Goal: Task Accomplishment & Management: Manage account settings

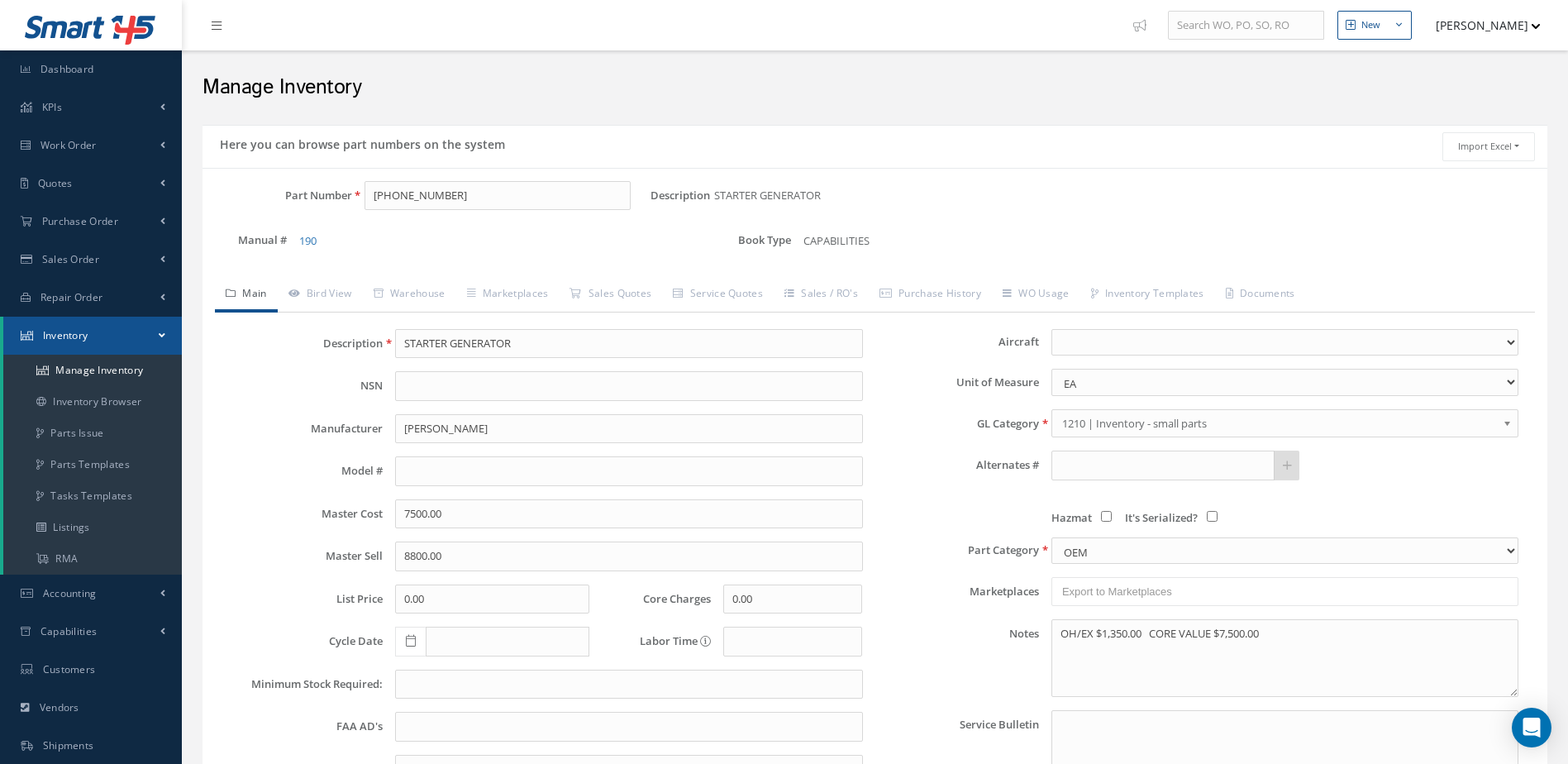
select select
click at [94, 148] on span "Work Order" at bounding box center [68, 145] width 56 height 14
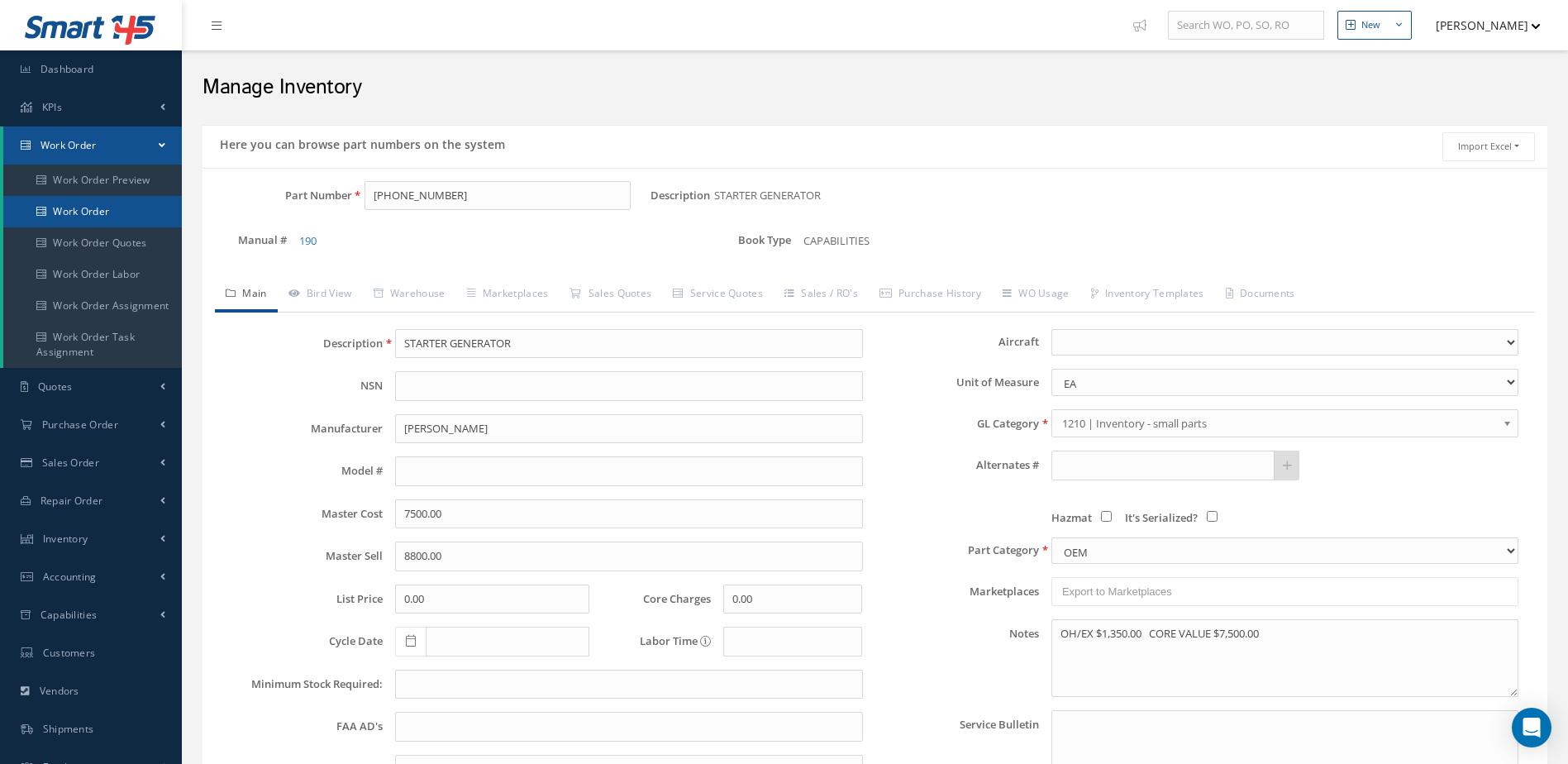
click at [94, 207] on link "Work Order" at bounding box center [92, 212] width 178 height 32
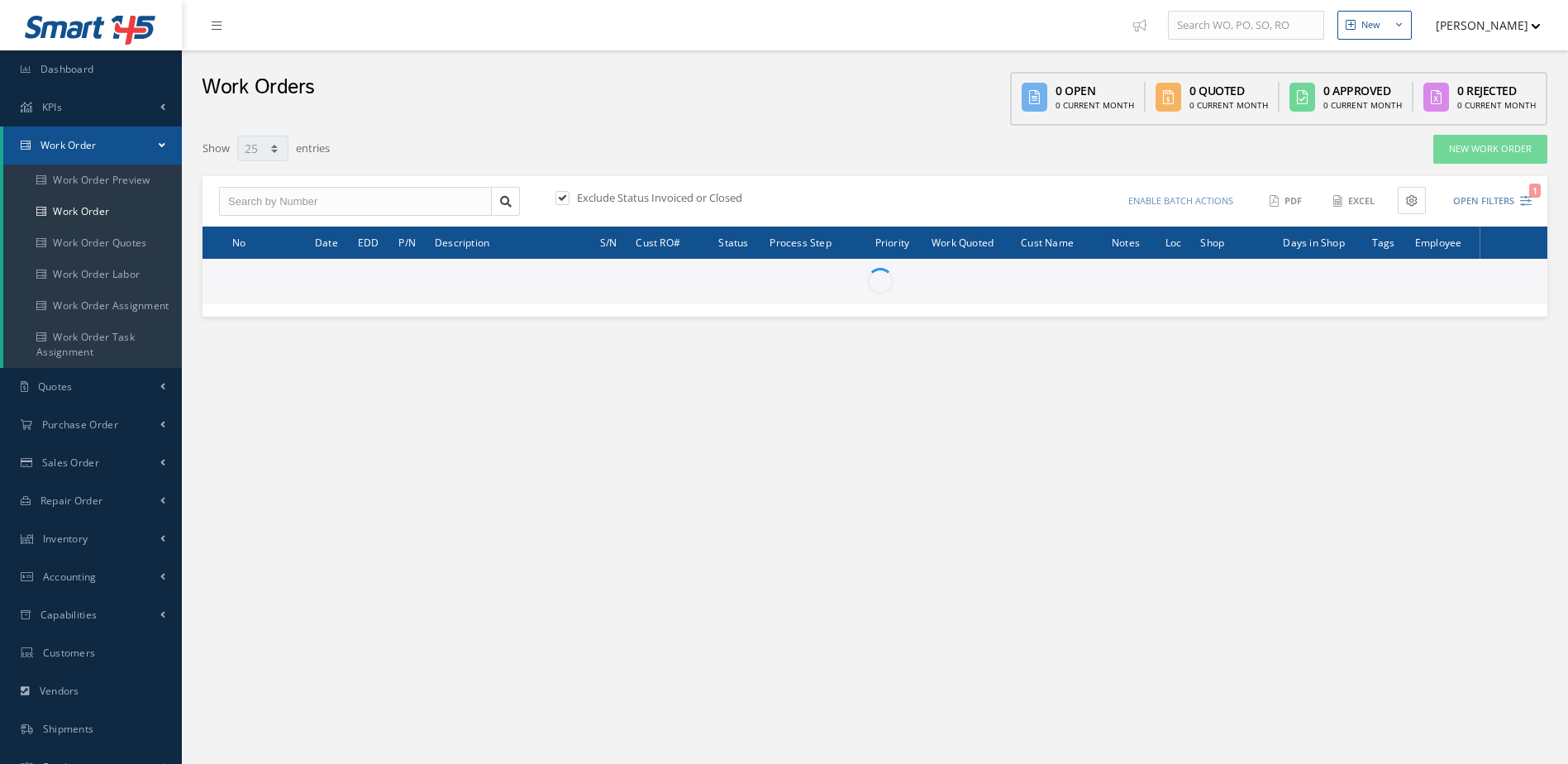
select select "25"
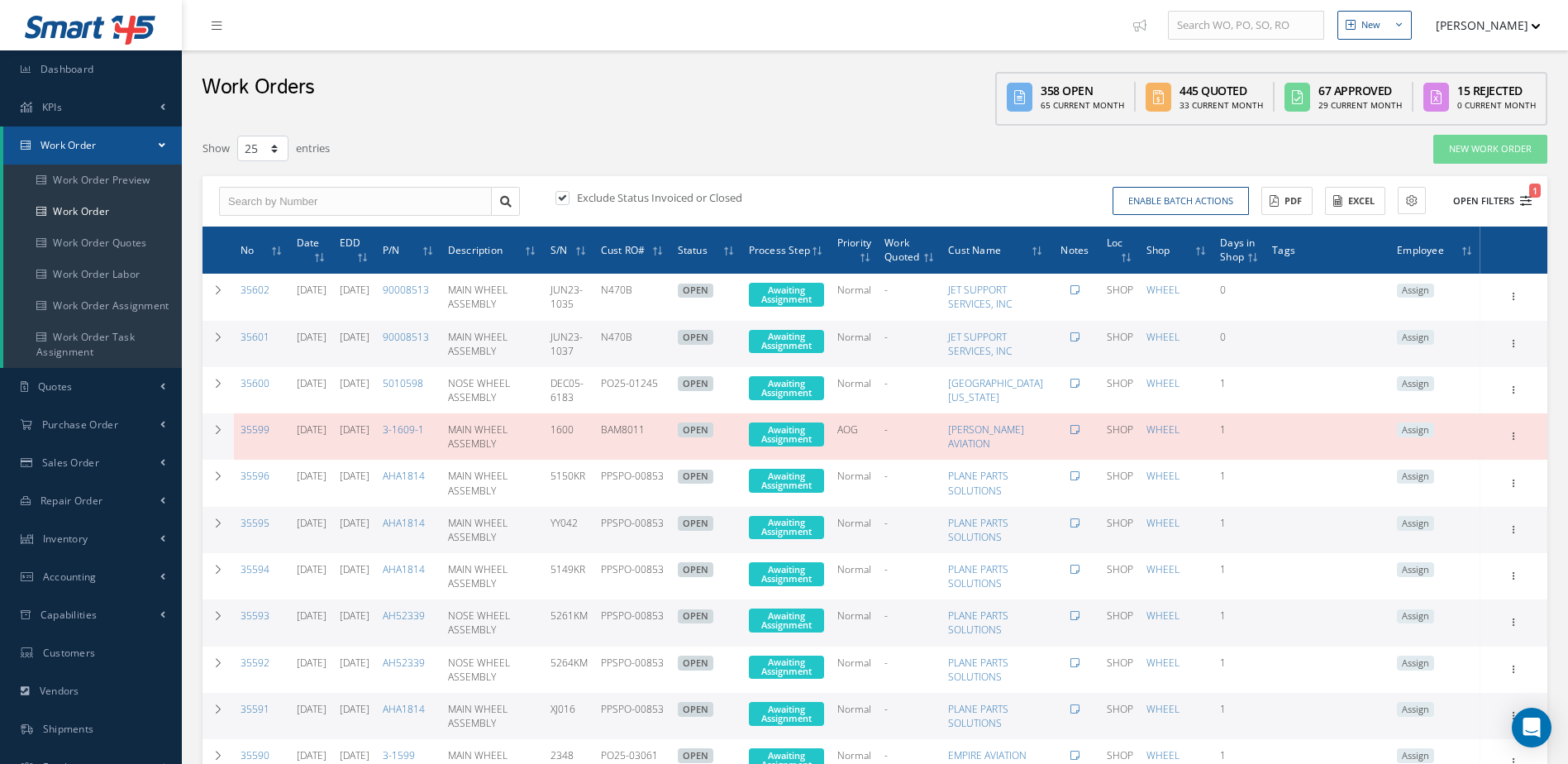
click at [1526, 201] on icon "1" at bounding box center [1527, 201] width 12 height 12
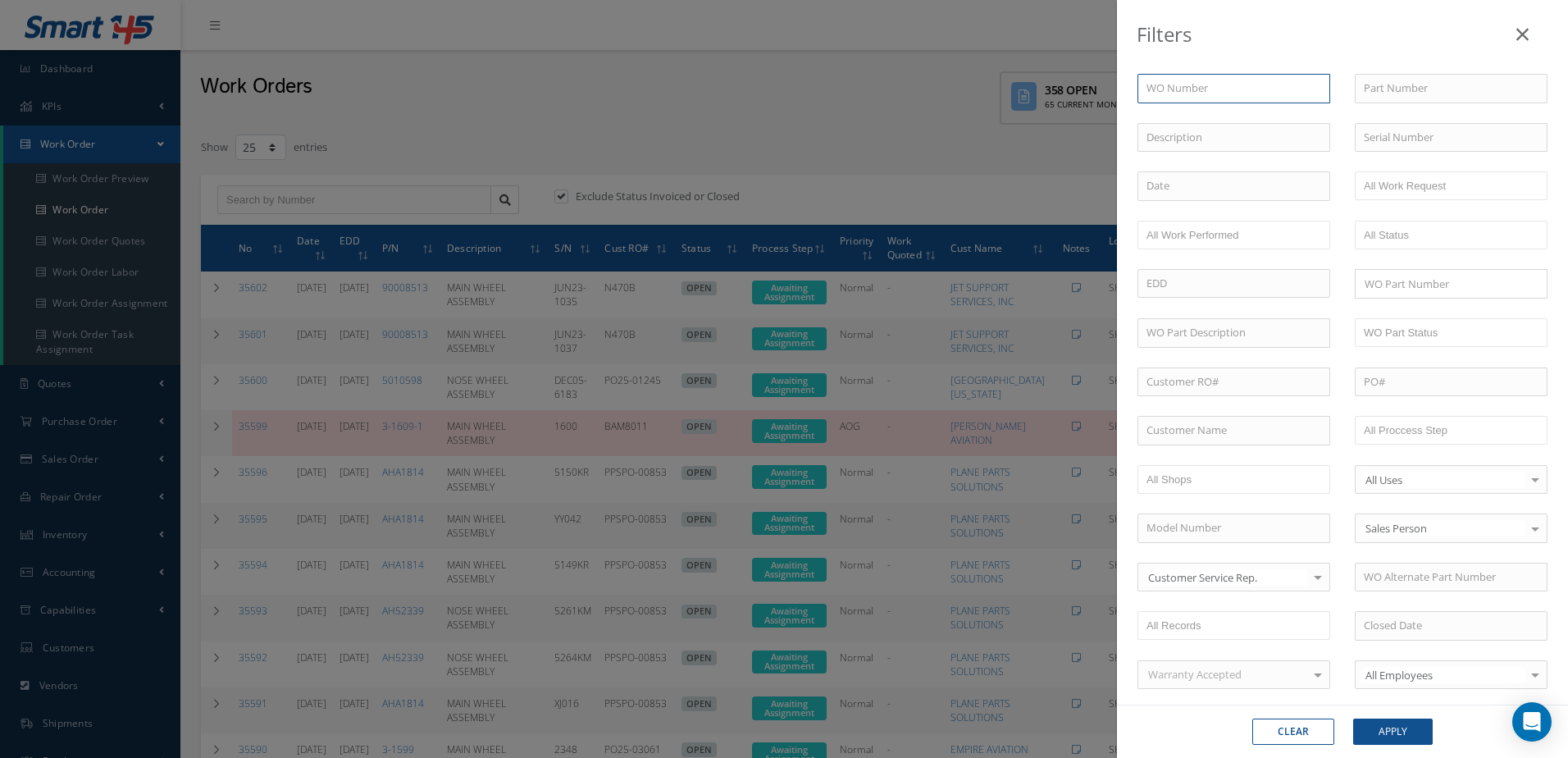
click at [1292, 88] on input "text" at bounding box center [1233, 89] width 192 height 29
type input "3"
type input "34"
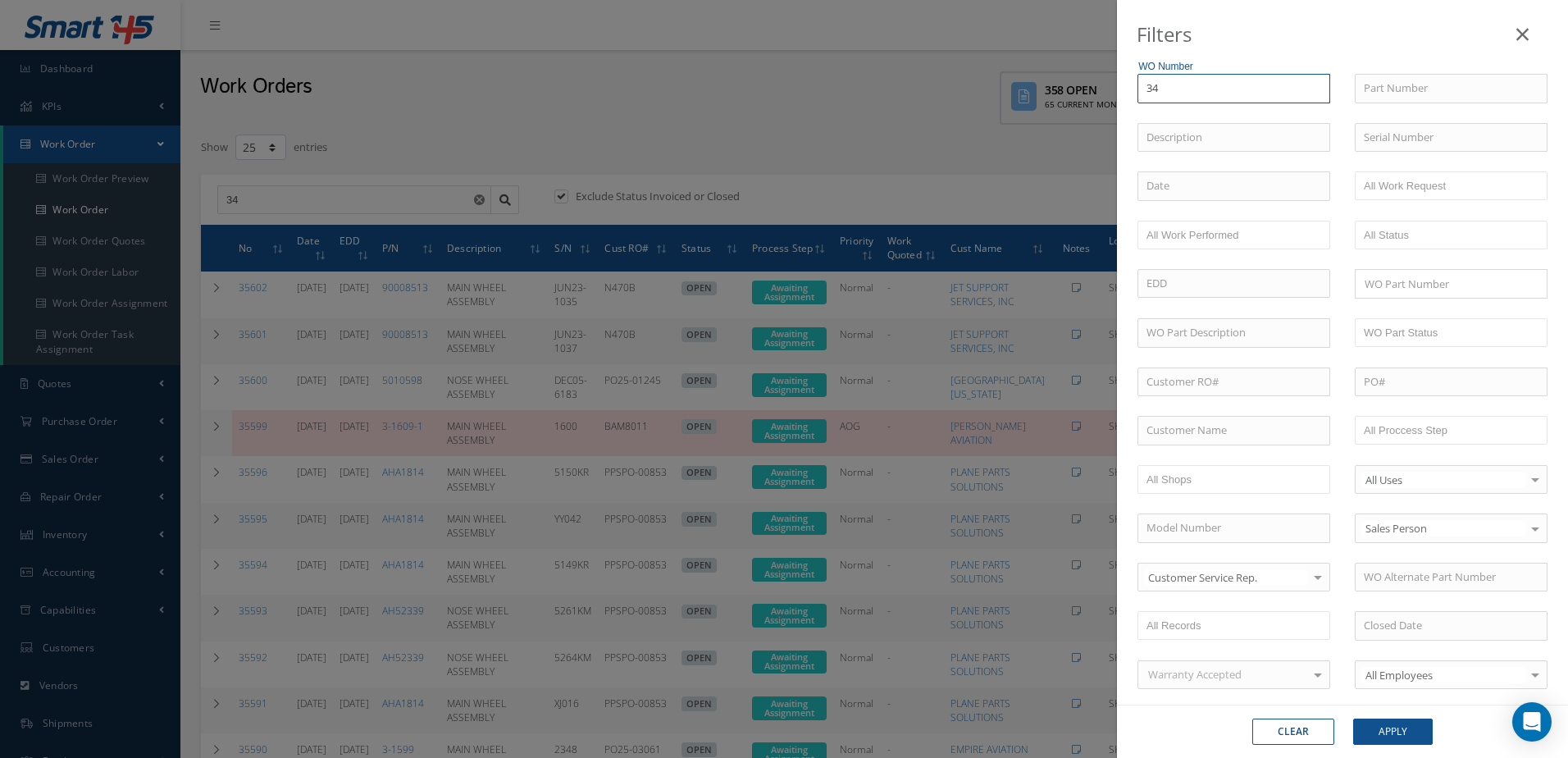
type input "348"
type input "3486"
type input "34861"
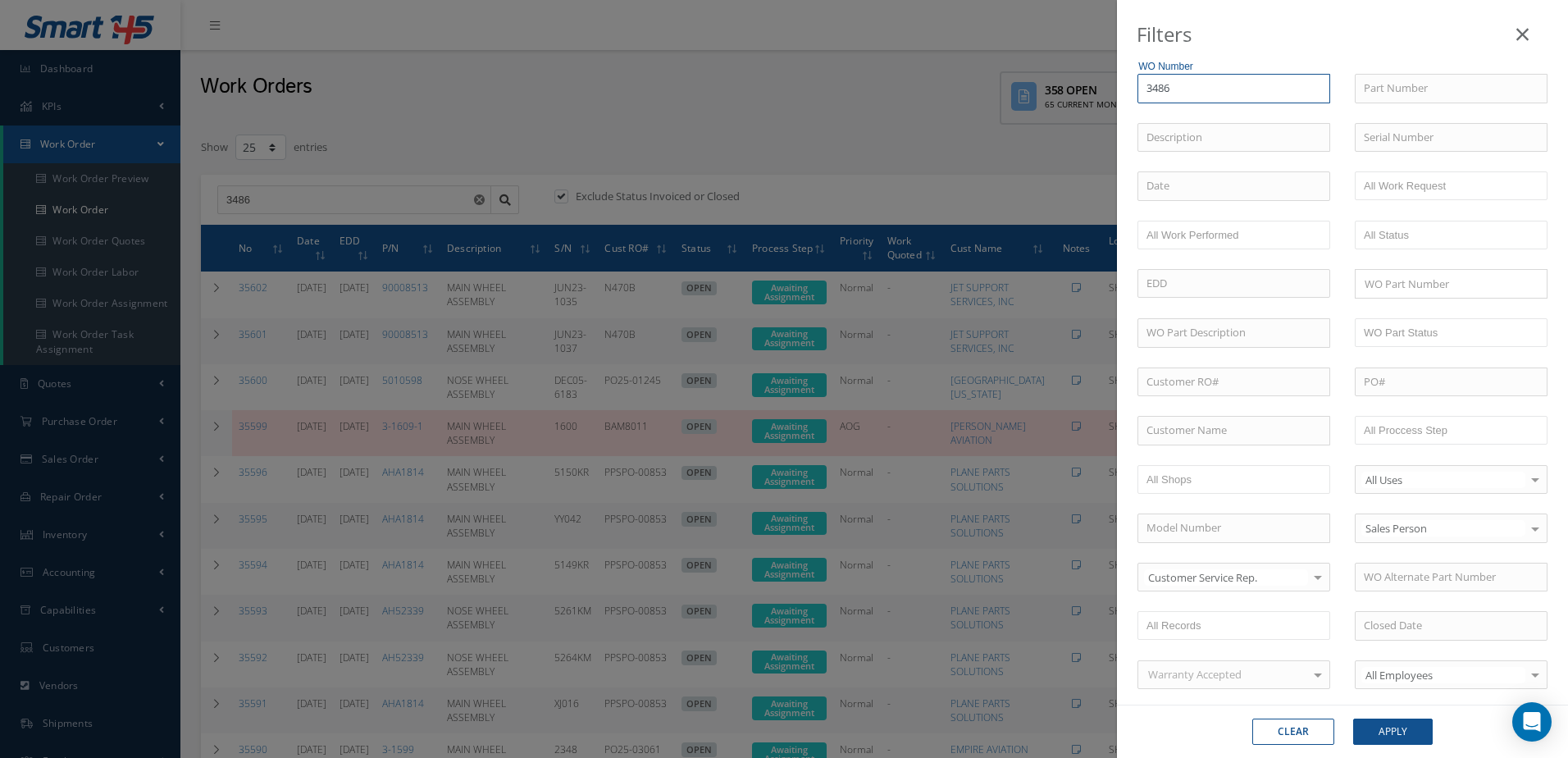
type input "34861"
click at [1259, 111] on div "34861" at bounding box center [1233, 118] width 175 height 17
click at [1392, 734] on button "Apply" at bounding box center [1392, 732] width 79 height 26
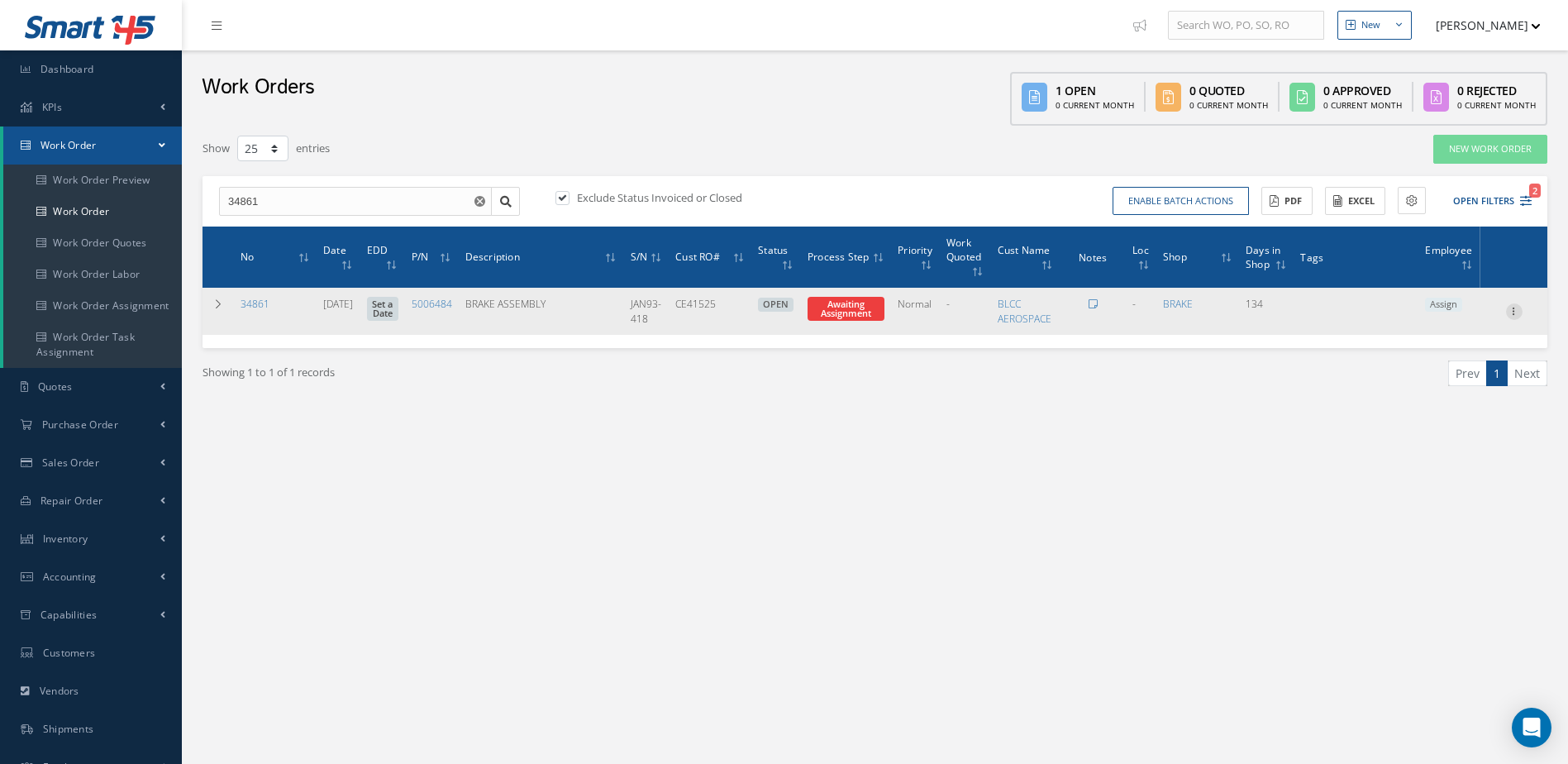
drag, startPoint x: 1523, startPoint y: 303, endPoint x: 1522, endPoint y: 312, distance: 9.1
click at [1522, 312] on td "Show Edit Invoicing Close Part Issue Send By Email Documents Print-Outs Work Or…" at bounding box center [1514, 310] width 67 height 46
click at [1519, 313] on icon at bounding box center [1514, 309] width 17 height 13
click at [1436, 346] on link "Edit" at bounding box center [1438, 344] width 131 height 22
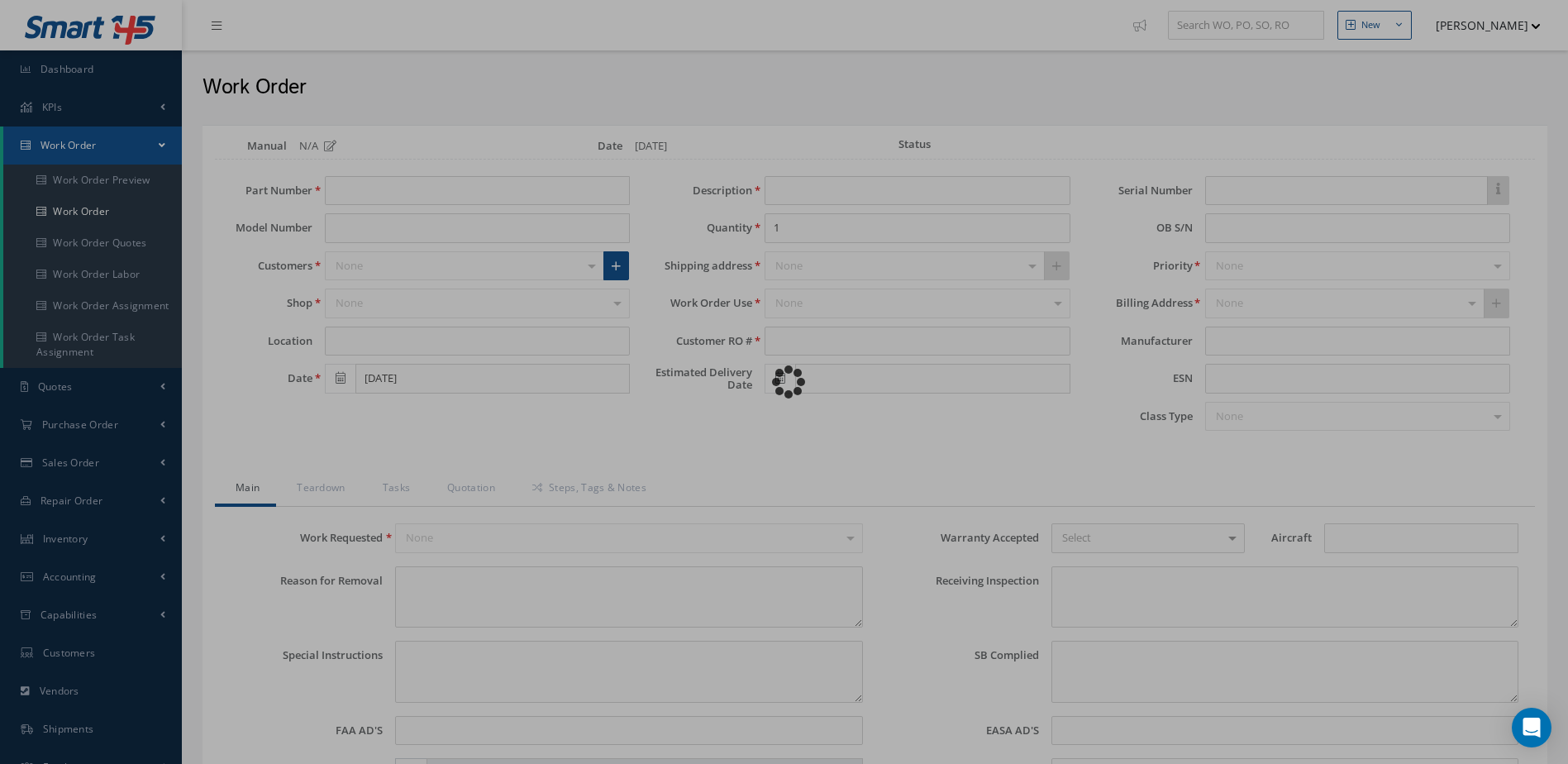
type input "5006484"
type input "[DATE]"
type input "BRAKE ASSEMBLY"
type input "CE41525"
type input "JAN93-418"
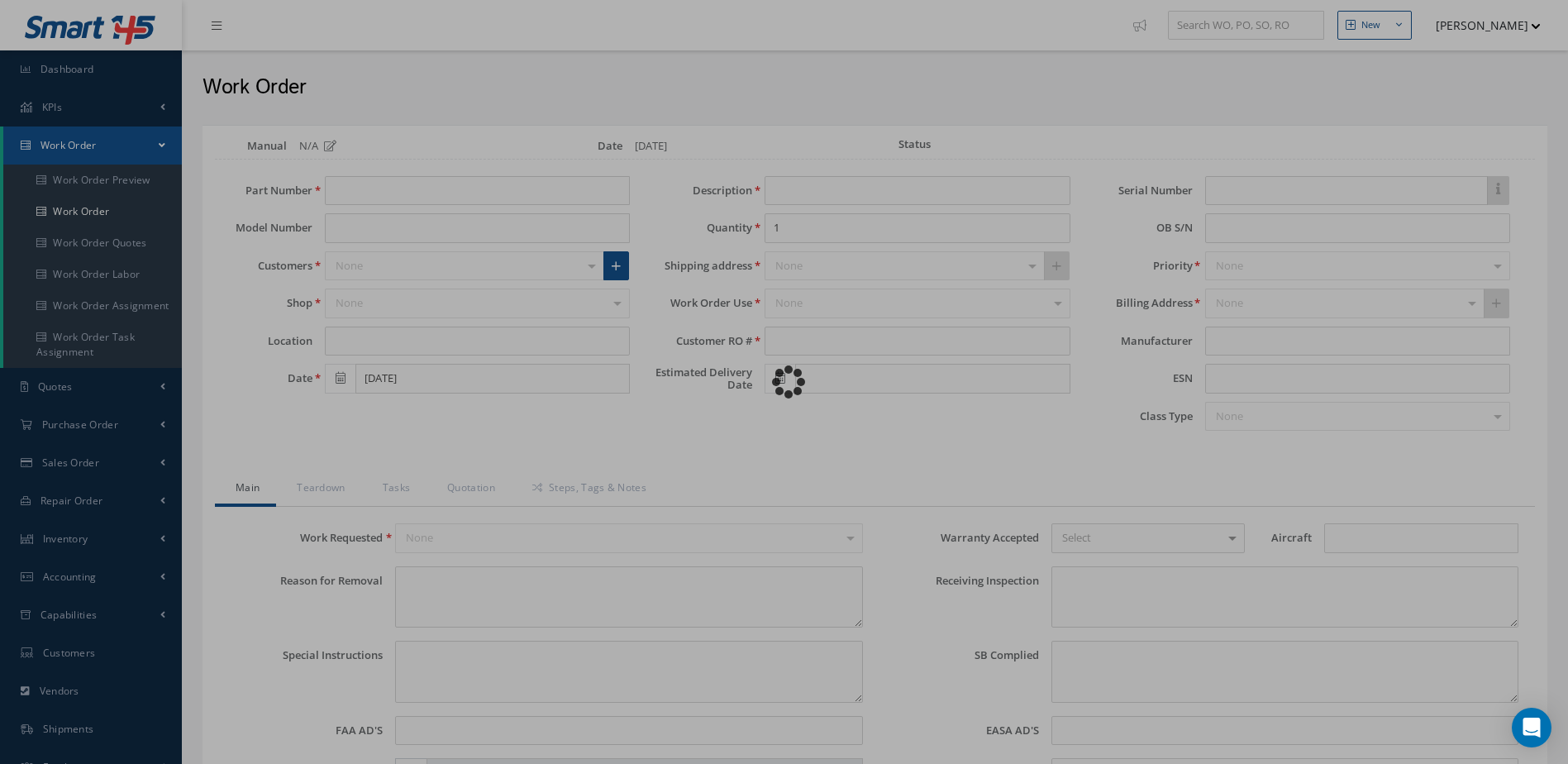
type textarea "NONE"
type textarea "PLEASE SEE R.O. FOR DETAILS"
type input "NONE"
type input "CASA 212"
type textarea "NO VISUAL DAMAGE"
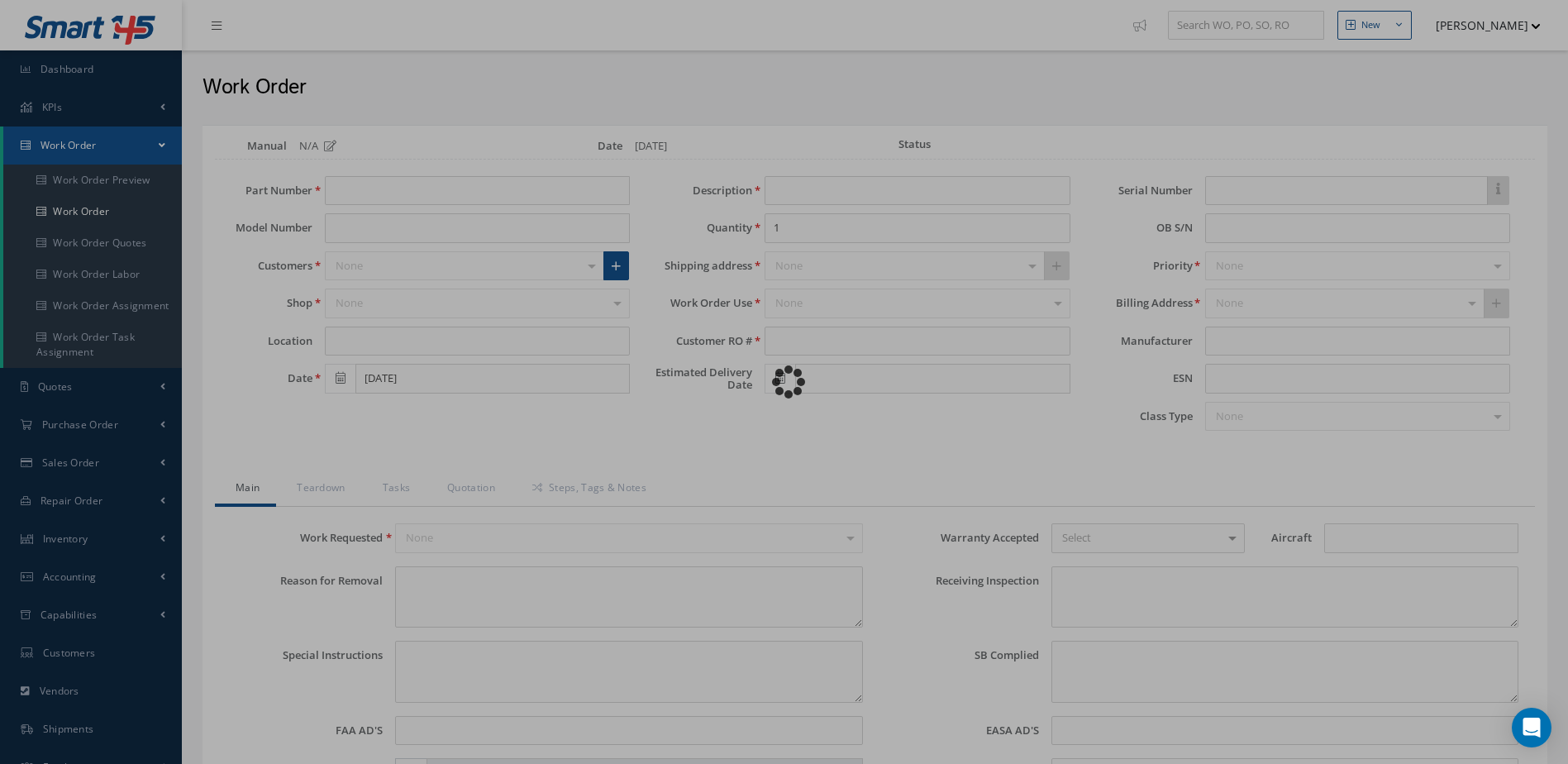
type textarea "NONE"
type input "NONE"
type input "SILVER"
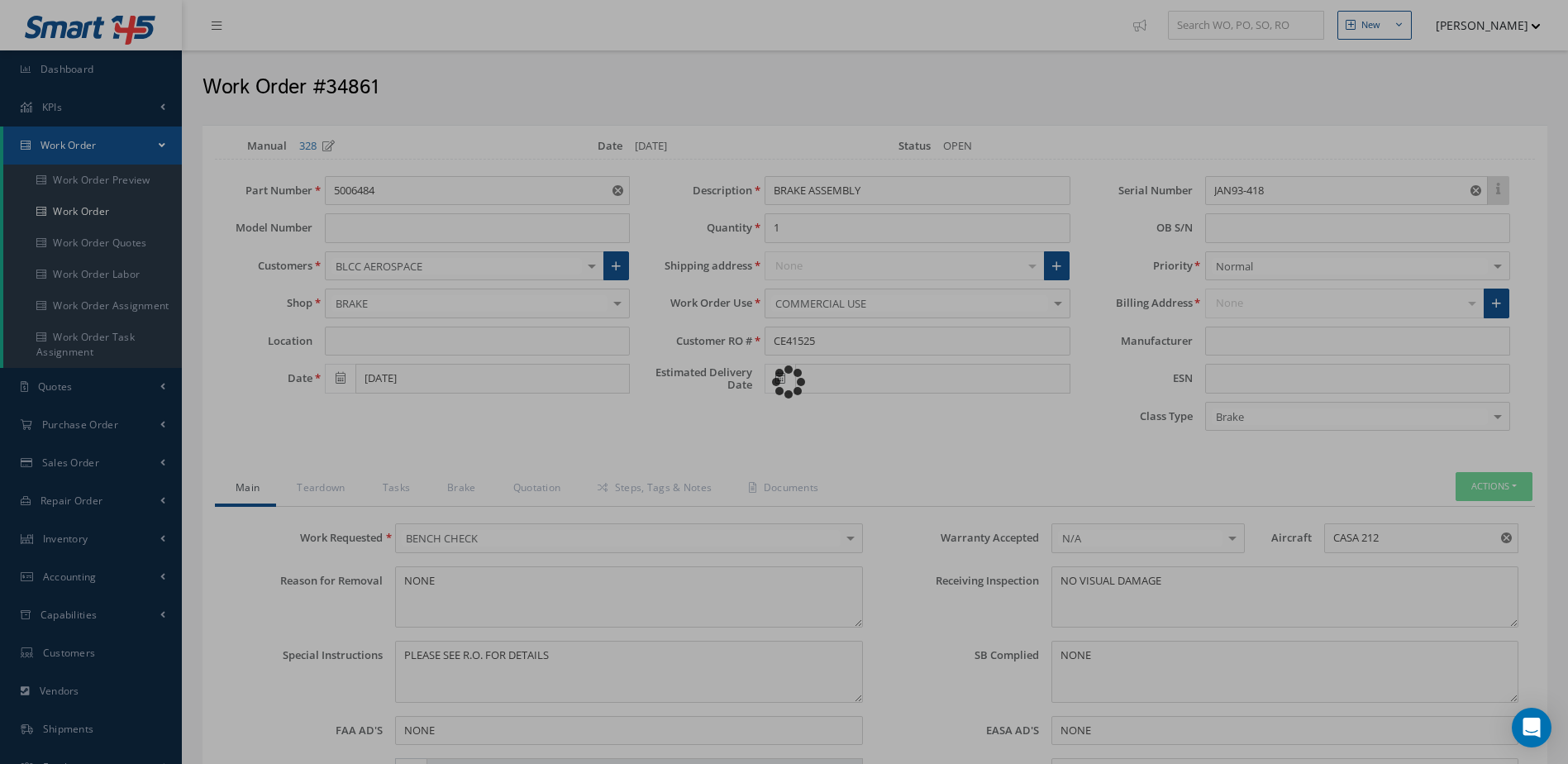
type input "MABS"
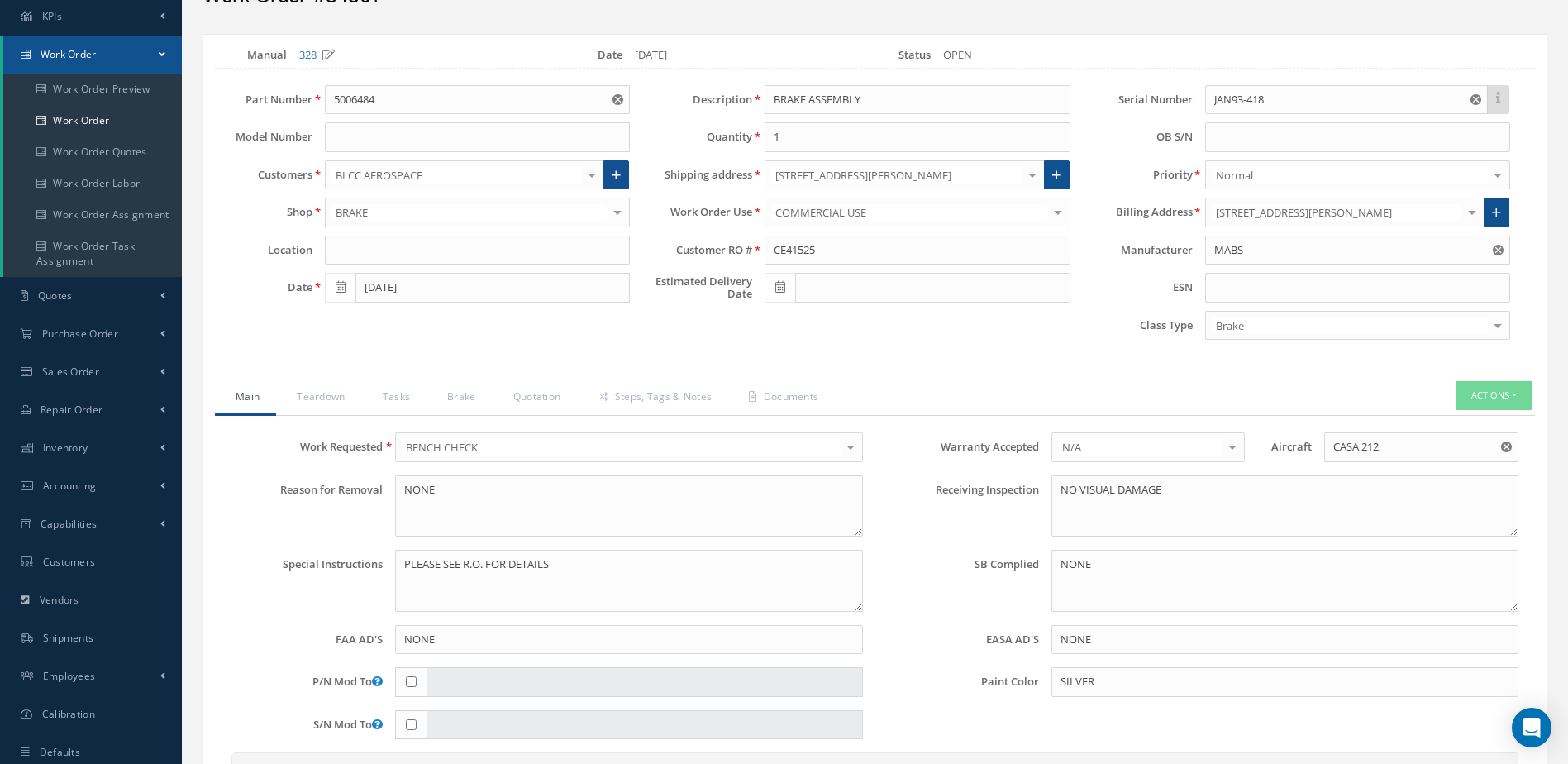
scroll to position [248, 0]
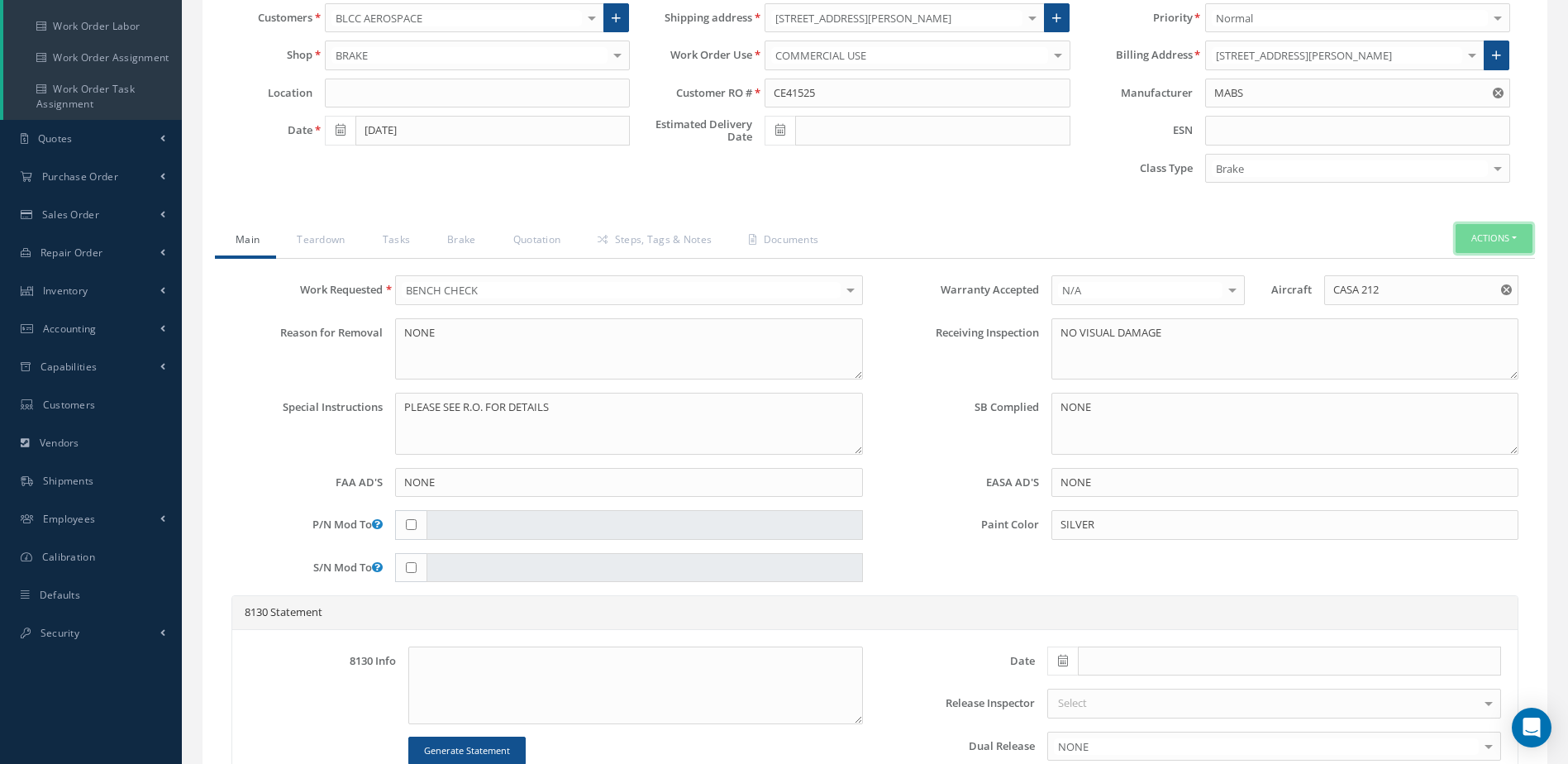
click at [1491, 235] on button "Actions" at bounding box center [1494, 238] width 77 height 29
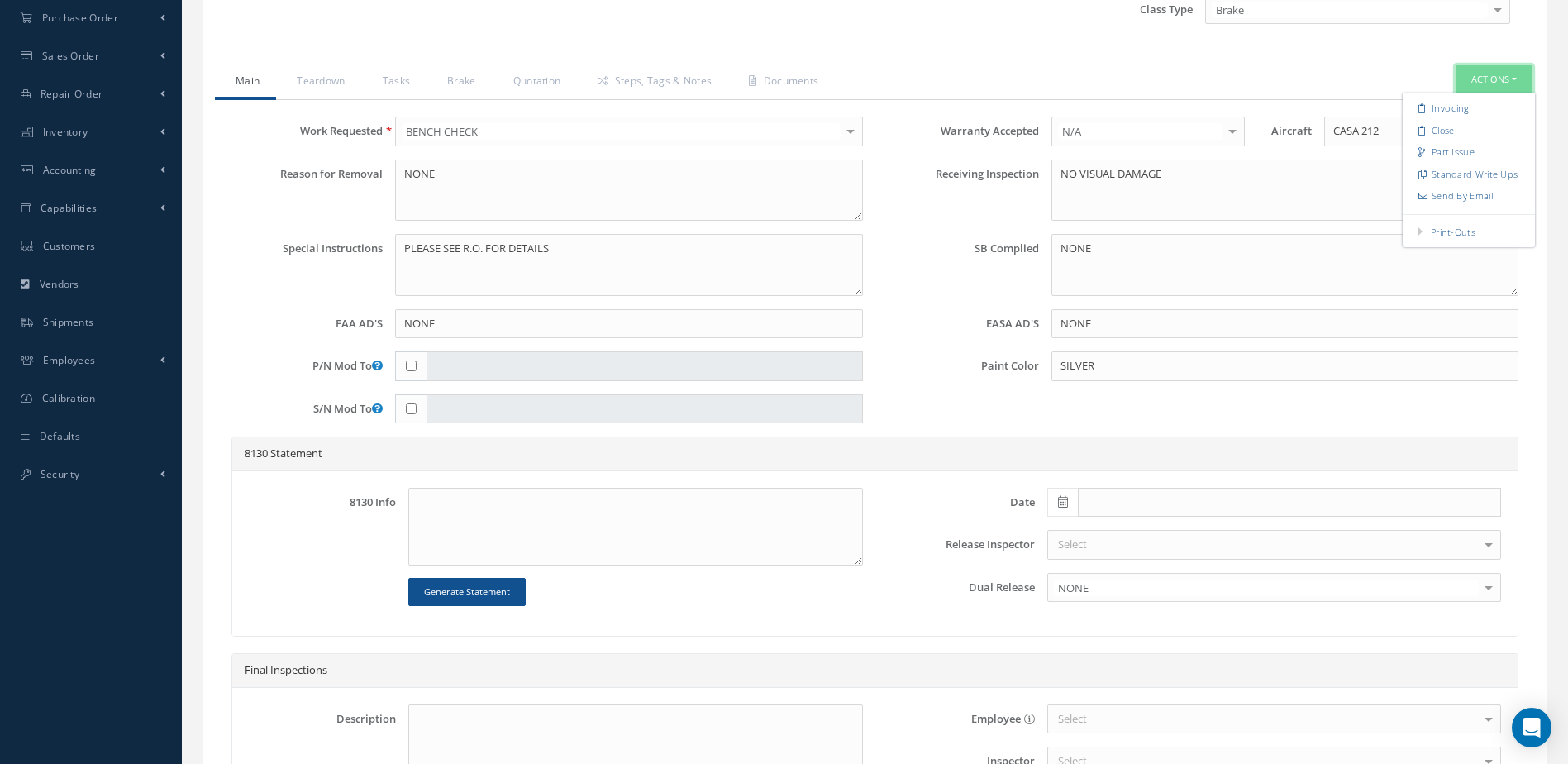
scroll to position [414, 0]
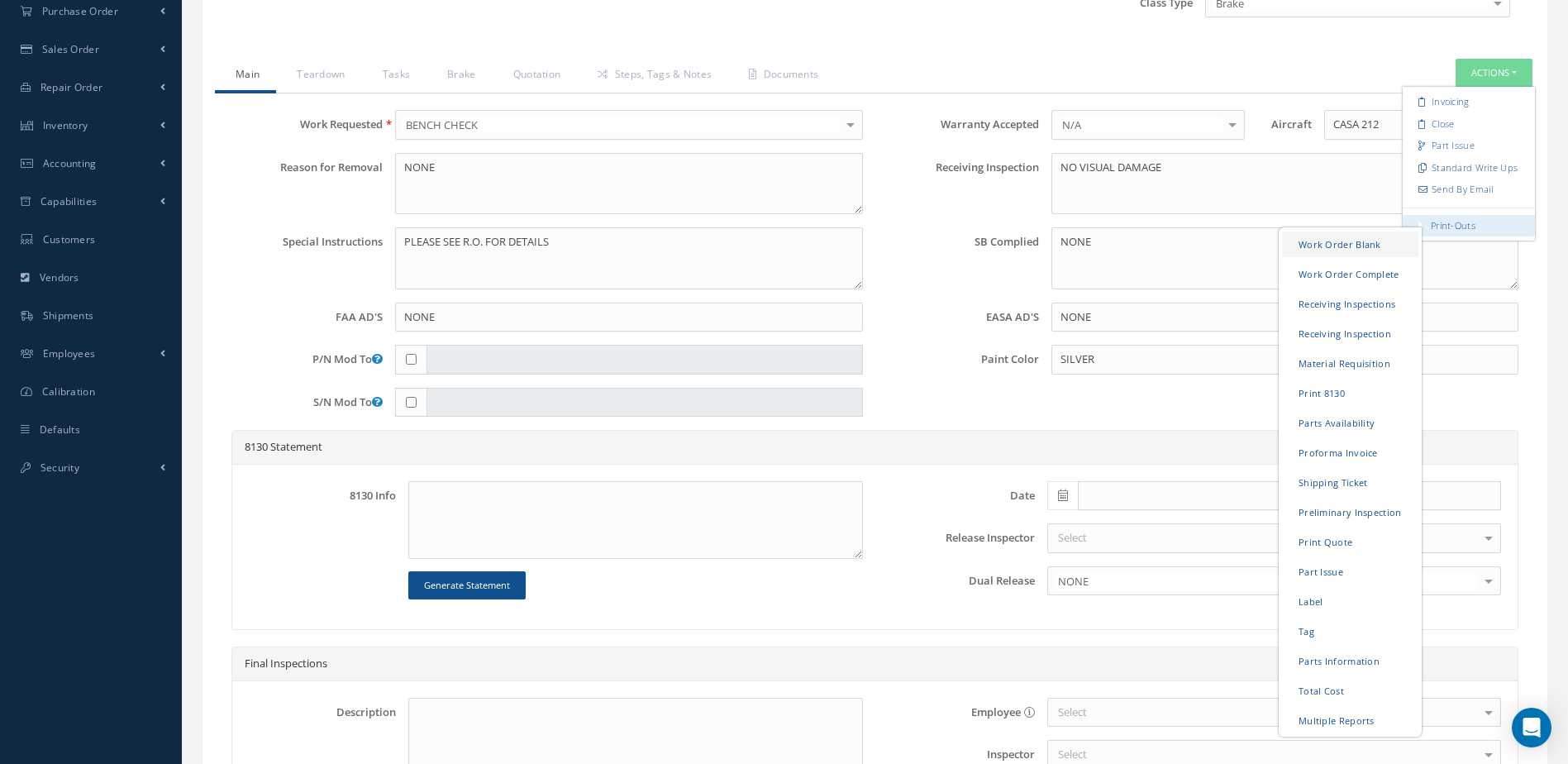
click at [1348, 240] on link "Work Order Blank" at bounding box center [1350, 244] width 137 height 26
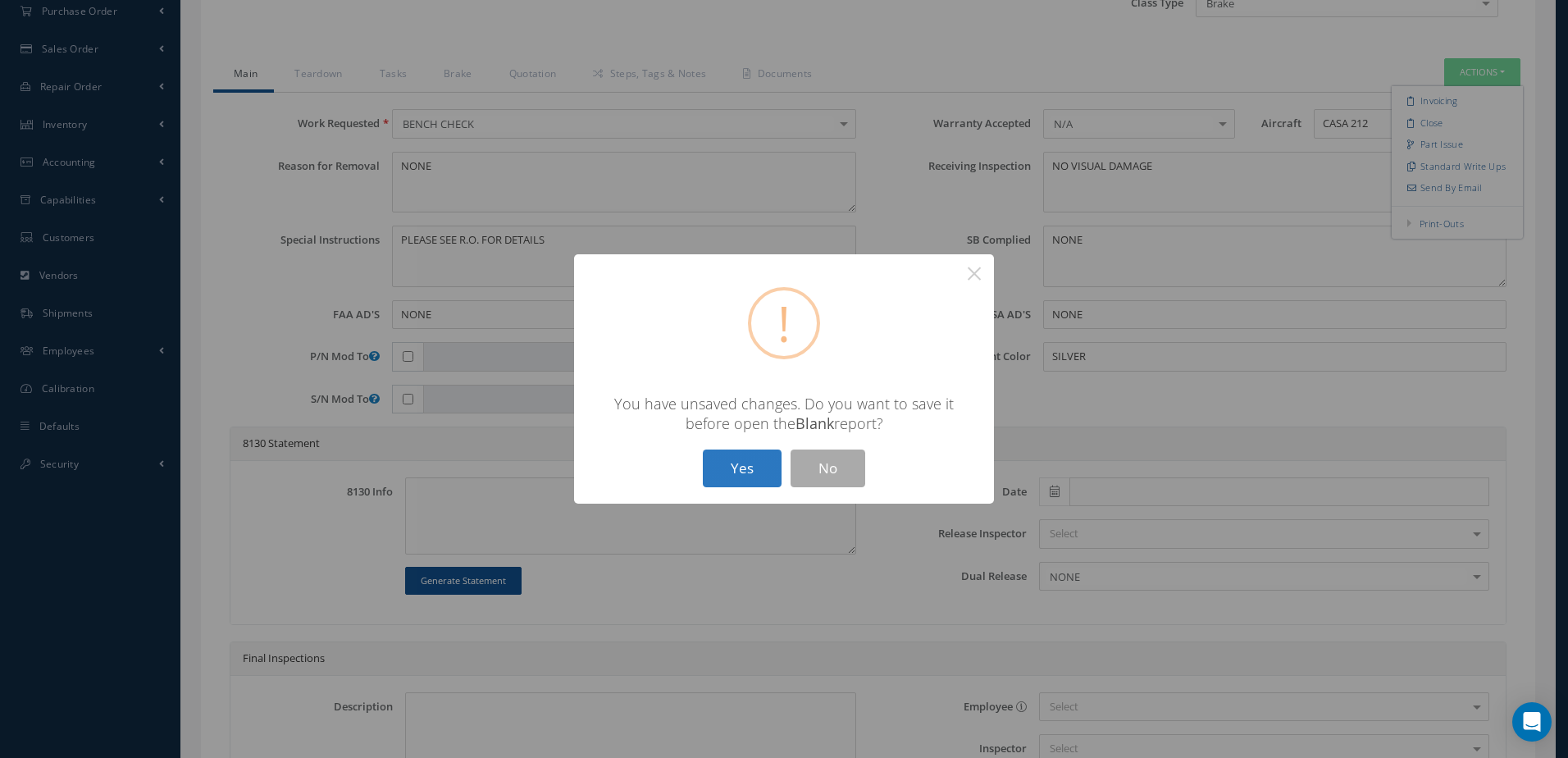
click at [752, 476] on button "Yes" at bounding box center [742, 468] width 79 height 38
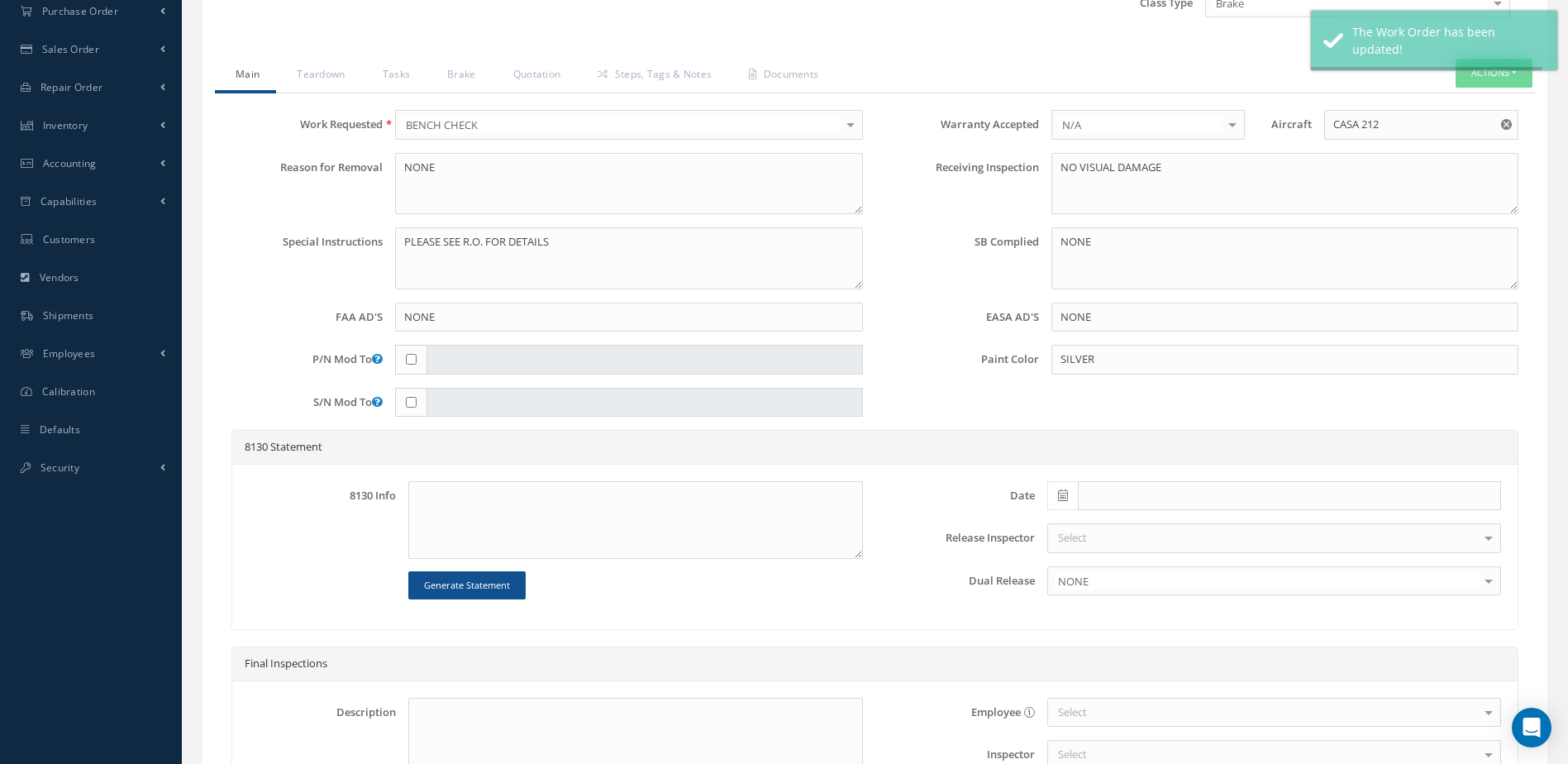
type input "MABS"
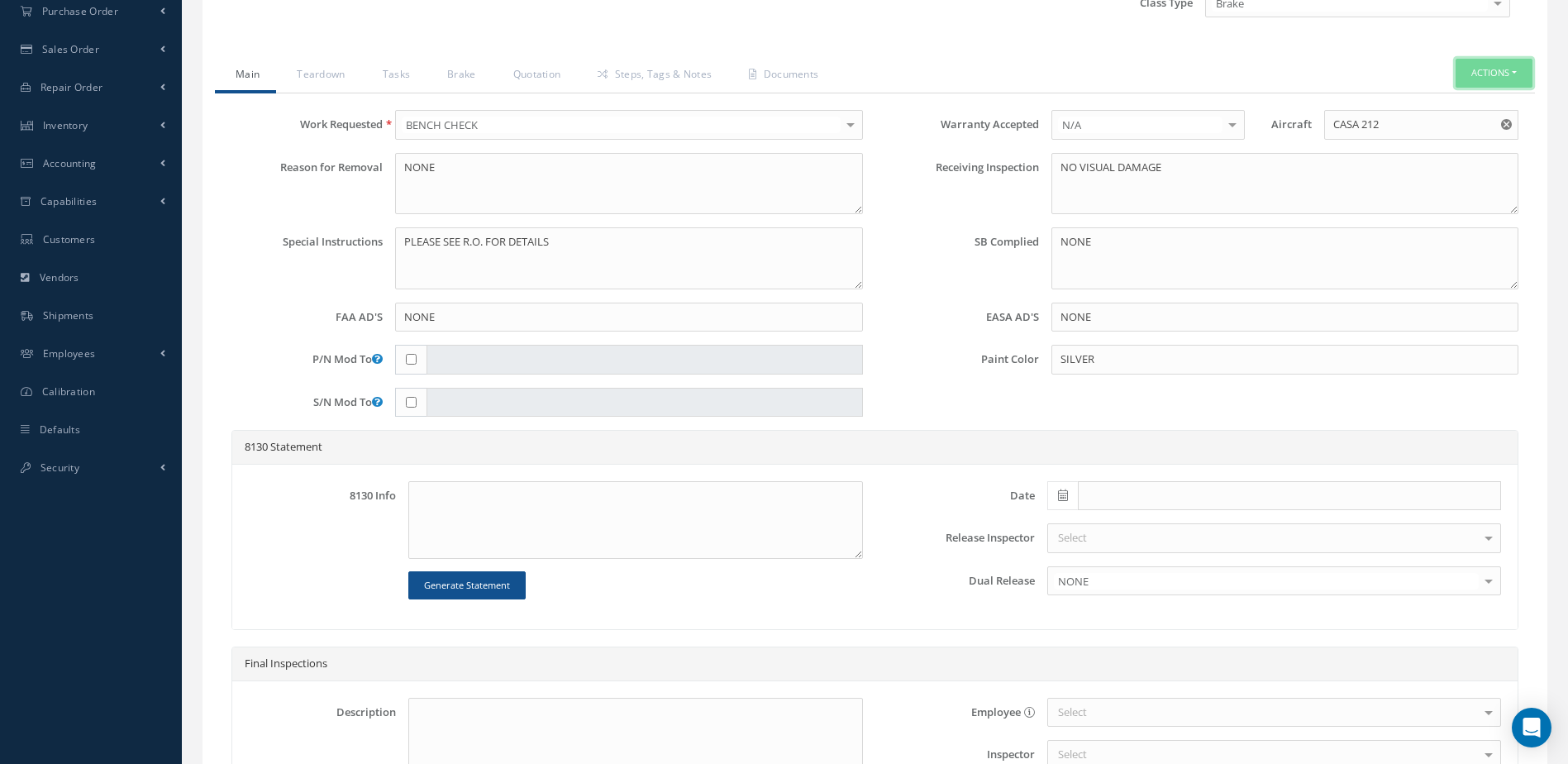
click at [1484, 77] on button "Actions" at bounding box center [1494, 73] width 77 height 29
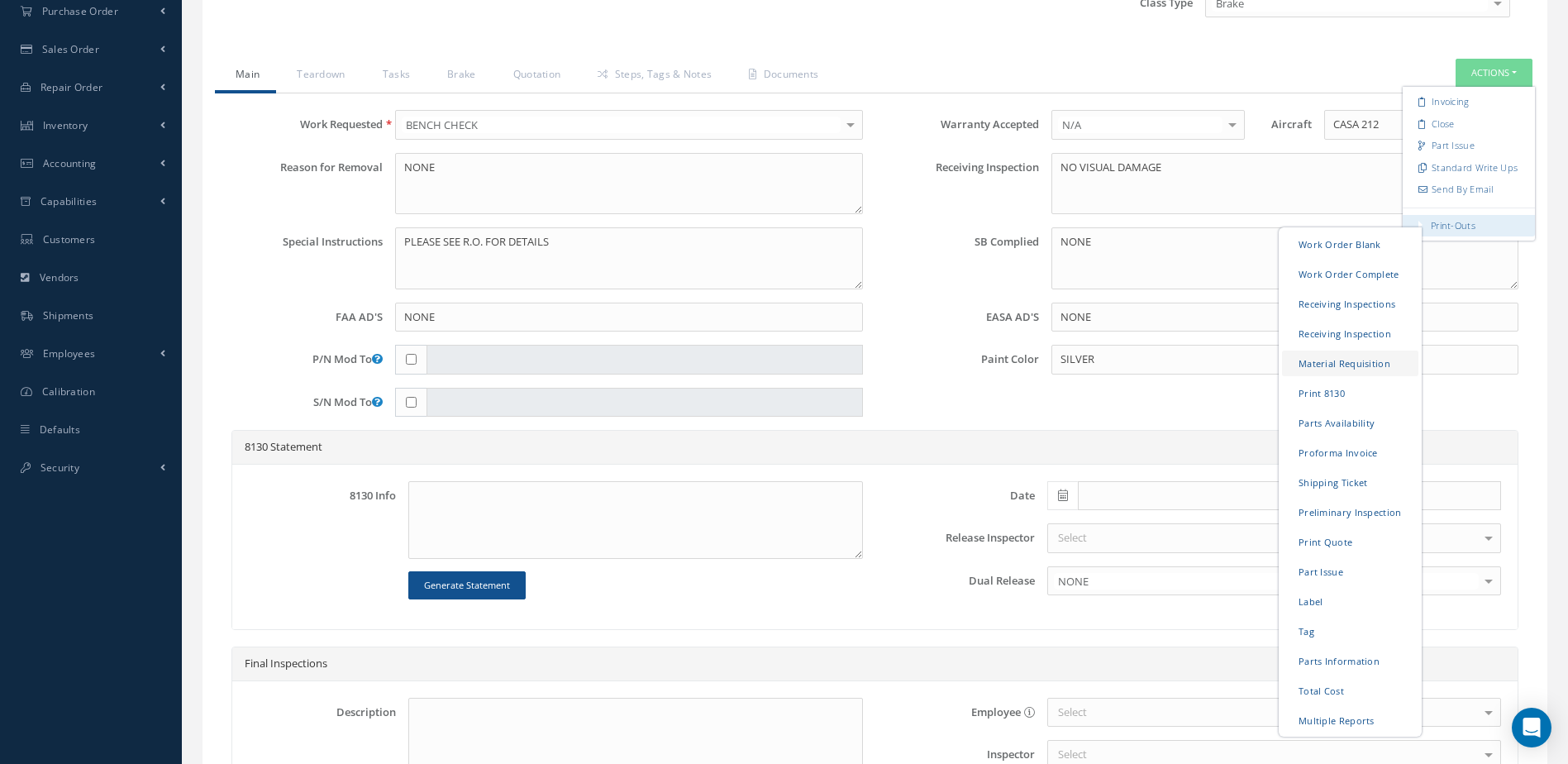
click at [1334, 362] on link "Material Requisition" at bounding box center [1350, 363] width 137 height 26
click at [1369, 245] on link "Work Order Blank" at bounding box center [1350, 244] width 137 height 26
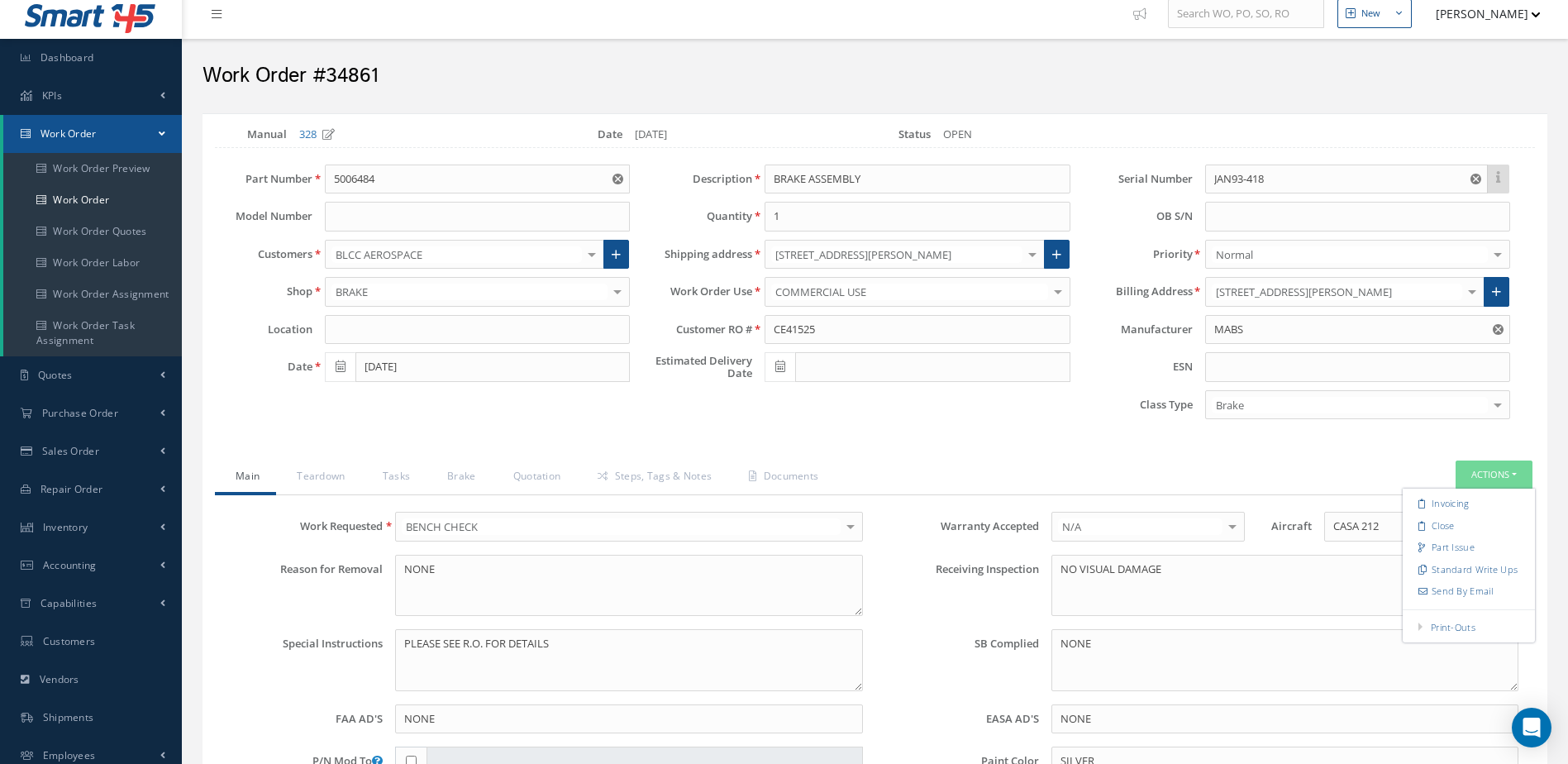
scroll to position [0, 0]
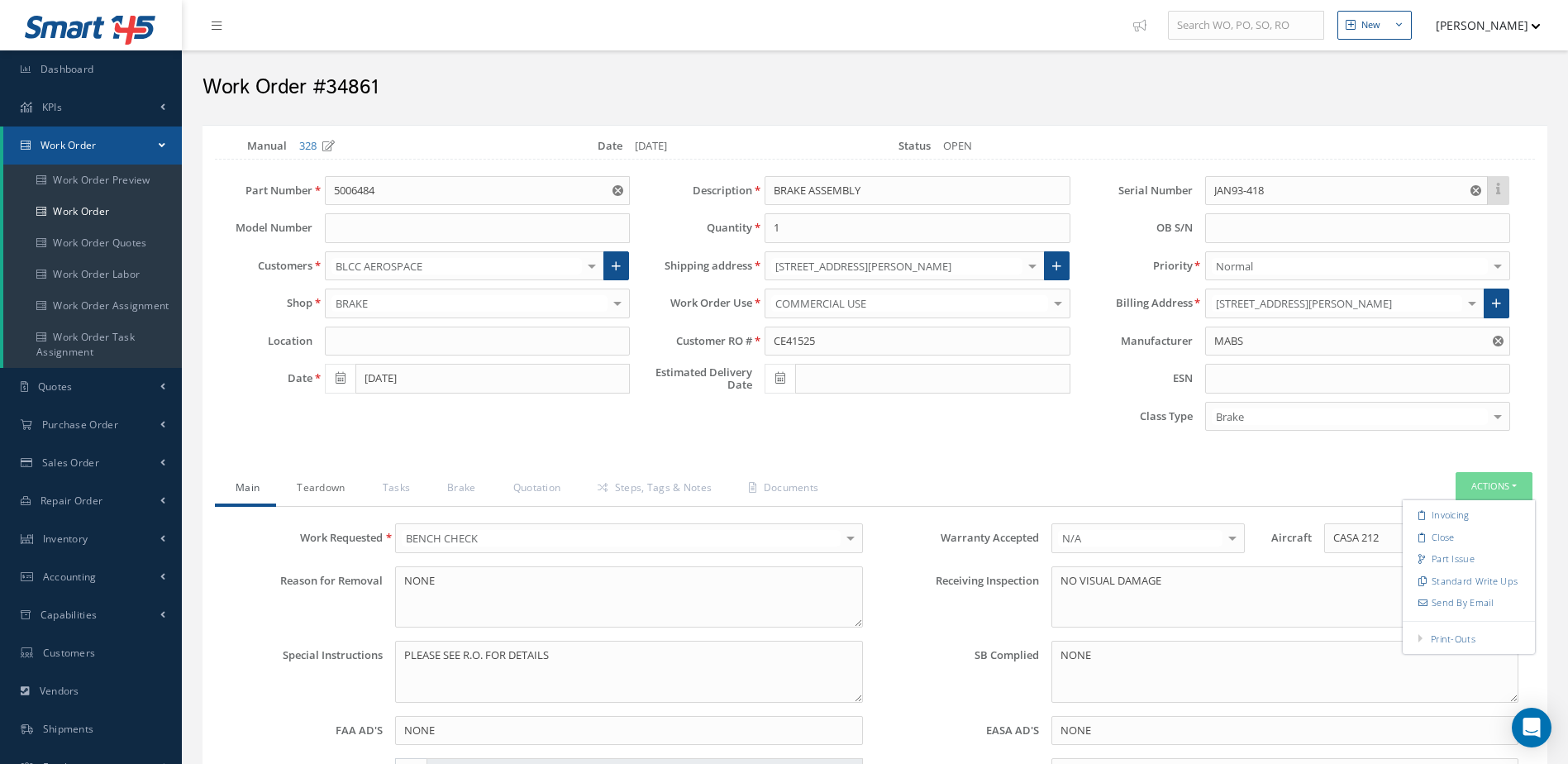
click at [335, 487] on link "Teardown" at bounding box center [319, 489] width 86 height 34
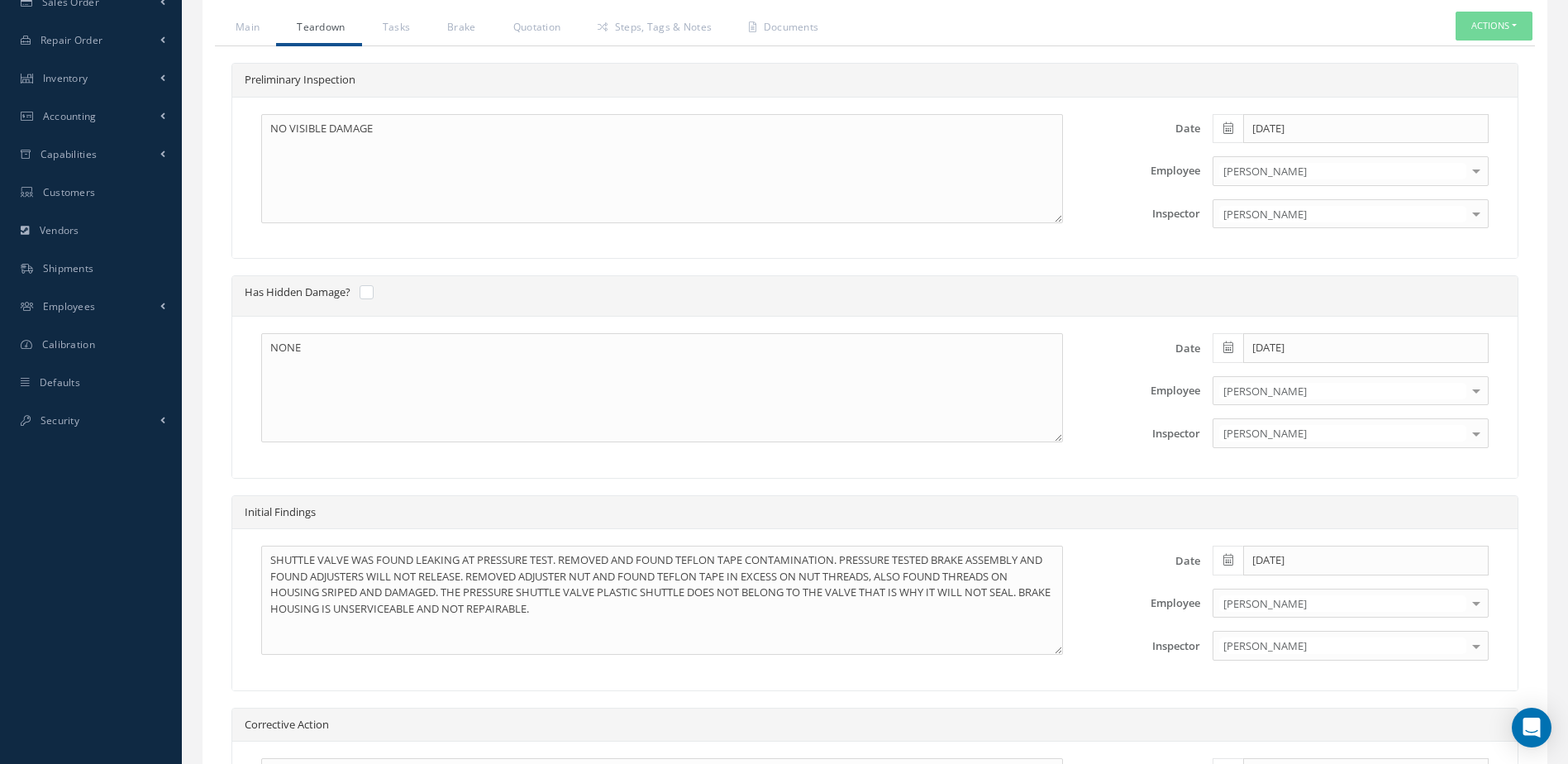
scroll to position [744, 0]
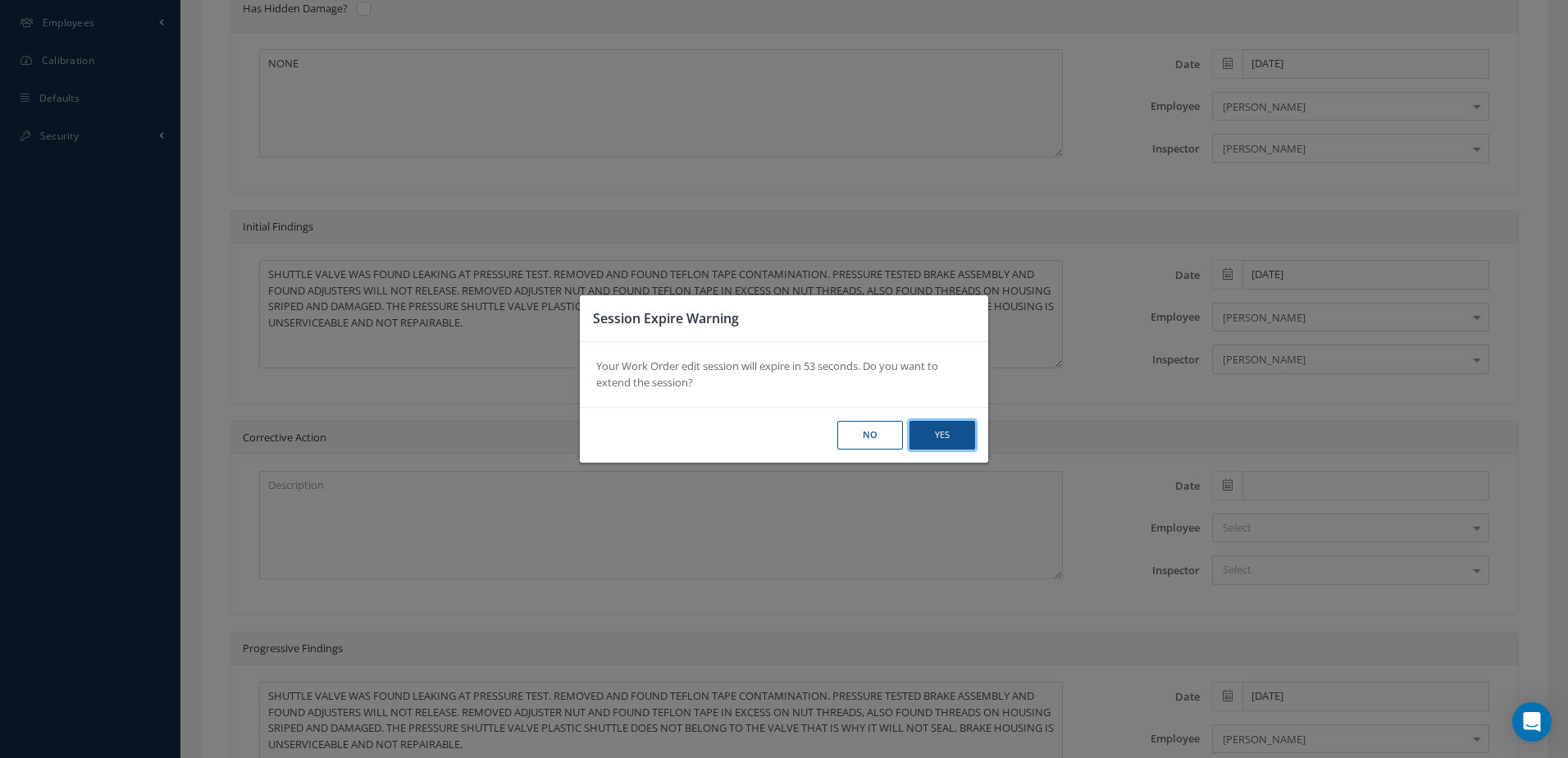
click at [0, 0] on button "Yes" at bounding box center [0, 0] width 0 height 0
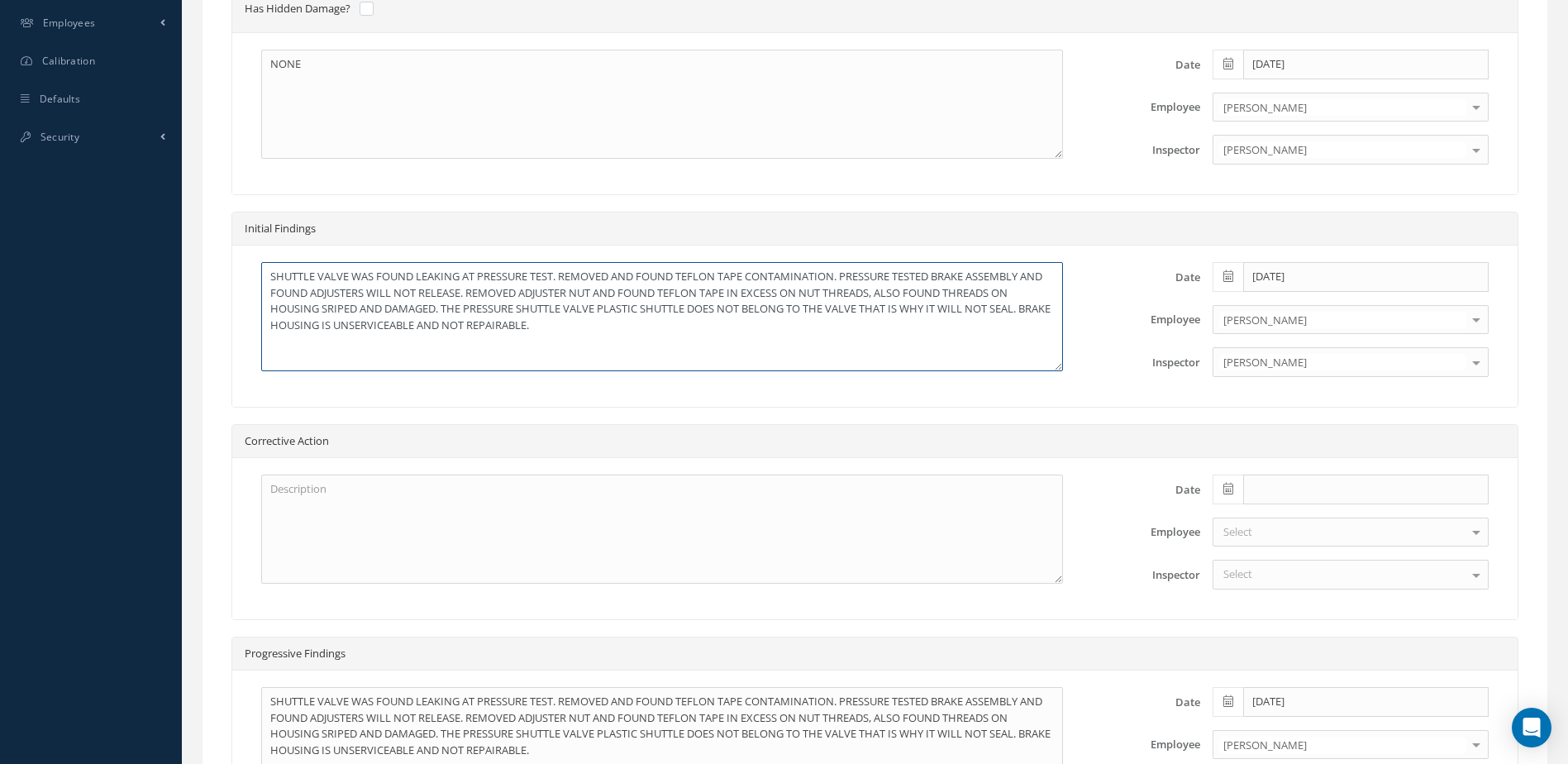
click at [582, 322] on textarea "SHUTTLE VALVE WAS FOUND LEAKING AT PRESSURE TEST. REMOVED AND FOUND TEFLON TAPE…" at bounding box center [661, 316] width 802 height 109
click at [697, 324] on textarea "SHUTTLE VALVE WAS FOUND LEAKING AT PRESSURE TEST. REMOVED AND FOUND TEFLON TAPE…" at bounding box center [661, 316] width 802 height 109
click at [808, 319] on textarea "SHUTTLE VALVE WAS FOUND LEAKING AT PRESSURE TEST. REMOVED AND FOUND TEFLON TAPE…" at bounding box center [661, 316] width 802 height 109
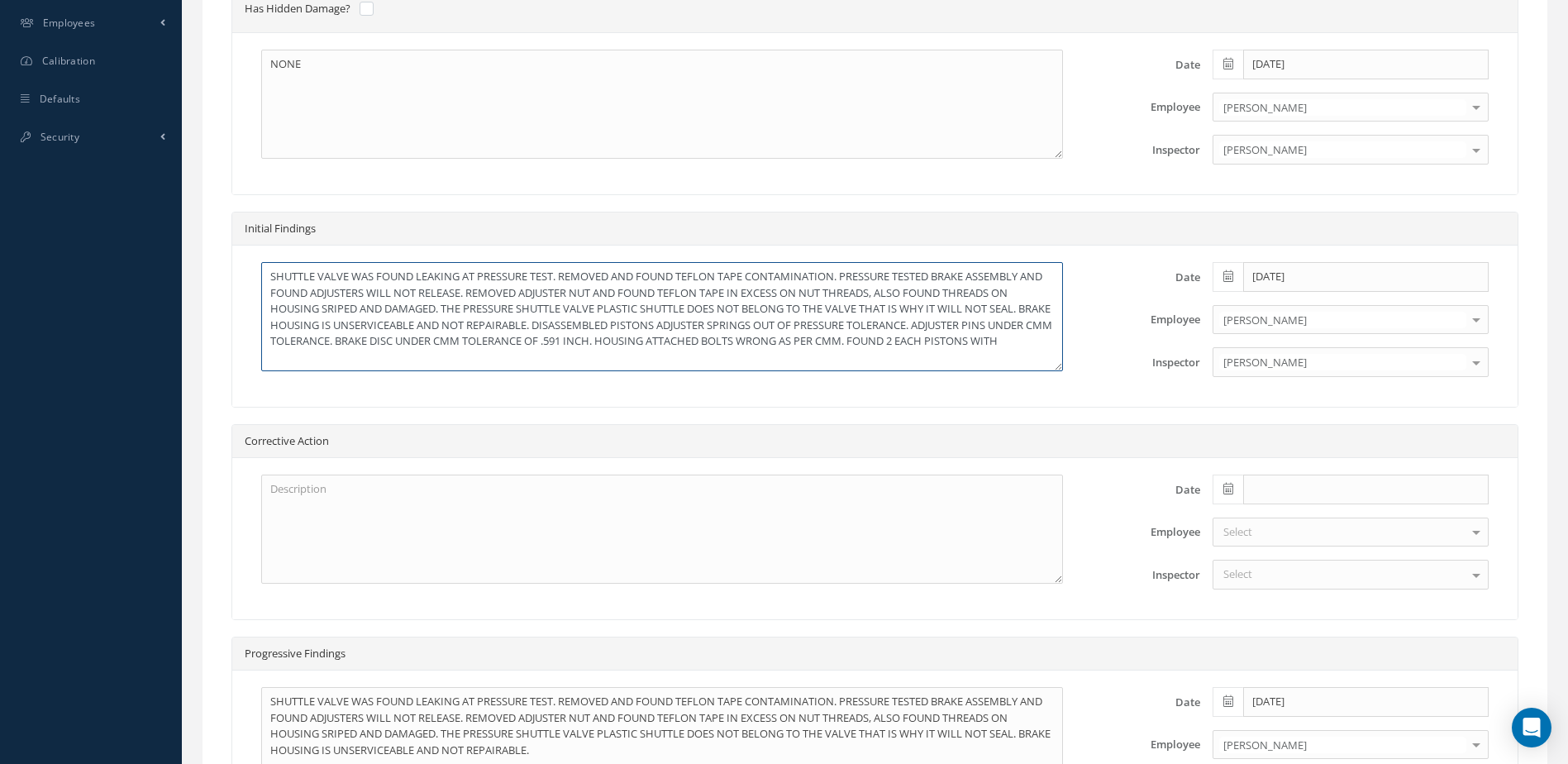
click at [883, 349] on textarea "SHUTTLE VALVE WAS FOUND LEAKING AT PRESSURE TEST. REMOVED AND FOUND TEFLON TAPE…" at bounding box center [661, 316] width 802 height 109
click at [972, 348] on textarea "SHUTTLE VALVE WAS FOUND LEAKING AT PRESSURE TEST. REMOVED AND FOUND TEFLON TAPE…" at bounding box center [661, 316] width 802 height 109
click at [800, 352] on textarea "SHUTTLE VALVE WAS FOUND LEAKING AT PRESSURE TEST. REMOVED AND FOUND TEFLON TAPE…" at bounding box center [661, 316] width 802 height 109
click at [800, 339] on textarea "SHUTTLE VALVE WAS FOUND LEAKING AT PRESSURE TEST. REMOVED AND FOUND TEFLON TAPE…" at bounding box center [661, 316] width 802 height 109
click at [1035, 339] on textarea "SHUTTLE VALVE WAS FOUND LEAKING AT PRESSURE TEST. REMOVED AND FOUND TEFLON TAPE…" at bounding box center [661, 316] width 802 height 109
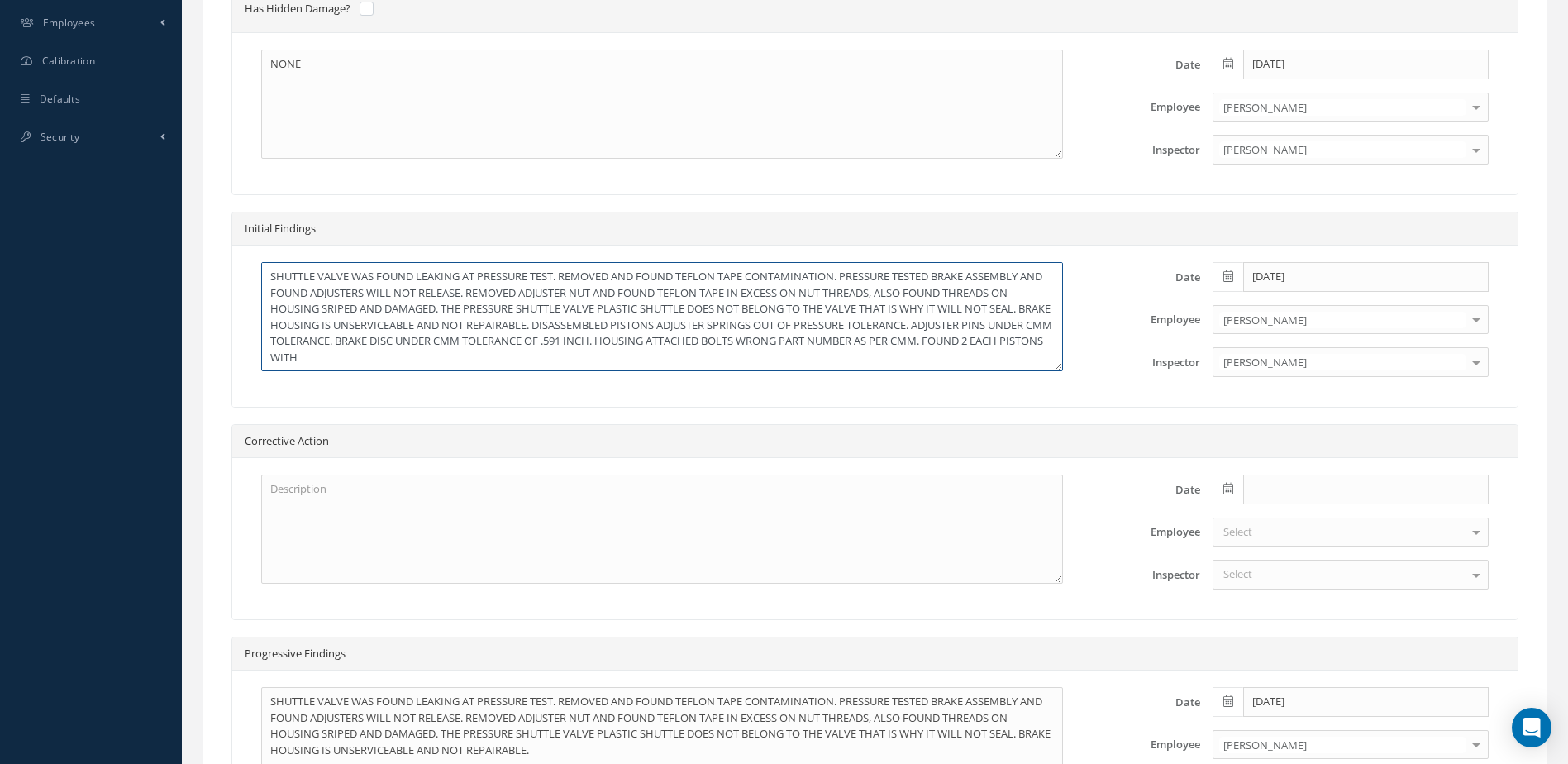
click at [455, 361] on textarea "SHUTTLE VALVE WAS FOUND LEAKING AT PRESSURE TEST. REMOVED AND FOUND TEFLON TAPE…" at bounding box center [661, 316] width 802 height 109
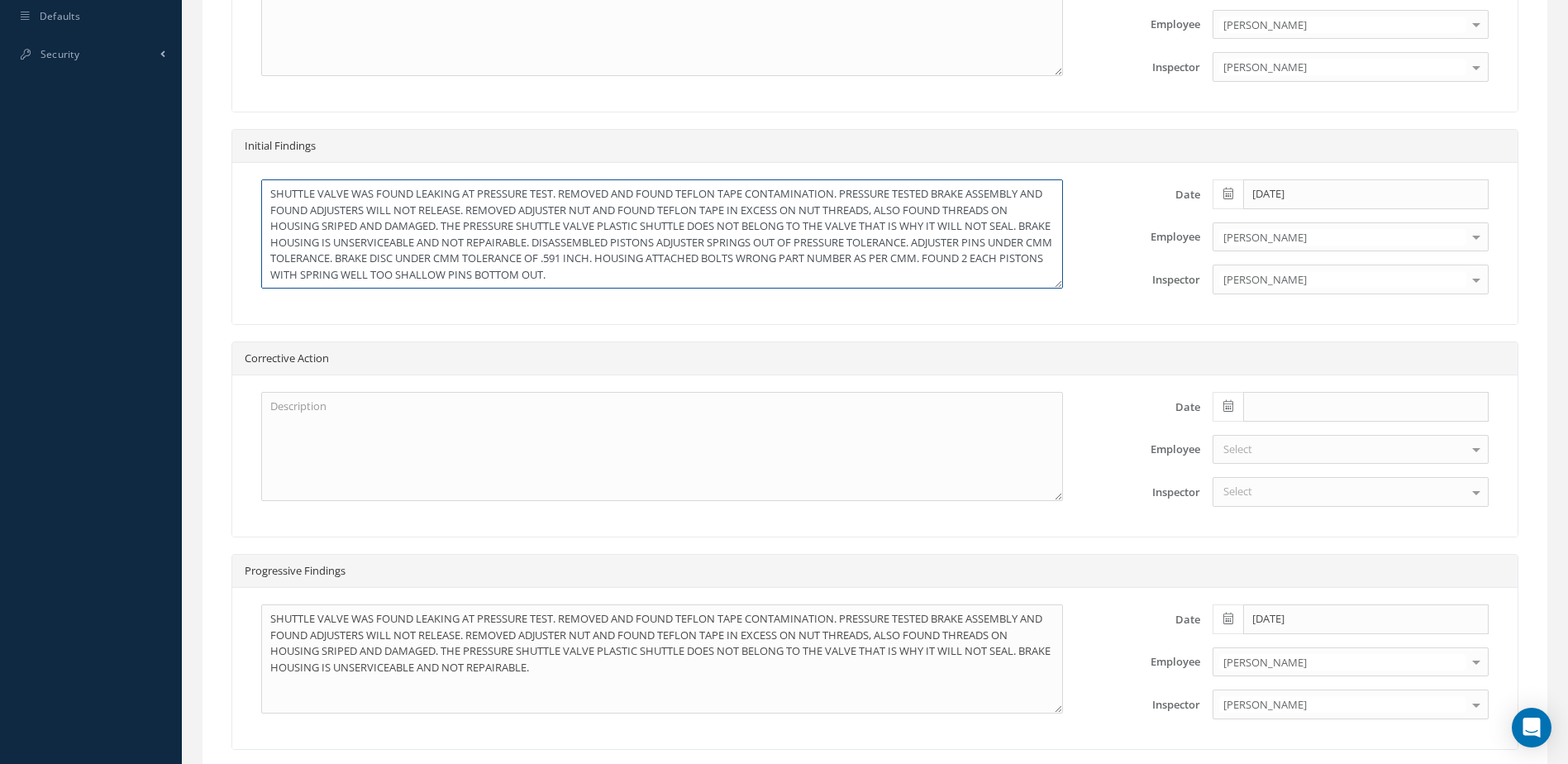
scroll to position [1, 0]
drag, startPoint x: 267, startPoint y: 199, endPoint x: 699, endPoint y: 284, distance: 440.3
click at [699, 284] on textarea "SHUTTLE VALVE WAS FOUND LEAKING AT PRESSURE TEST. REMOVED AND FOUND TEFLON TAPE…" at bounding box center [661, 233] width 802 height 109
type textarea "SHUTTLE VALVE WAS FOUND LEAKING AT PRESSURE TEST. REMOVED AND FOUND TEFLON TAPE…"
drag, startPoint x: 263, startPoint y: 625, endPoint x: 608, endPoint y: 691, distance: 351.3
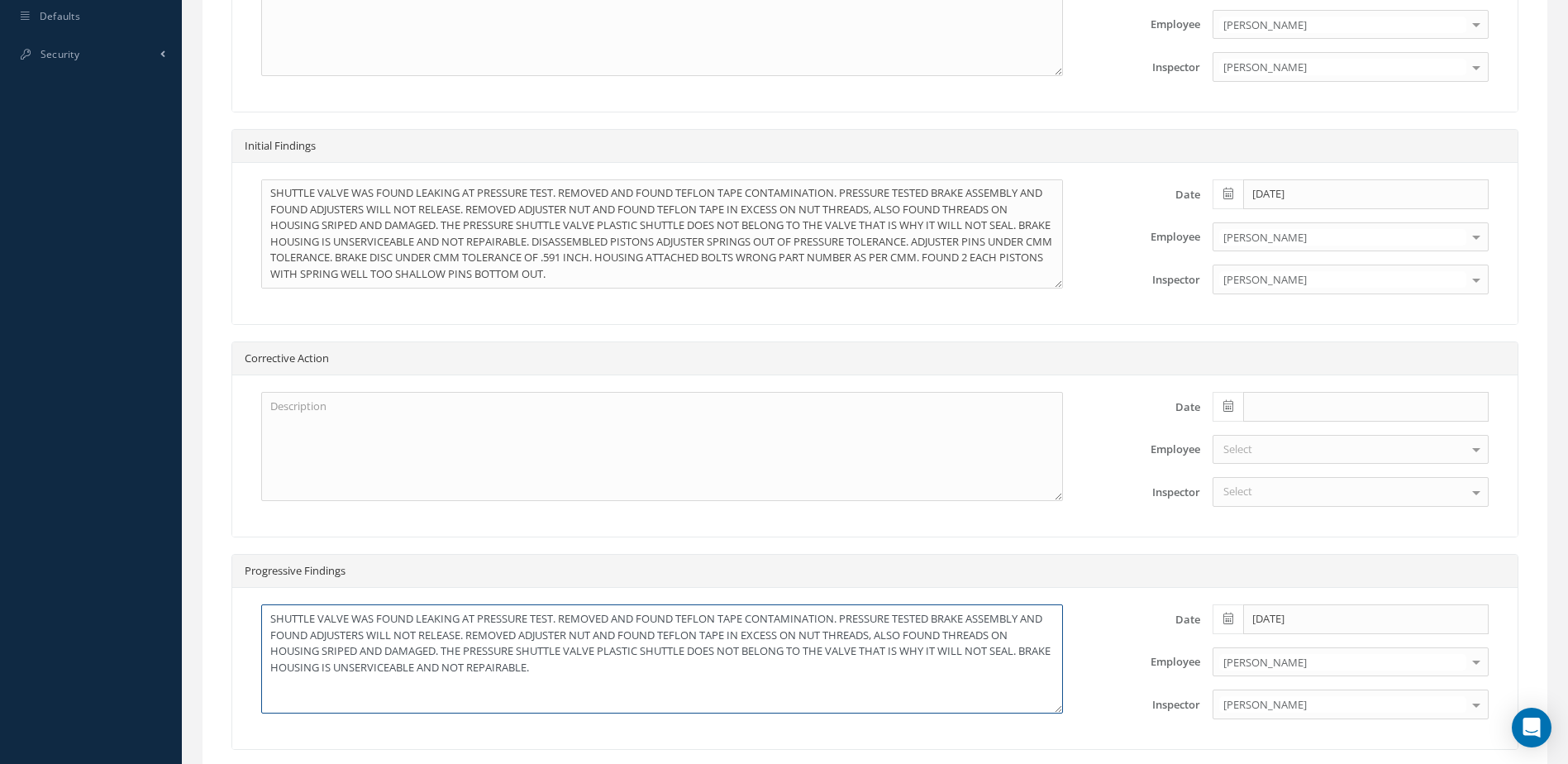
click at [608, 691] on textarea "SHUTTLE VALVE WAS FOUND LEAKING AT PRESSURE TEST. REMOVED AND FOUND TEFLON TAPE…" at bounding box center [661, 659] width 802 height 109
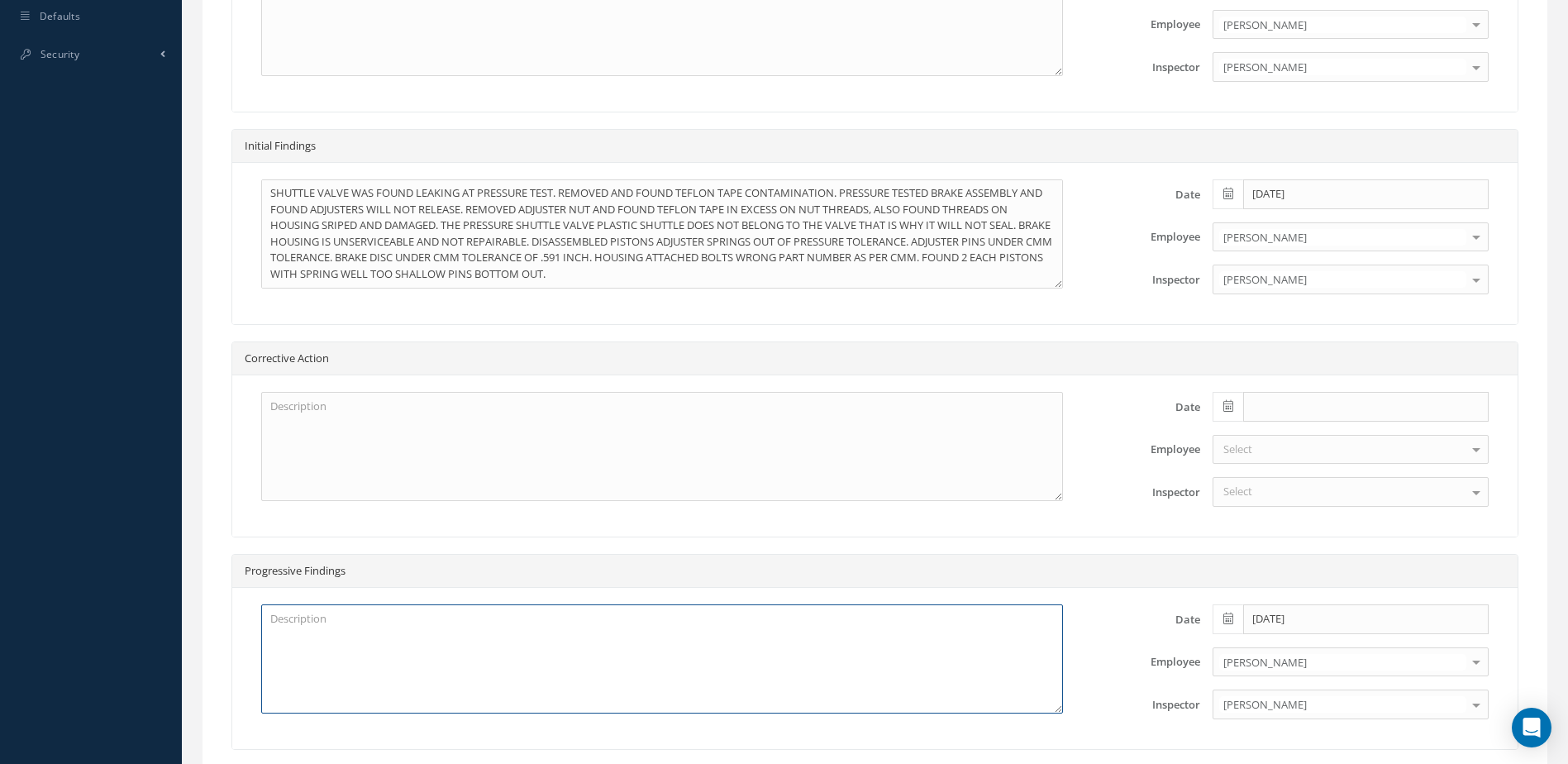
paste textarea "SHUTTLE VALVE WAS FOUND LEAKING AT PRESSURE TEST. REMOVED AND FOUND TEFLON TAPE…"
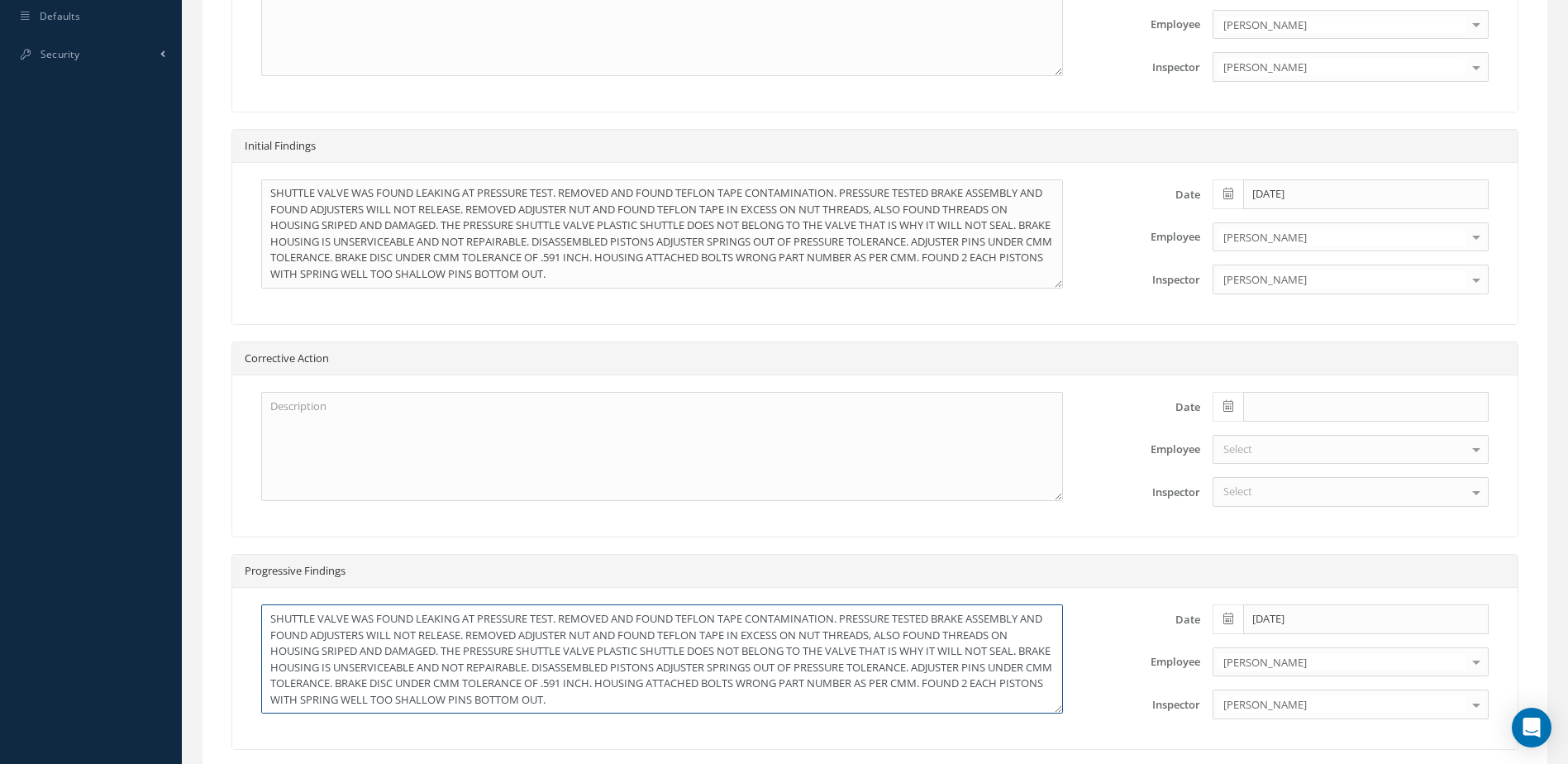
type textarea "SHUTTLE VALVE WAS FOUND LEAKING AT PRESSURE TEST. REMOVED AND FOUND TEFLON TAPE…"
drag, startPoint x: 262, startPoint y: 196, endPoint x: 695, endPoint y: 291, distance: 443.3
click at [695, 291] on div "SHUTTLE VALVE WAS FOUND LEAKING AT PRESSURE TEST. REMOVED AND FOUND TEFLON TAPE…" at bounding box center [661, 243] width 851 height 128
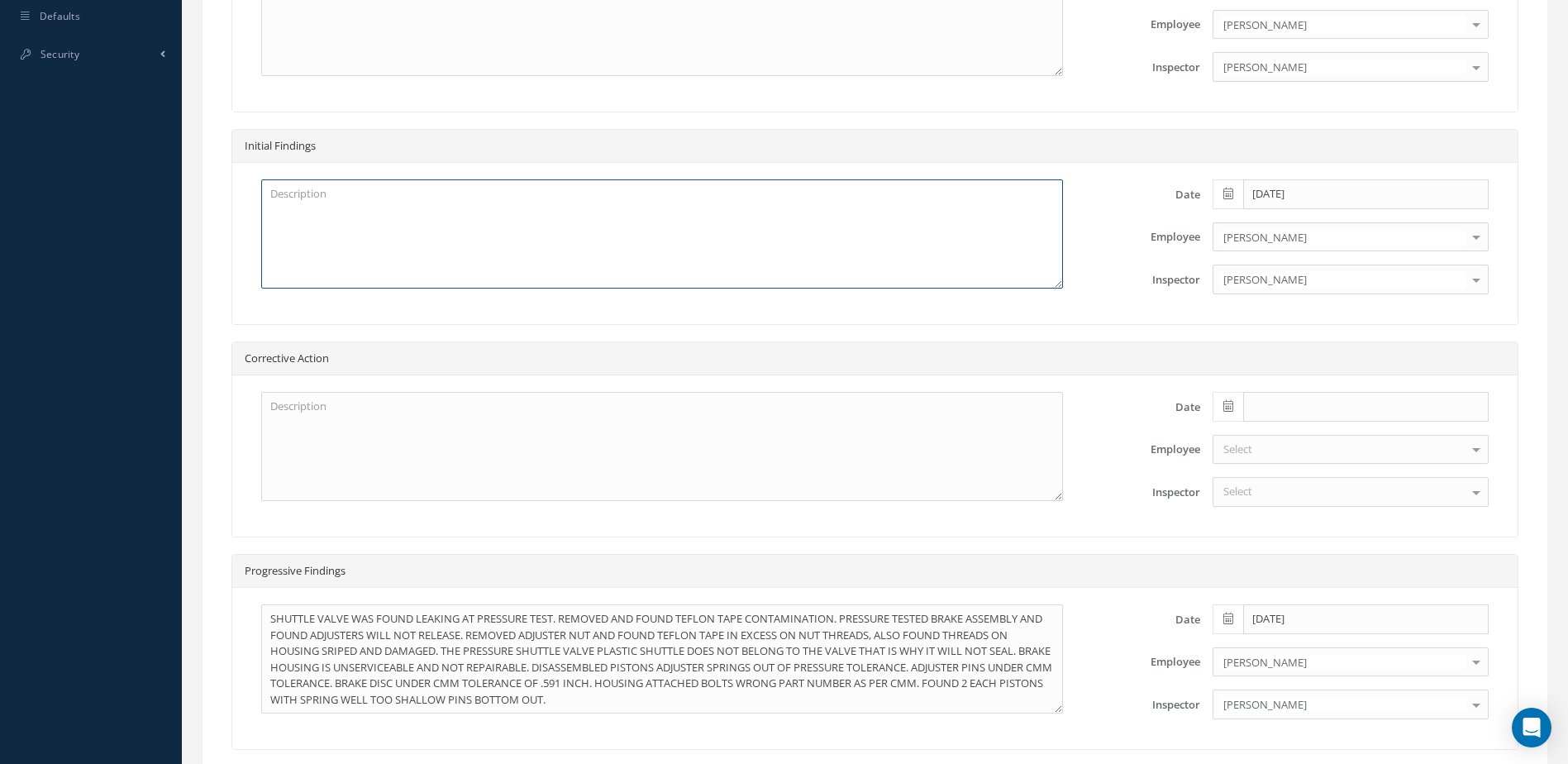
scroll to position [0, 0]
drag, startPoint x: 1340, startPoint y: 193, endPoint x: 1178, endPoint y: 208, distance: 162.7
click at [1178, 208] on div "Date [DATE]" at bounding box center [1300, 194] width 401 height 30
click at [1347, 188] on input "[DATE]" at bounding box center [1365, 194] width 245 height 30
click at [1334, 189] on input "[DATE]" at bounding box center [1365, 194] width 245 height 30
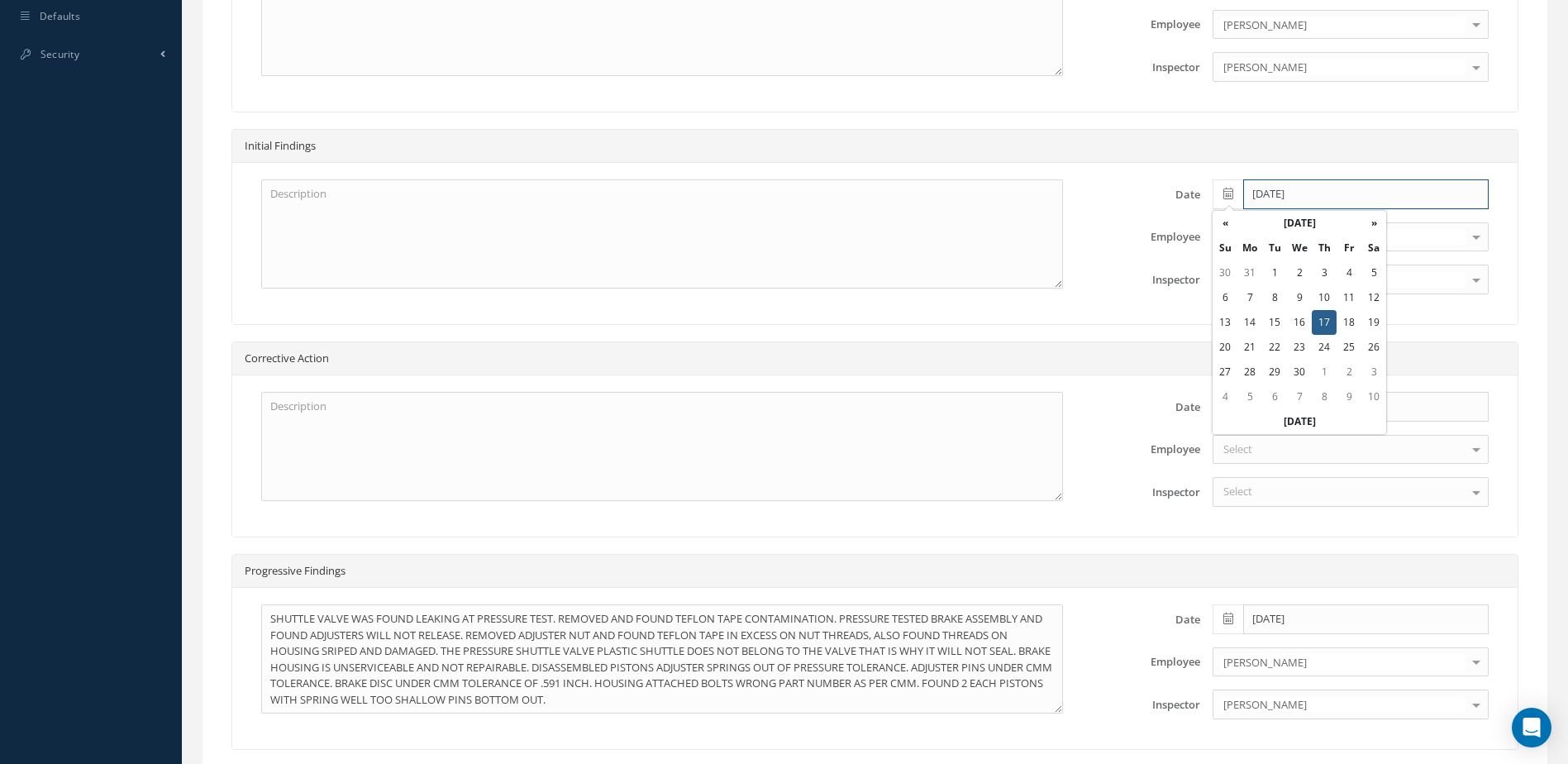
click at [1332, 196] on input "[DATE]" at bounding box center [1365, 194] width 245 height 30
click at [1324, 194] on input "[DATE]" at bounding box center [1365, 194] width 245 height 30
click at [1447, 315] on div "Date [DATE] Employee [PERSON_NAME] [PERSON_NAME] [PERSON_NAME] [PERSON_NAME] [P…" at bounding box center [875, 243] width 1286 height 161
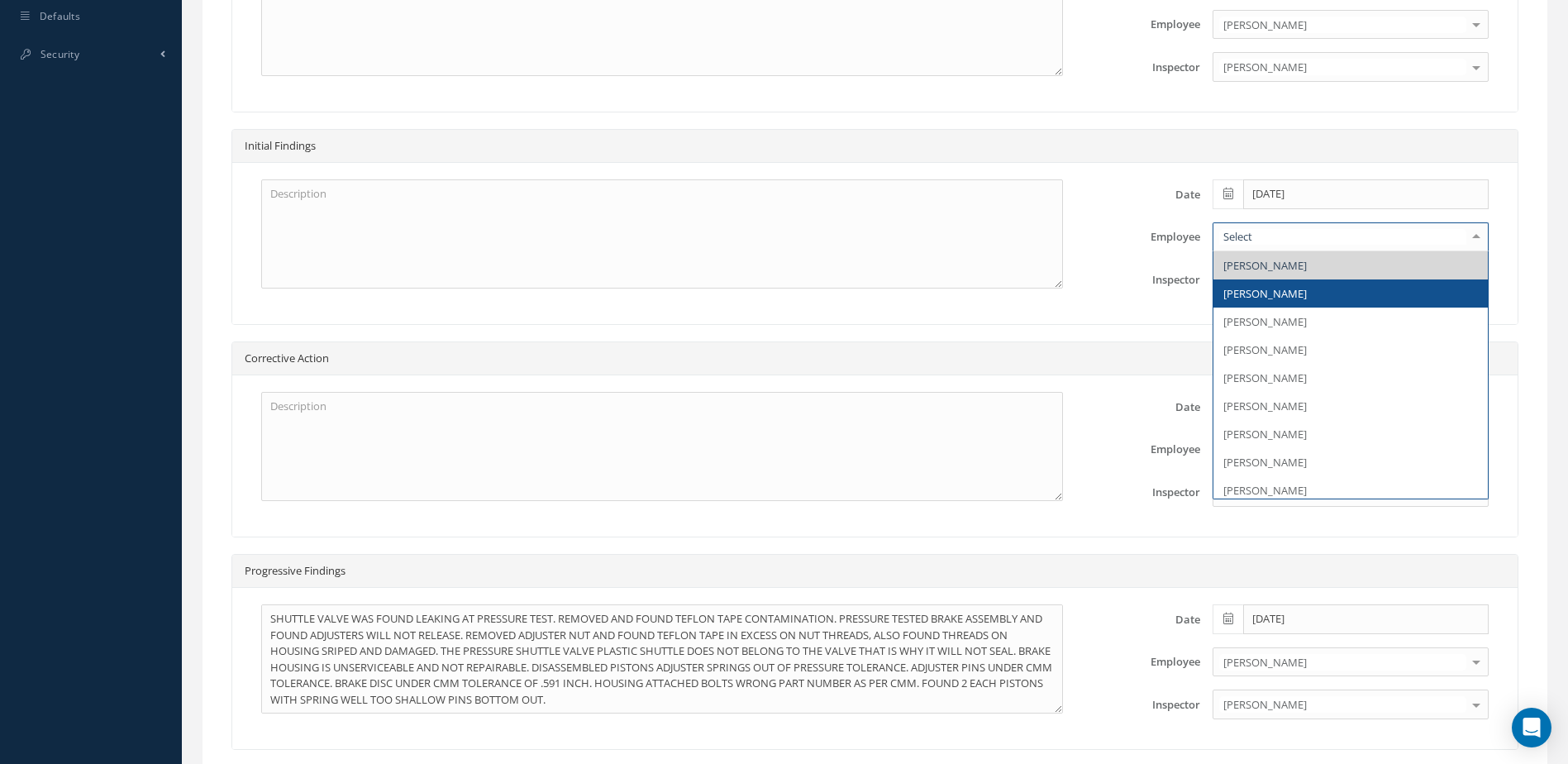
click at [1163, 305] on div "Date [DATE] Employee [PERSON_NAME] [PERSON_NAME] [PERSON_NAME] [PERSON_NAME] [P…" at bounding box center [1300, 243] width 426 height 128
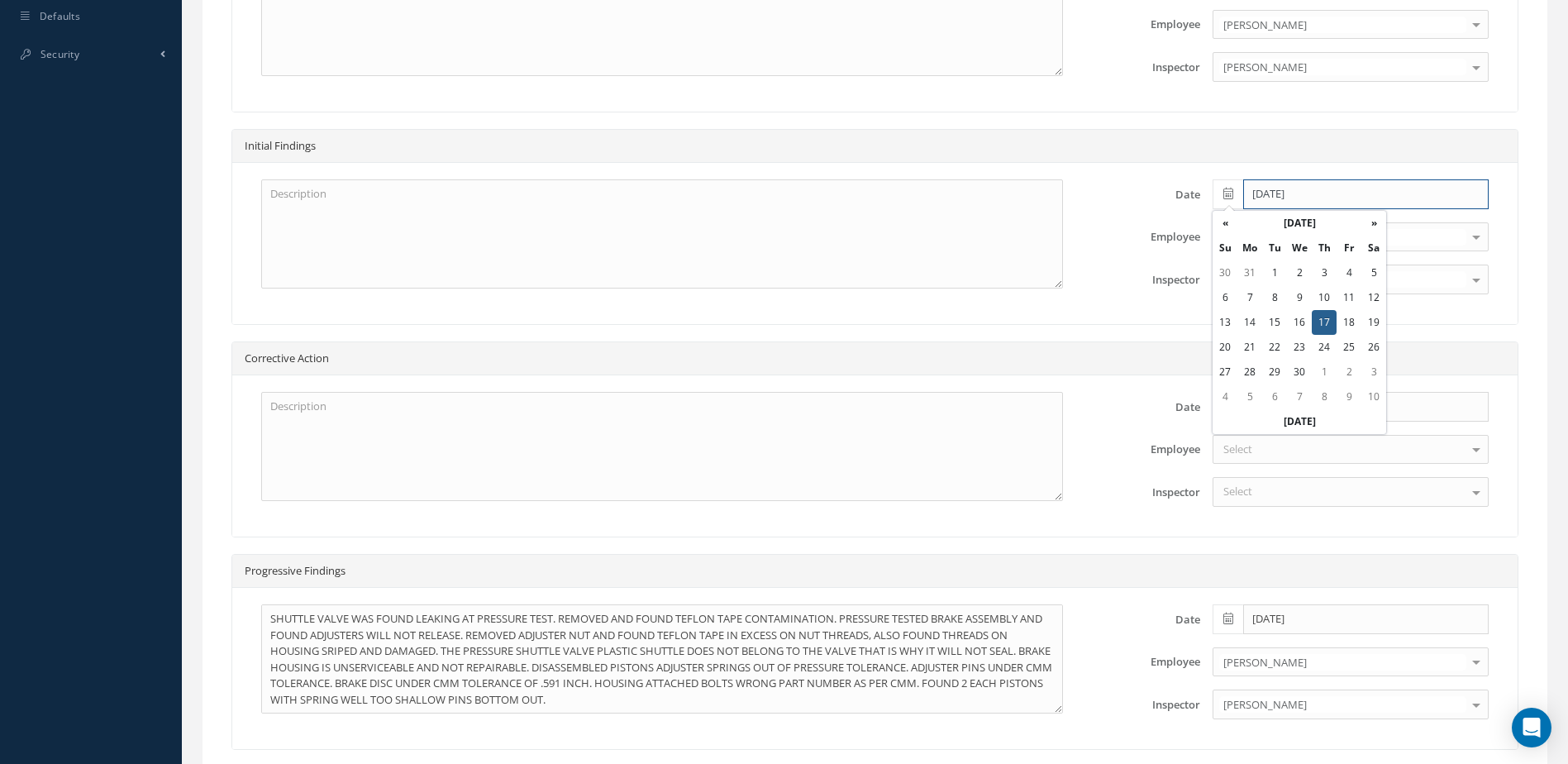
click at [1346, 198] on input "[DATE]" at bounding box center [1365, 194] width 245 height 30
click at [1134, 286] on div "Inspector [PERSON_NAME] [PERSON_NAME] [PERSON_NAME] [PERSON_NAME] [PERSON_NAME]…" at bounding box center [1300, 280] width 401 height 30
click at [766, 464] on textarea at bounding box center [661, 446] width 802 height 109
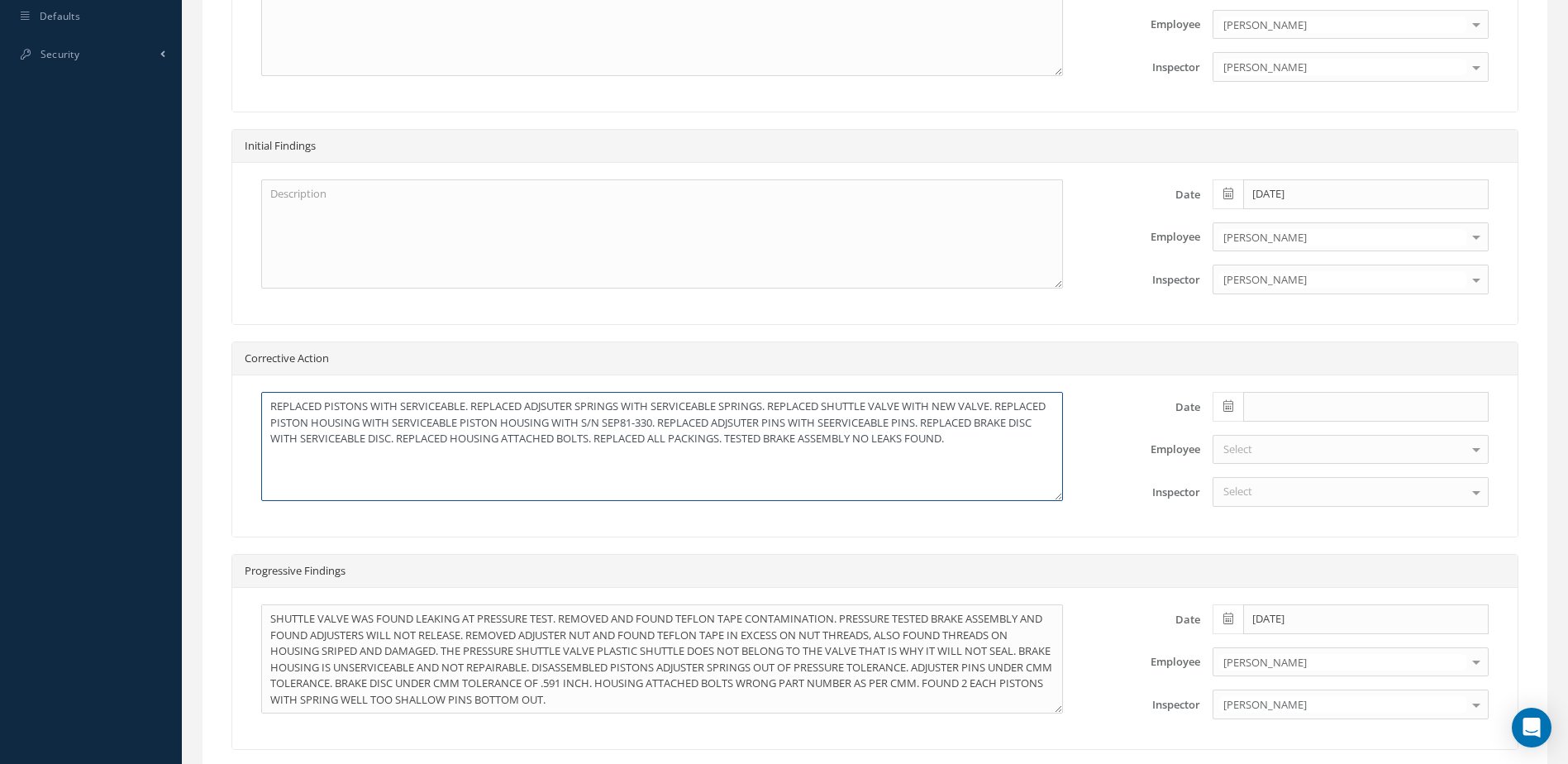
type textarea "REPLACED PISTONS WITH SERVICEABLE. REPLACED ADJSUTER SPRINGS WITH SERVICEABLE S…"
click at [1223, 408] on span at bounding box center [1227, 407] width 31 height 30
click at [1276, 333] on td "26" at bounding box center [1275, 331] width 25 height 25
type input "[DATE]"
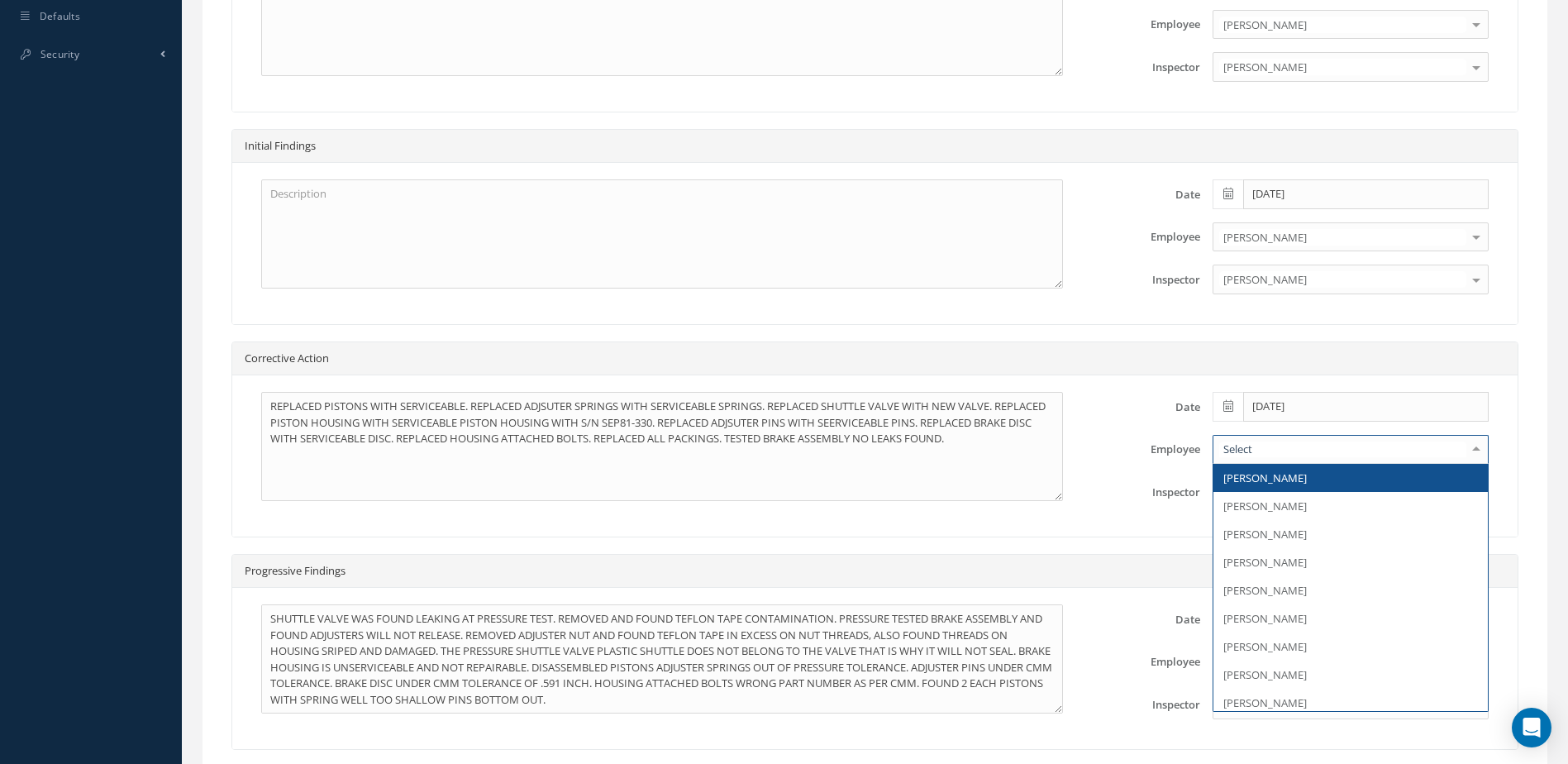
click at [1283, 445] on div at bounding box center [1350, 450] width 277 height 30
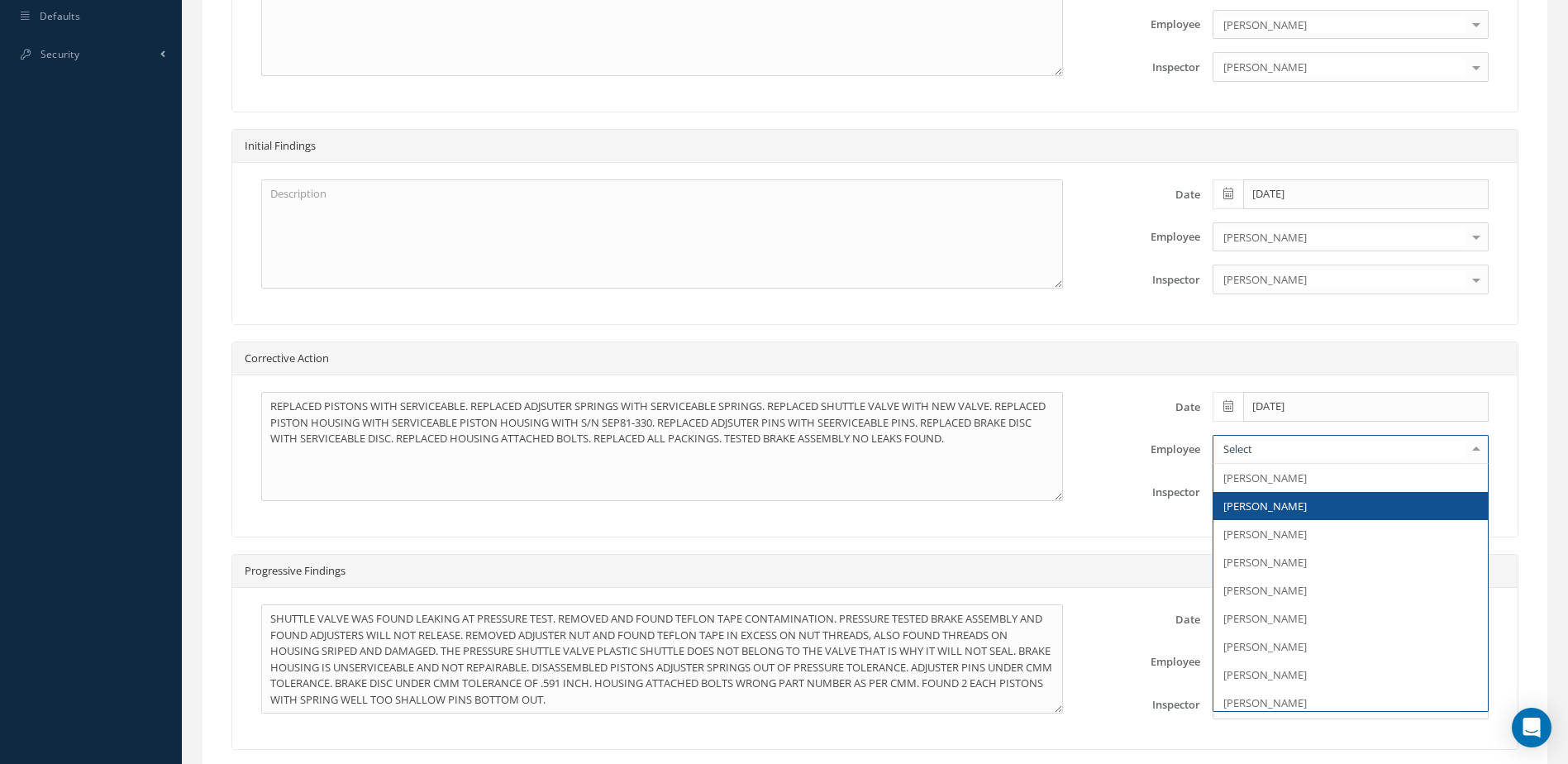
click at [1264, 503] on span "[PERSON_NAME]" at bounding box center [1265, 506] width 84 height 15
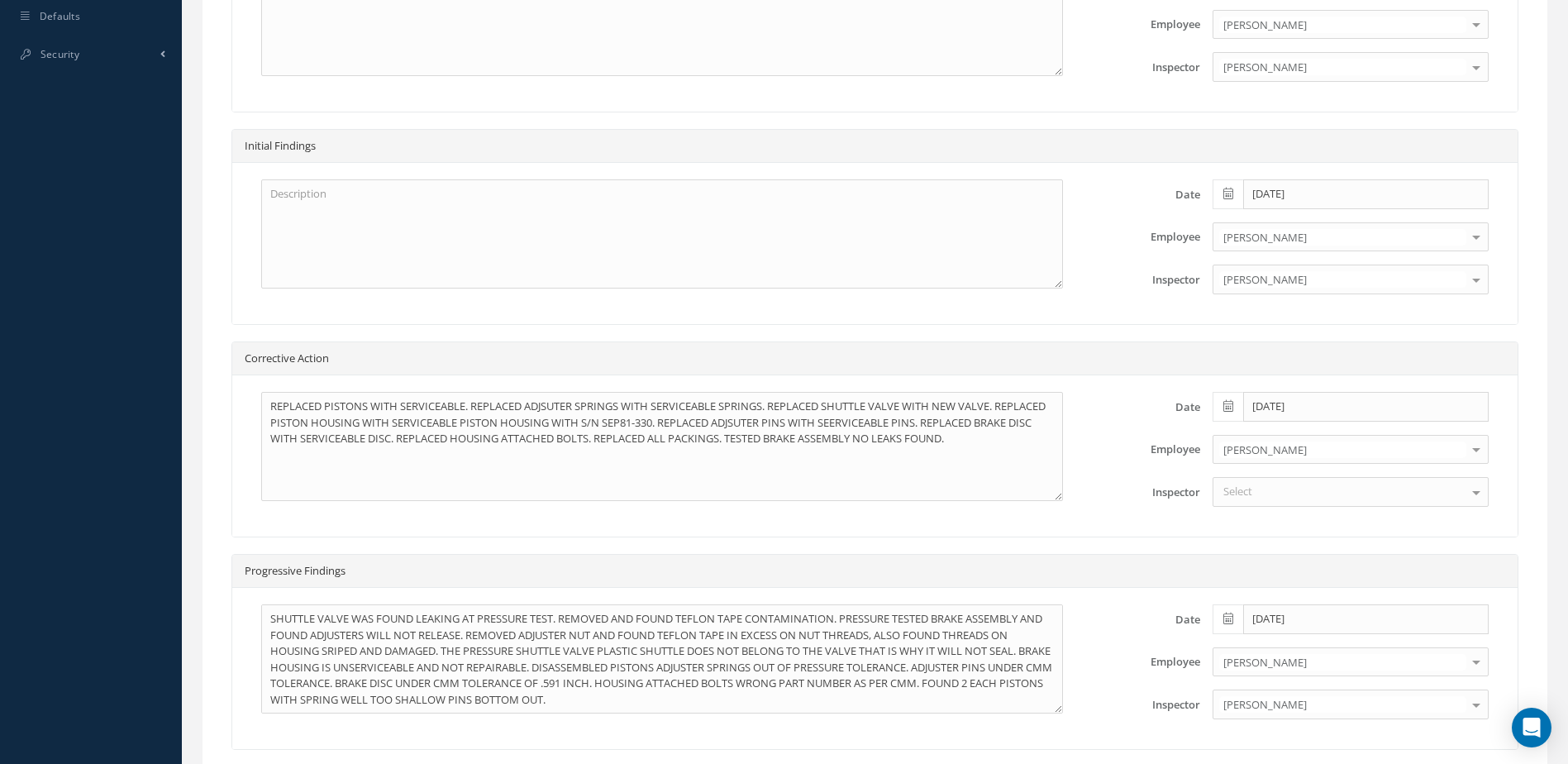
click at [1263, 494] on div "Select" at bounding box center [1350, 492] width 277 height 30
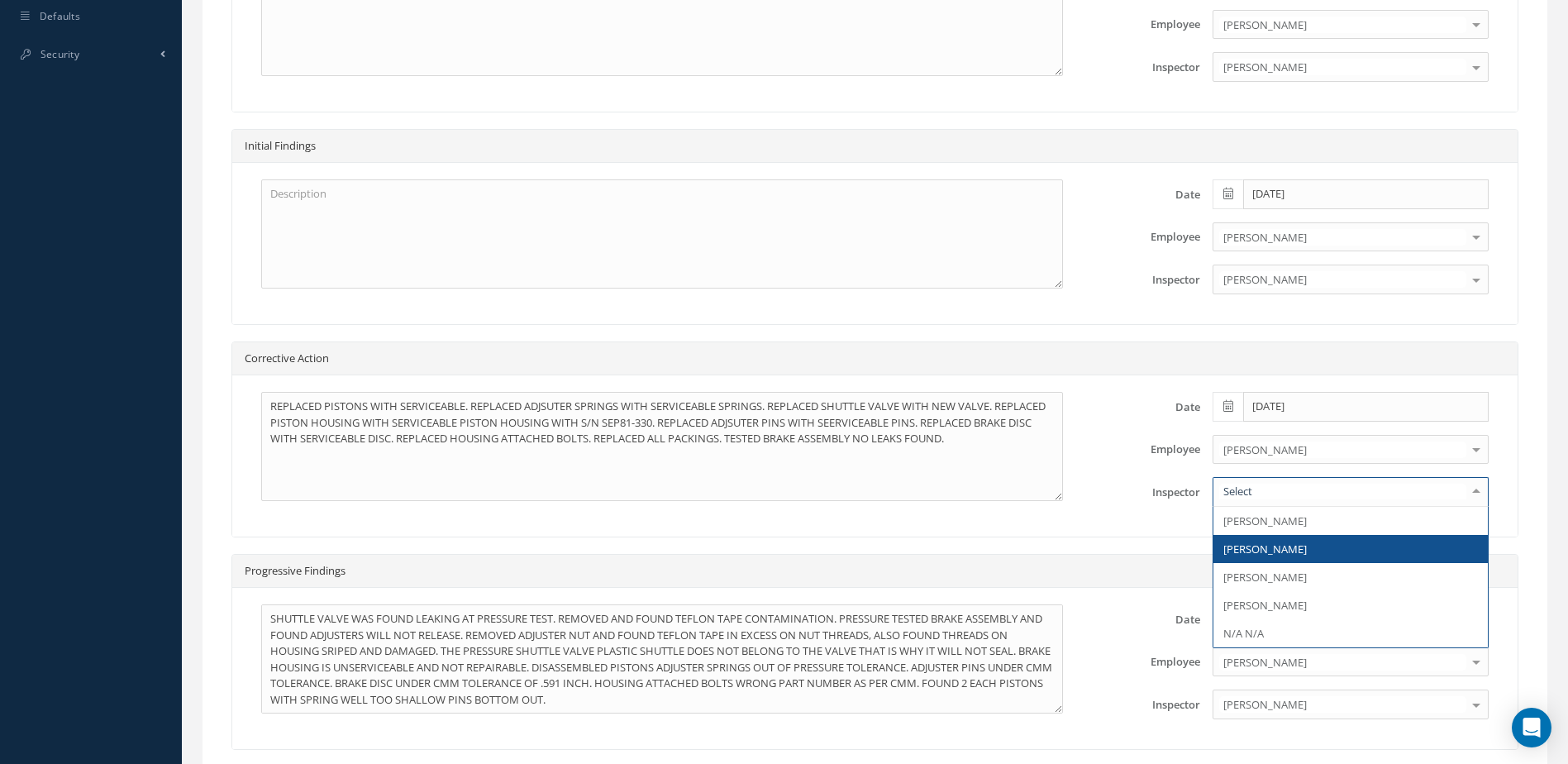
click at [1266, 546] on span "[PERSON_NAME]" at bounding box center [1265, 548] width 84 height 15
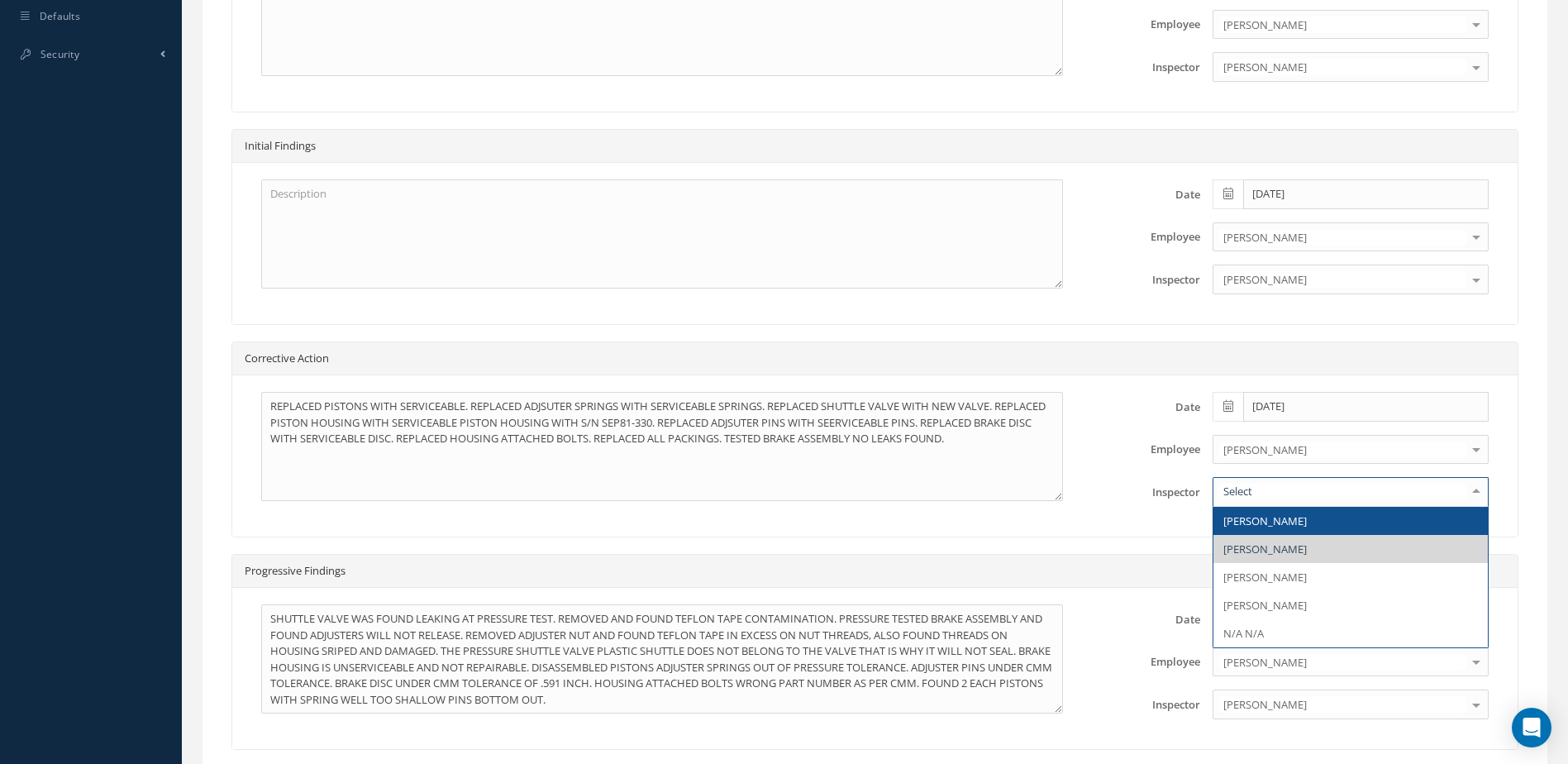
click at [1277, 521] on span "[PERSON_NAME]" at bounding box center [1265, 521] width 84 height 15
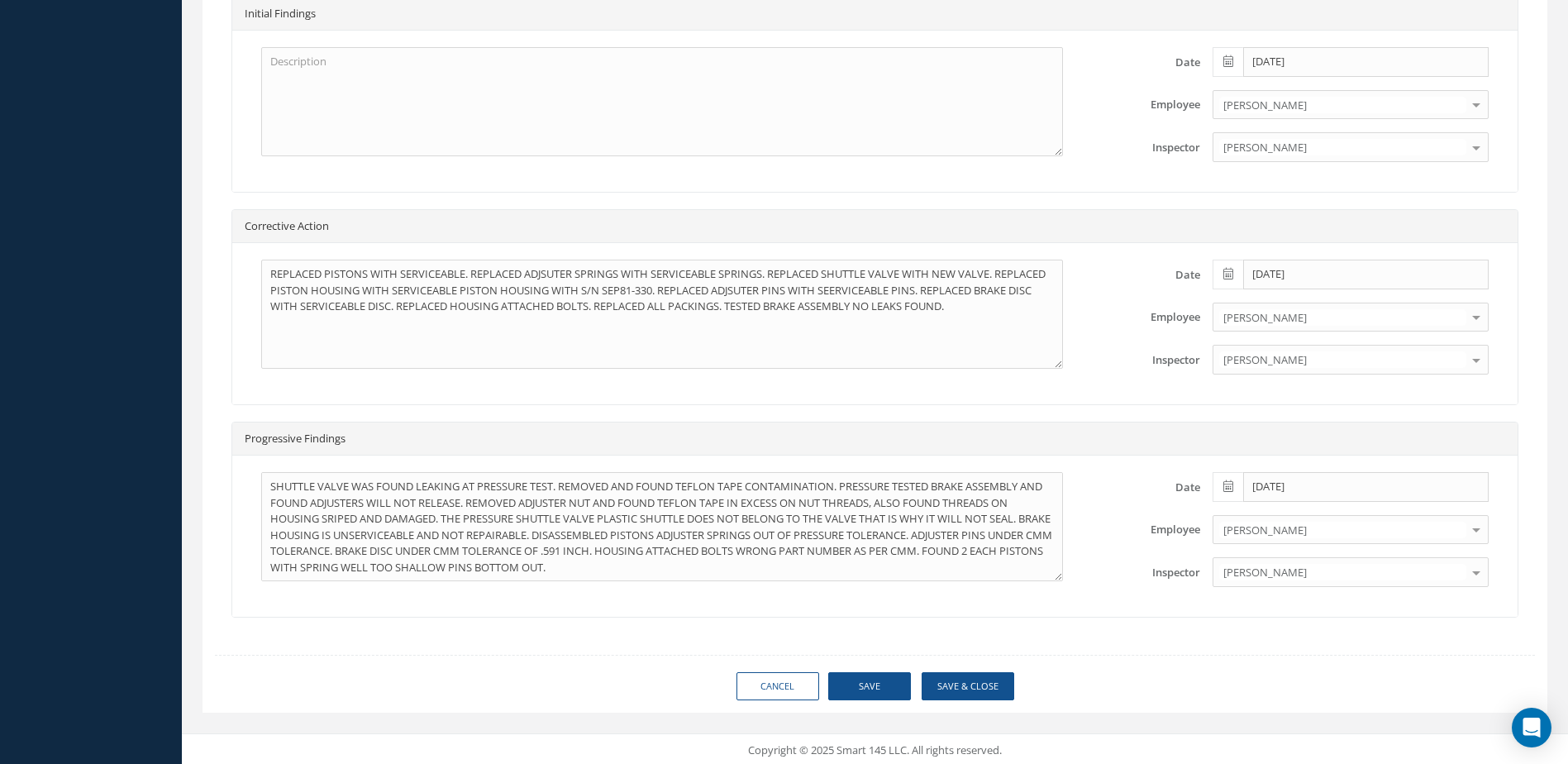
scroll to position [962, 0]
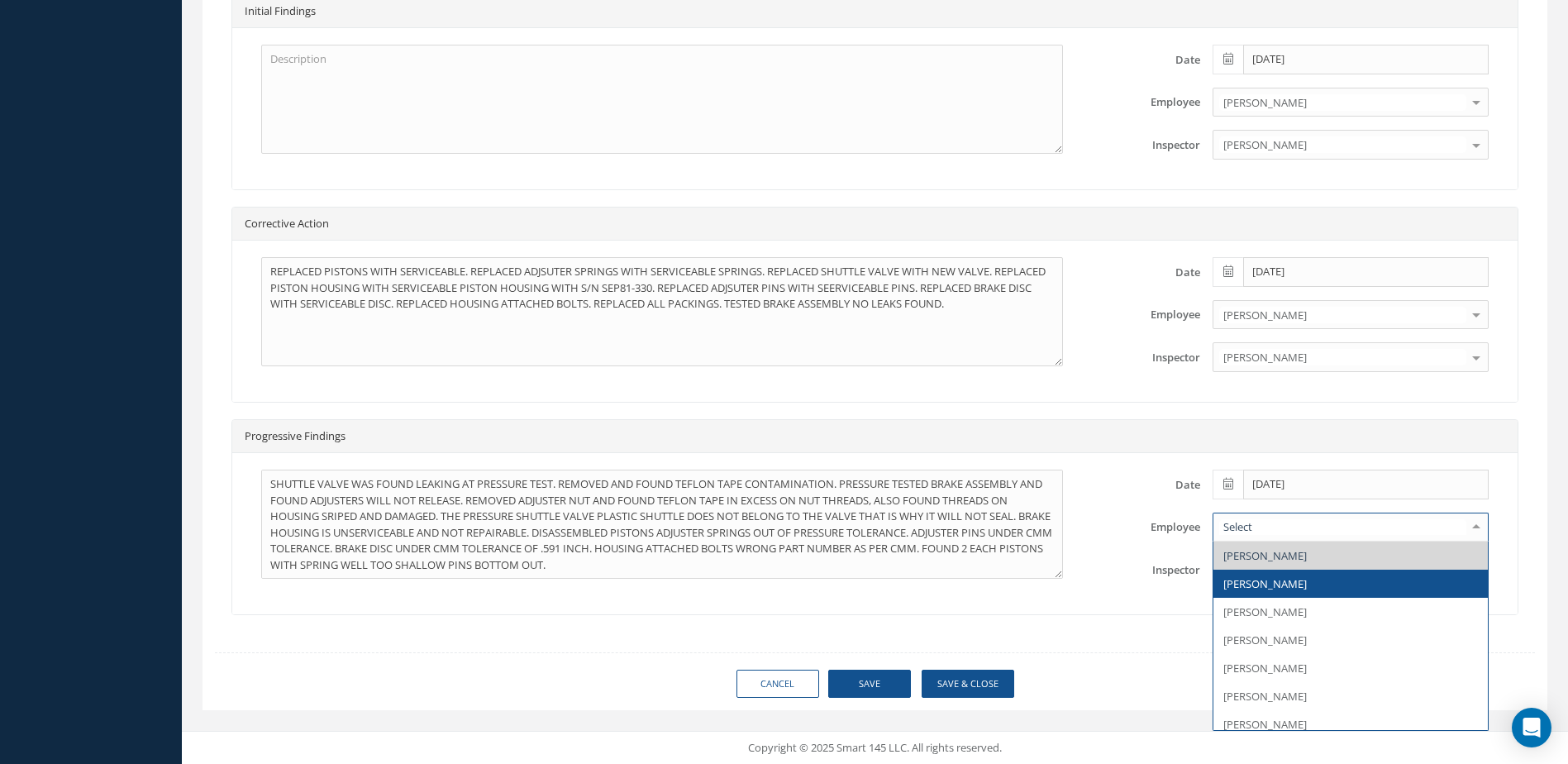
click at [1280, 581] on span "[PERSON_NAME]" at bounding box center [1265, 583] width 84 height 15
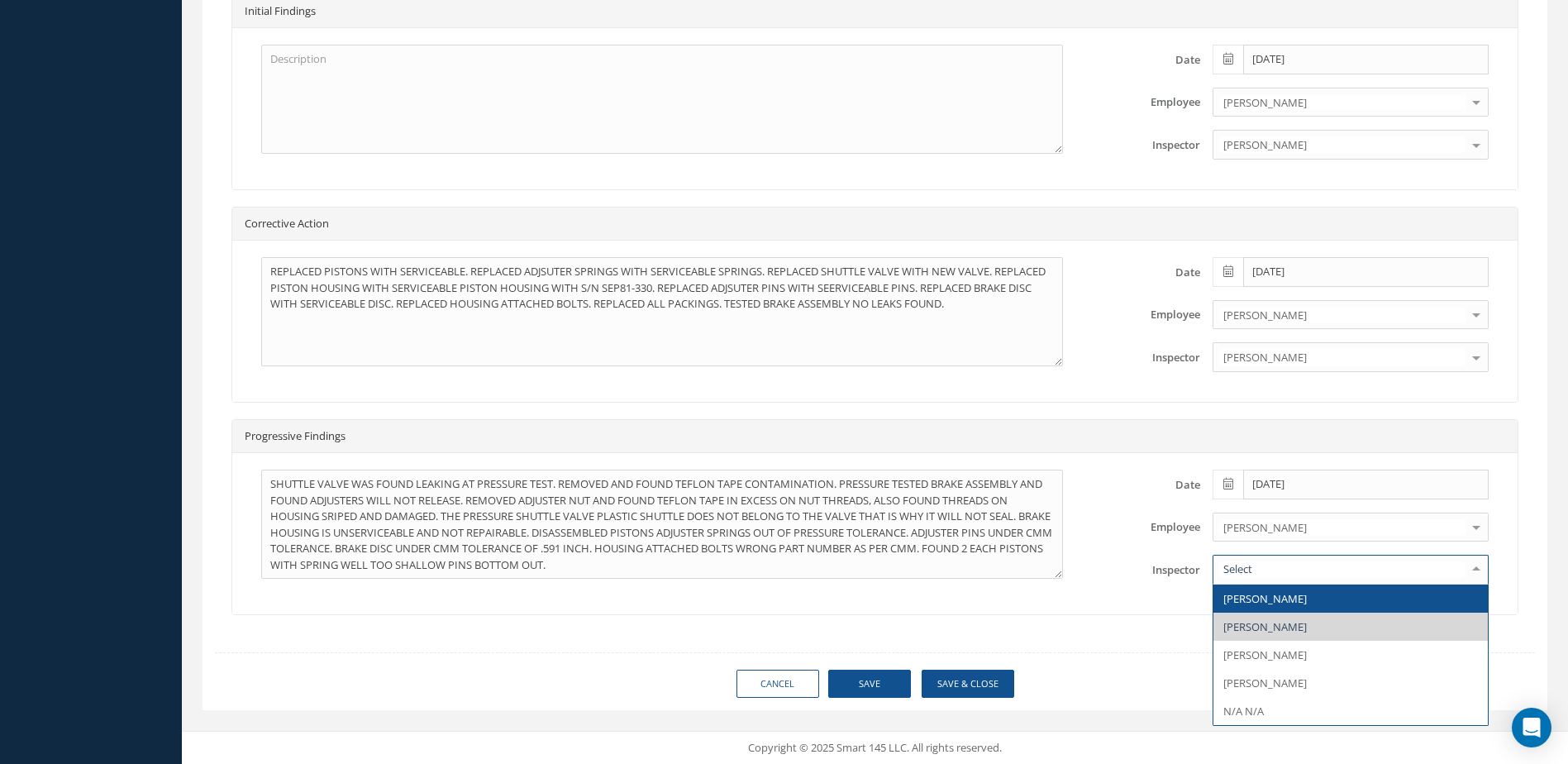
click at [1281, 603] on span "[PERSON_NAME]" at bounding box center [1265, 599] width 84 height 15
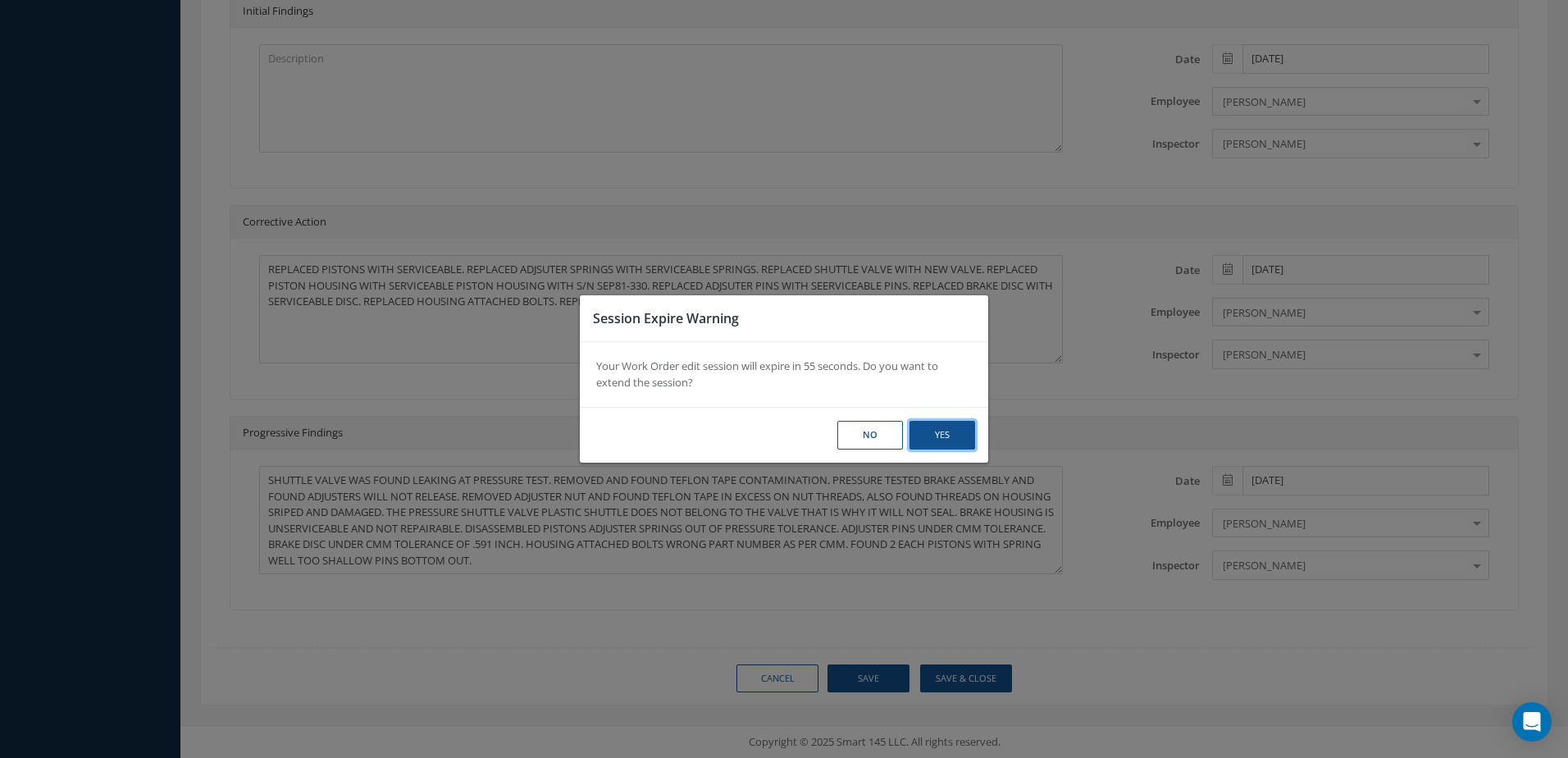
click at [0, 0] on button "Yes" at bounding box center [0, 0] width 0 height 0
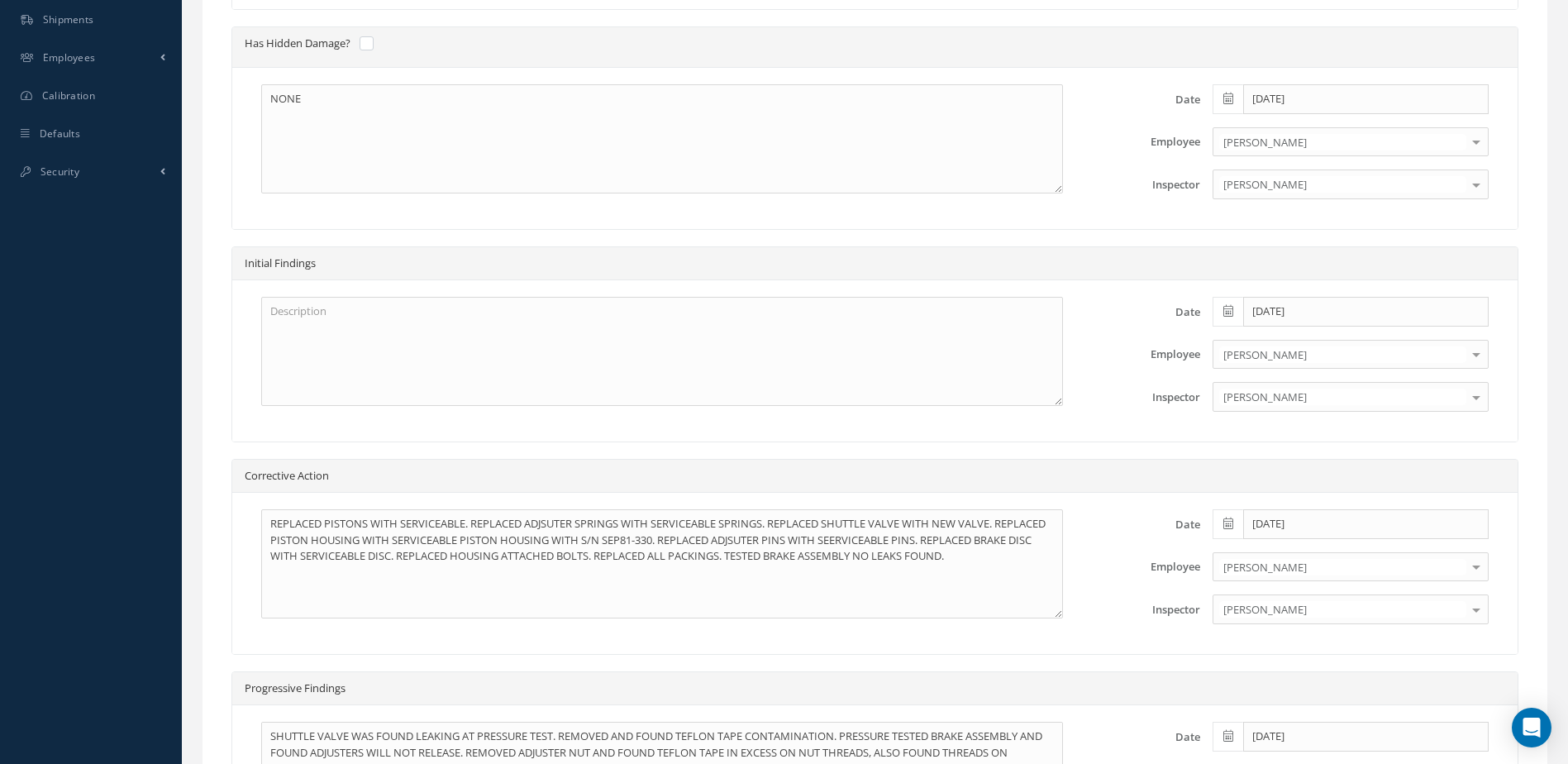
scroll to position [714, 0]
click at [394, 325] on textarea at bounding box center [661, 347] width 802 height 109
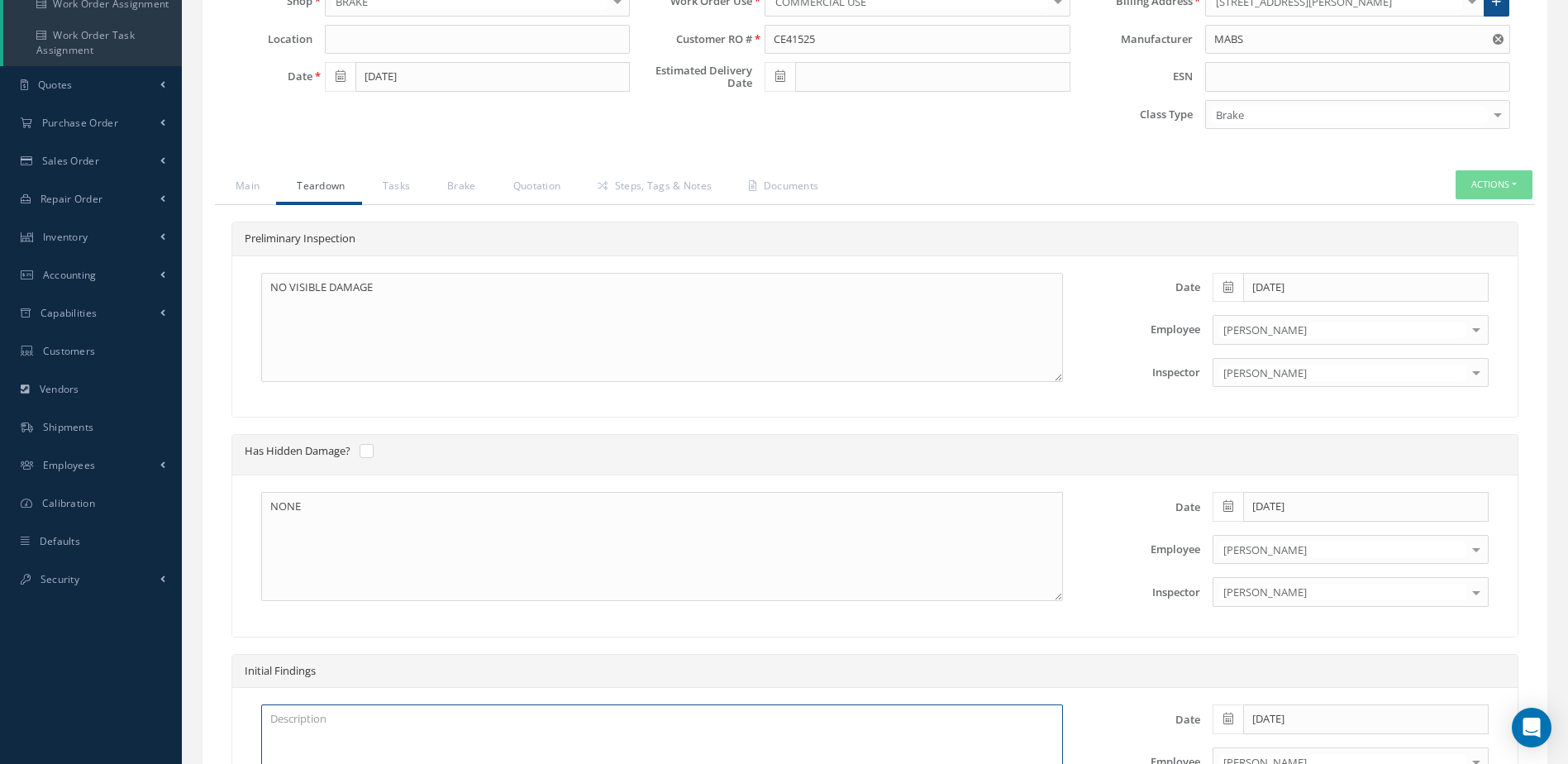
scroll to position [300, 0]
click at [424, 298] on textarea "NO VISIBLE DAMAGE" at bounding box center [661, 329] width 802 height 109
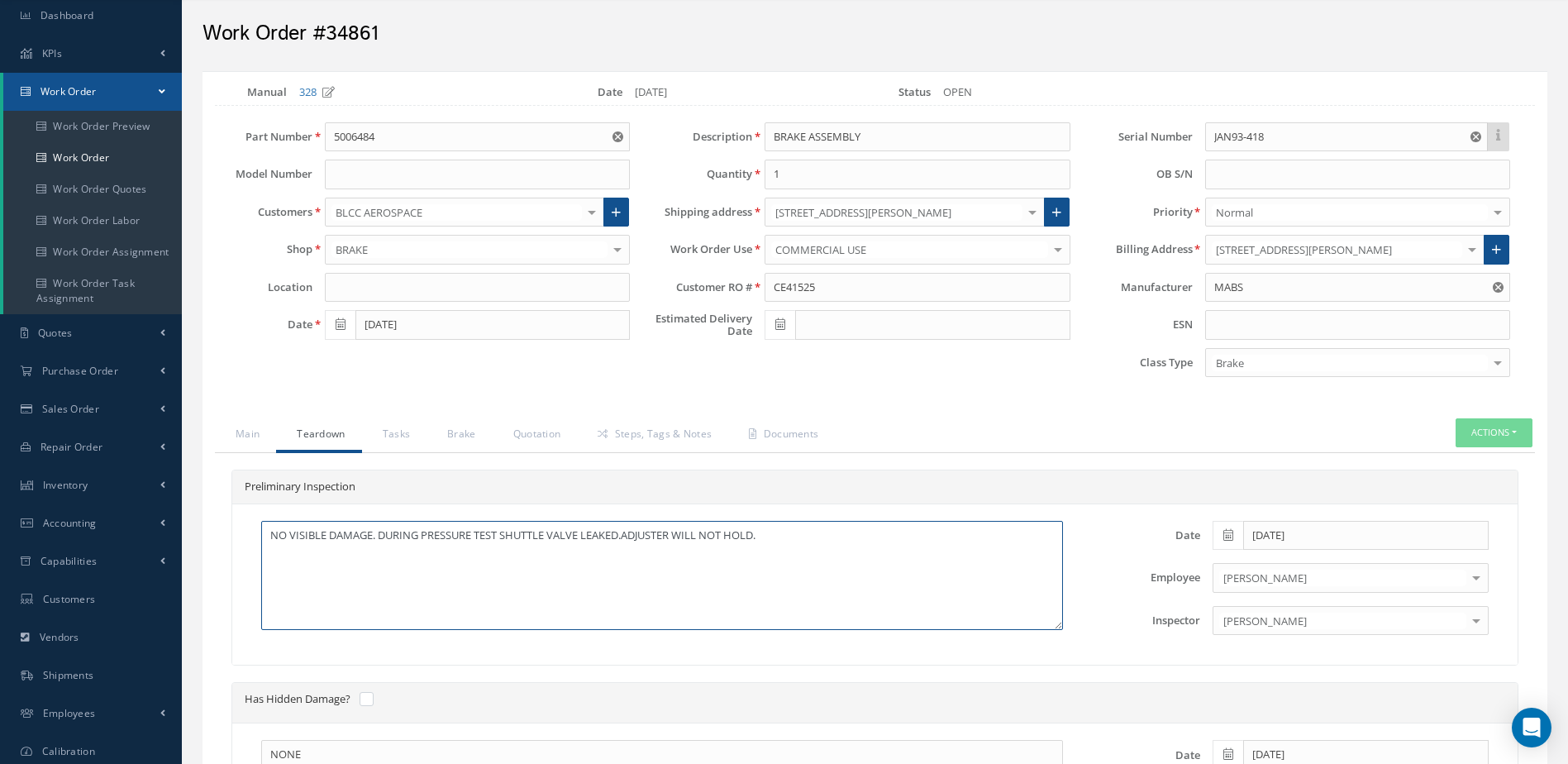
scroll to position [52, 0]
type textarea "NO VISIBLE DAMAGE. DURING PRESSURE TEST SHUTTLE VALVE LEAKED.ADJUSTER WILL NOT …"
click at [243, 435] on link "Main" at bounding box center [245, 437] width 61 height 34
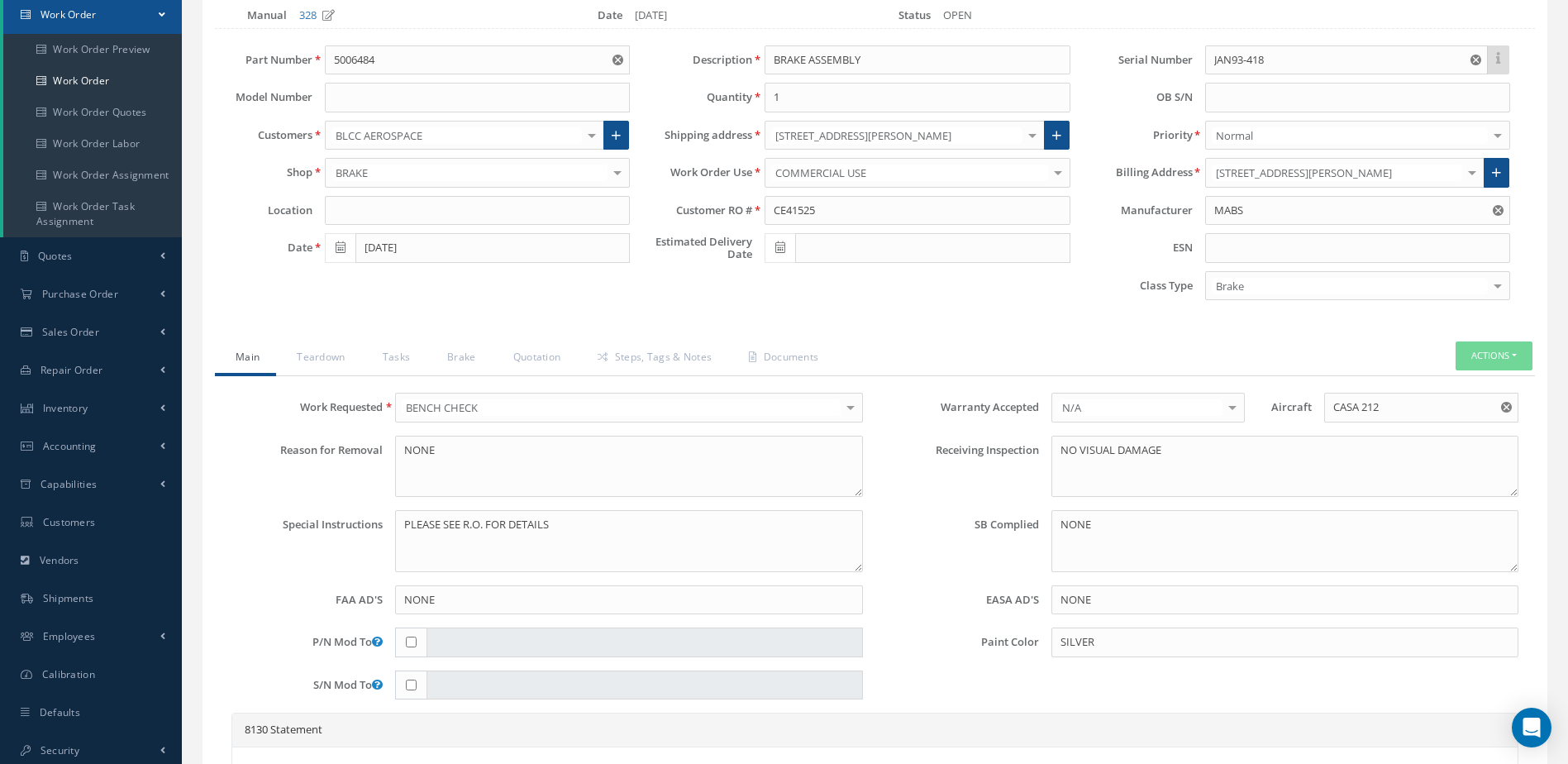
scroll to position [300, 0]
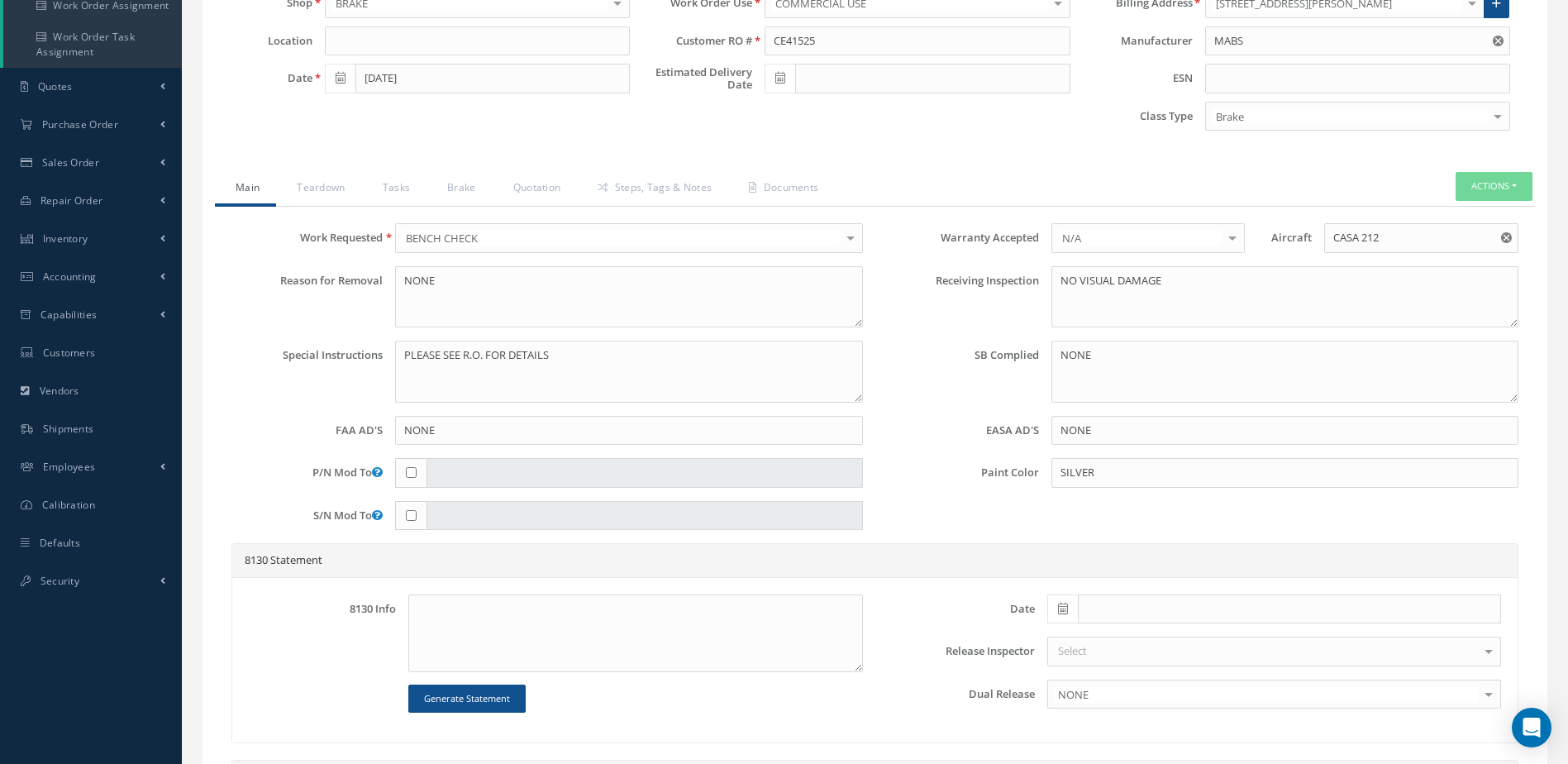
click at [854, 232] on div at bounding box center [851, 238] width 24 height 28
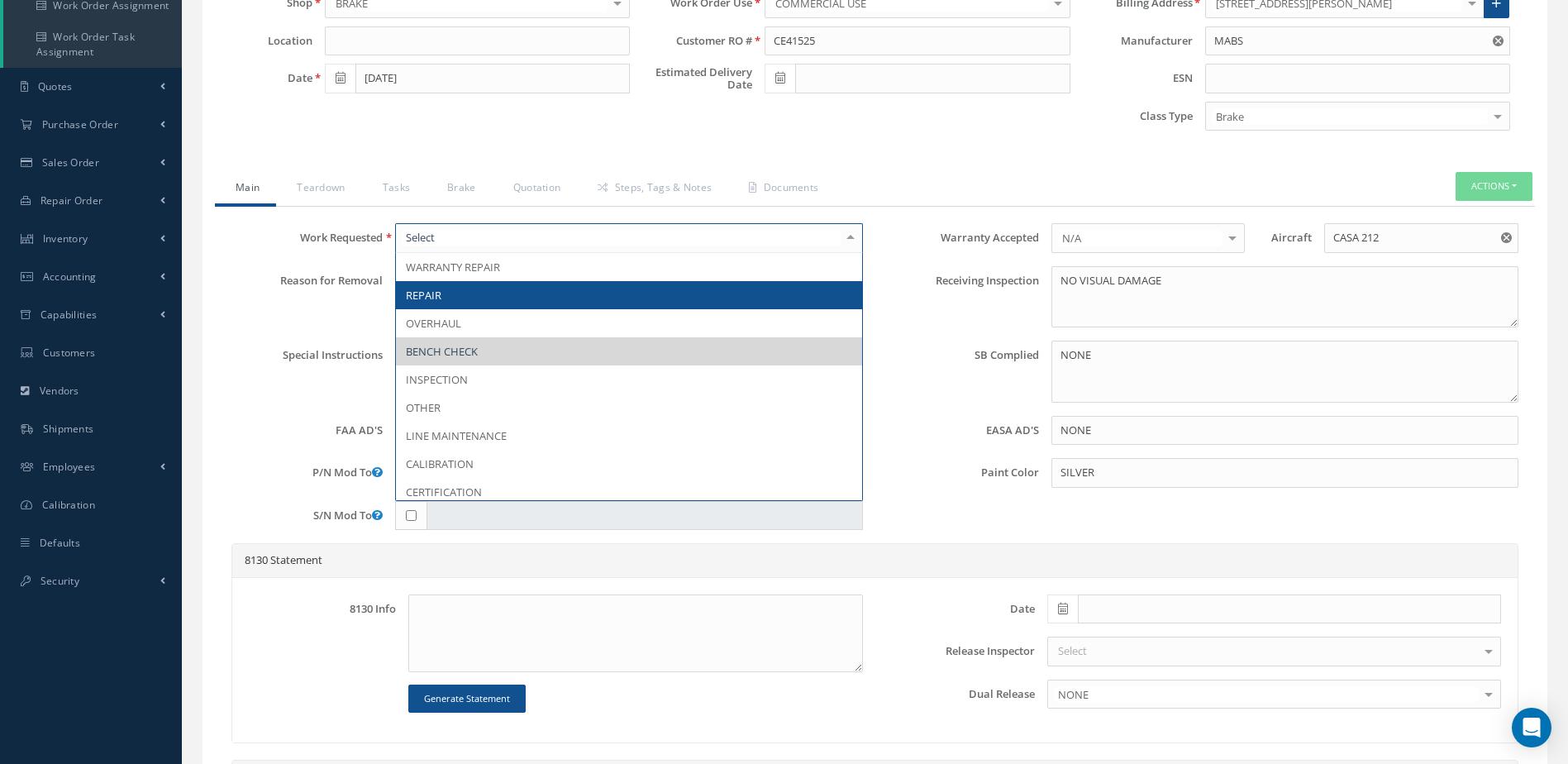
click at [556, 293] on span "REPAIR" at bounding box center [628, 295] width 466 height 29
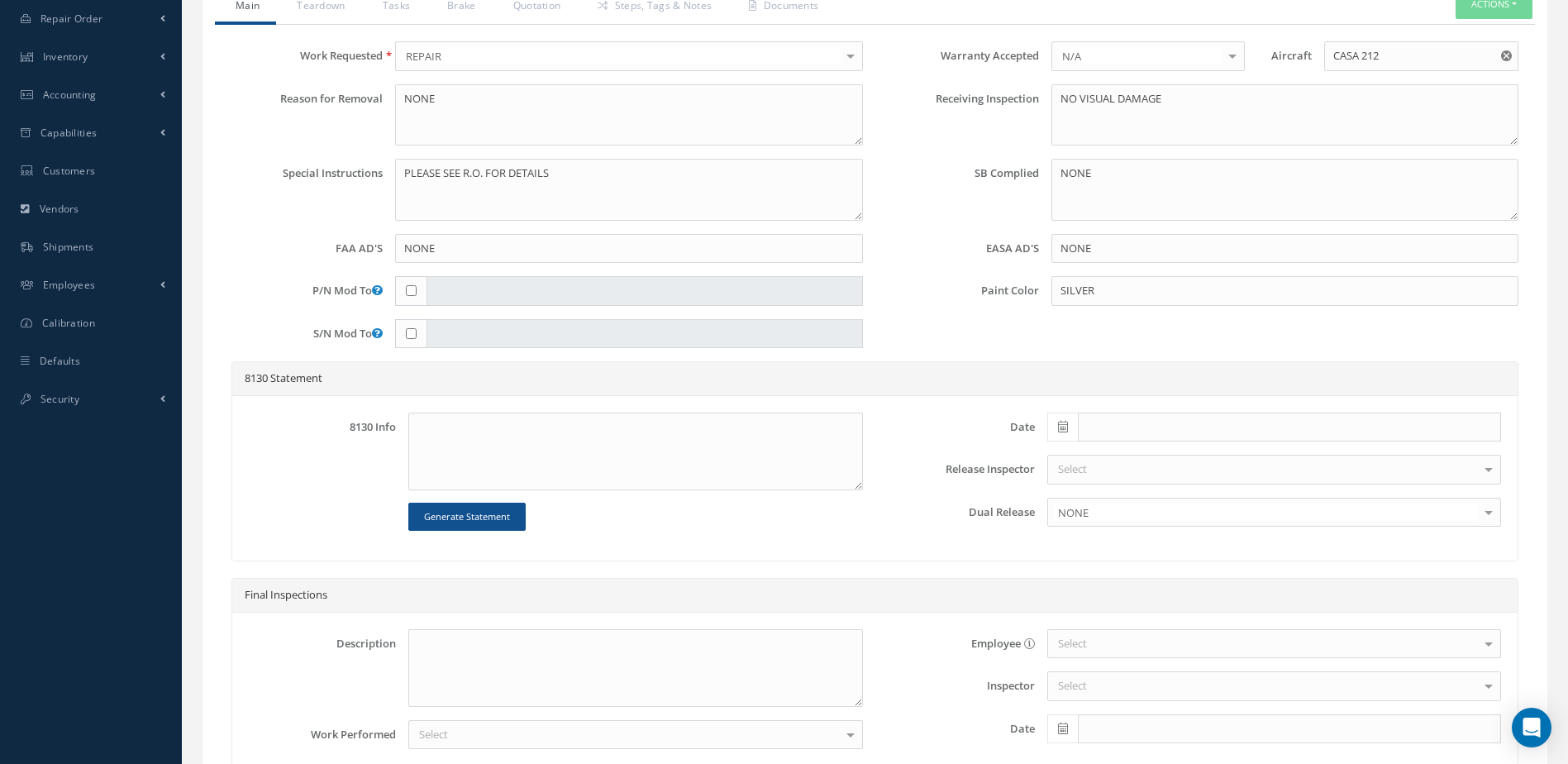
scroll to position [631, 0]
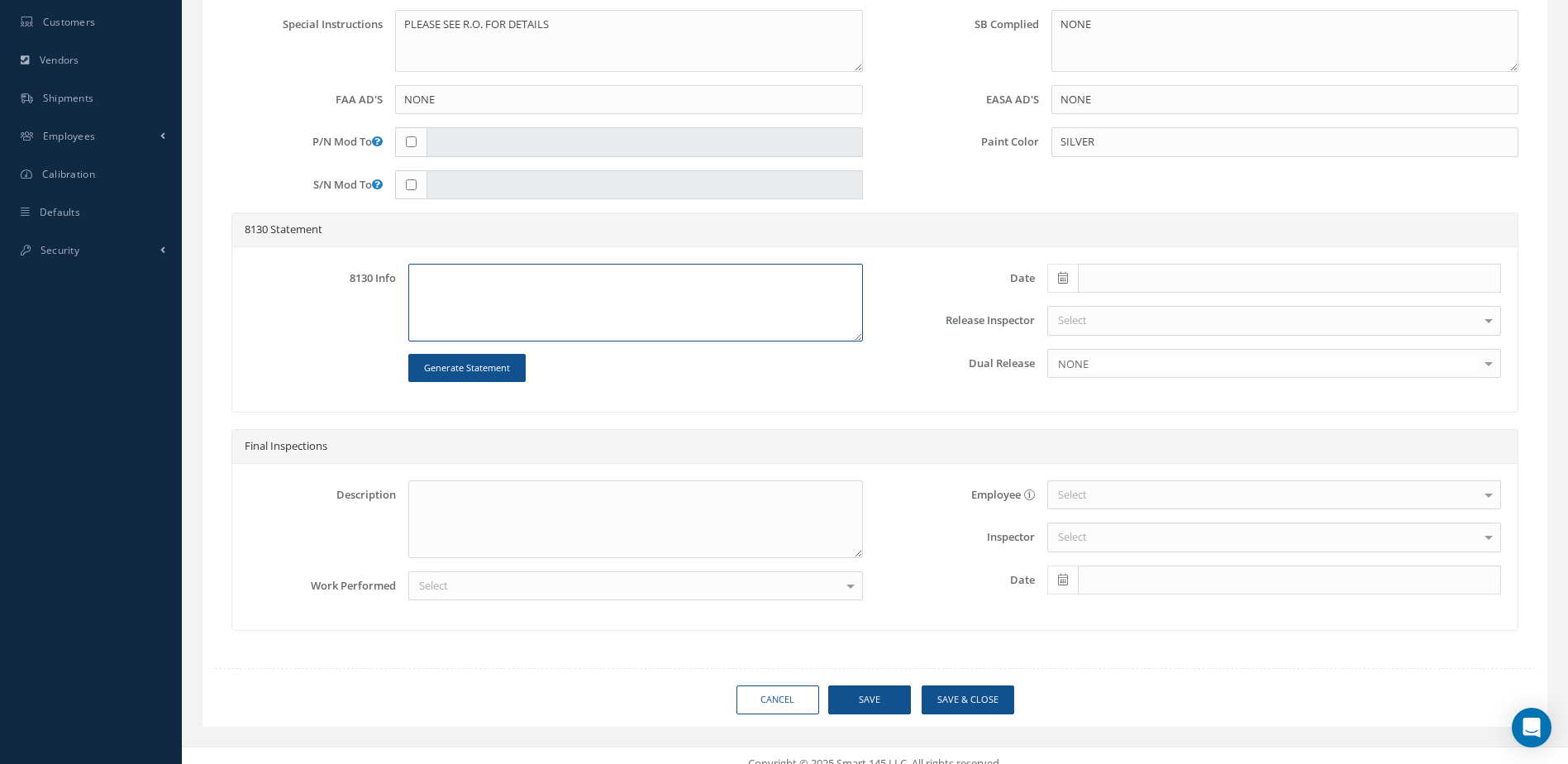
click at [533, 302] on textarea at bounding box center [635, 302] width 454 height 78
click at [489, 368] on button "Generate Statement" at bounding box center [467, 368] width 117 height 29
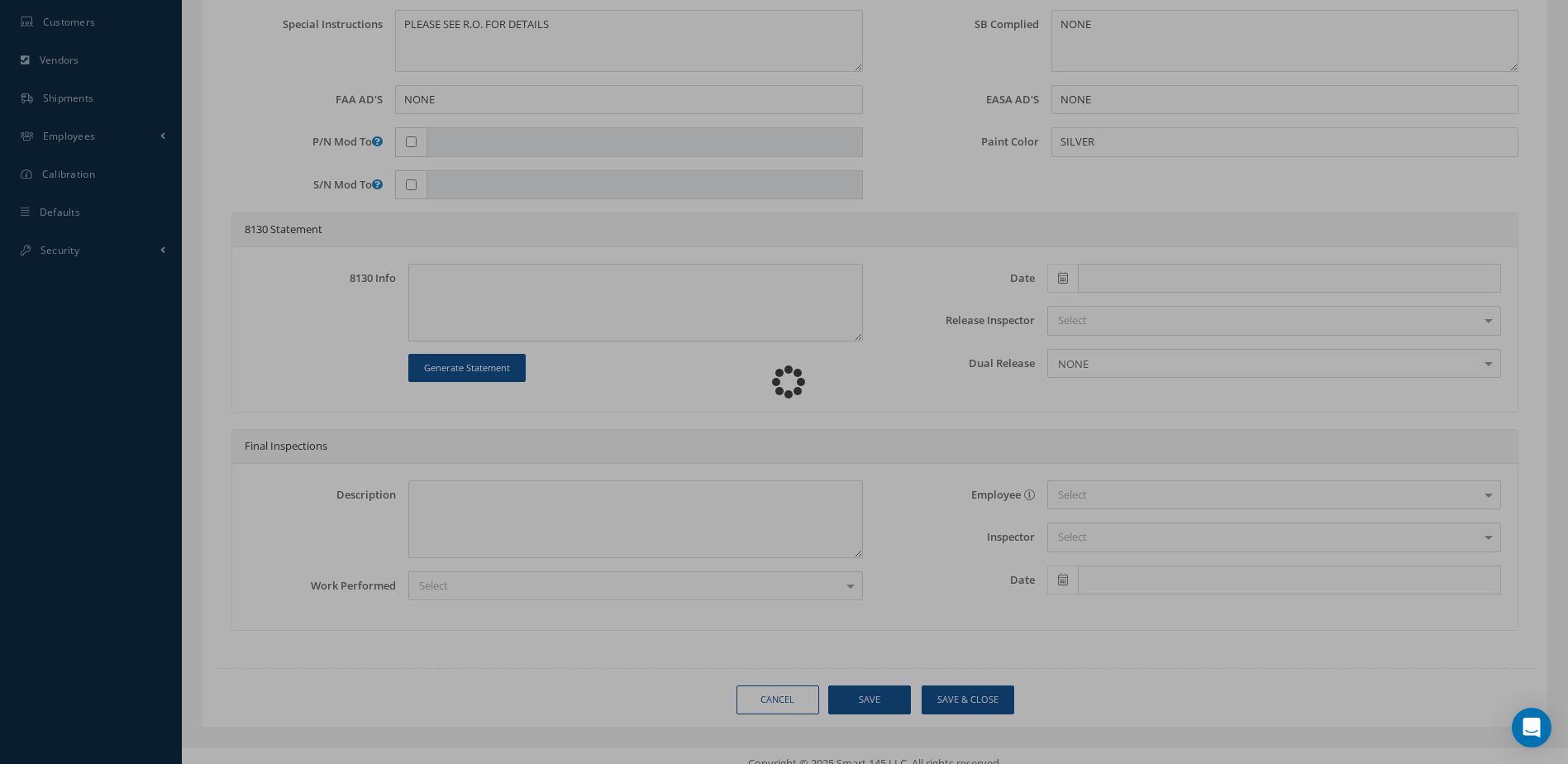
type textarea "ITEM N/A IN REFERENCE WITH CMM ATA 32-43-47 , REVISION 2 , ISSUED [DATE]. S/B a…"
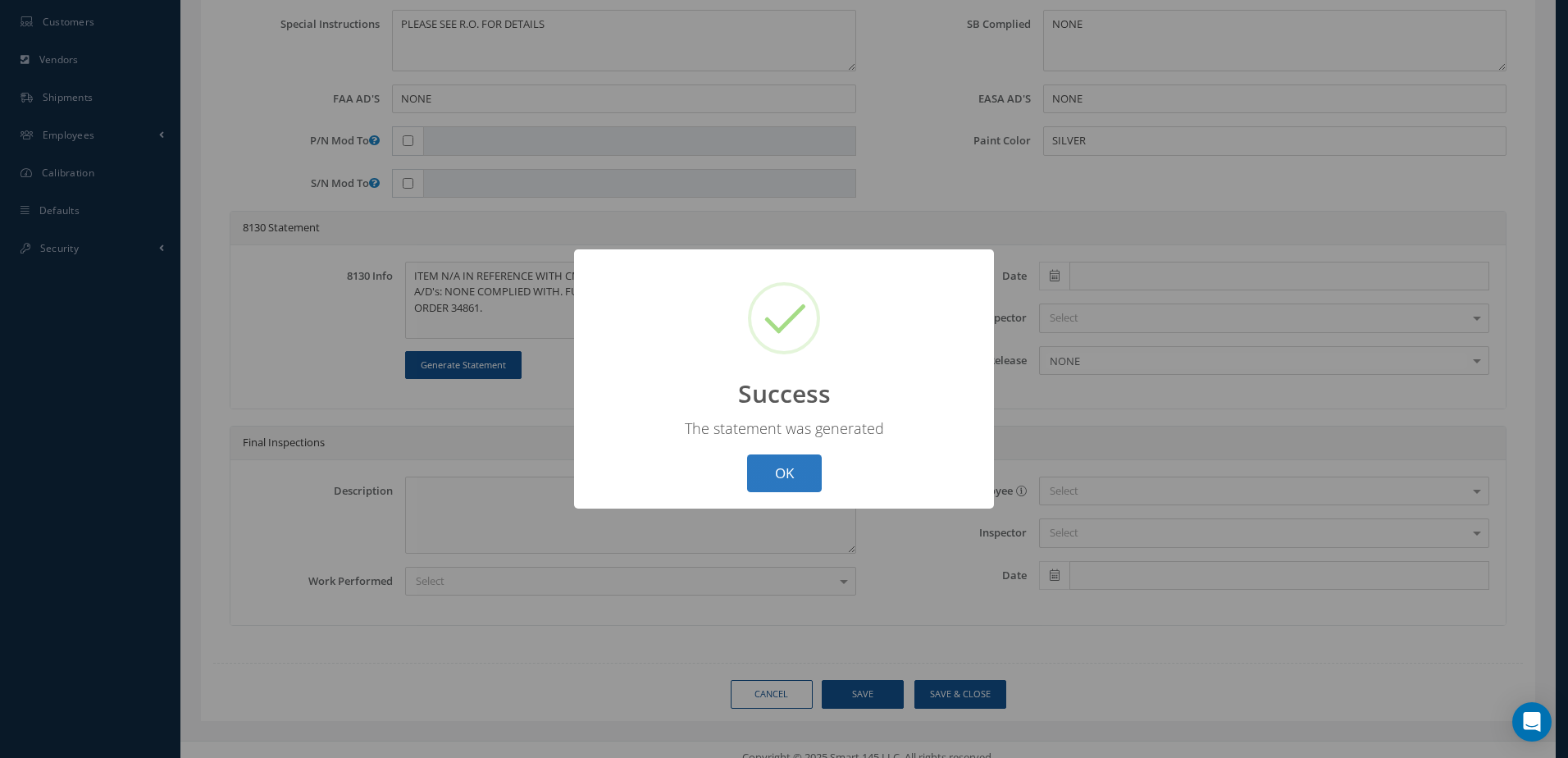
click at [792, 474] on button "OK" at bounding box center [784, 473] width 74 height 38
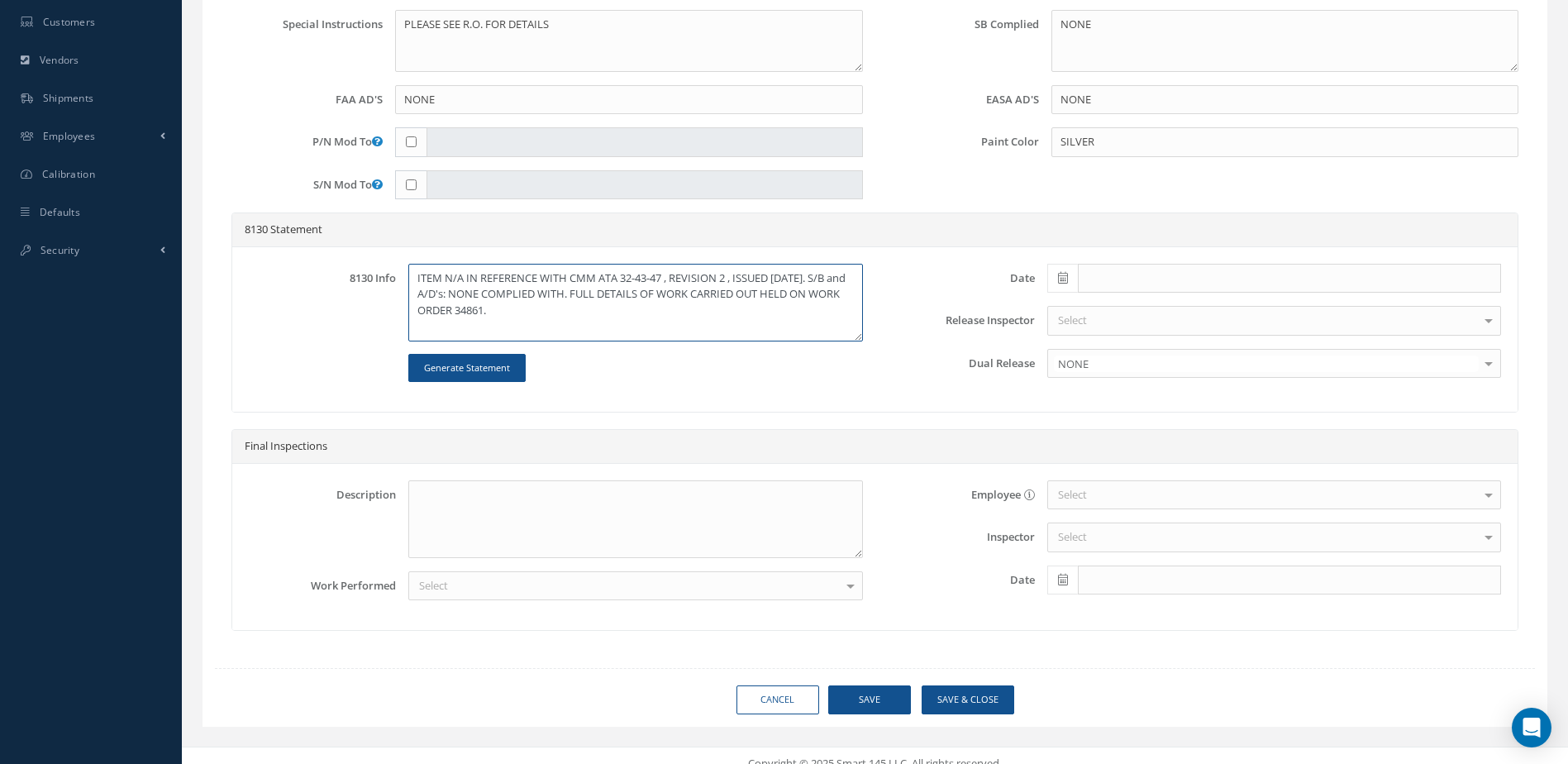
drag, startPoint x: 413, startPoint y: 281, endPoint x: 628, endPoint y: 318, distance: 218.2
click at [628, 318] on textarea "ITEM N/A IN REFERENCE WITH CMM ATA 32-43-47 , REVISION 2 , ISSUED [DATE]. S/B a…" at bounding box center [635, 302] width 454 height 78
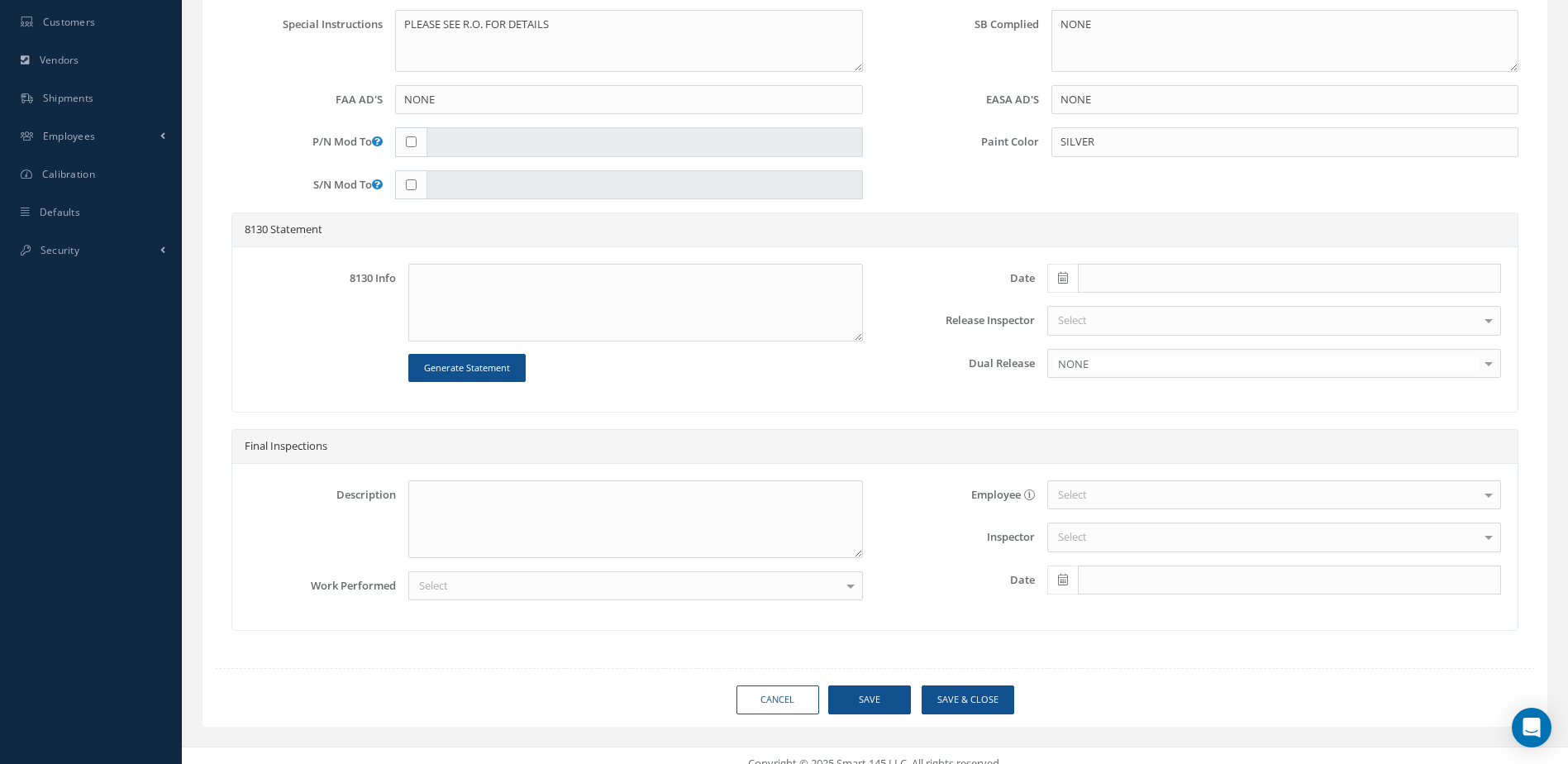
click at [546, 593] on div "Select" at bounding box center [635, 586] width 454 height 30
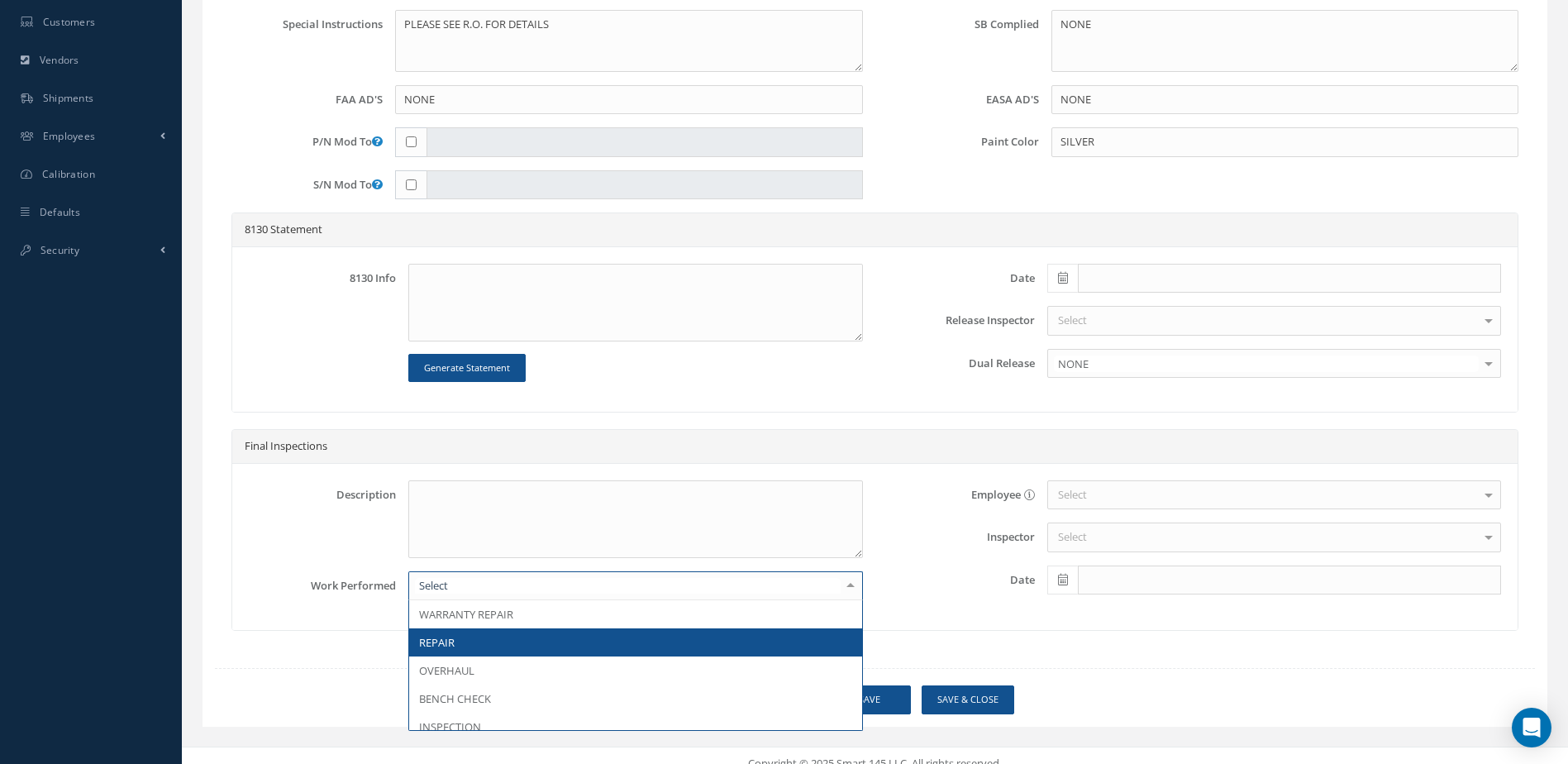
click at [497, 644] on span "REPAIR" at bounding box center [635, 642] width 452 height 29
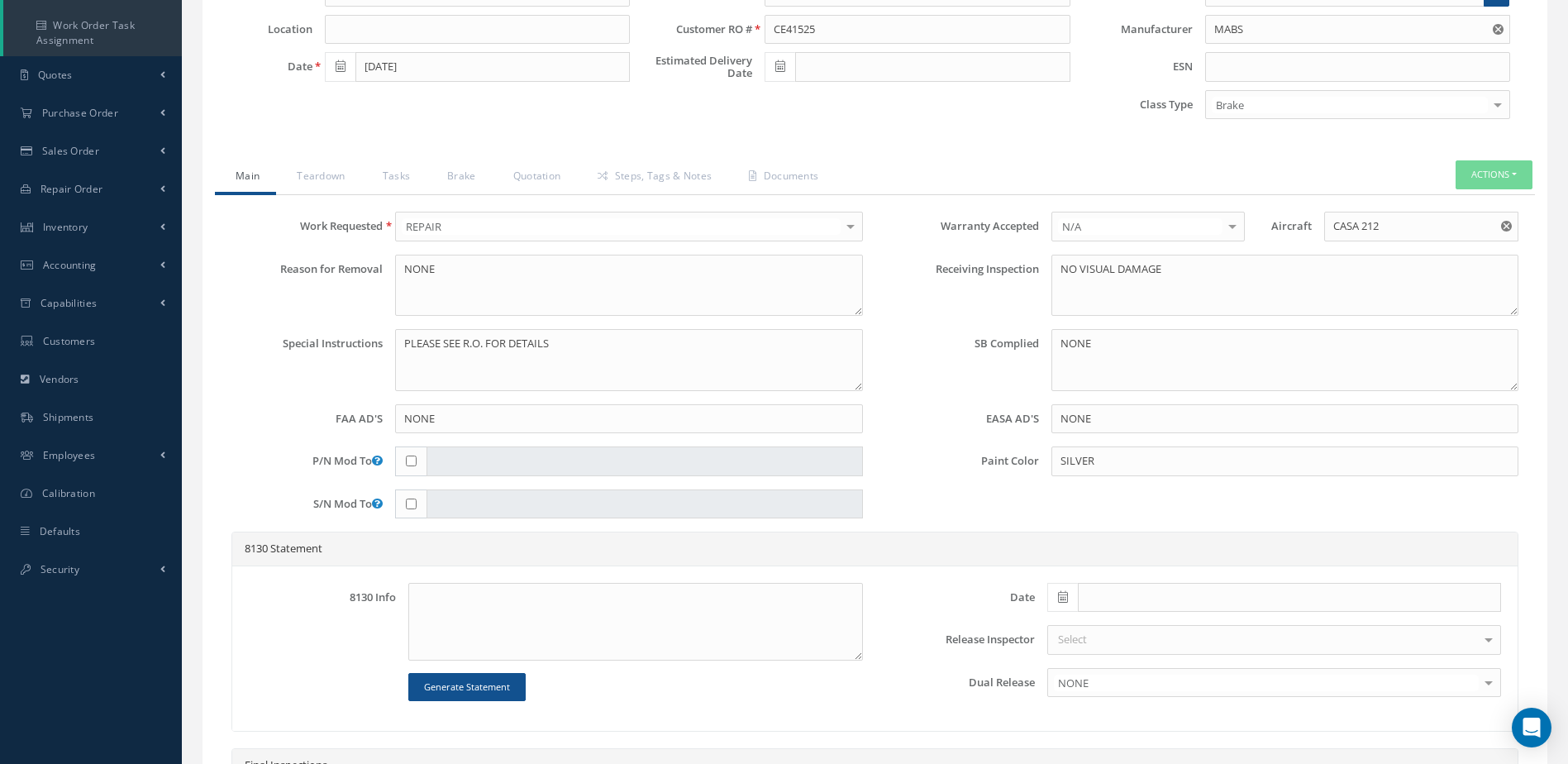
scroll to position [300, 0]
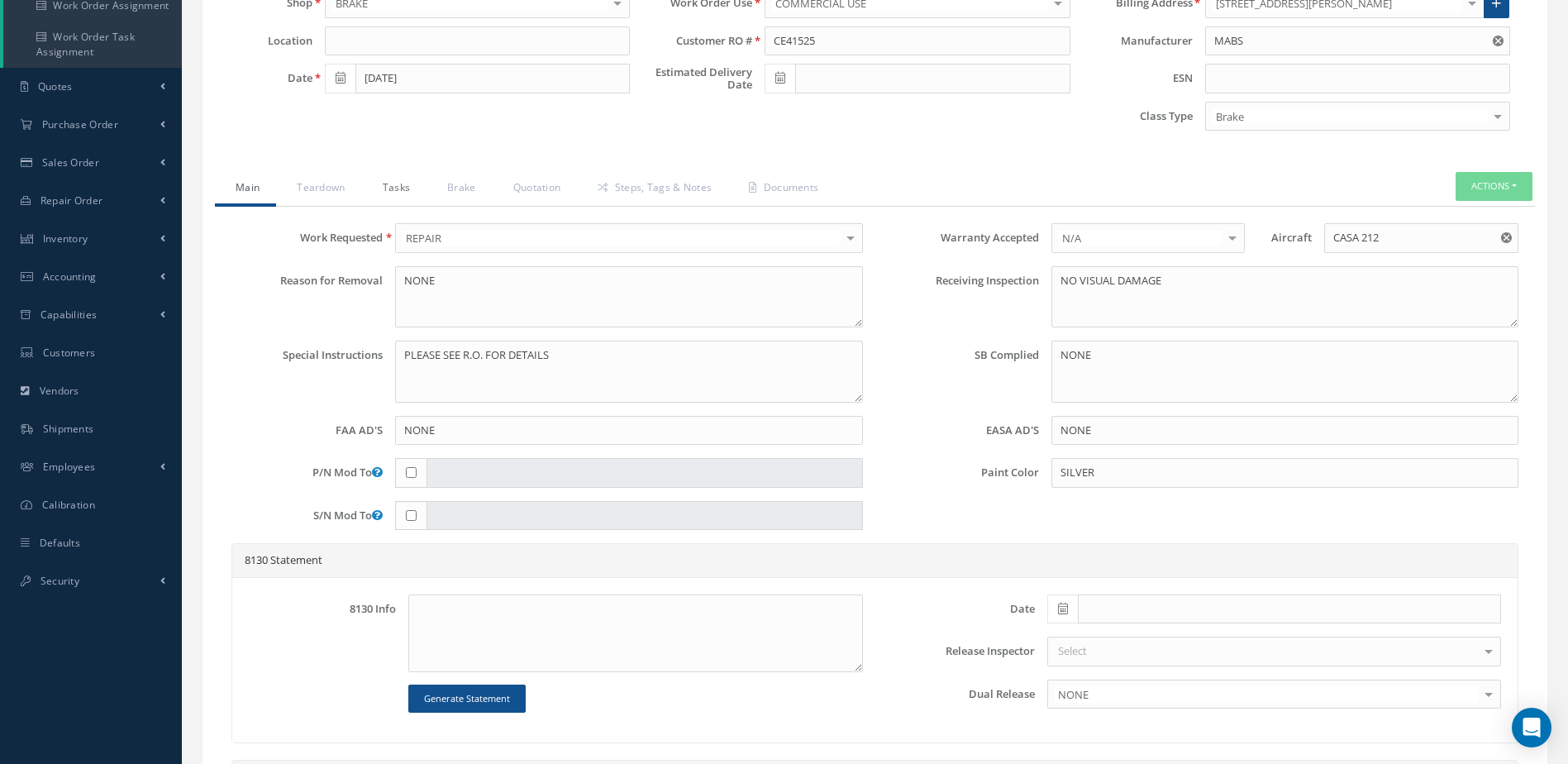
click at [396, 186] on link "Tasks" at bounding box center [395, 189] width 65 height 34
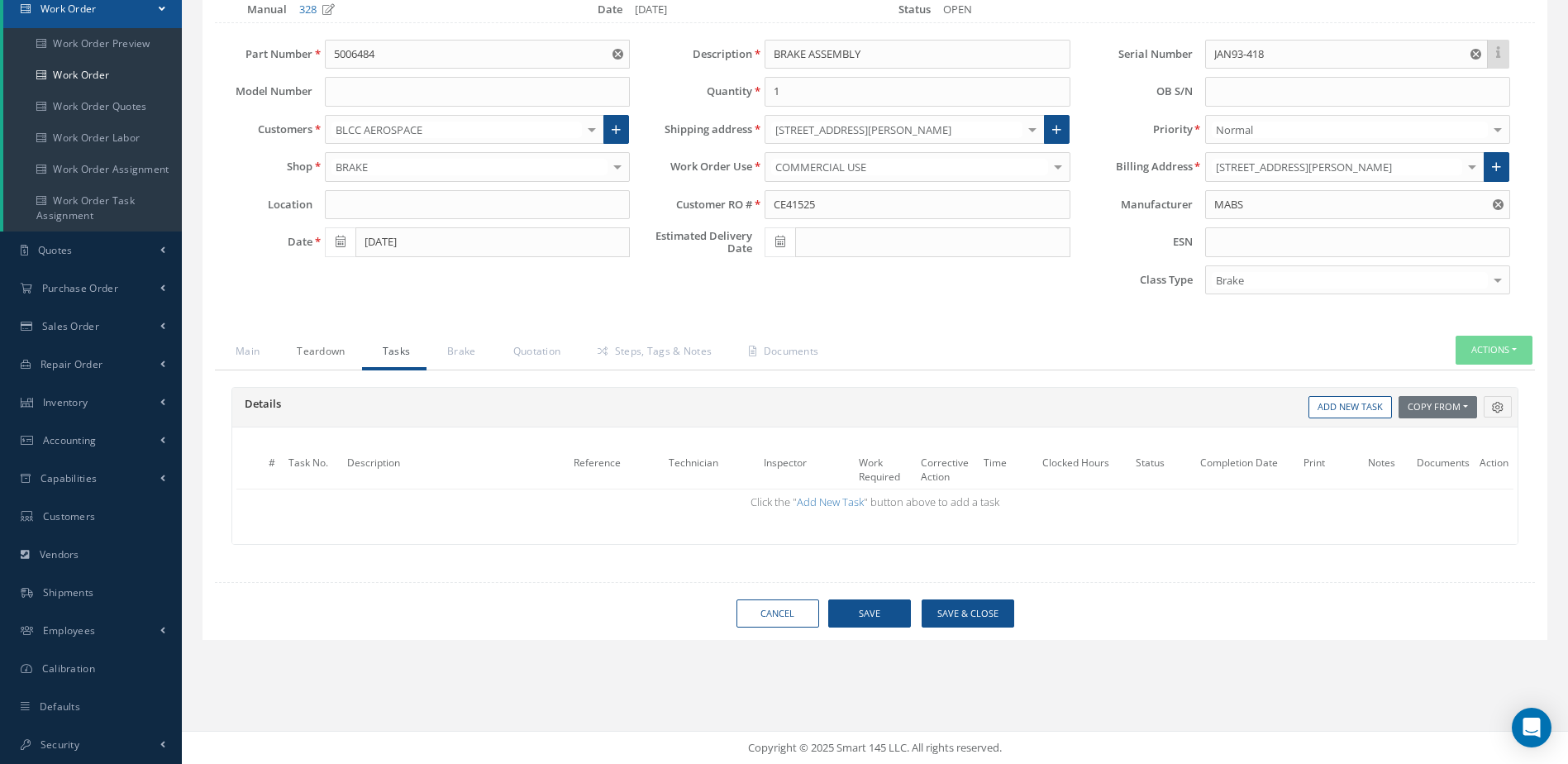
click at [326, 349] on link "Teardown" at bounding box center [319, 352] width 86 height 34
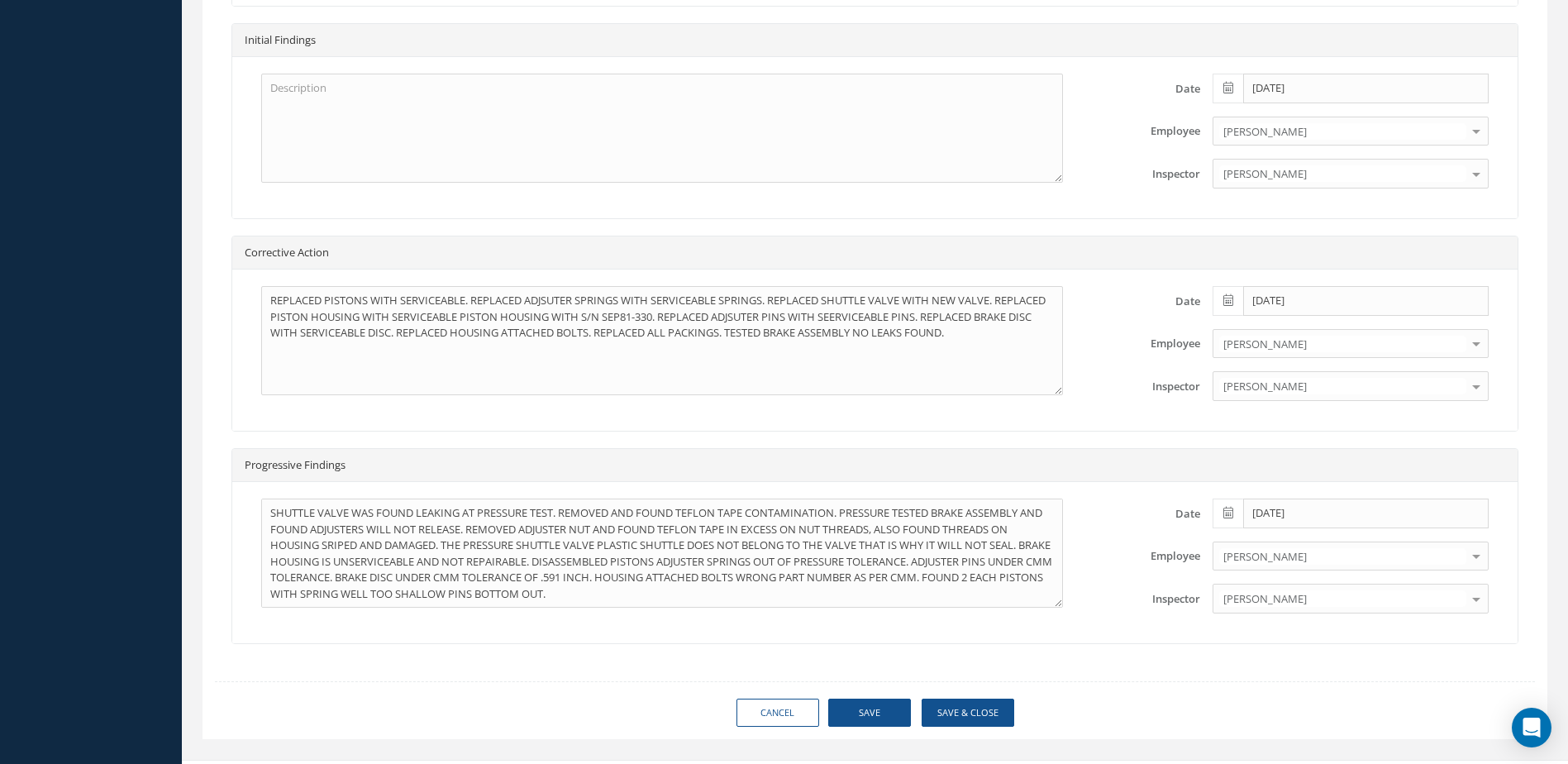
scroll to position [962, 0]
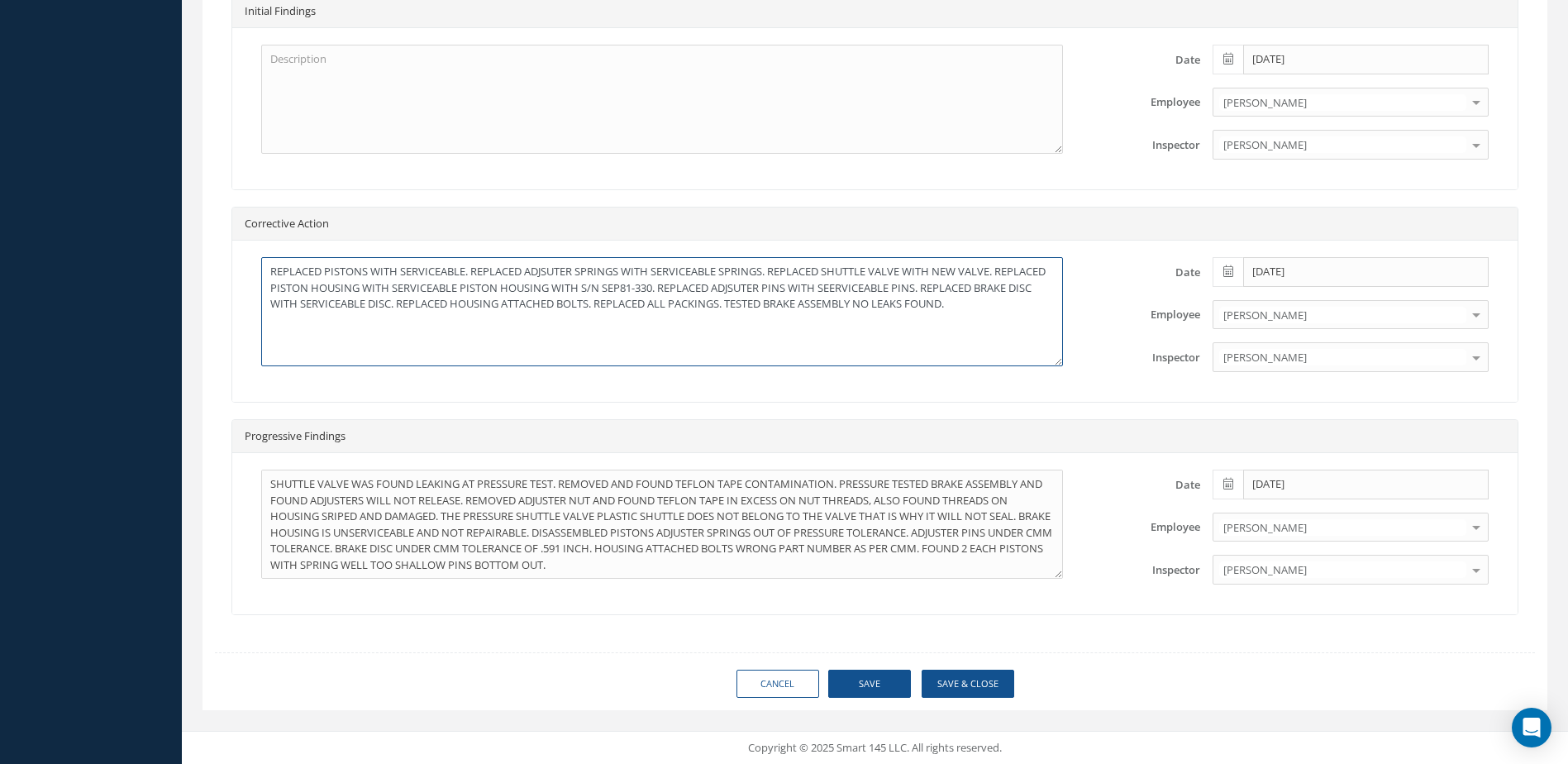
drag, startPoint x: 264, startPoint y: 275, endPoint x: 1035, endPoint y: 301, distance: 771.4
click at [1035, 301] on textarea "REPLACED PISTONS WITH SERVICEABLE. REPLACED ADJSUTER SPRINGS WITH SERVICEABLE S…" at bounding box center [661, 311] width 802 height 109
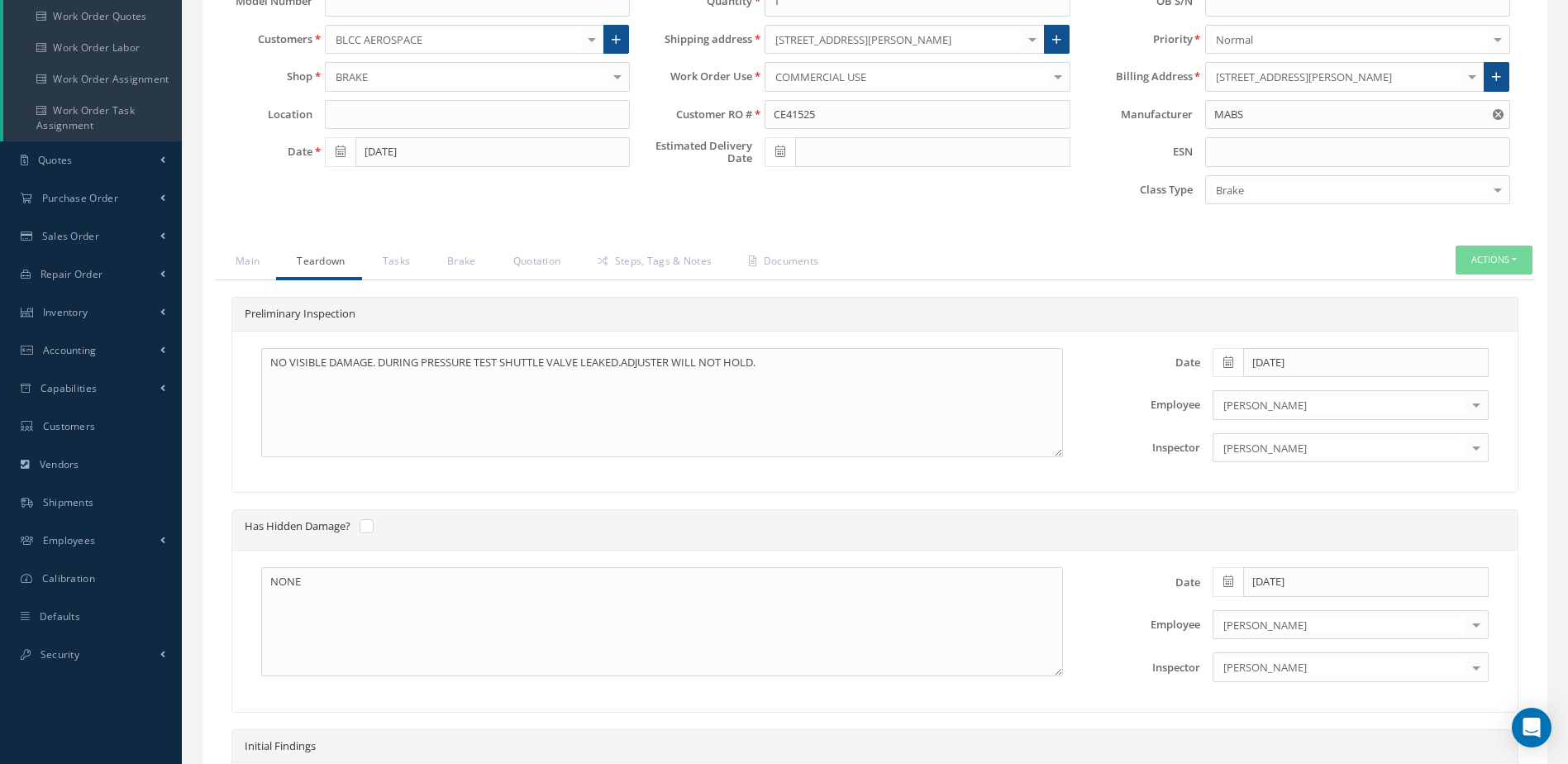
scroll to position [218, 0]
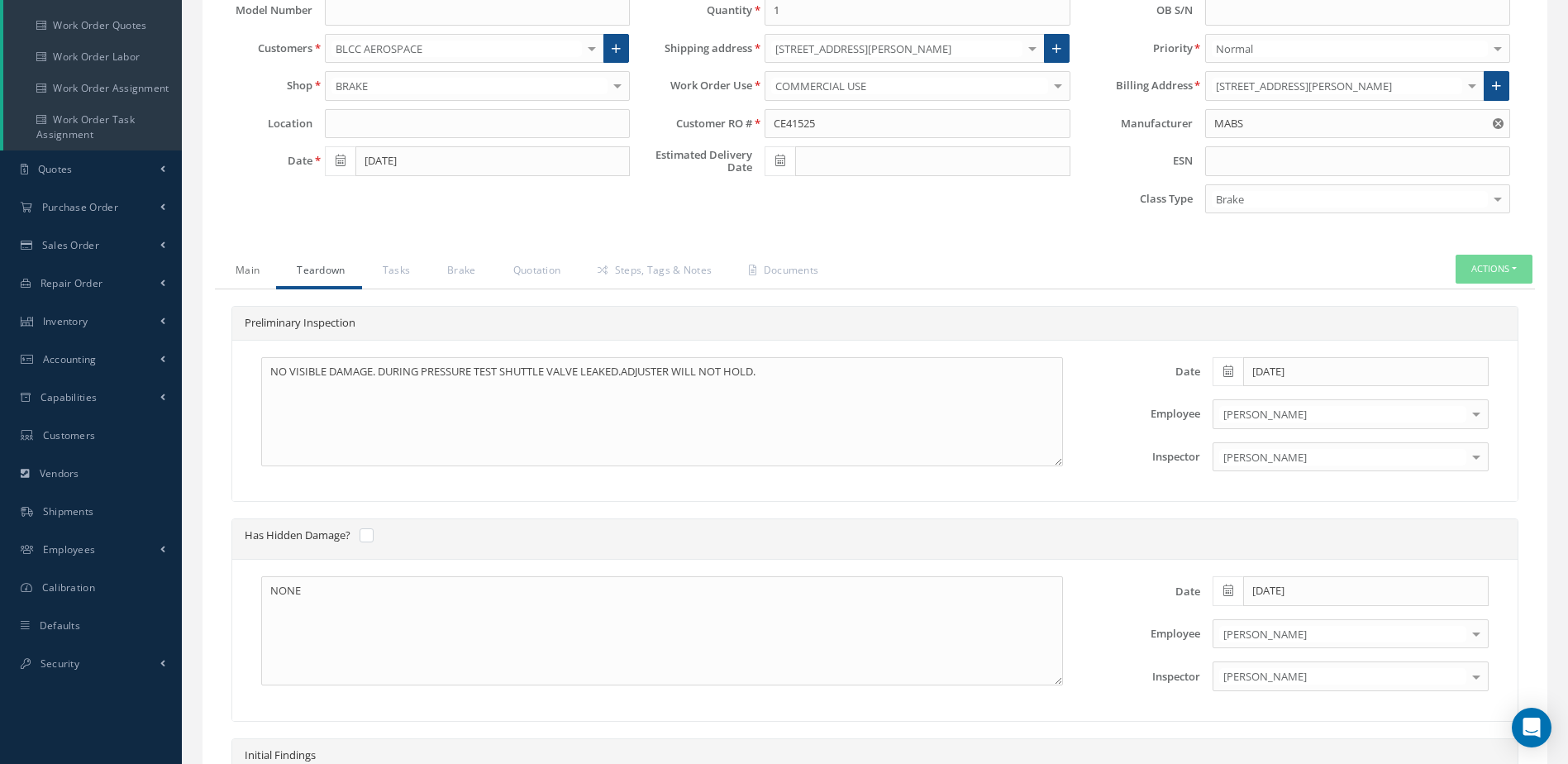
click at [241, 269] on link "Main" at bounding box center [245, 272] width 61 height 34
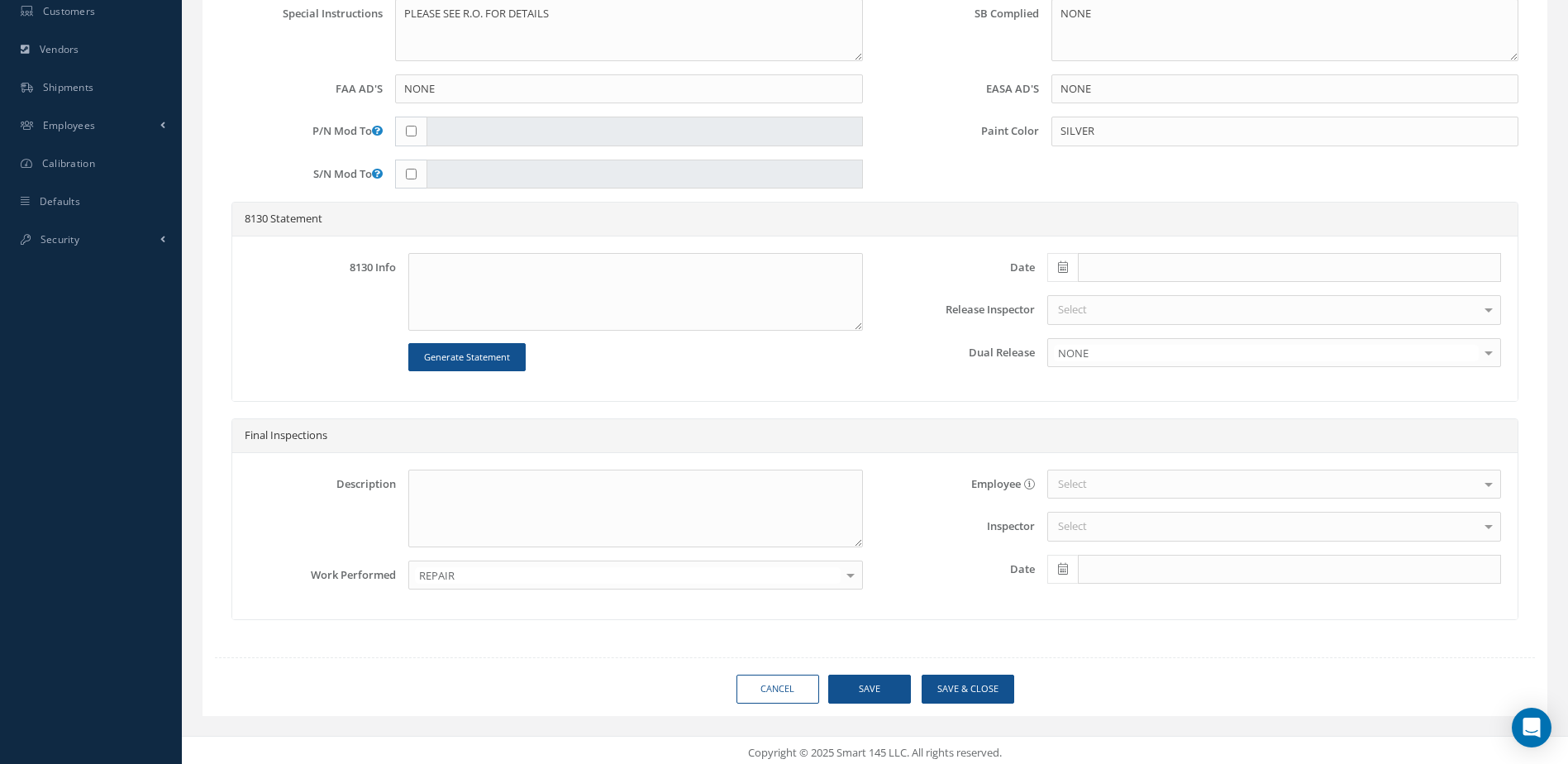
scroll to position [648, 0]
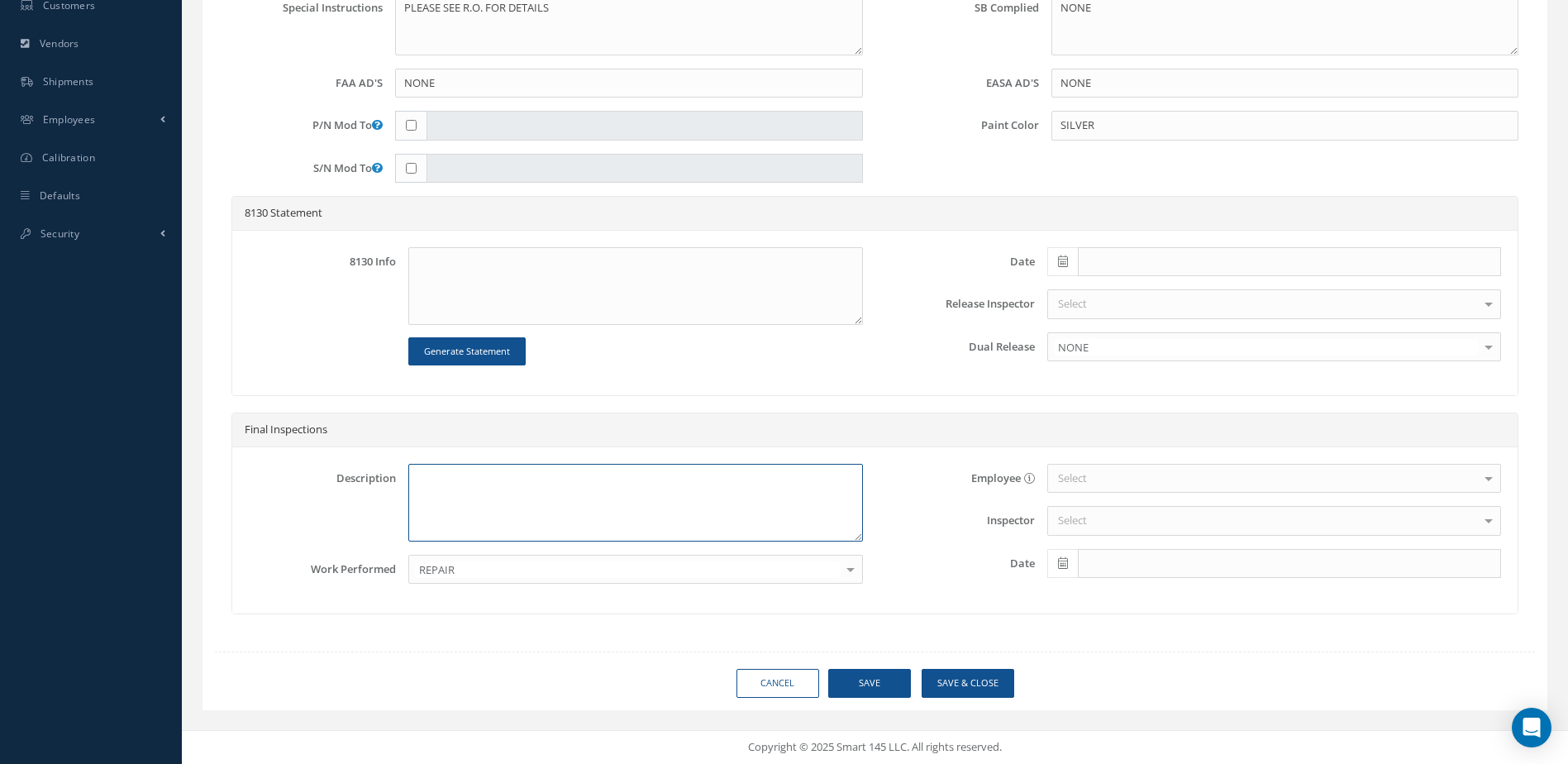
click at [488, 503] on textarea at bounding box center [635, 502] width 454 height 78
paste textarea "REPLACED PISTONS WITH SERVICEABLE. REPLACED ADJSUTER SPRINGS WITH SERVICEABLE S…"
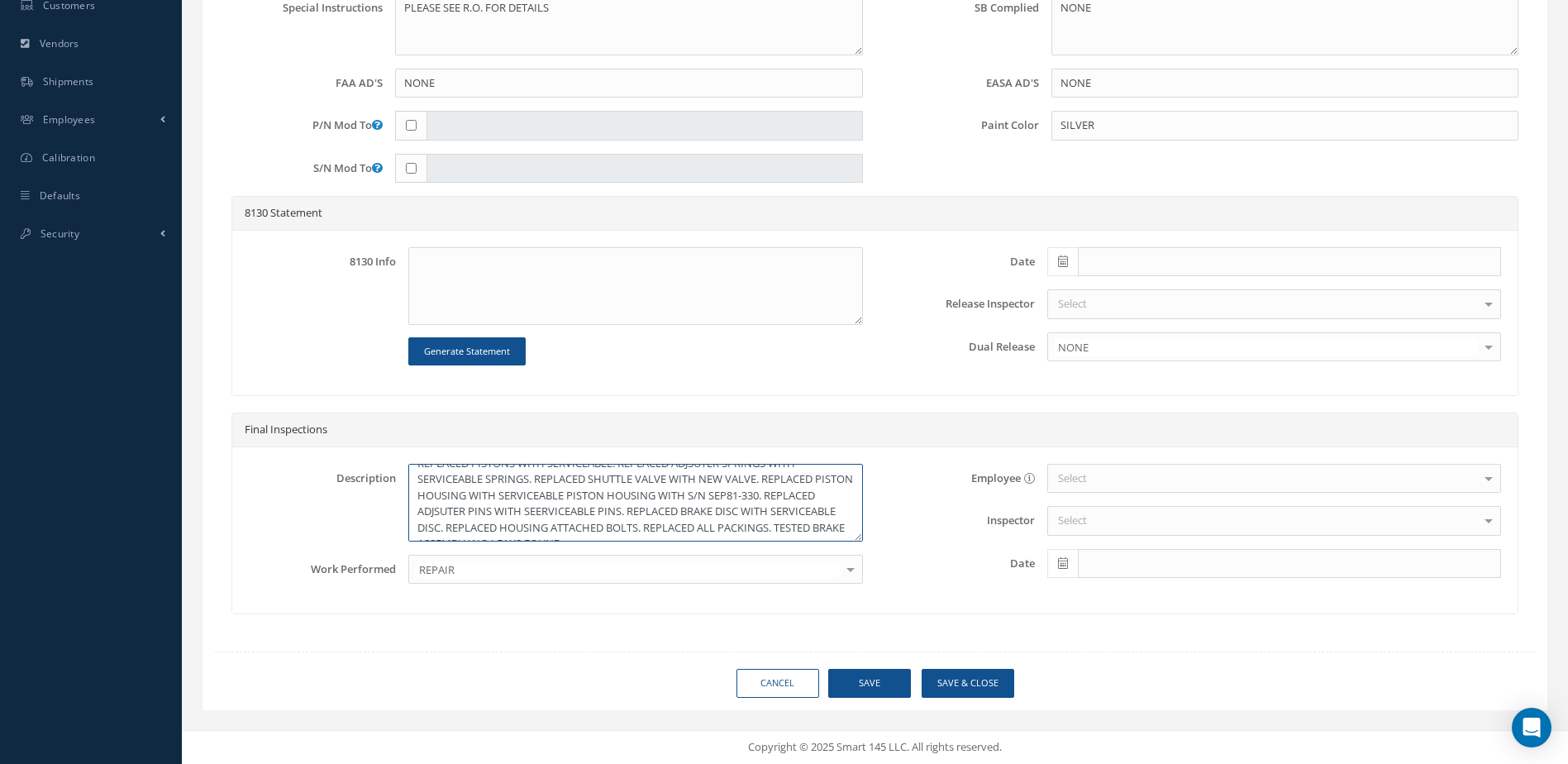
scroll to position [0, 0]
type textarea "REPLACED PISTONS WITH SERVICEABLE. REPLACED ADJSUTER SPRINGS WITH SERVICEABLE S…"
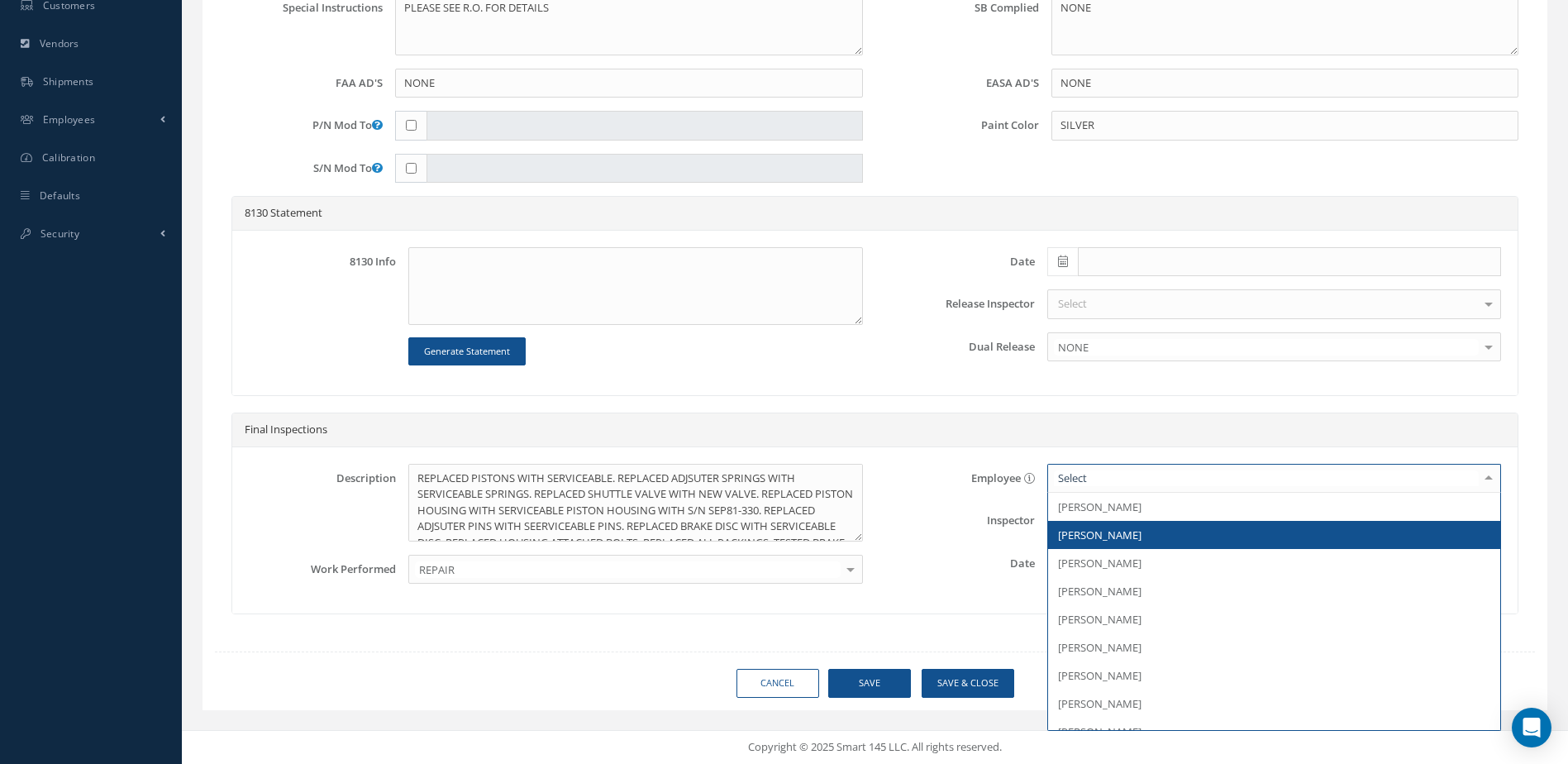
click at [1108, 540] on span "[PERSON_NAME]" at bounding box center [1099, 535] width 84 height 15
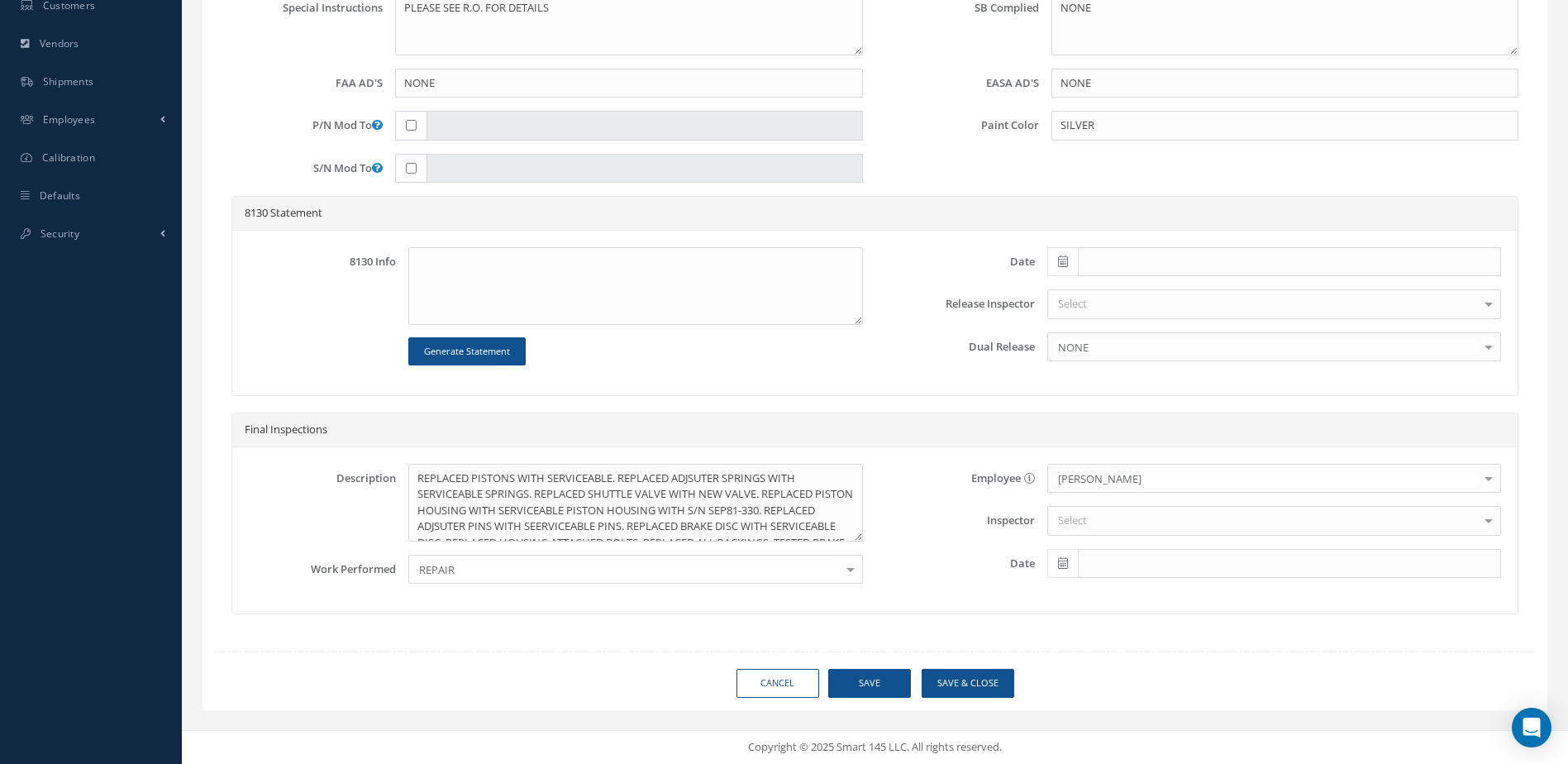
click at [1095, 518] on div "Select" at bounding box center [1274, 521] width 454 height 30
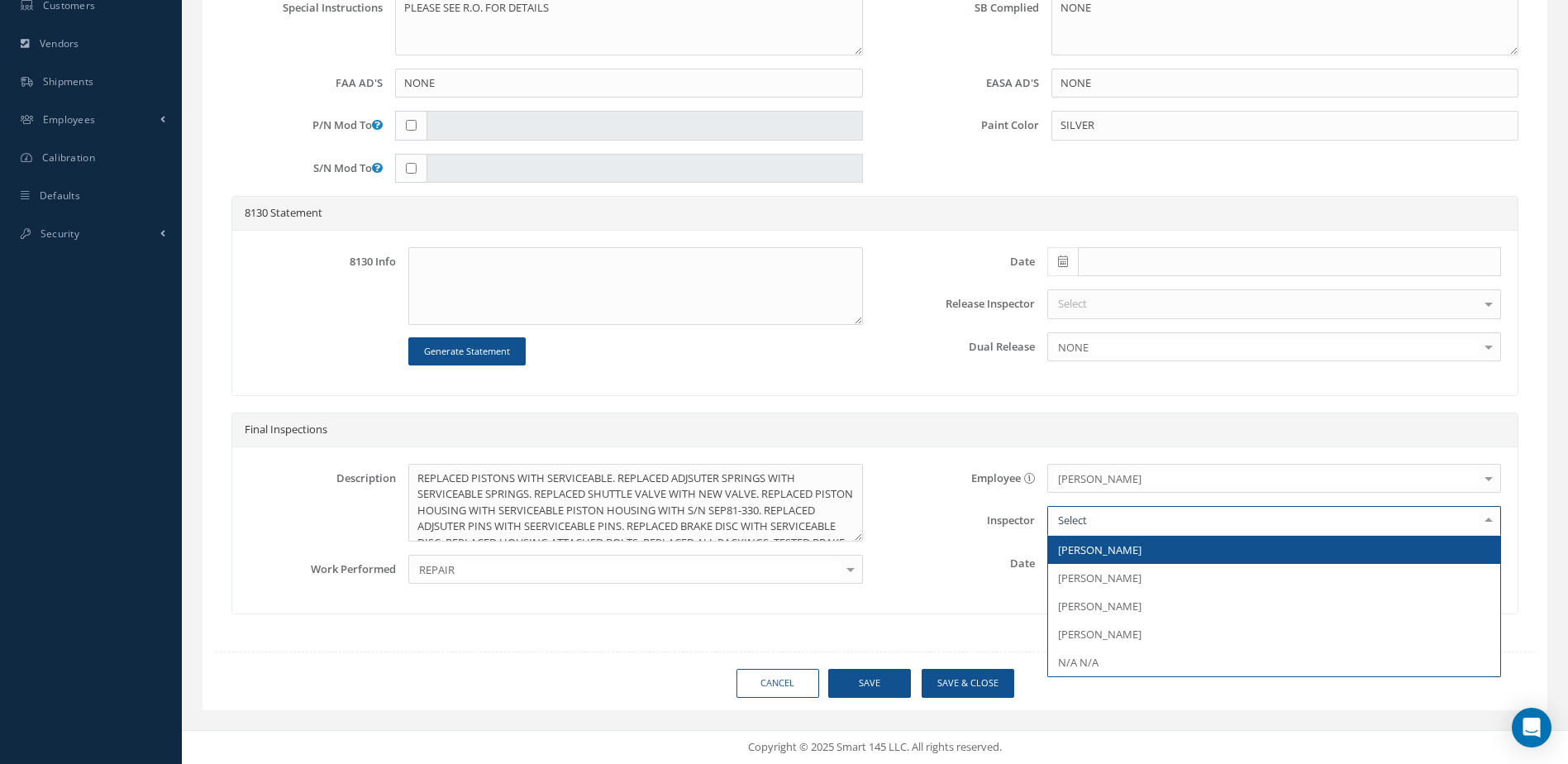
click at [1096, 549] on span "[PERSON_NAME]" at bounding box center [1099, 549] width 84 height 15
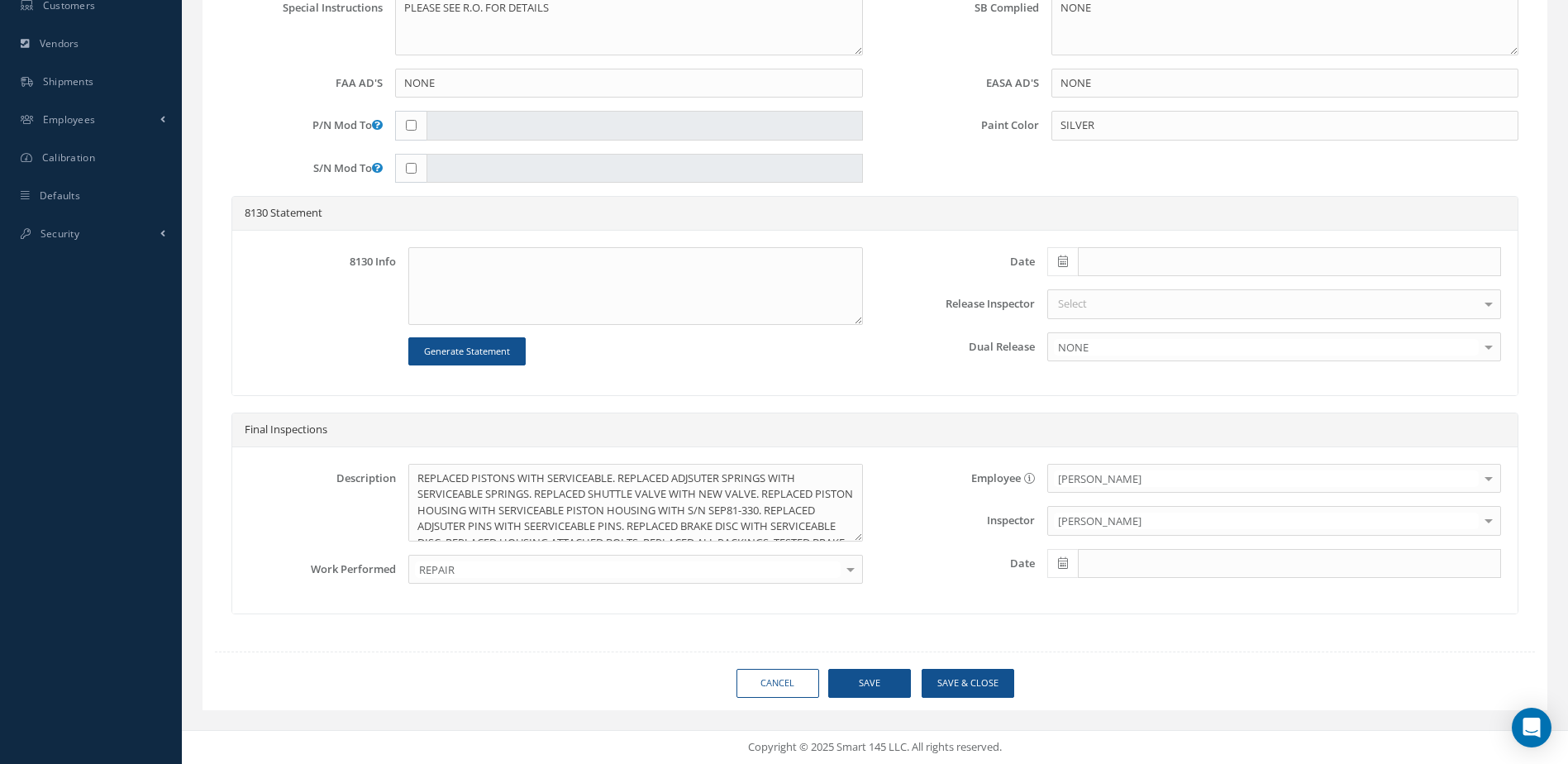
click at [1068, 563] on span at bounding box center [1062, 564] width 31 height 30
click at [1137, 488] on td "27" at bounding box center [1134, 488] width 25 height 25
type input "[DATE]"
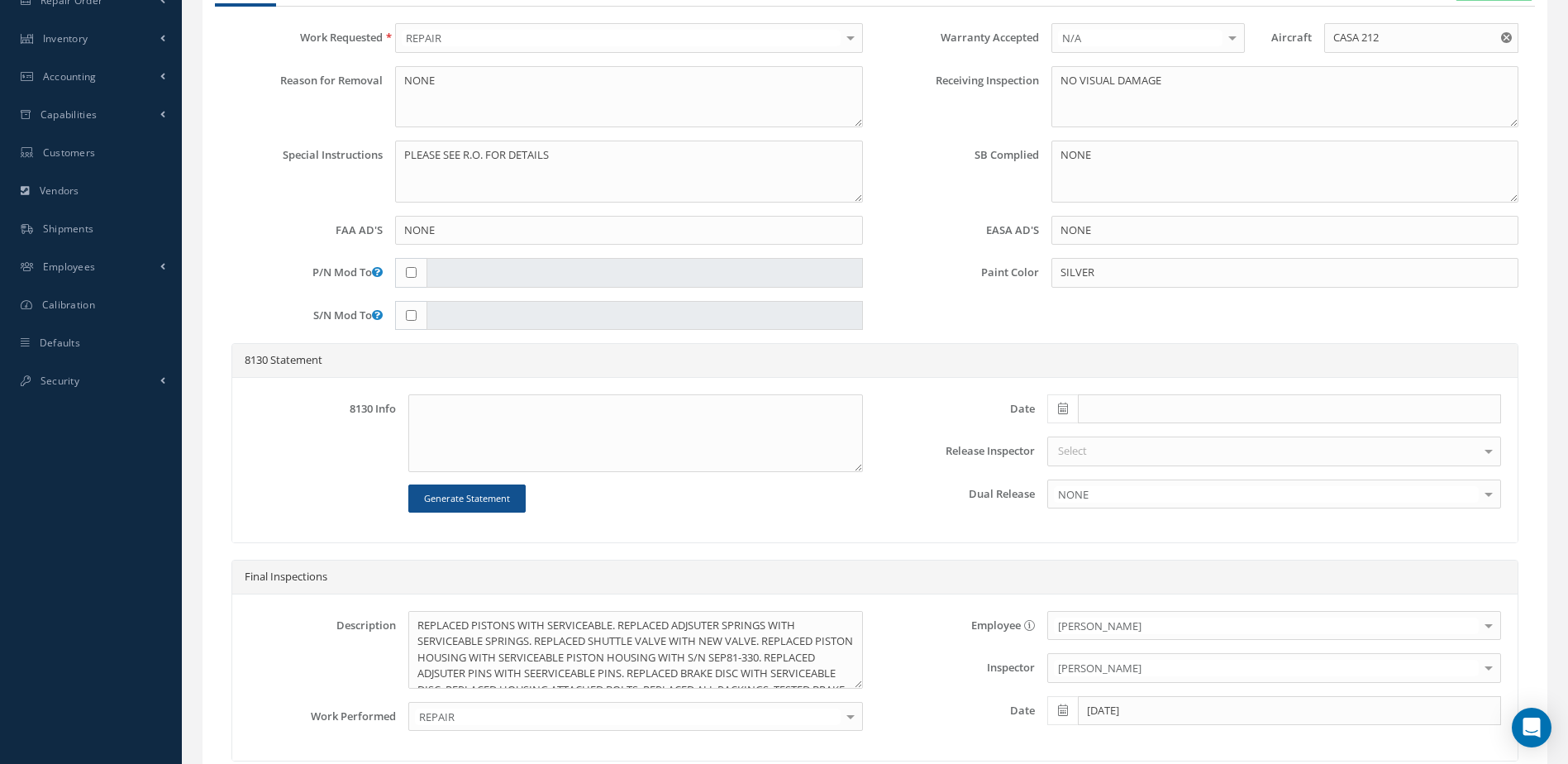
scroll to position [482, 0]
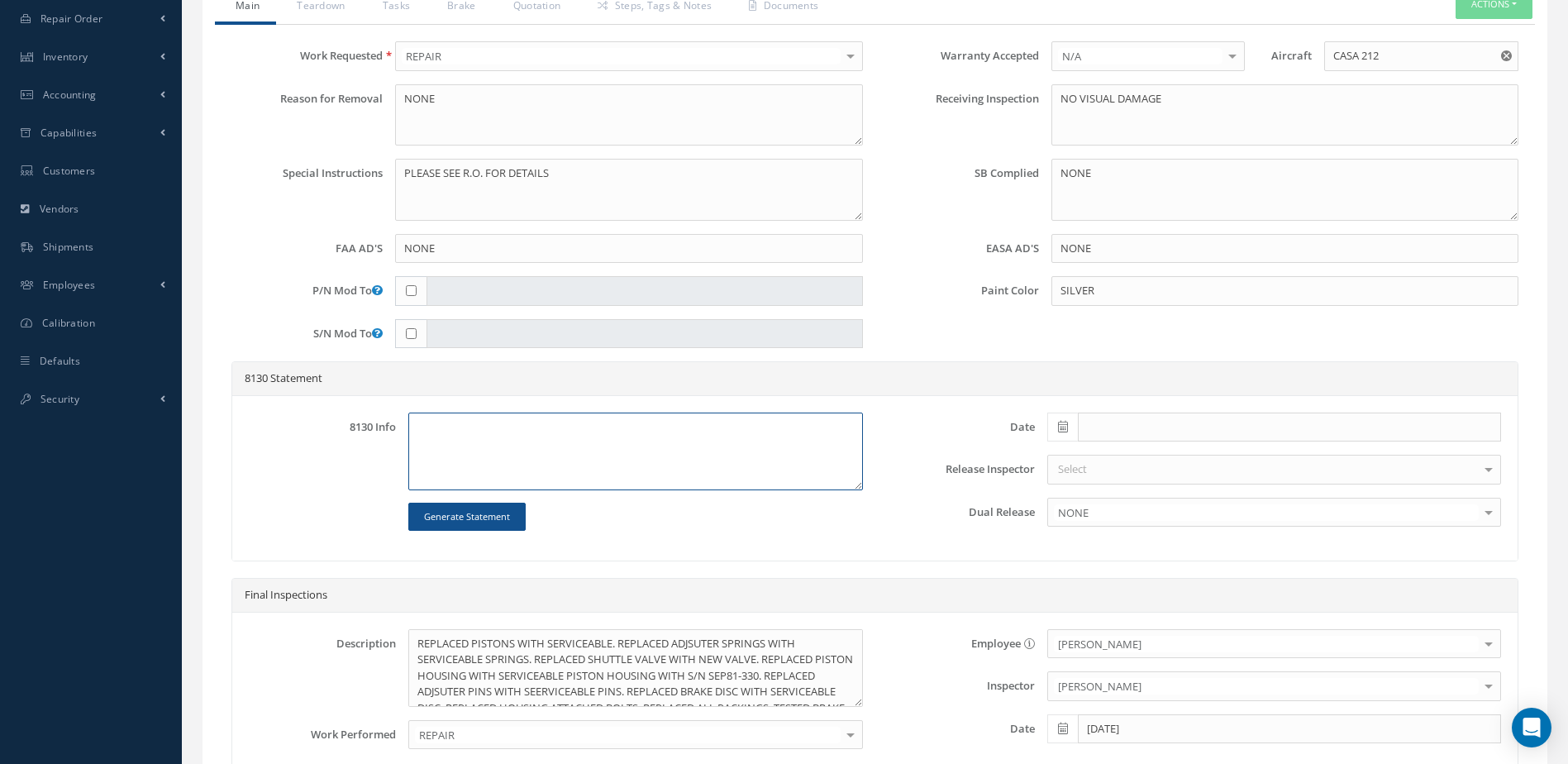
click at [584, 459] on textarea at bounding box center [635, 451] width 454 height 78
click at [492, 514] on button "Generate Statement" at bounding box center [467, 517] width 117 height 29
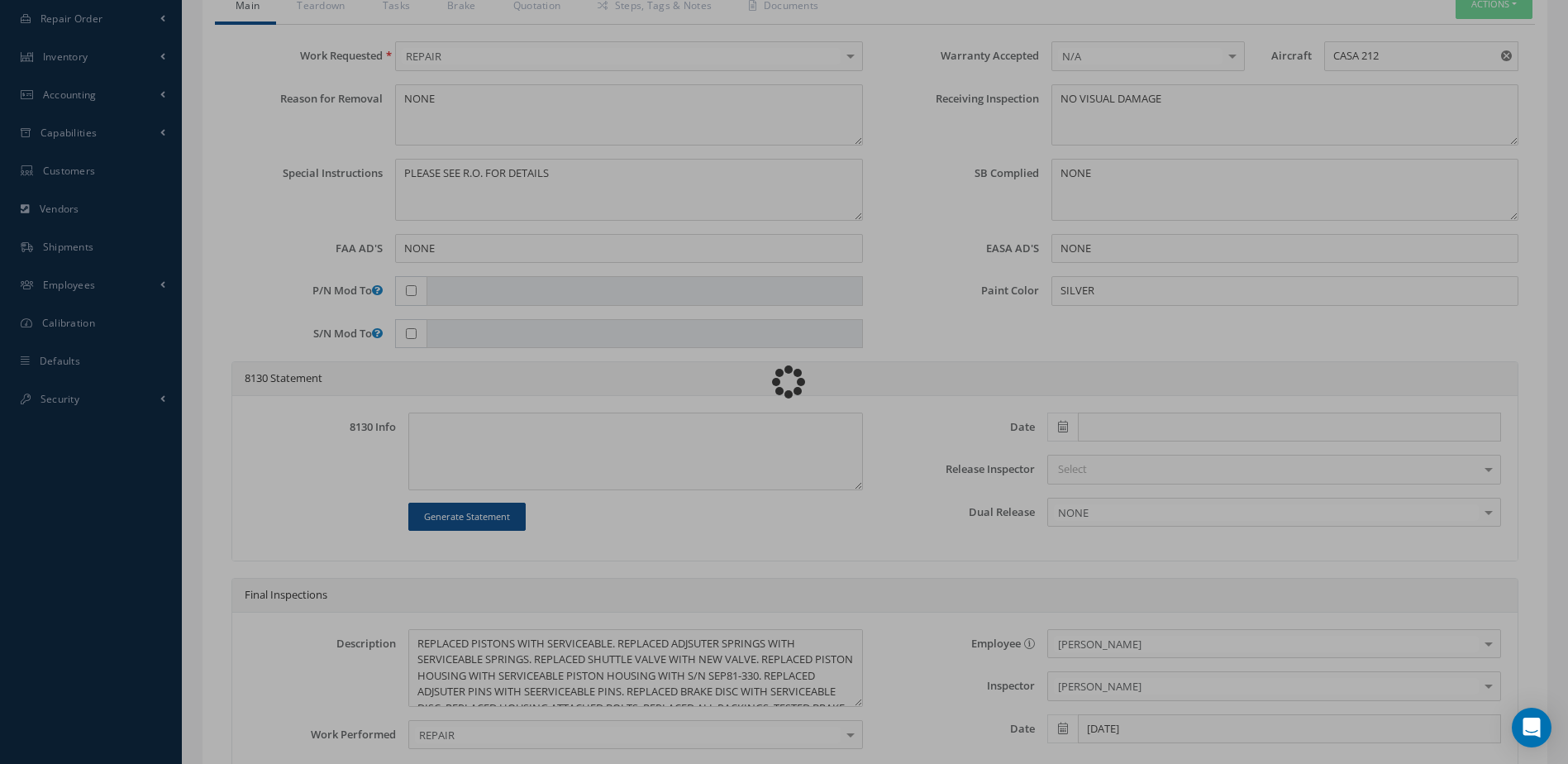
type textarea "ITEM N/A IN REFERENCE WITH CMM ATA 32-43-47 , REVISION 2 , ISSUED [DATE]. S/B a…"
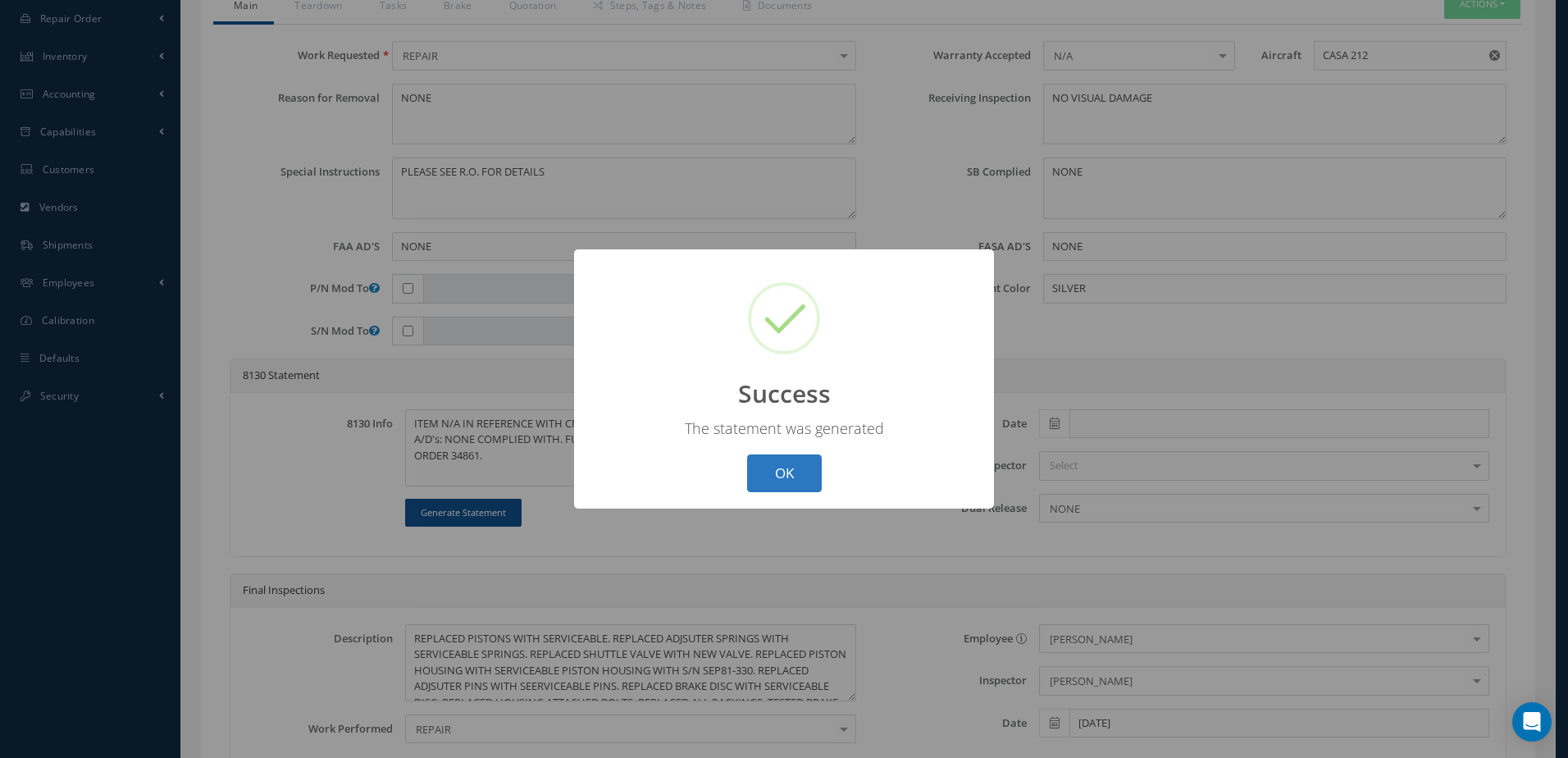
click at [786, 473] on button "OK" at bounding box center [784, 473] width 74 height 38
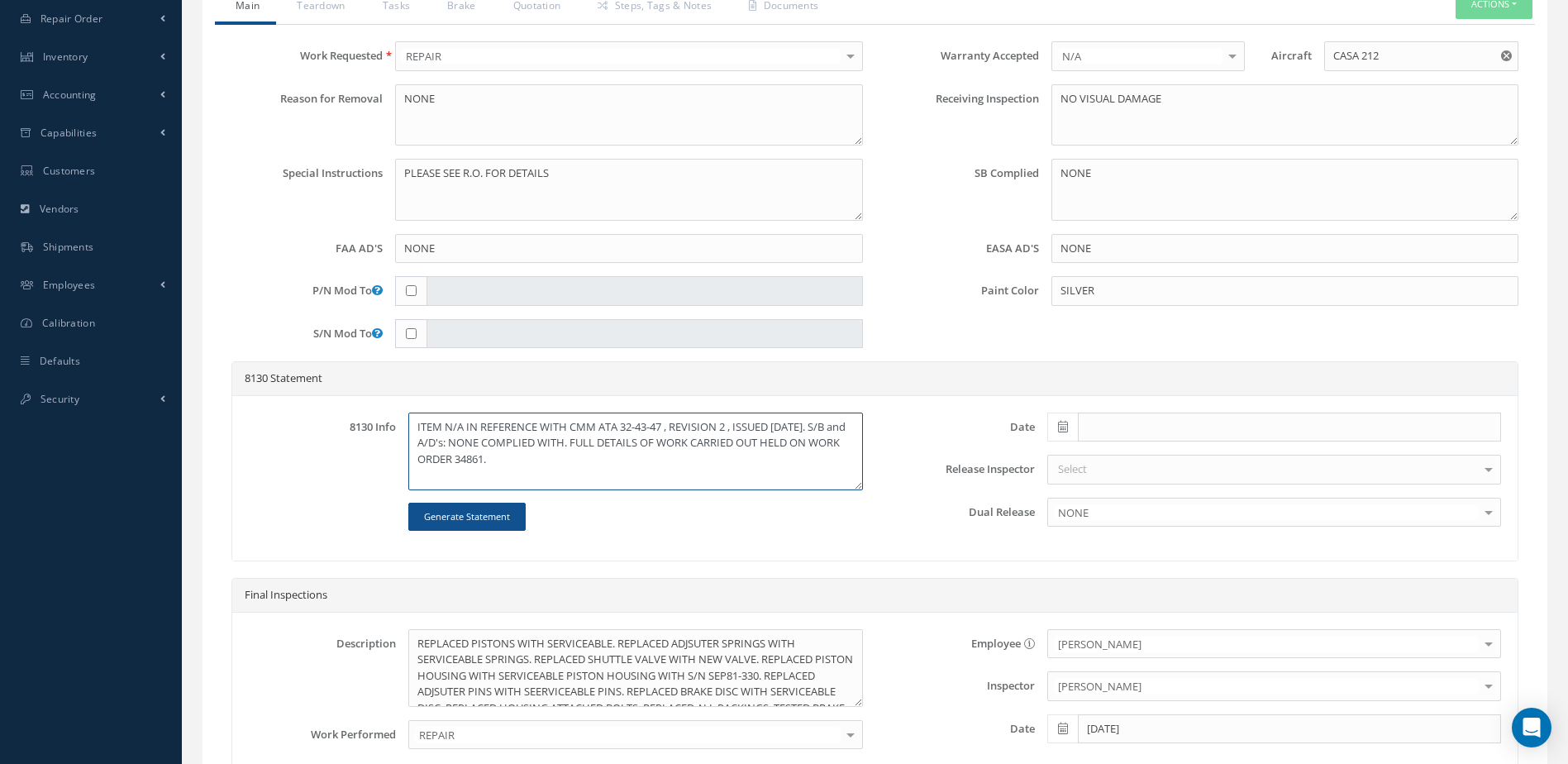
drag, startPoint x: 417, startPoint y: 426, endPoint x: 561, endPoint y: 458, distance: 147.5
click at [561, 458] on textarea "ITEM N/A IN REFERENCE WITH CMM ATA 32-43-47 , REVISION 2 , ISSUED [DATE]. S/B a…" at bounding box center [635, 451] width 454 height 78
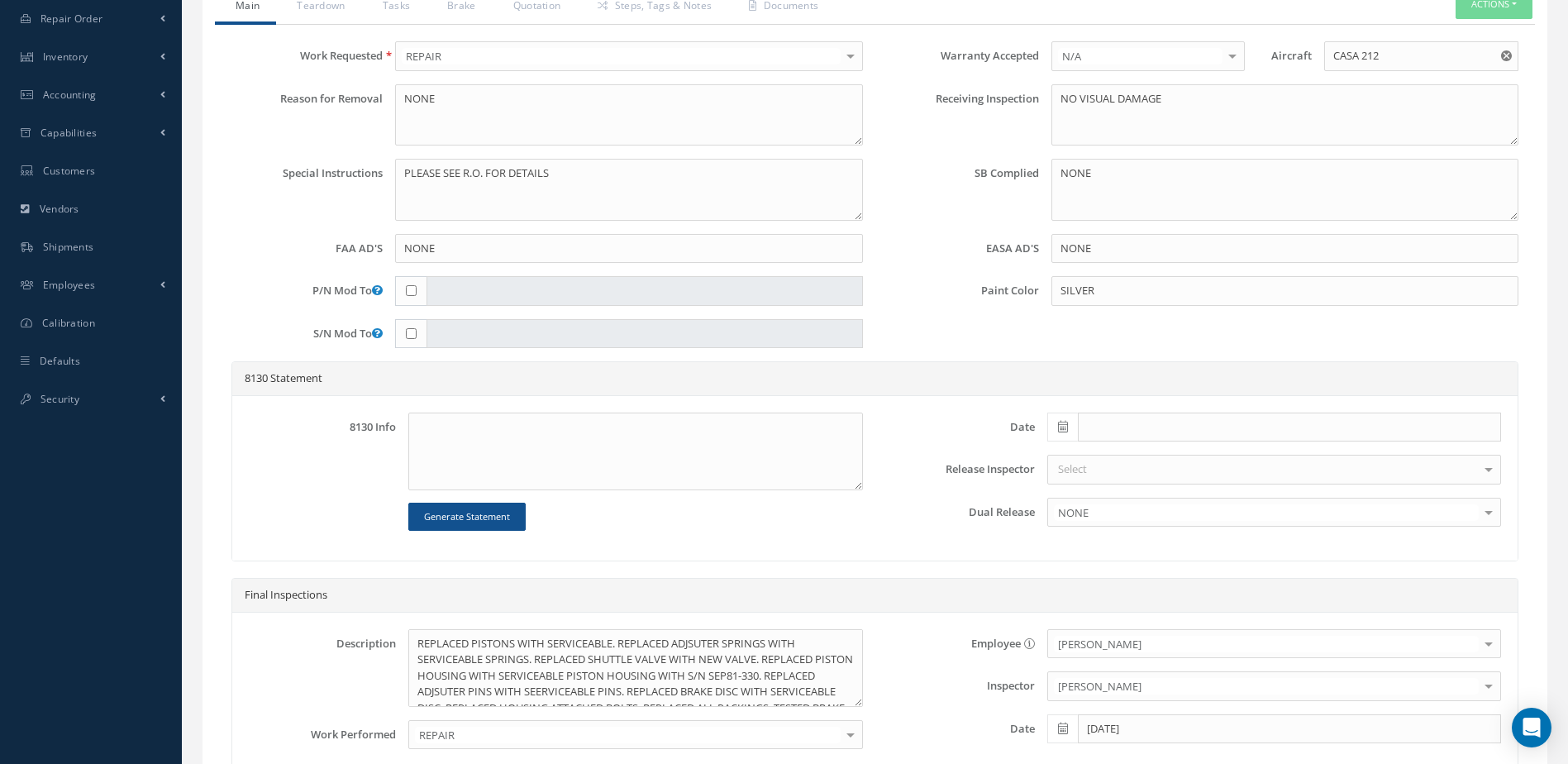
click at [1066, 426] on icon at bounding box center [1063, 427] width 10 height 12
click at [1134, 350] on td "27" at bounding box center [1134, 351] width 25 height 25
type input "[DATE]"
click at [1115, 467] on div "Select" at bounding box center [1274, 470] width 454 height 30
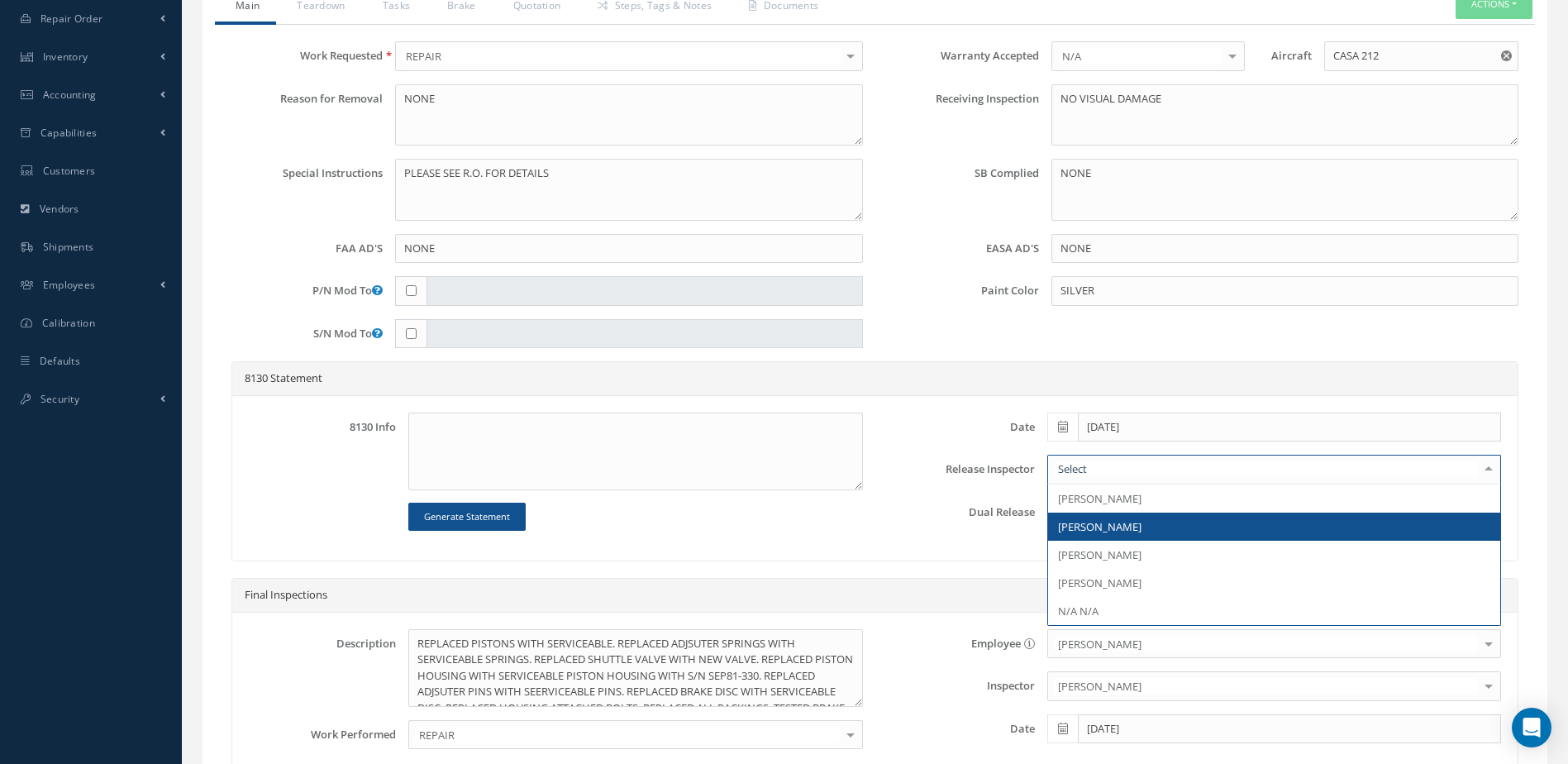
click at [1113, 522] on span "[PERSON_NAME]" at bounding box center [1099, 527] width 84 height 15
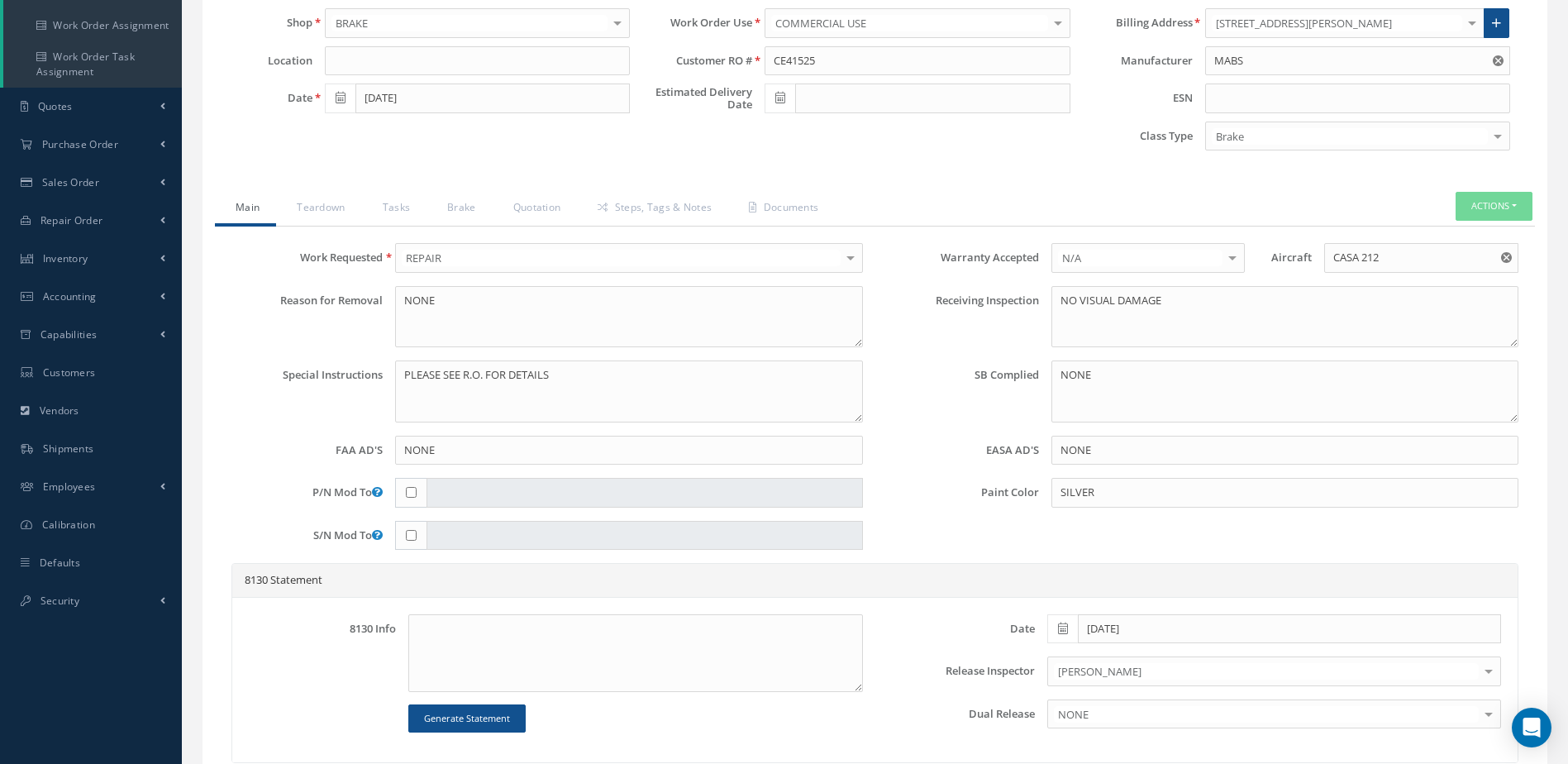
scroll to position [317, 0]
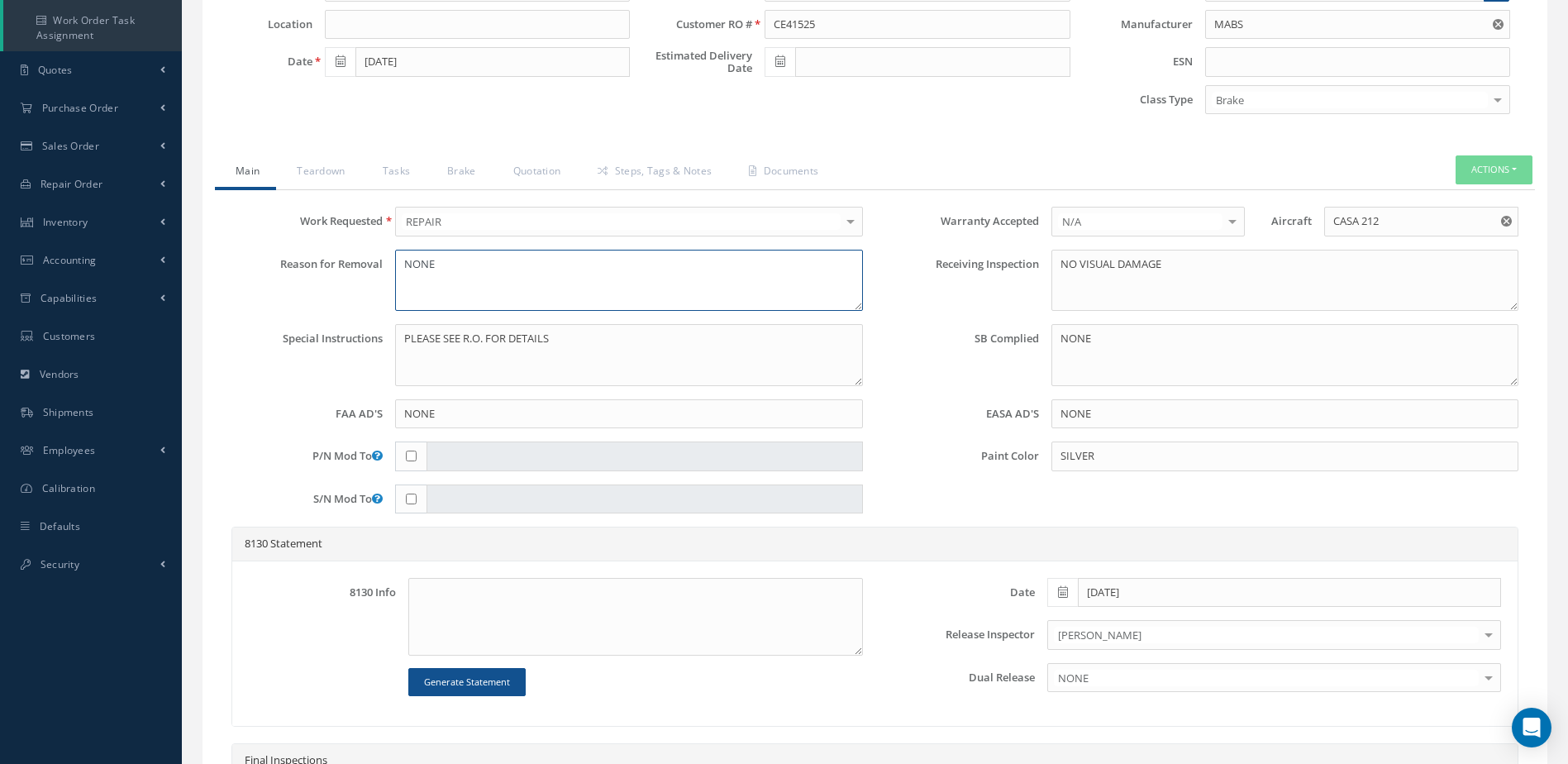
drag, startPoint x: 465, startPoint y: 266, endPoint x: 351, endPoint y: 289, distance: 116.3
click at [351, 289] on div "Reason for Removal NONE" at bounding box center [547, 281] width 657 height 62
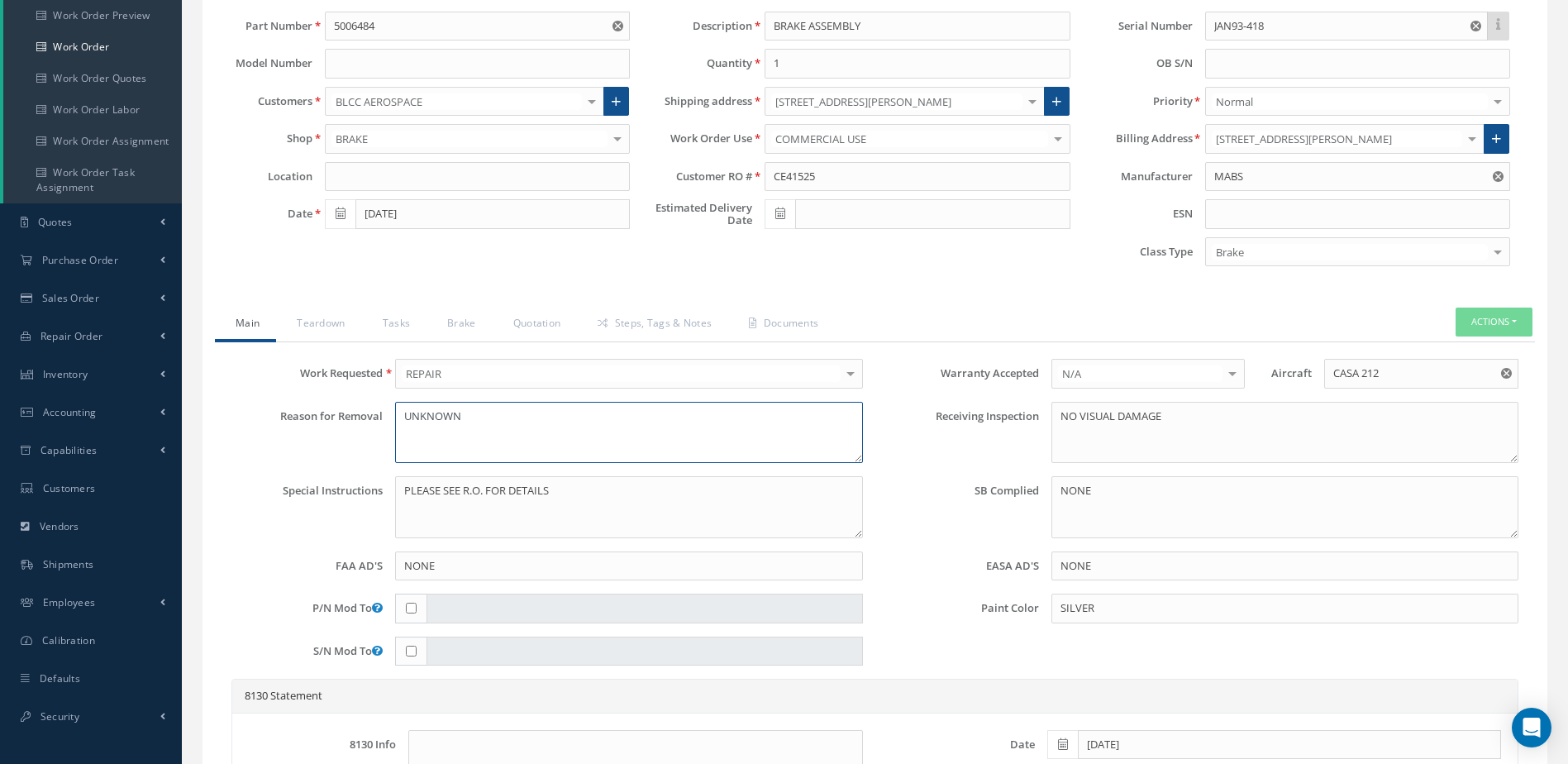
scroll to position [152, 0]
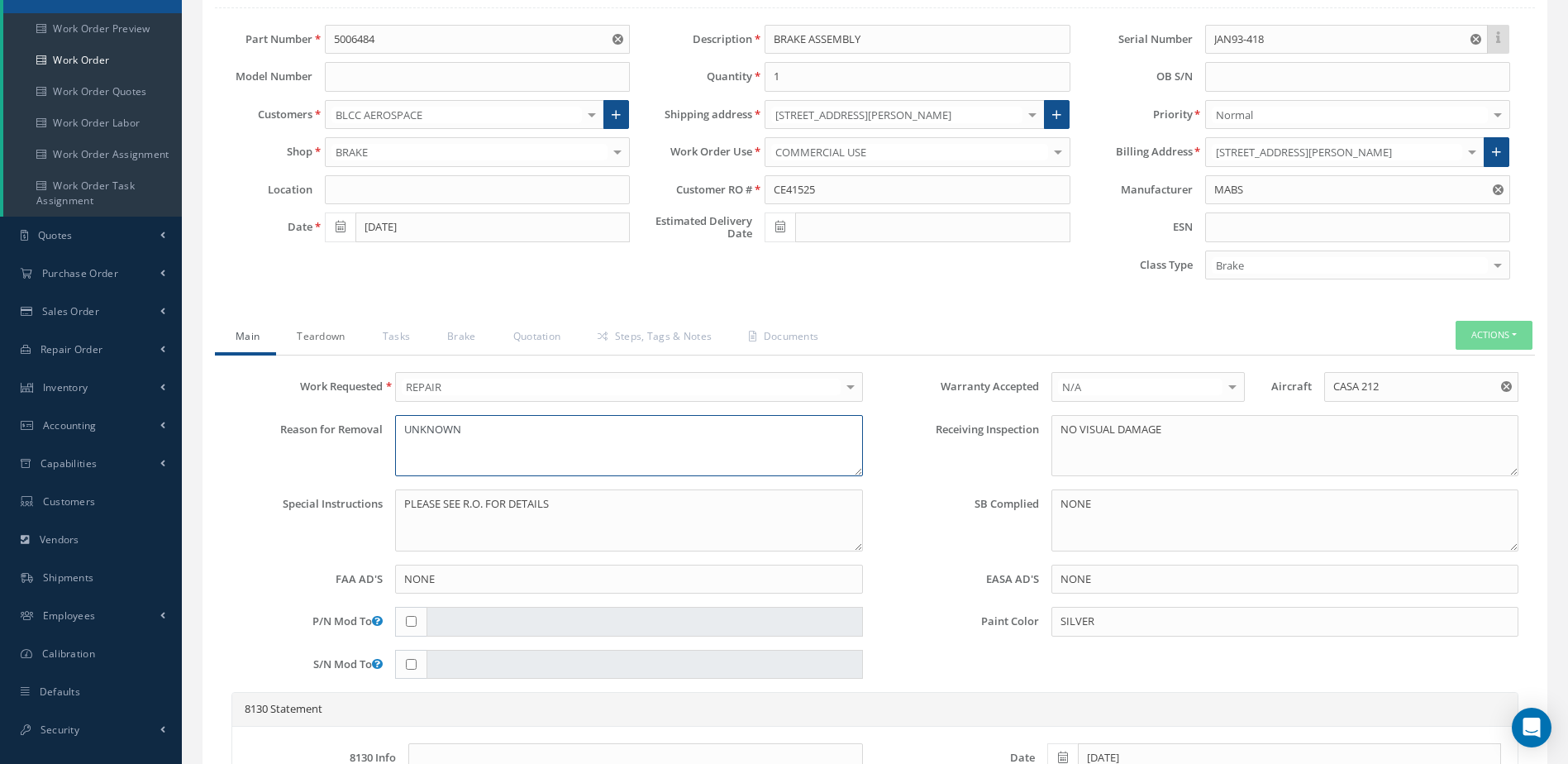
type textarea "UNKNOWN"
click at [339, 337] on link "Teardown" at bounding box center [319, 338] width 86 height 34
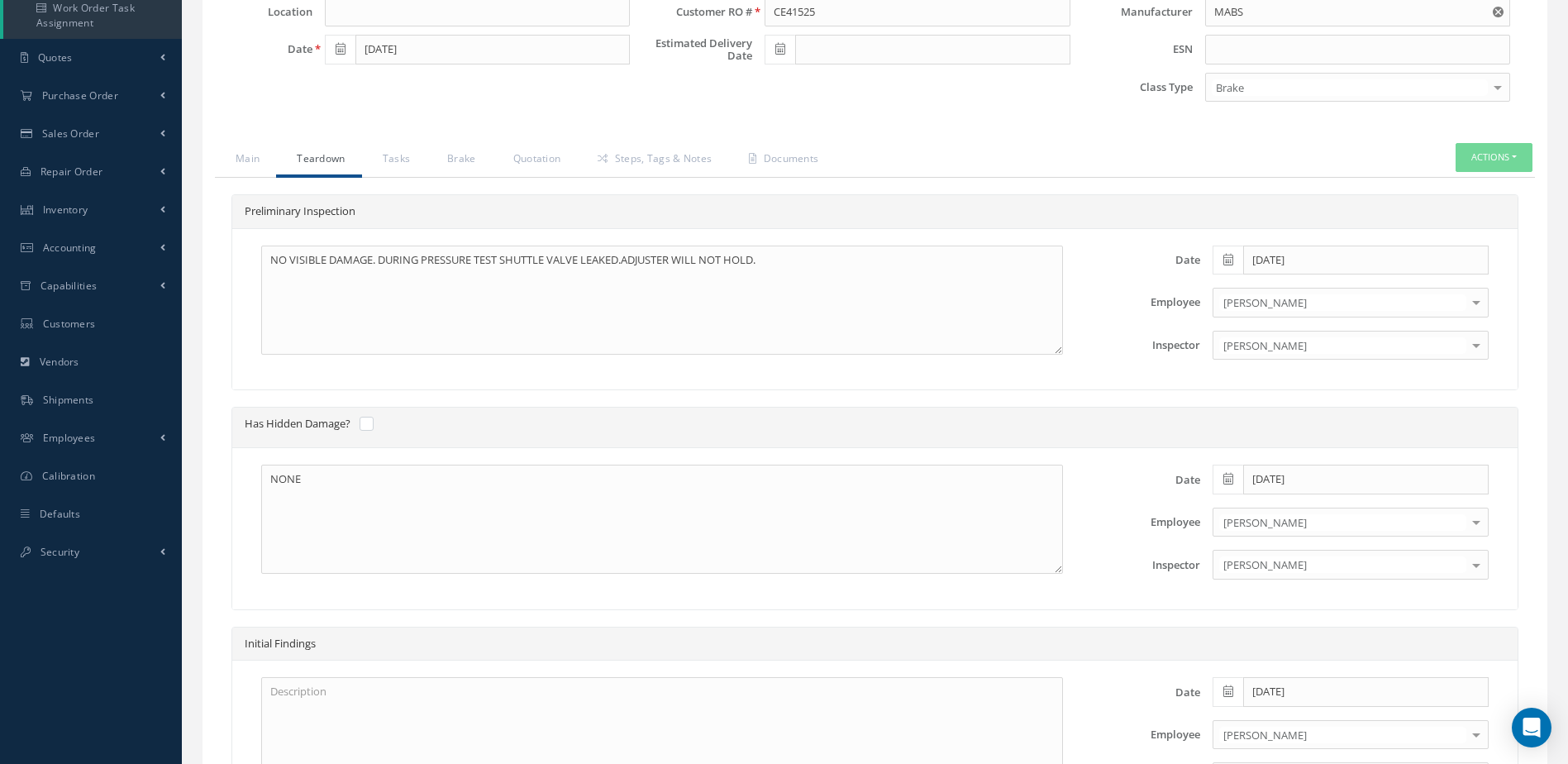
scroll to position [300, 0]
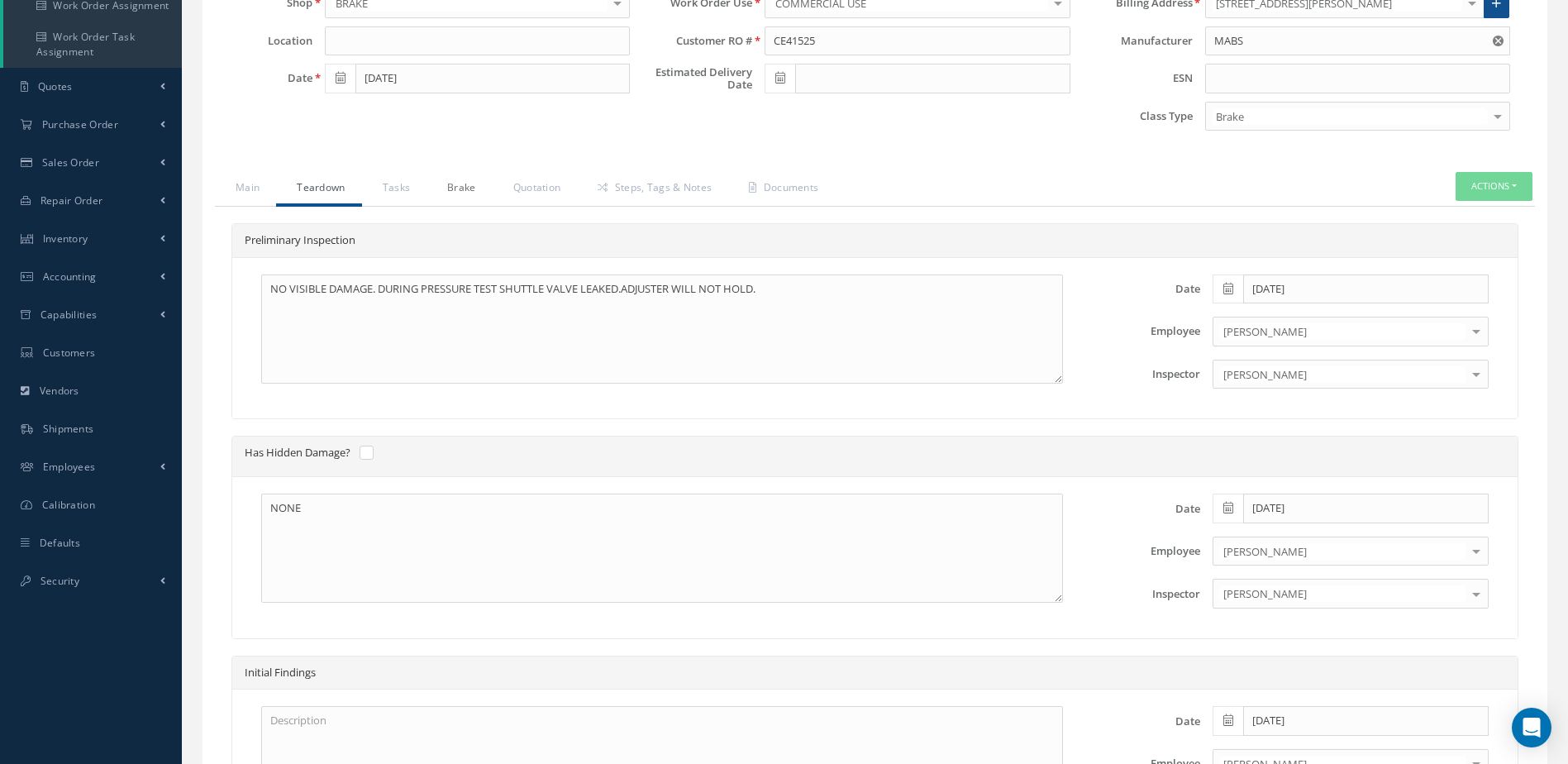
click at [462, 188] on link "Brake" at bounding box center [459, 189] width 66 height 34
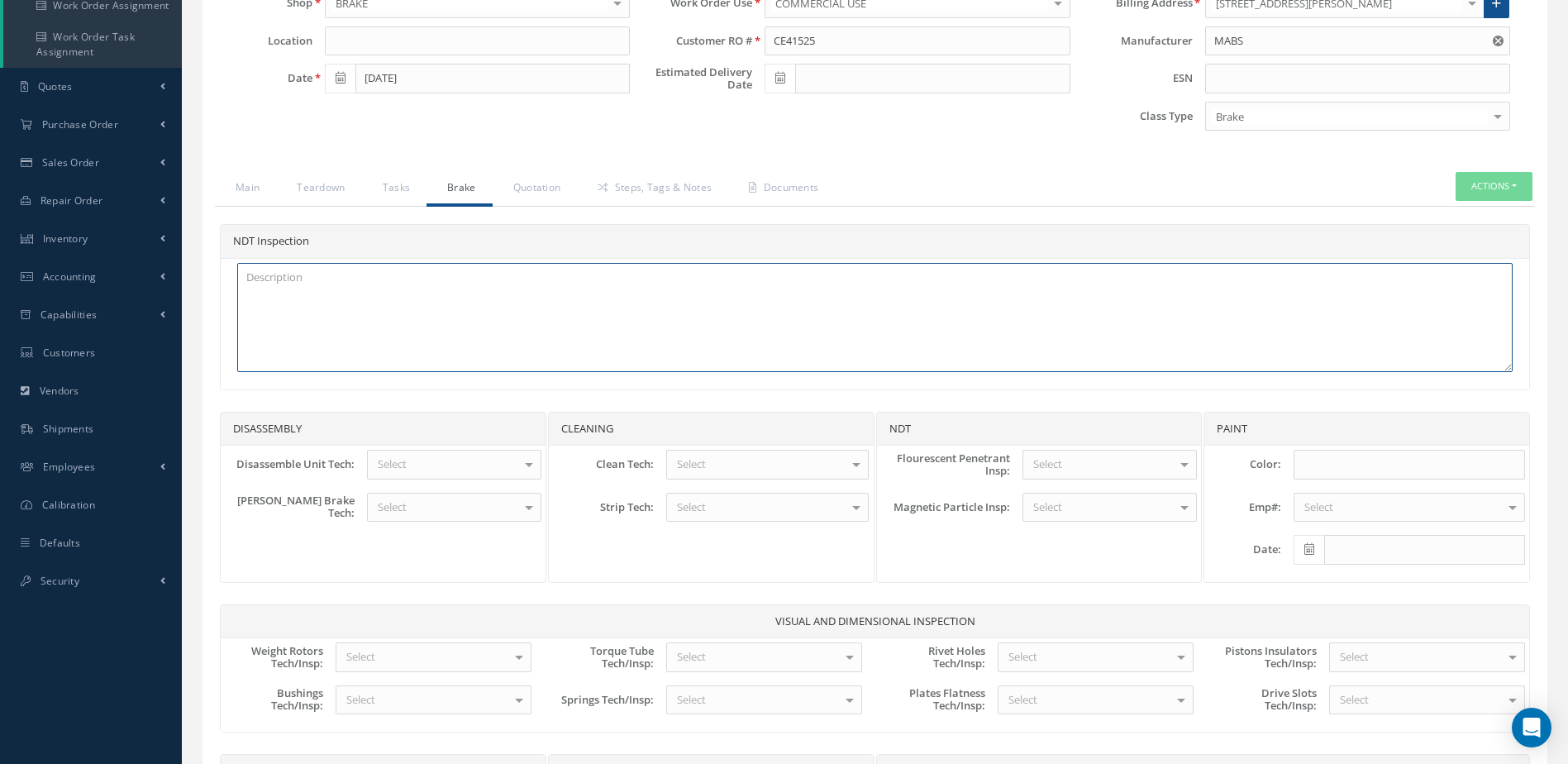
click at [634, 310] on textarea at bounding box center [875, 317] width 1276 height 109
type textarea "N/A"
click at [495, 461] on div "Select" at bounding box center [454, 465] width 174 height 30
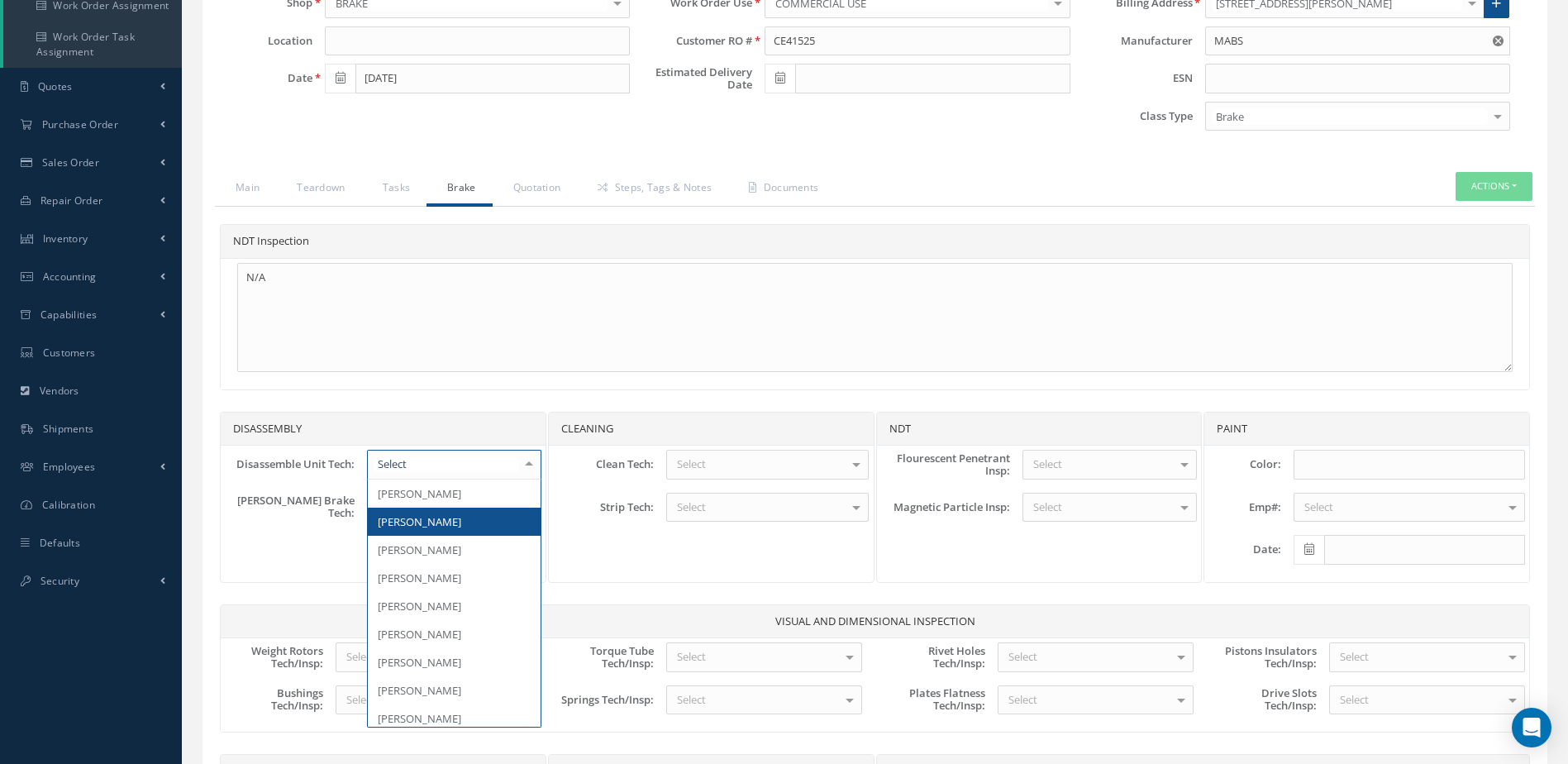
click at [475, 516] on span "[PERSON_NAME]" at bounding box center [455, 522] width 173 height 29
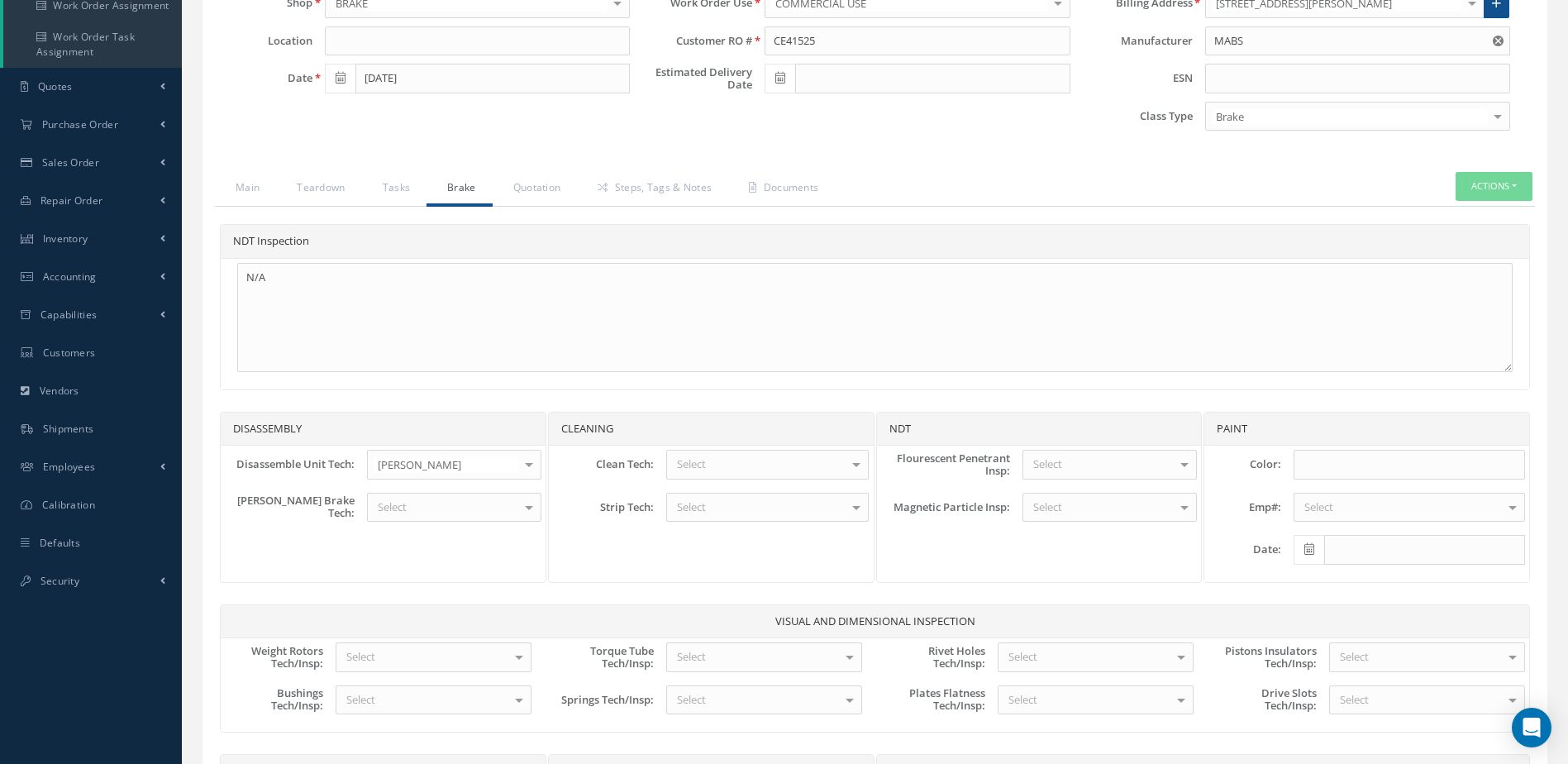
click at [464, 509] on div "Select" at bounding box center [454, 508] width 174 height 30
type input "N/A"
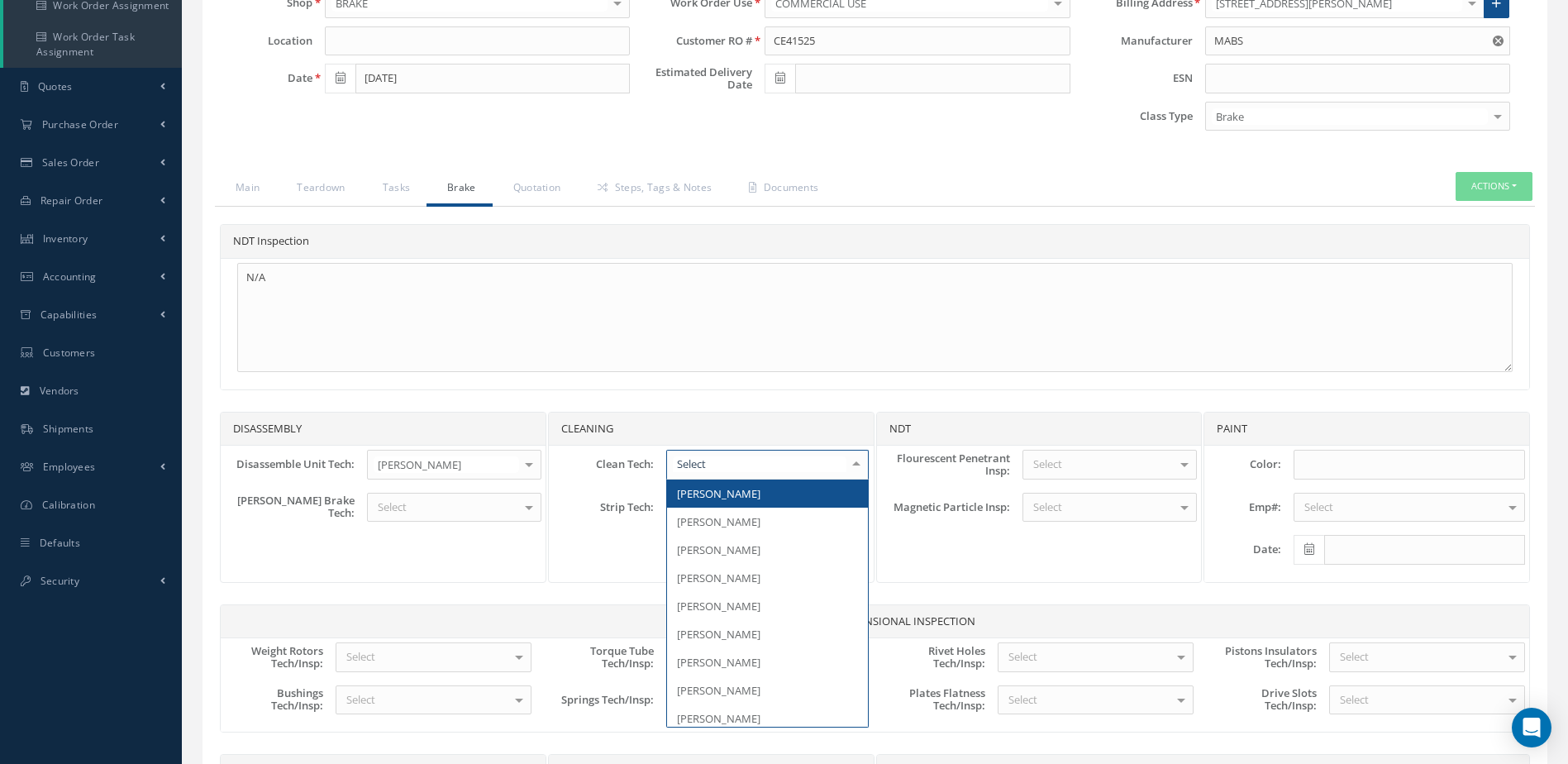
click at [752, 458] on div at bounding box center [768, 465] width 203 height 30
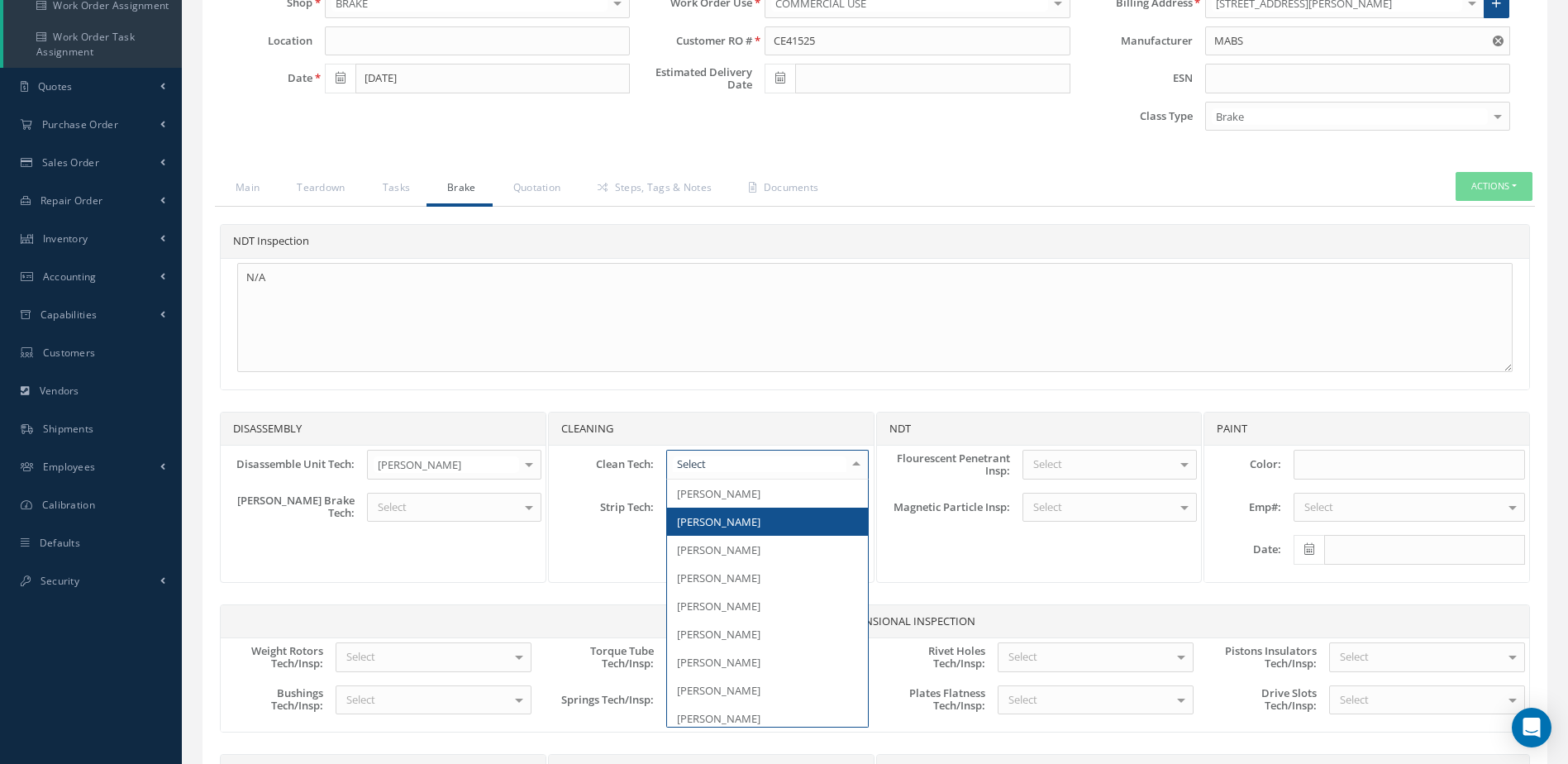
click at [750, 514] on span "[PERSON_NAME]" at bounding box center [719, 521] width 84 height 15
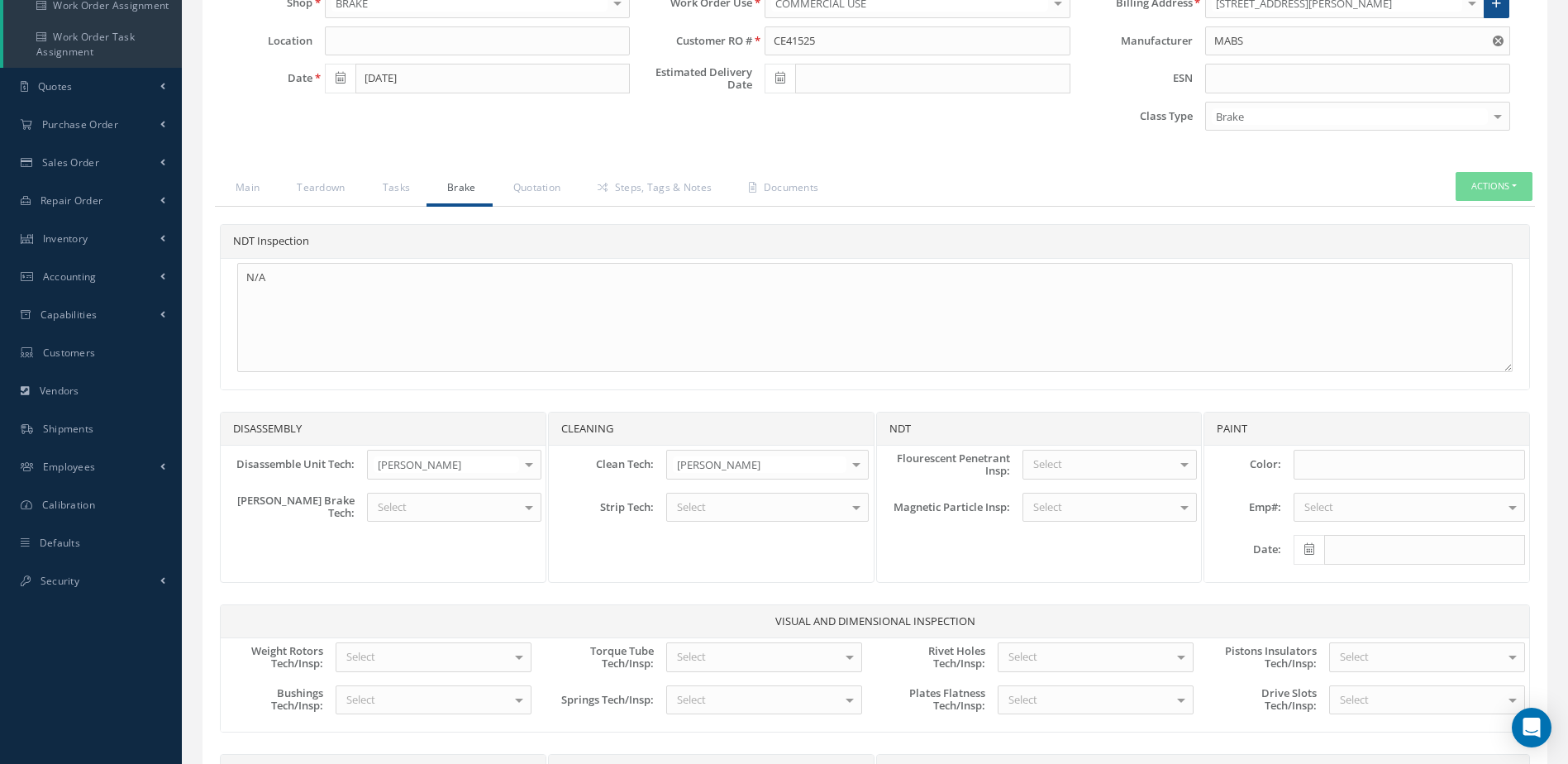
click at [740, 511] on div "Select" at bounding box center [768, 508] width 203 height 30
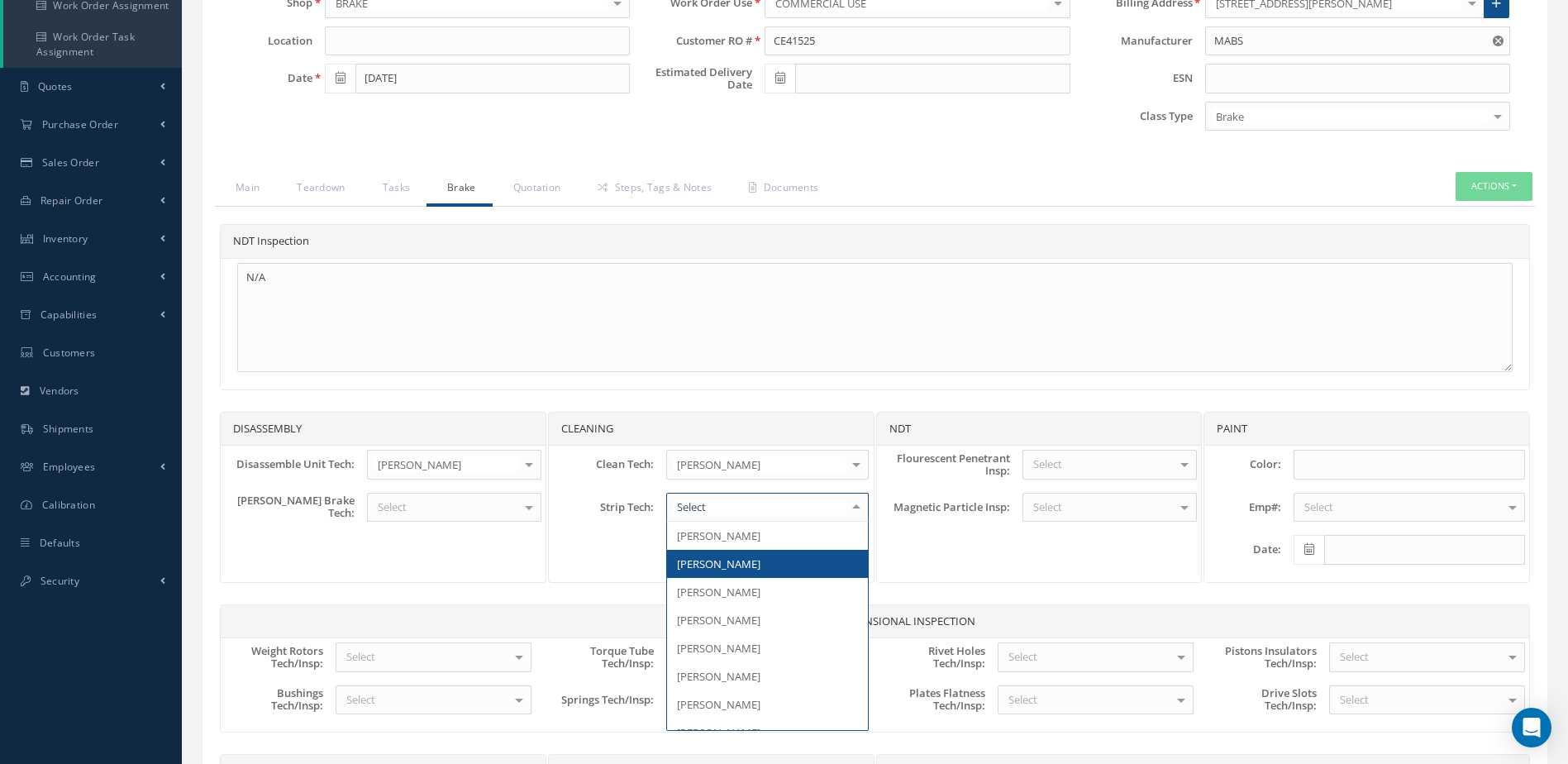
click at [734, 560] on span "[PERSON_NAME]" at bounding box center [719, 563] width 84 height 15
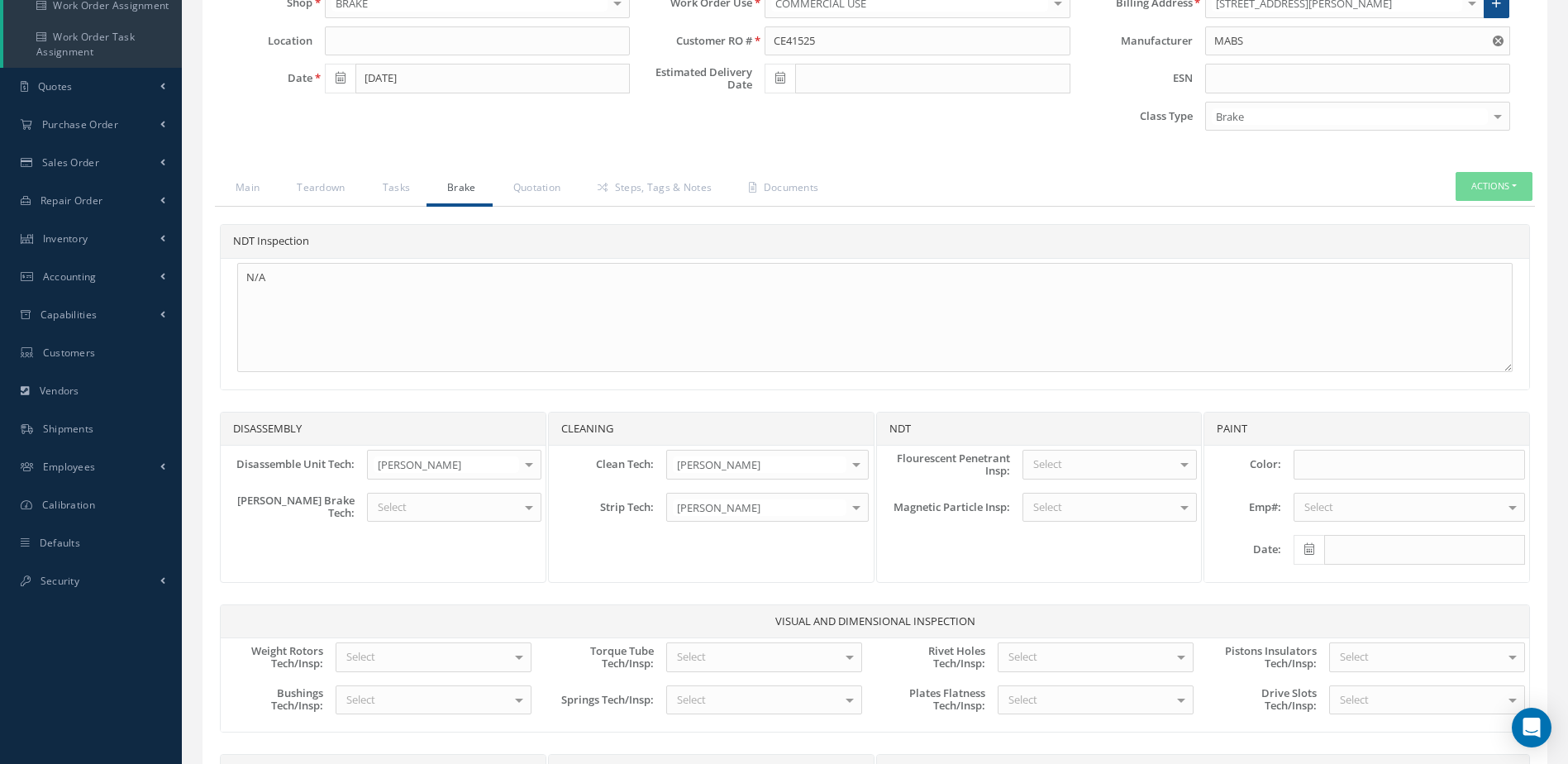
click at [1115, 464] on div "Select" at bounding box center [1109, 465] width 174 height 30
type input "N/A"
click at [1111, 501] on span "N/A N/A" at bounding box center [1110, 493] width 173 height 29
click at [1109, 507] on div at bounding box center [1109, 508] width 174 height 30
type input "N"
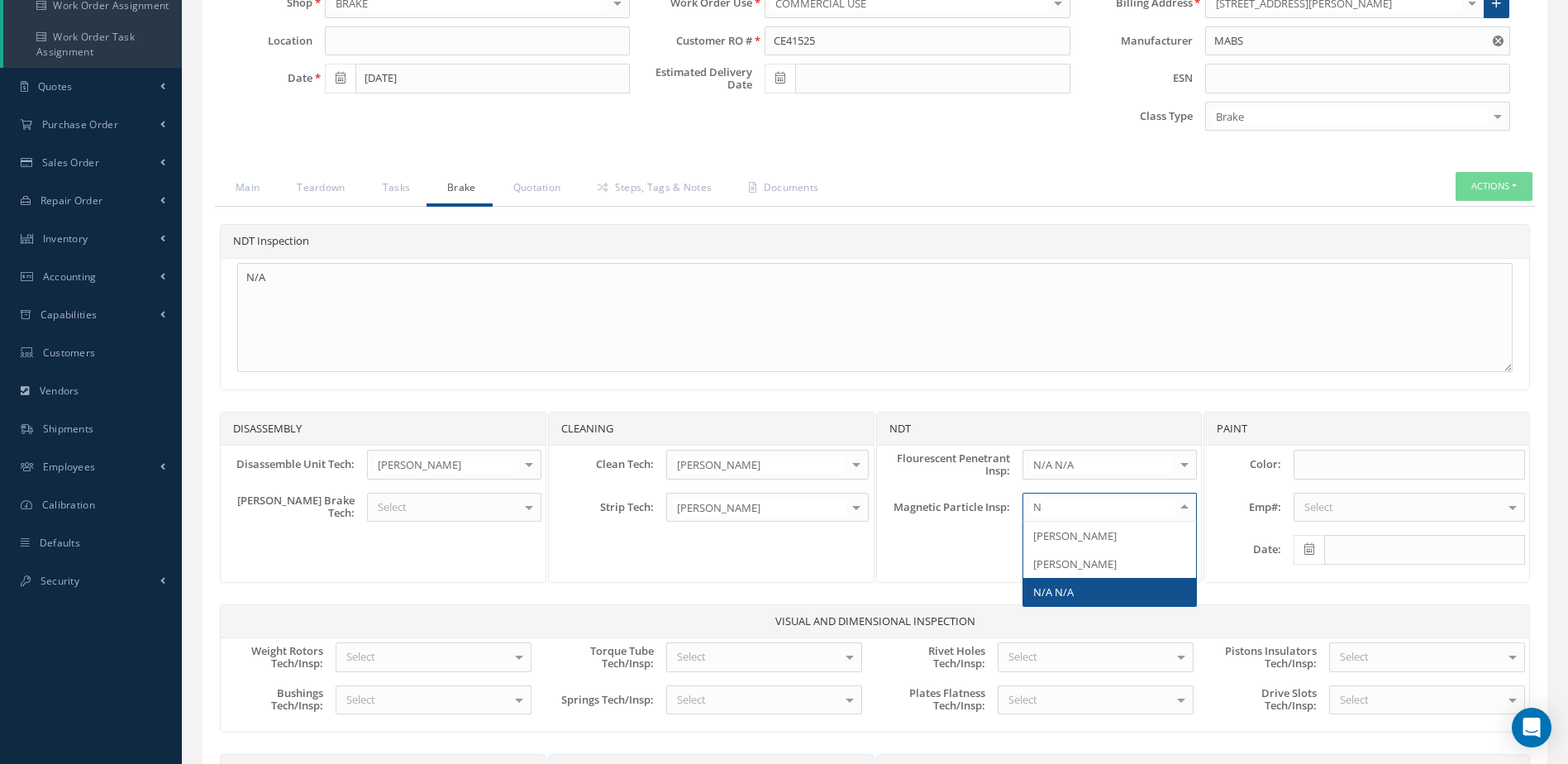
click at [1100, 588] on span "N/A N/A" at bounding box center [1110, 592] width 173 height 29
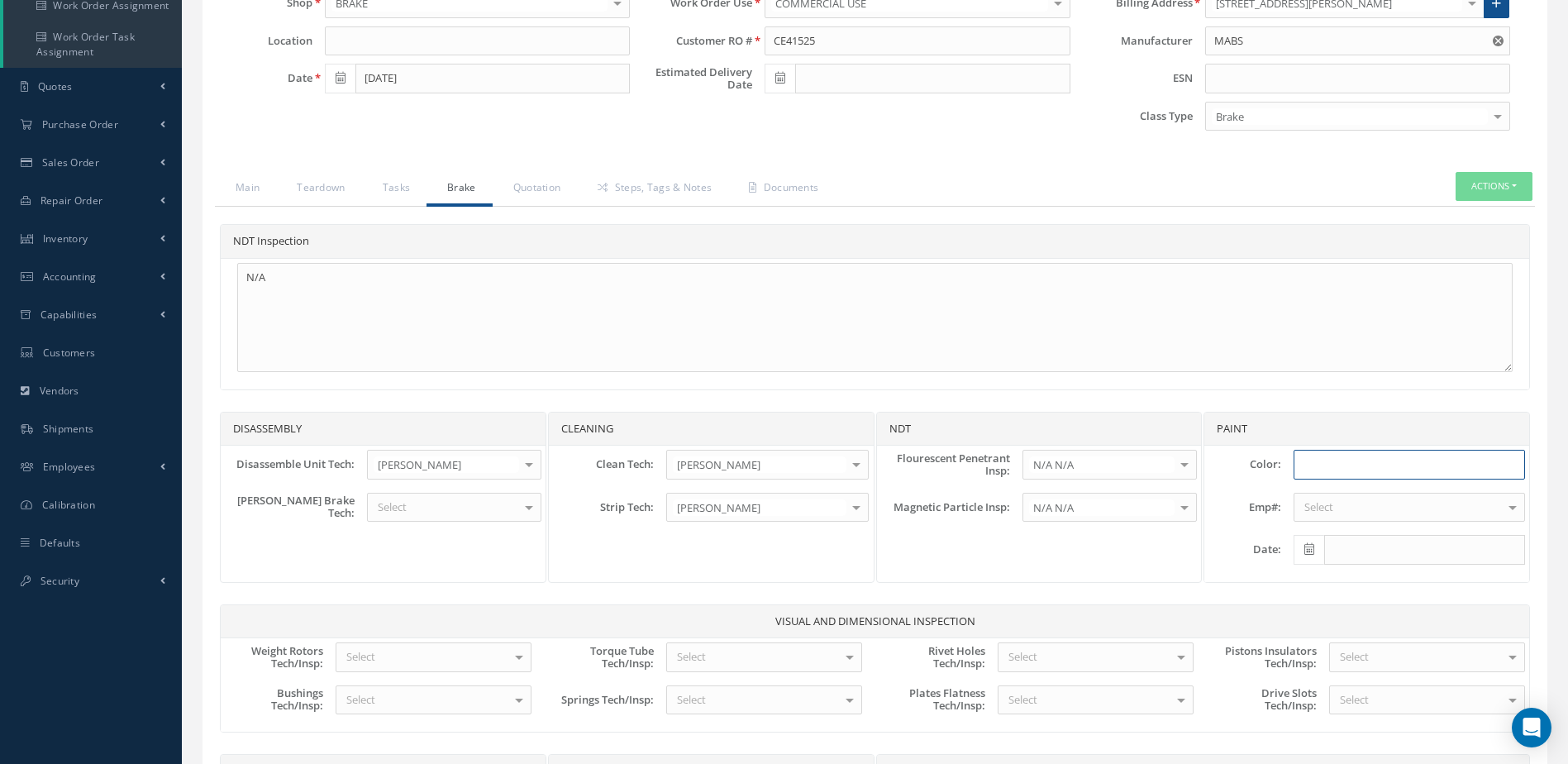
click at [1339, 470] on input at bounding box center [1410, 465] width 231 height 30
type input "SILVER"
type input "Y"
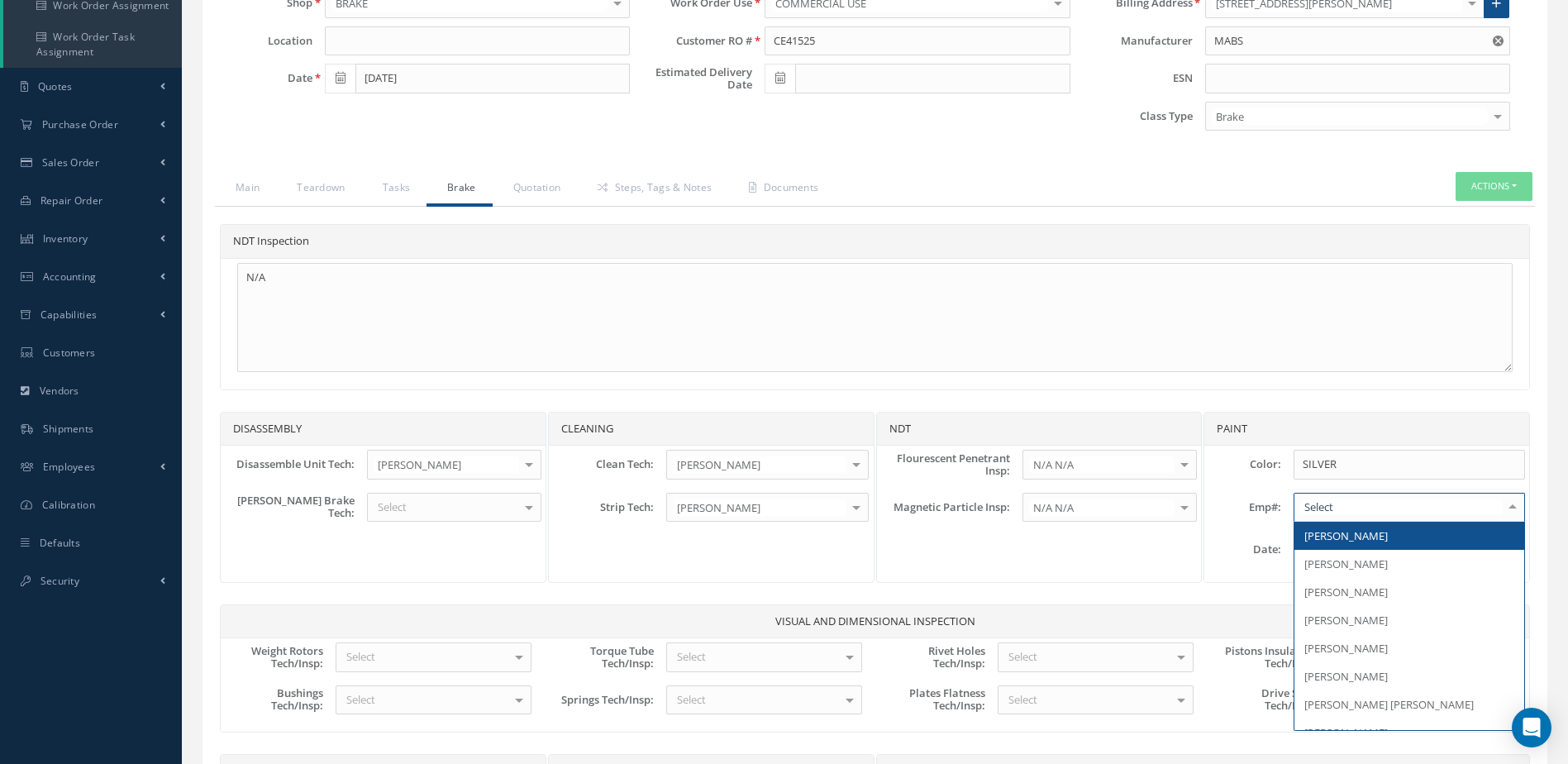
type input "Y"
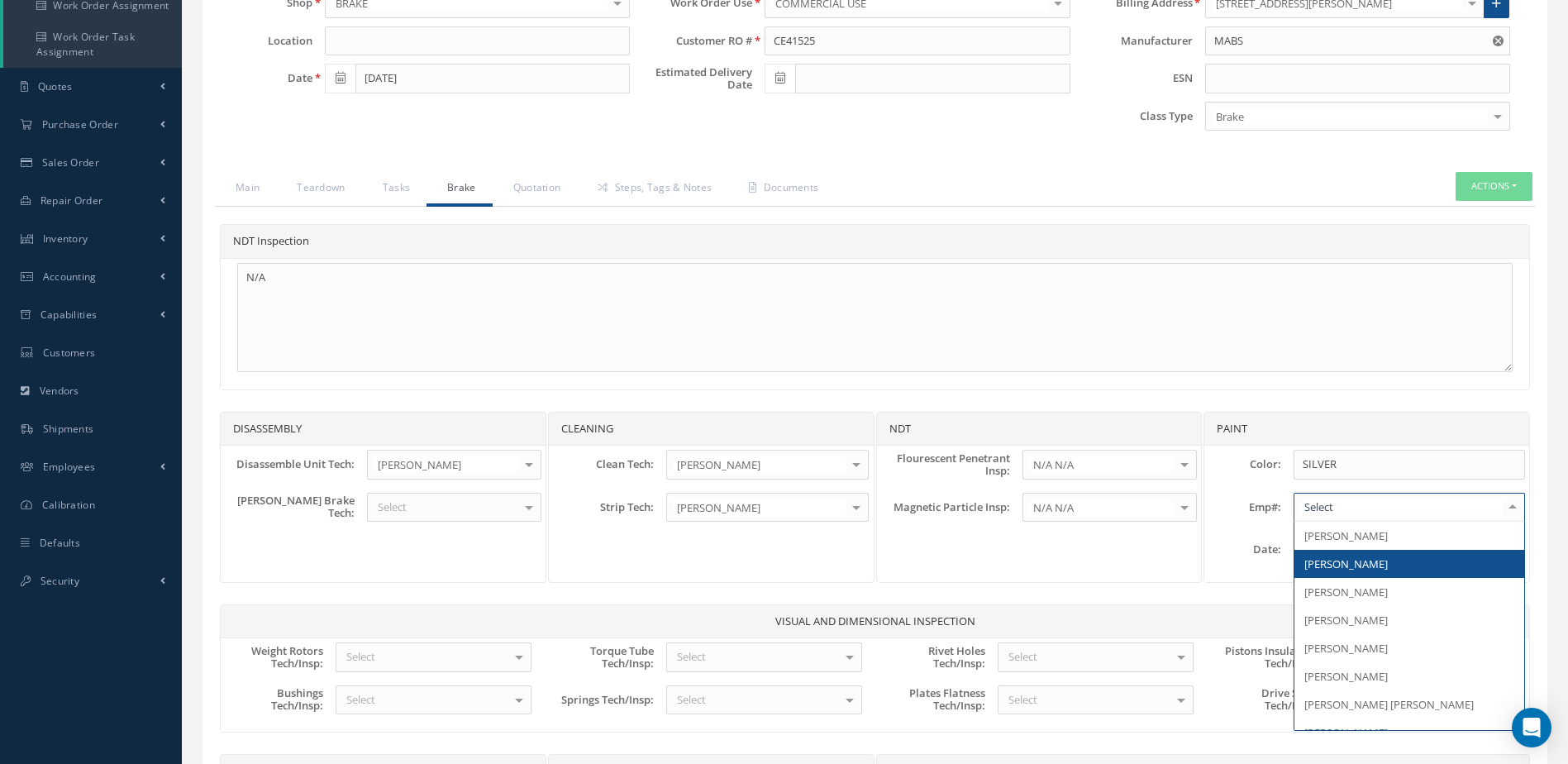
type input "J"
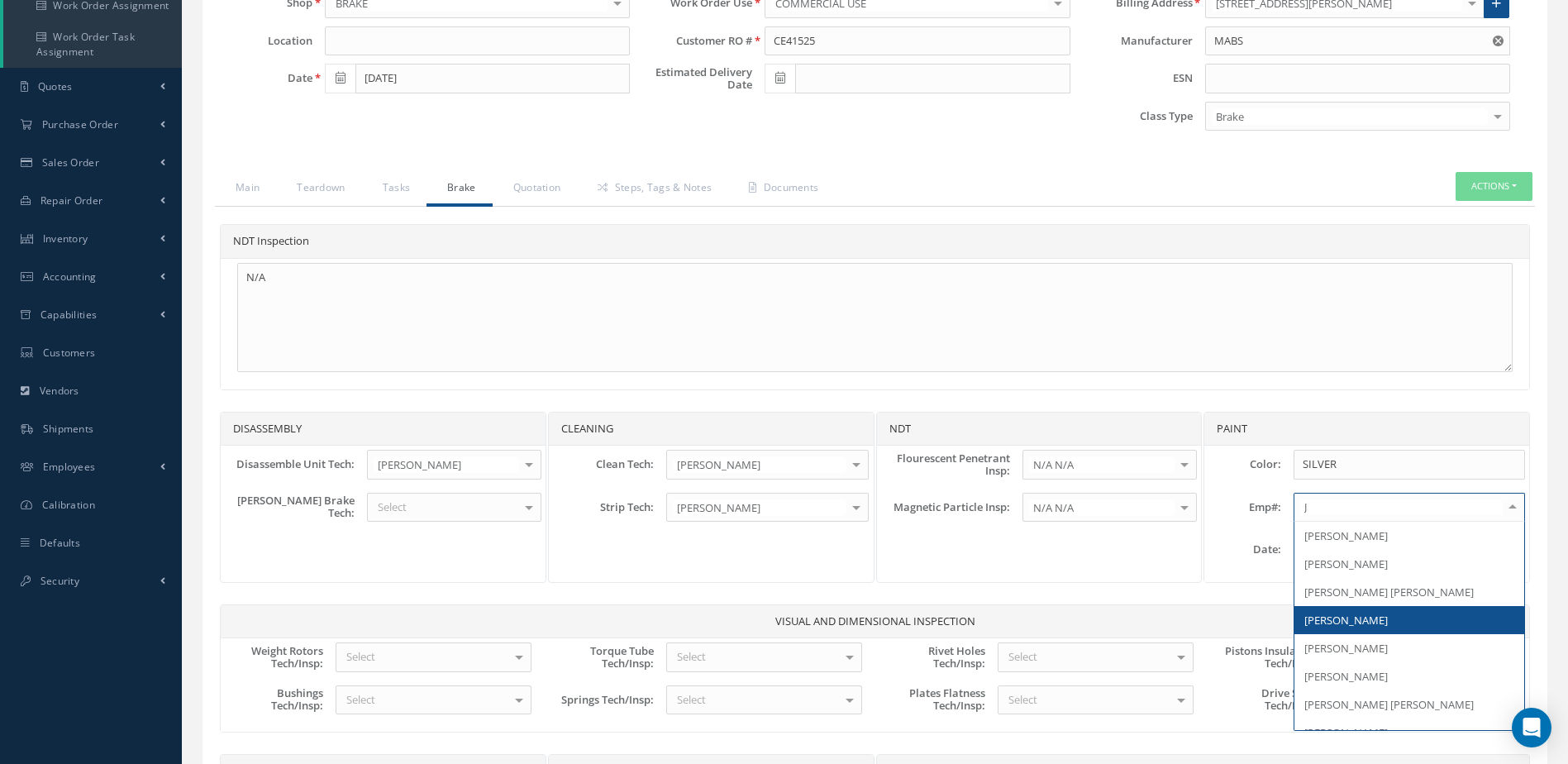
click at [1337, 617] on span "[PERSON_NAME]" at bounding box center [1346, 619] width 84 height 15
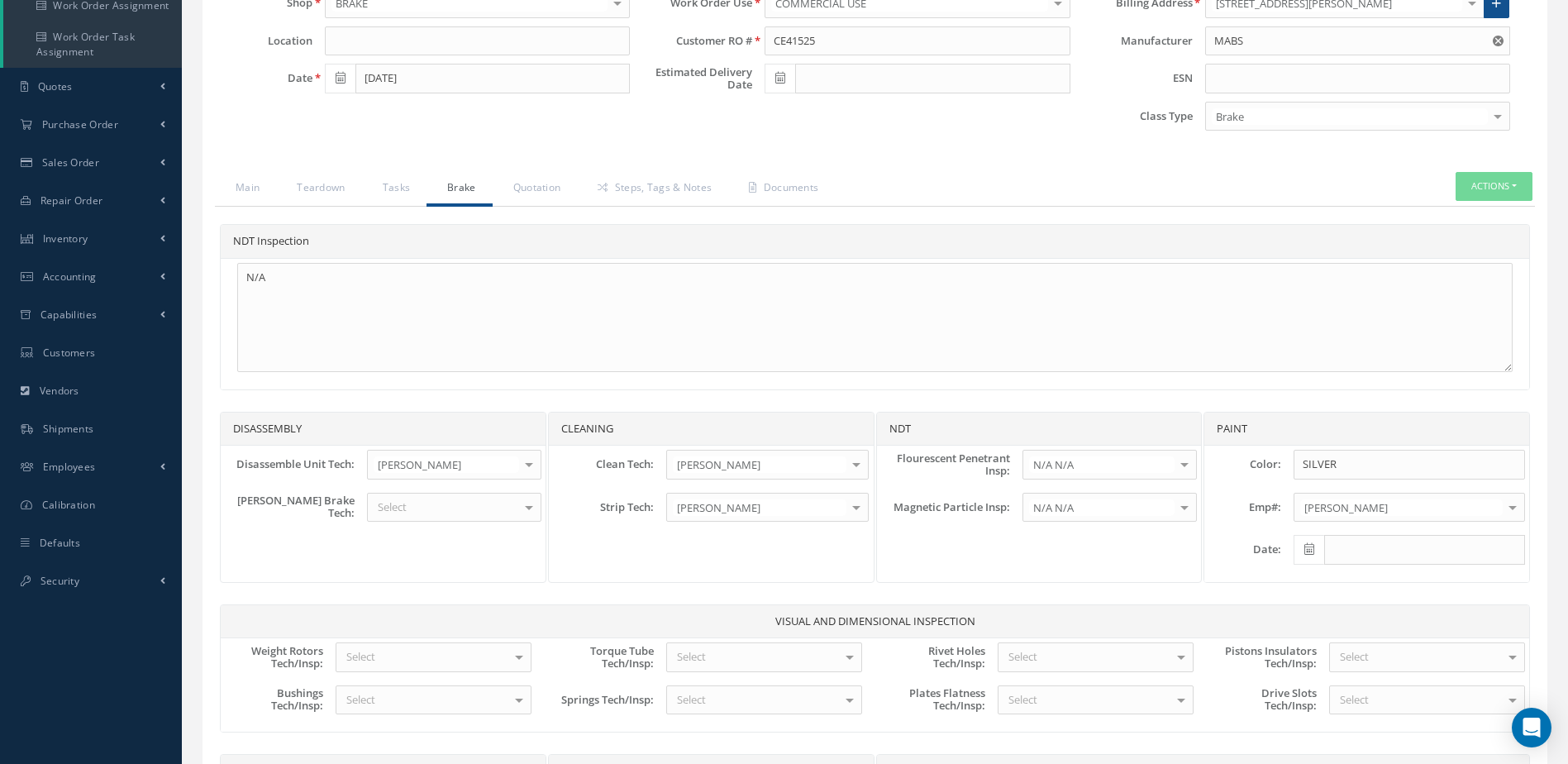
click at [1312, 545] on icon at bounding box center [1309, 549] width 10 height 12
click at [1434, 375] on td "8" at bounding box center [1430, 375] width 25 height 25
type input "[DATE]"
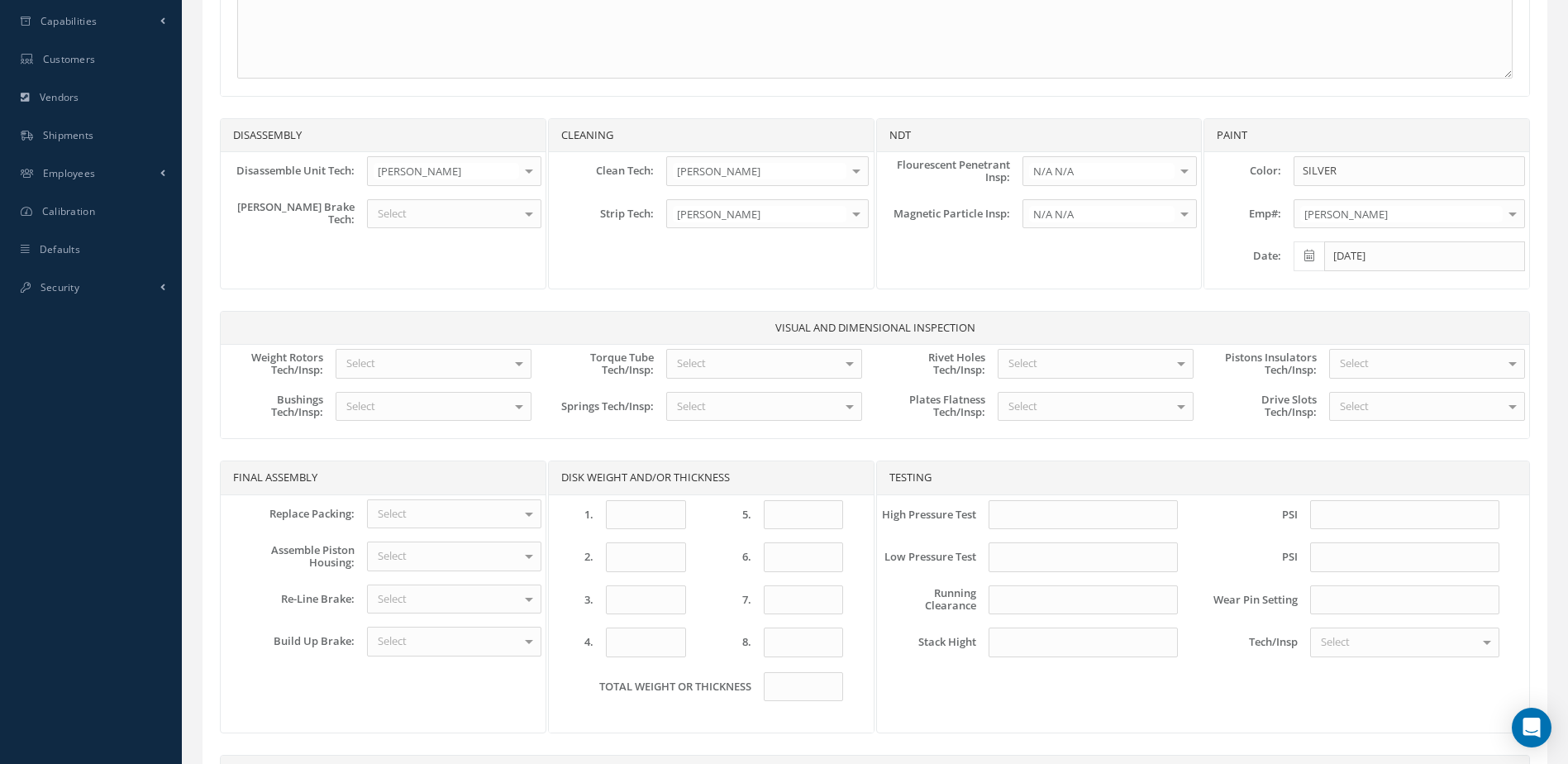
scroll to position [631, 0]
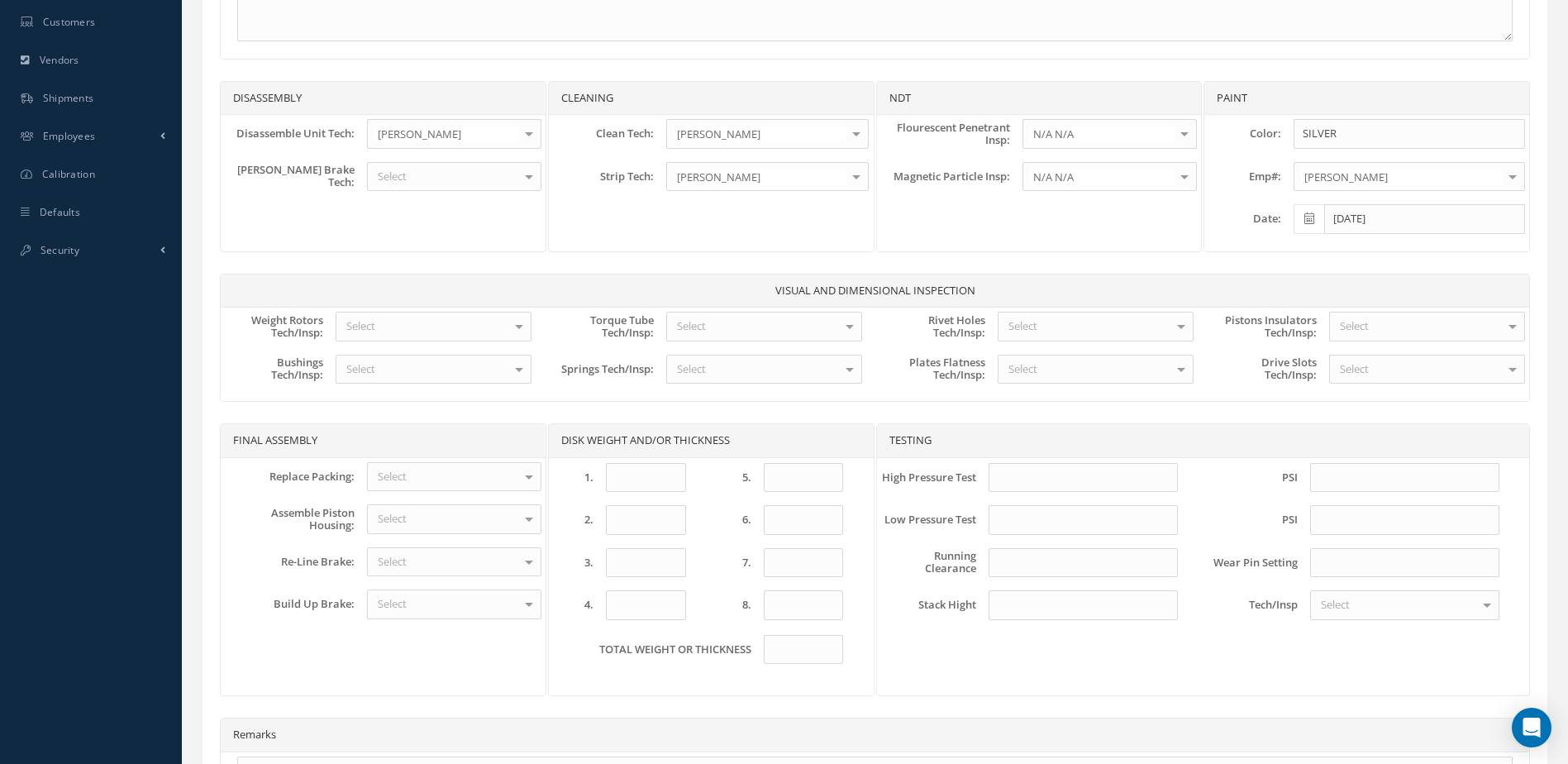
click at [459, 323] on div "Select" at bounding box center [433, 327] width 196 height 30
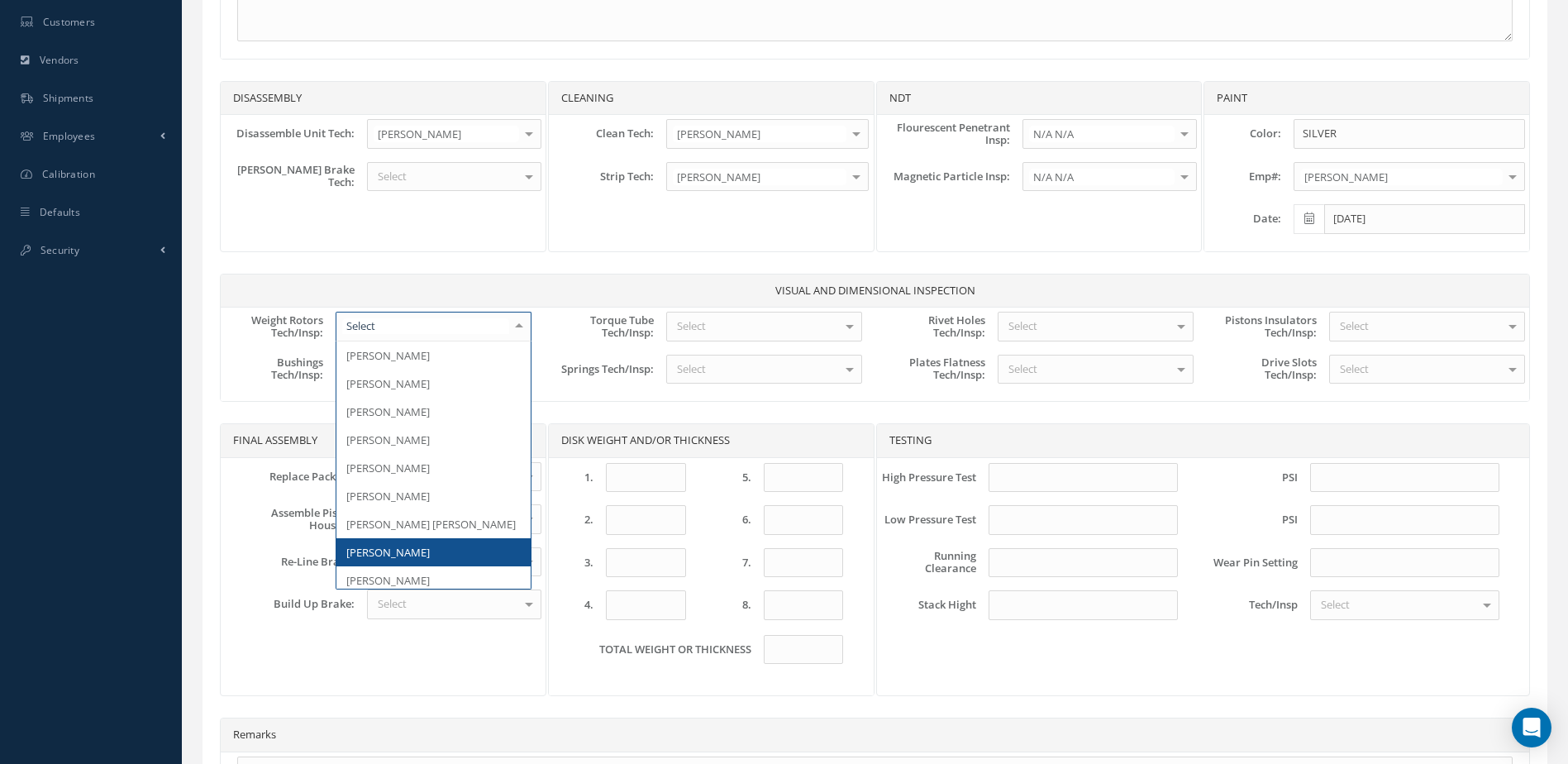
click at [431, 553] on span "[PERSON_NAME]" at bounding box center [433, 552] width 194 height 29
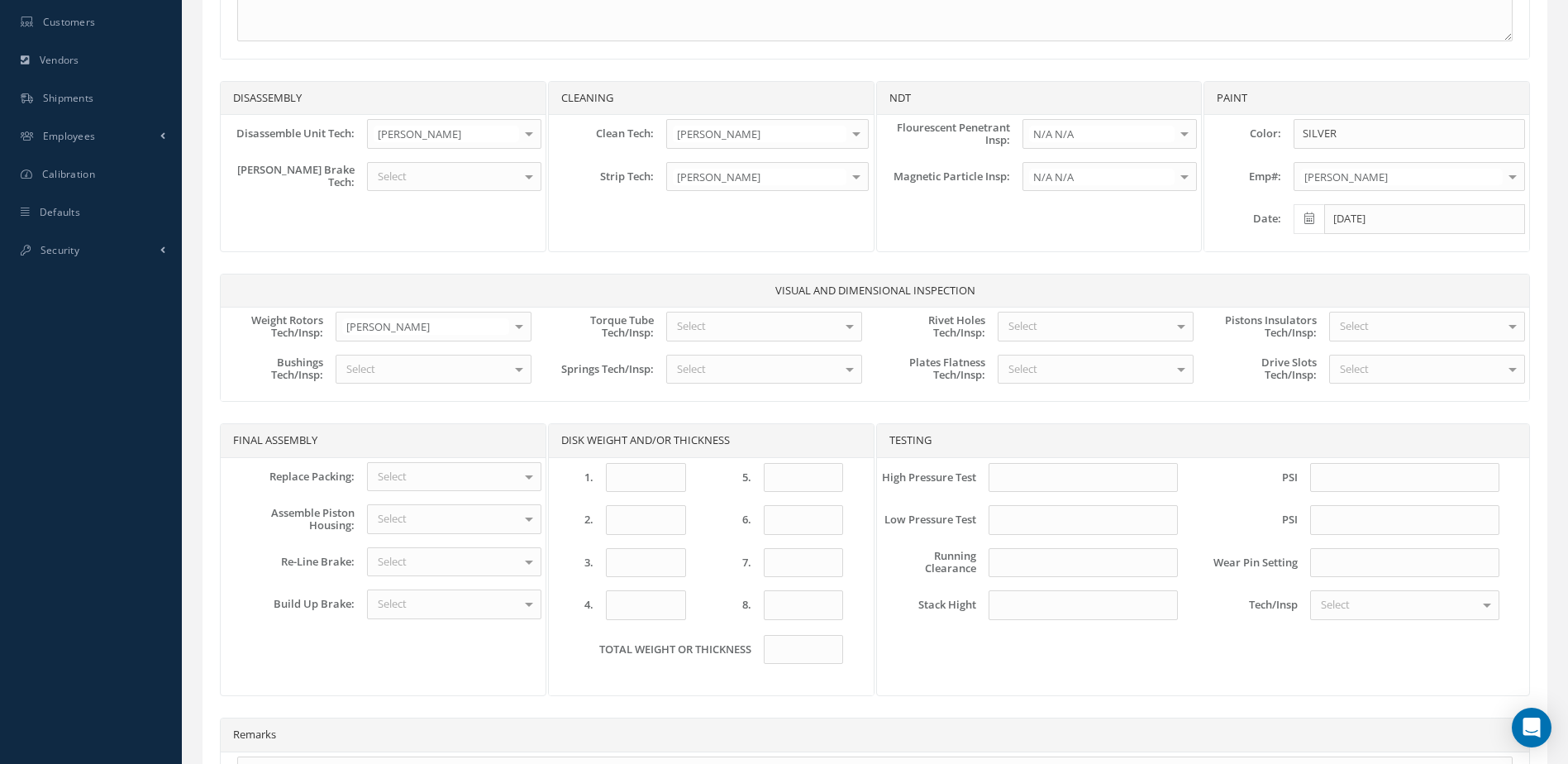
click at [758, 368] on div "Select" at bounding box center [764, 369] width 196 height 30
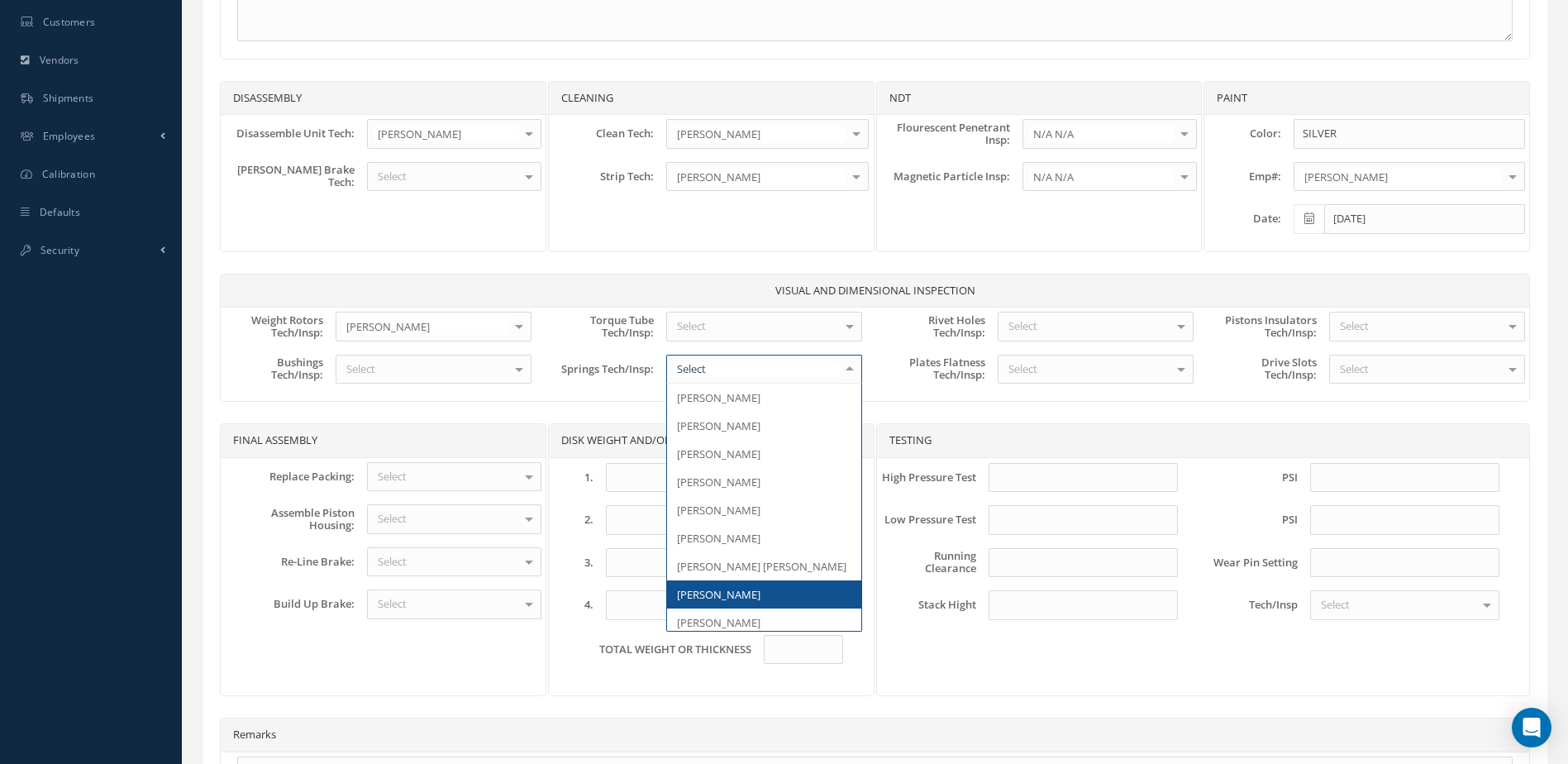
click at [731, 596] on span "[PERSON_NAME]" at bounding box center [719, 594] width 84 height 15
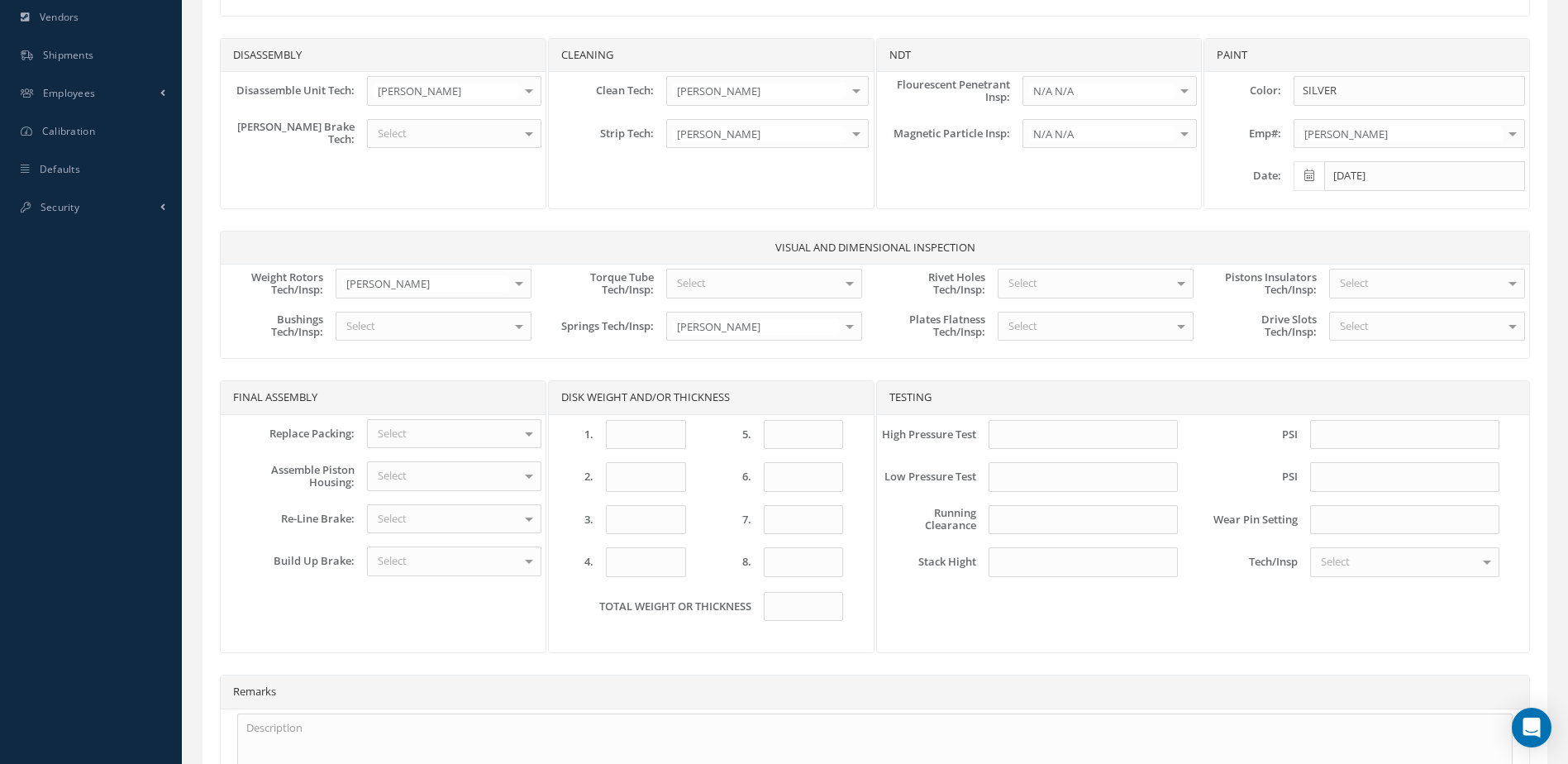
scroll to position [714, 0]
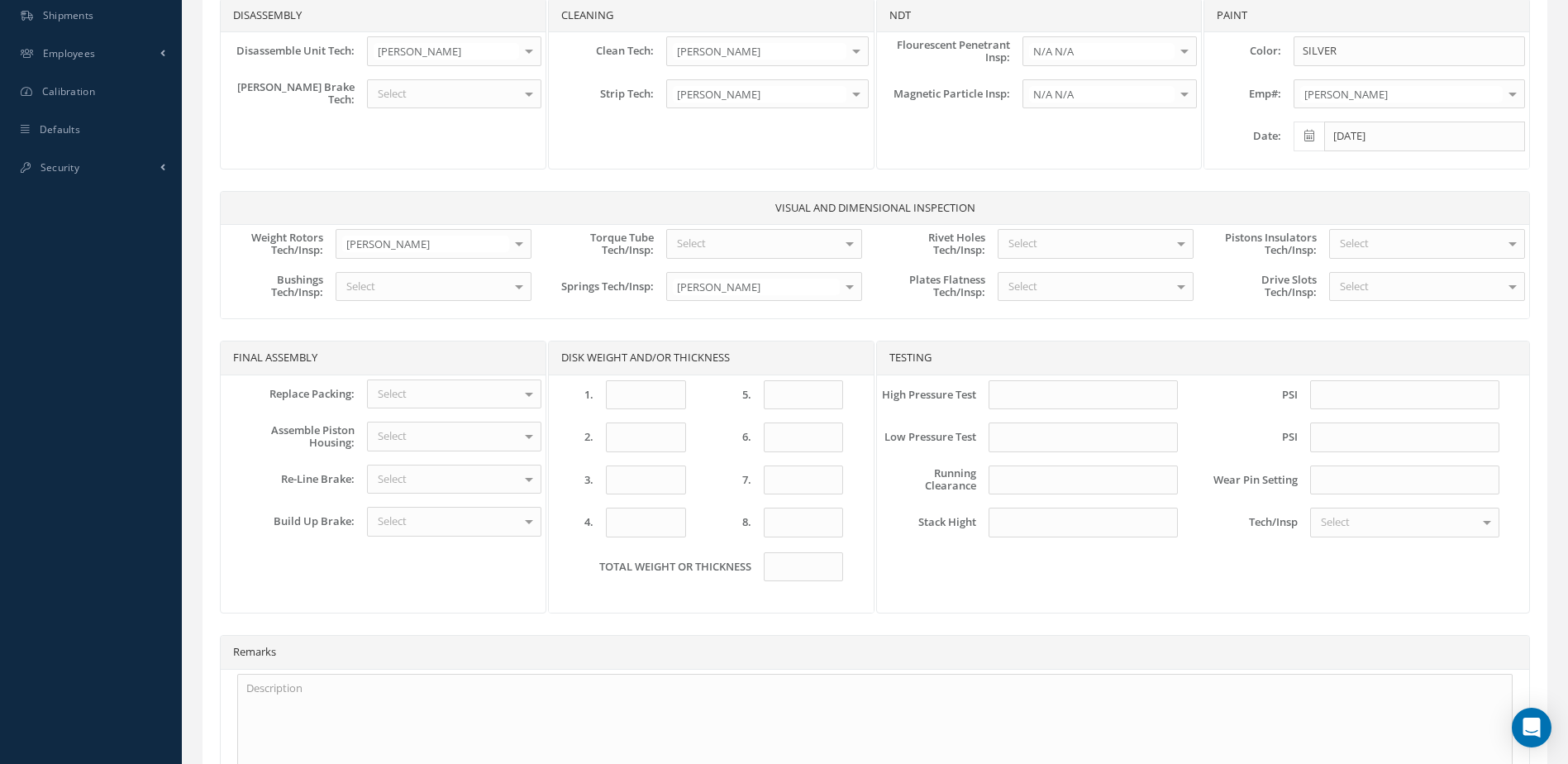
click at [525, 394] on div at bounding box center [530, 394] width 24 height 28
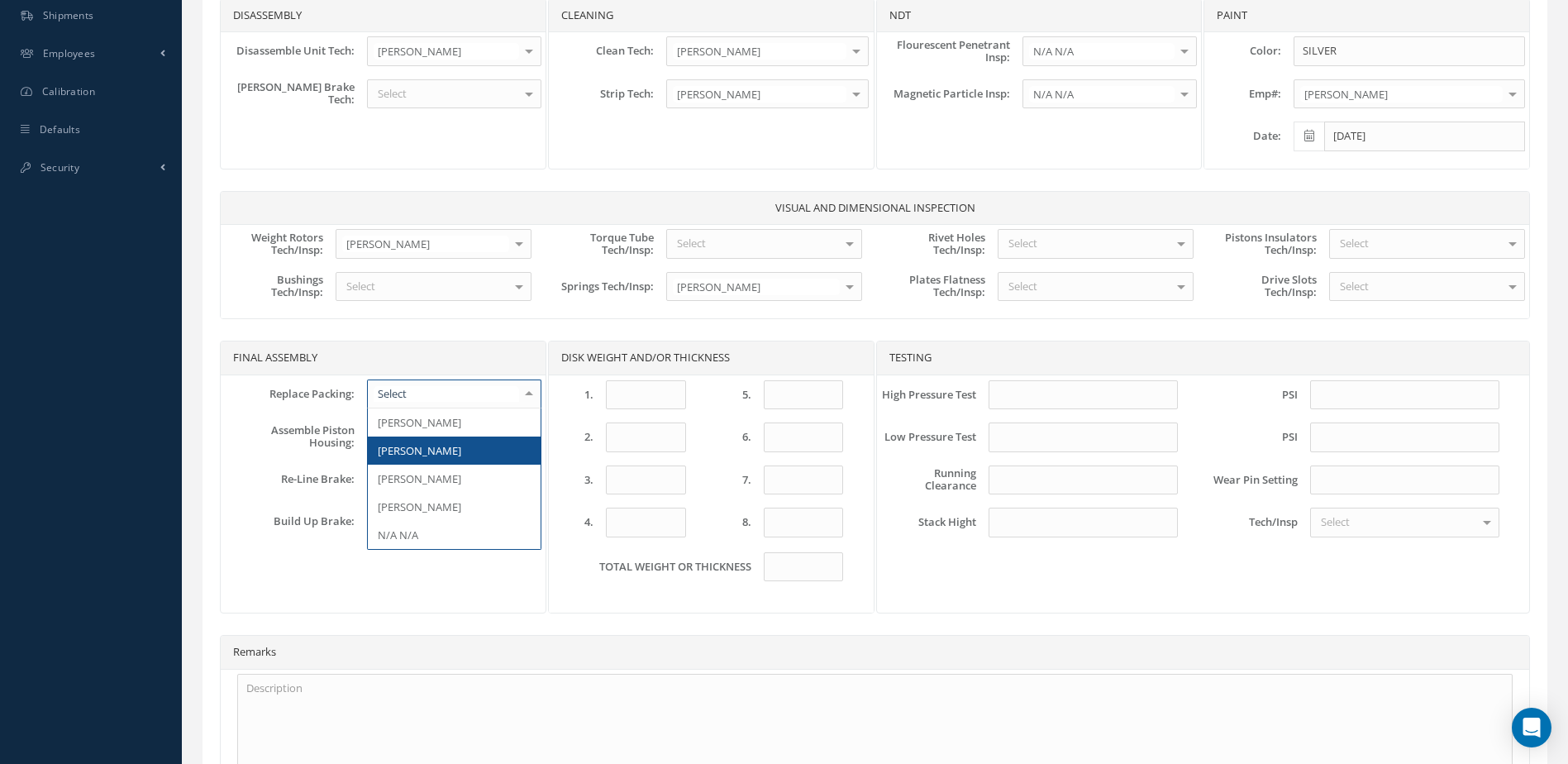
click at [471, 455] on span "[PERSON_NAME]" at bounding box center [455, 451] width 173 height 29
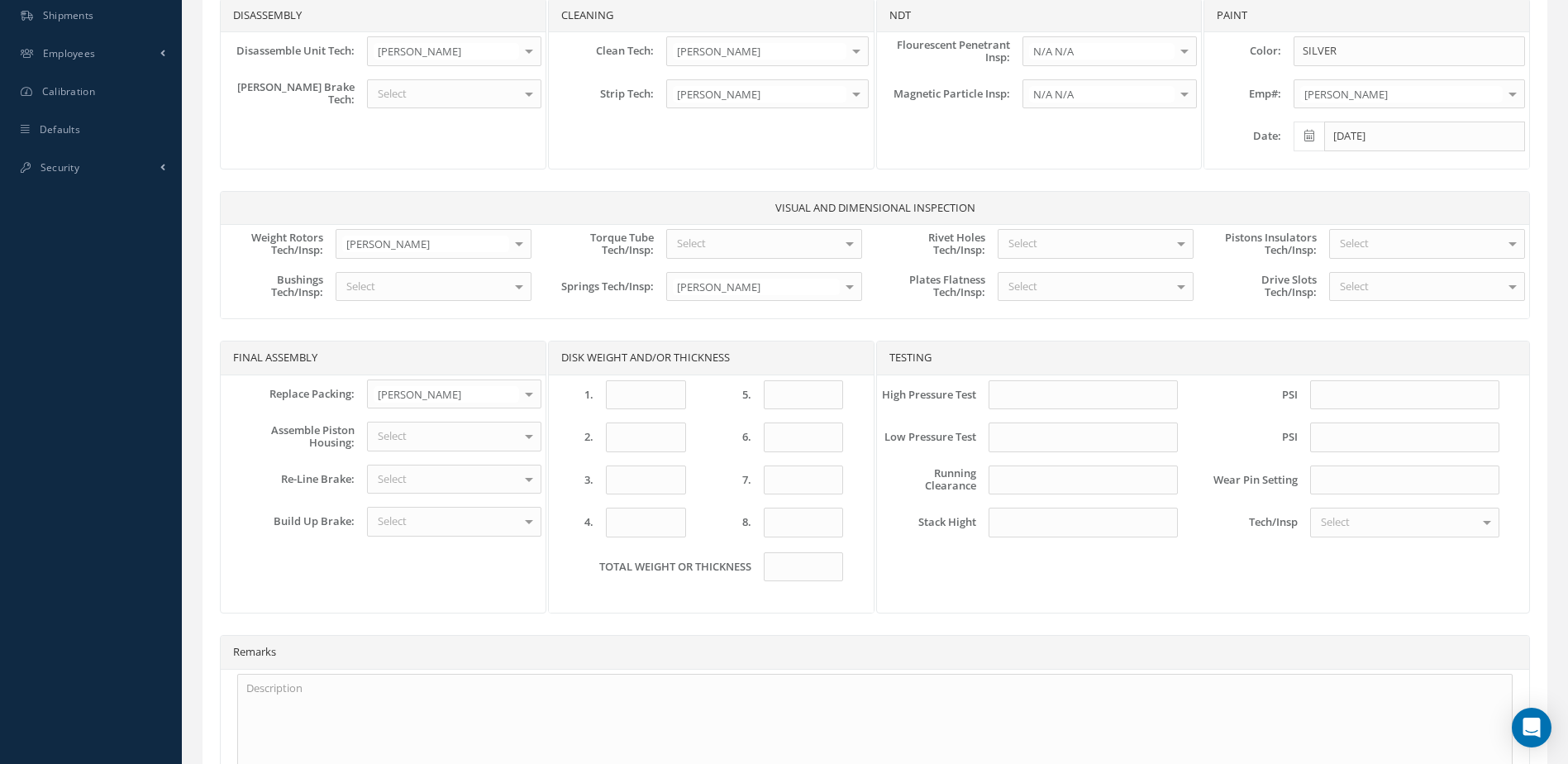
click at [469, 437] on div "Select" at bounding box center [454, 436] width 174 height 30
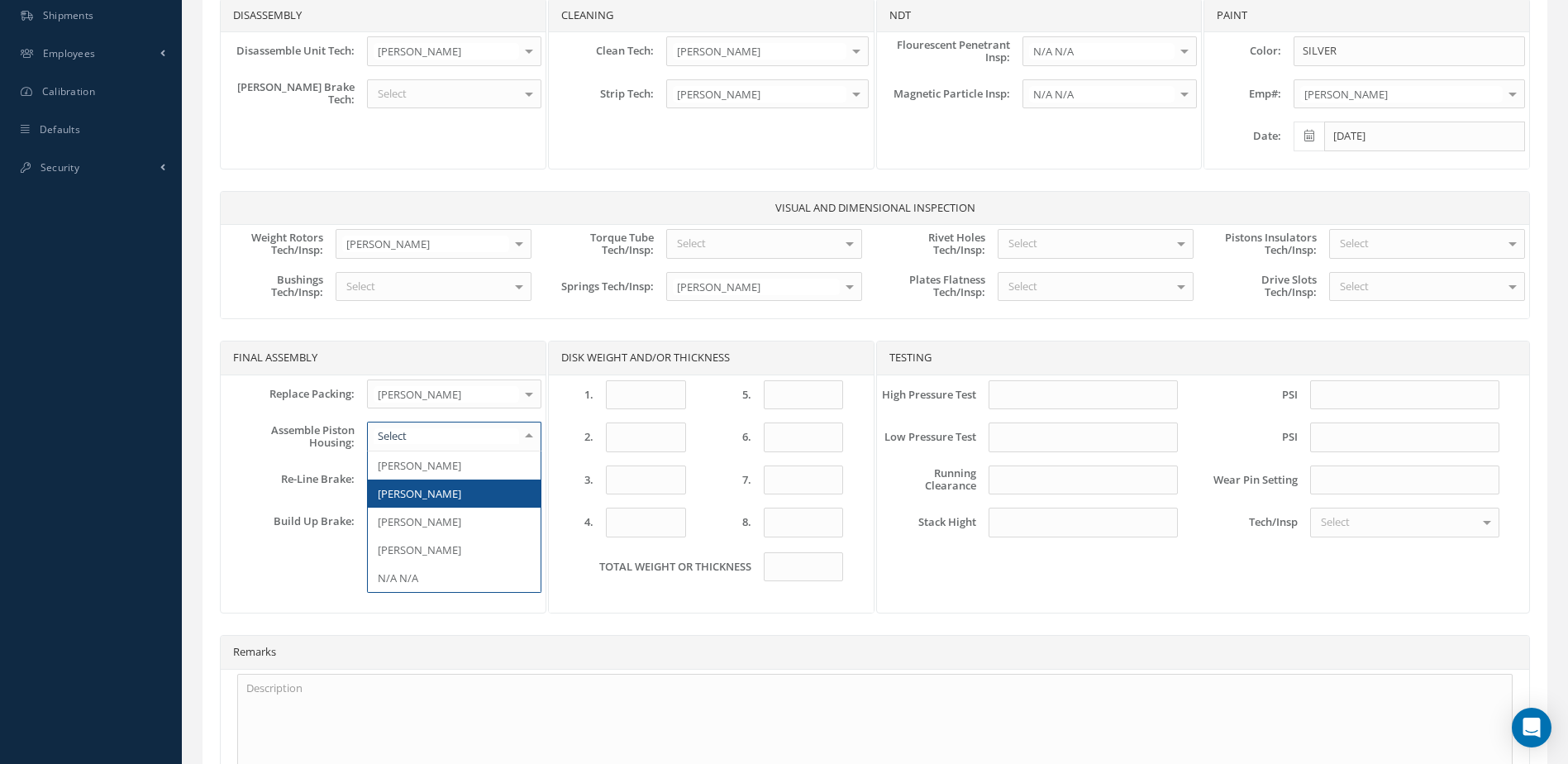
click at [468, 491] on span "[PERSON_NAME]" at bounding box center [455, 493] width 173 height 29
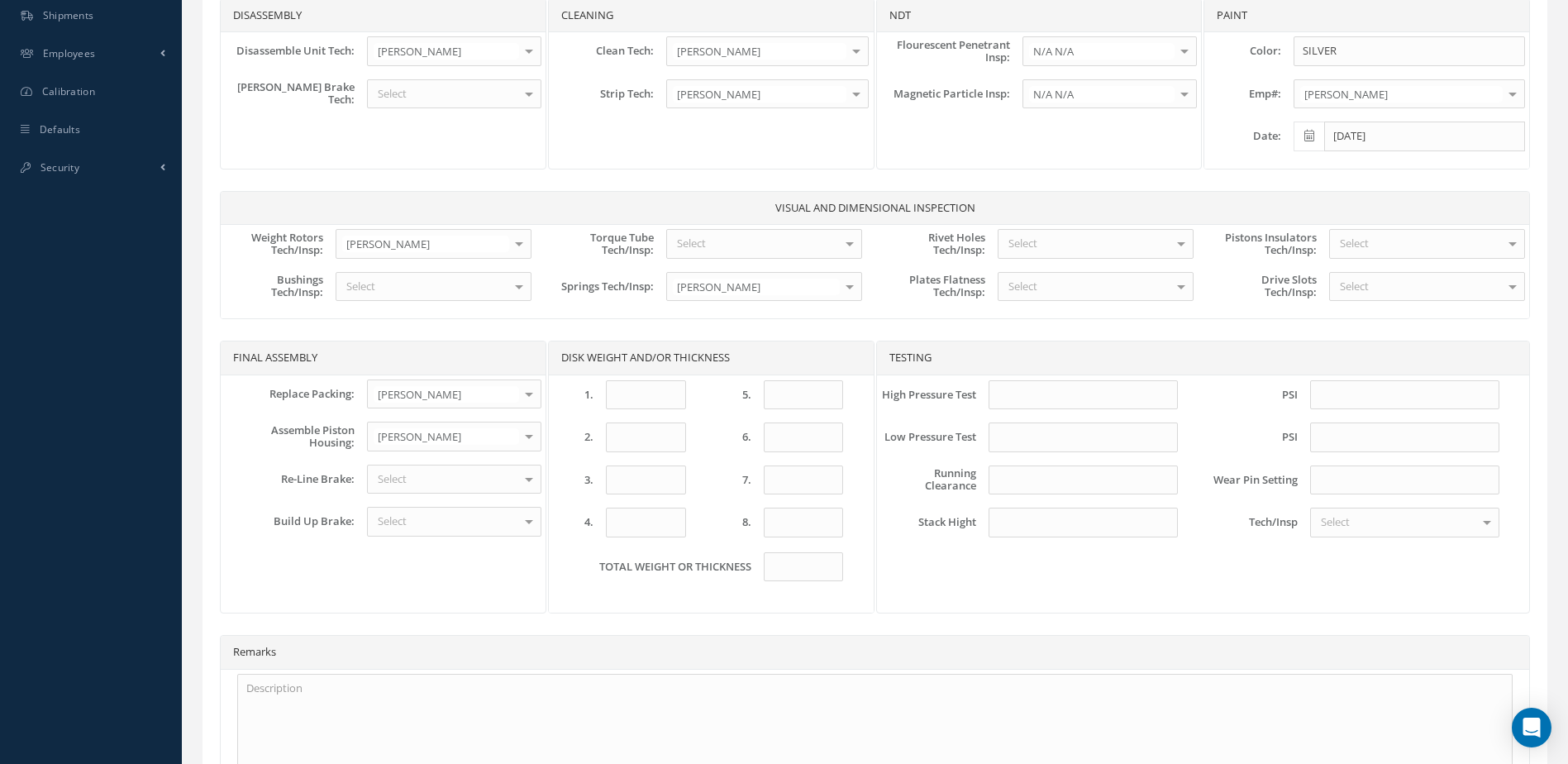
click at [468, 524] on div "Select" at bounding box center [454, 522] width 174 height 30
click at [454, 572] on span "[PERSON_NAME]" at bounding box center [455, 579] width 173 height 29
click at [636, 400] on input at bounding box center [646, 395] width 80 height 30
type input ".621"
click at [1074, 396] on input at bounding box center [1084, 395] width 189 height 30
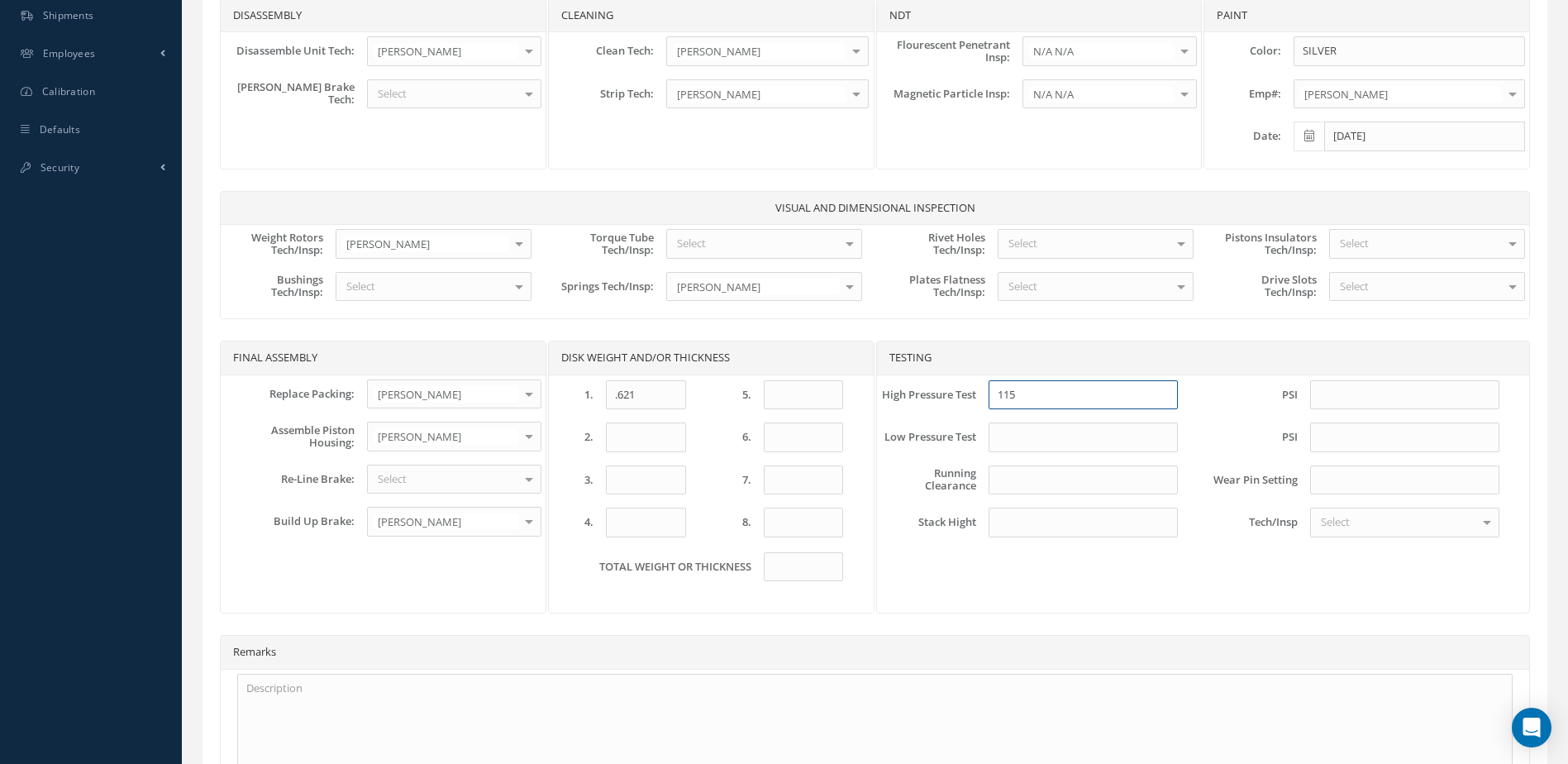
type input "1150"
drag, startPoint x: 1071, startPoint y: 401, endPoint x: 946, endPoint y: 424, distance: 127.1
click at [942, 424] on div "High Pressure Test 1150 PSI Low Pressure Test PSI Running Clearance Wear Pin Se…" at bounding box center [1191, 459] width 618 height 158
type input "."
type input "15 SECONDS"
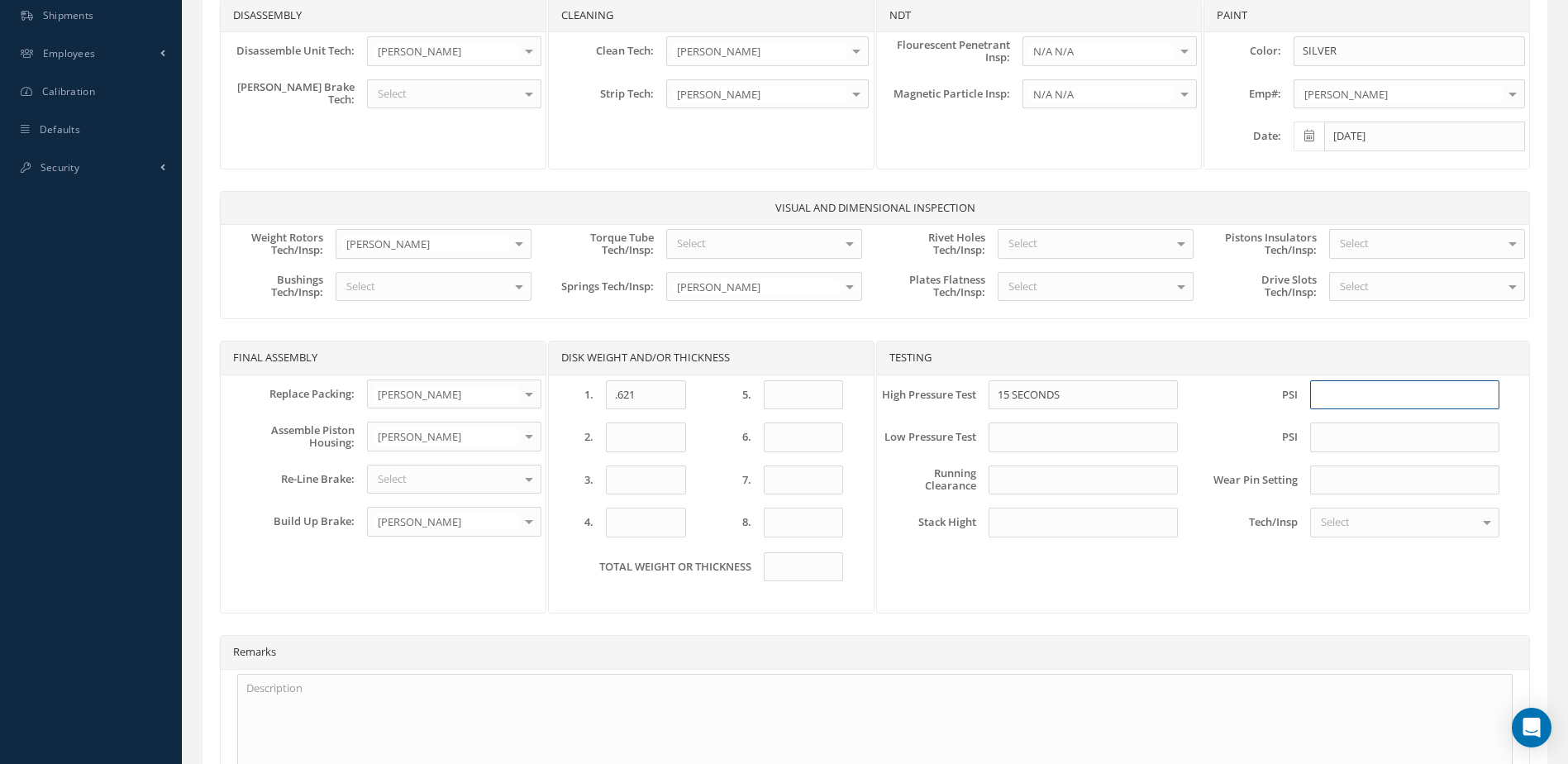
click at [1361, 399] on input at bounding box center [1405, 395] width 189 height 30
type input "1150"
click at [1053, 436] on input at bounding box center [1084, 437] width 189 height 30
drag, startPoint x: 1048, startPoint y: 440, endPoint x: 951, endPoint y: 464, distance: 99.9
click at [951, 464] on div "High Pressure Test 15 SECONDS PSI 1150 Low Pressure Test 650 PSI Running Cleara…" at bounding box center [1191, 459] width 618 height 158
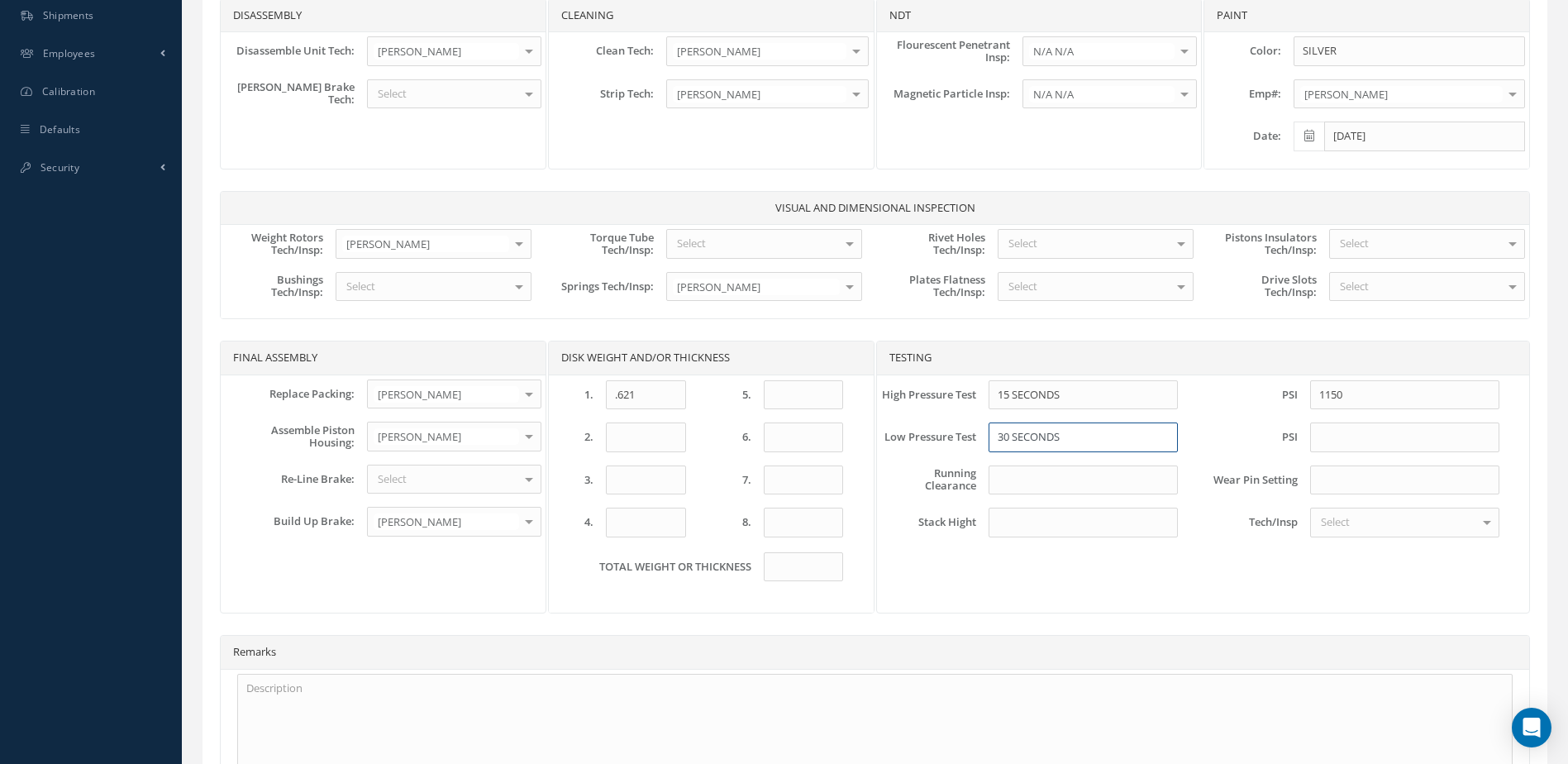
type input "30 SECONDS"
click at [1370, 440] on input at bounding box center [1405, 437] width 189 height 30
type input "650"
click at [1074, 485] on input at bounding box center [1084, 480] width 189 height 30
type input ".010"
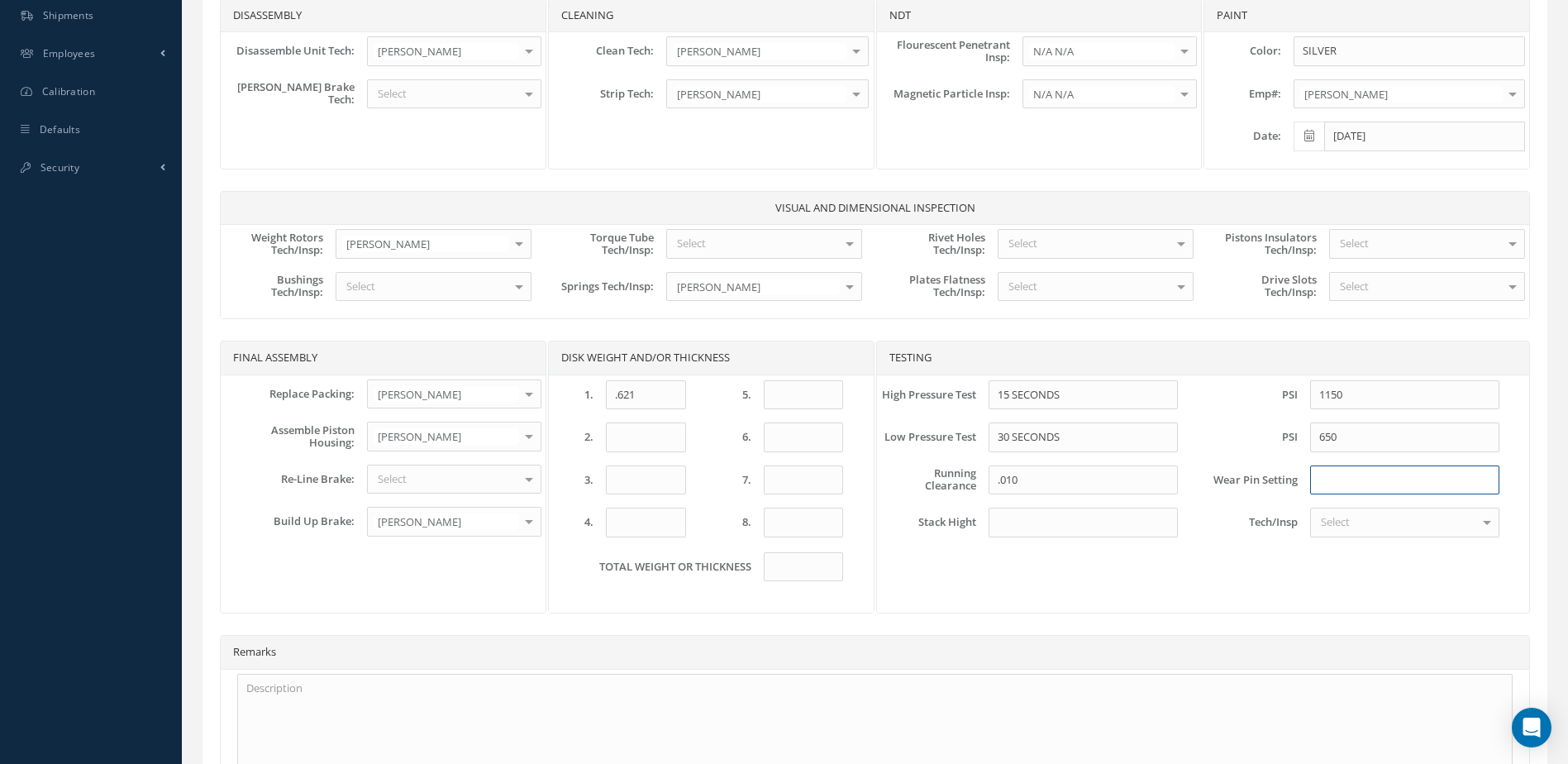
click at [1385, 487] on input at bounding box center [1405, 480] width 189 height 30
type input "N/A"
click at [1096, 528] on input at bounding box center [1084, 523] width 189 height 30
type input "N/A"
click at [1485, 528] on div at bounding box center [1487, 523] width 24 height 28
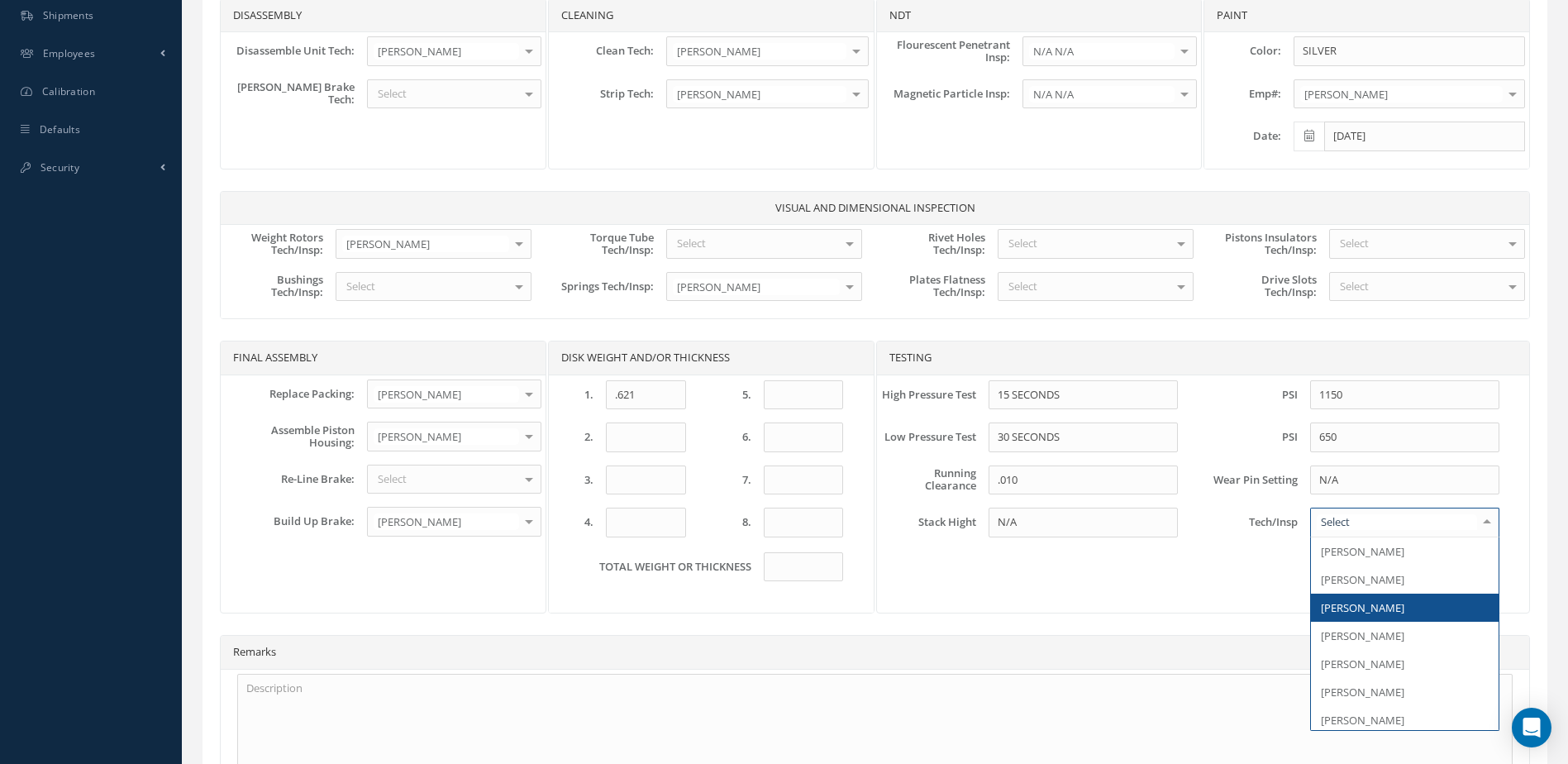
scroll to position [83, 0]
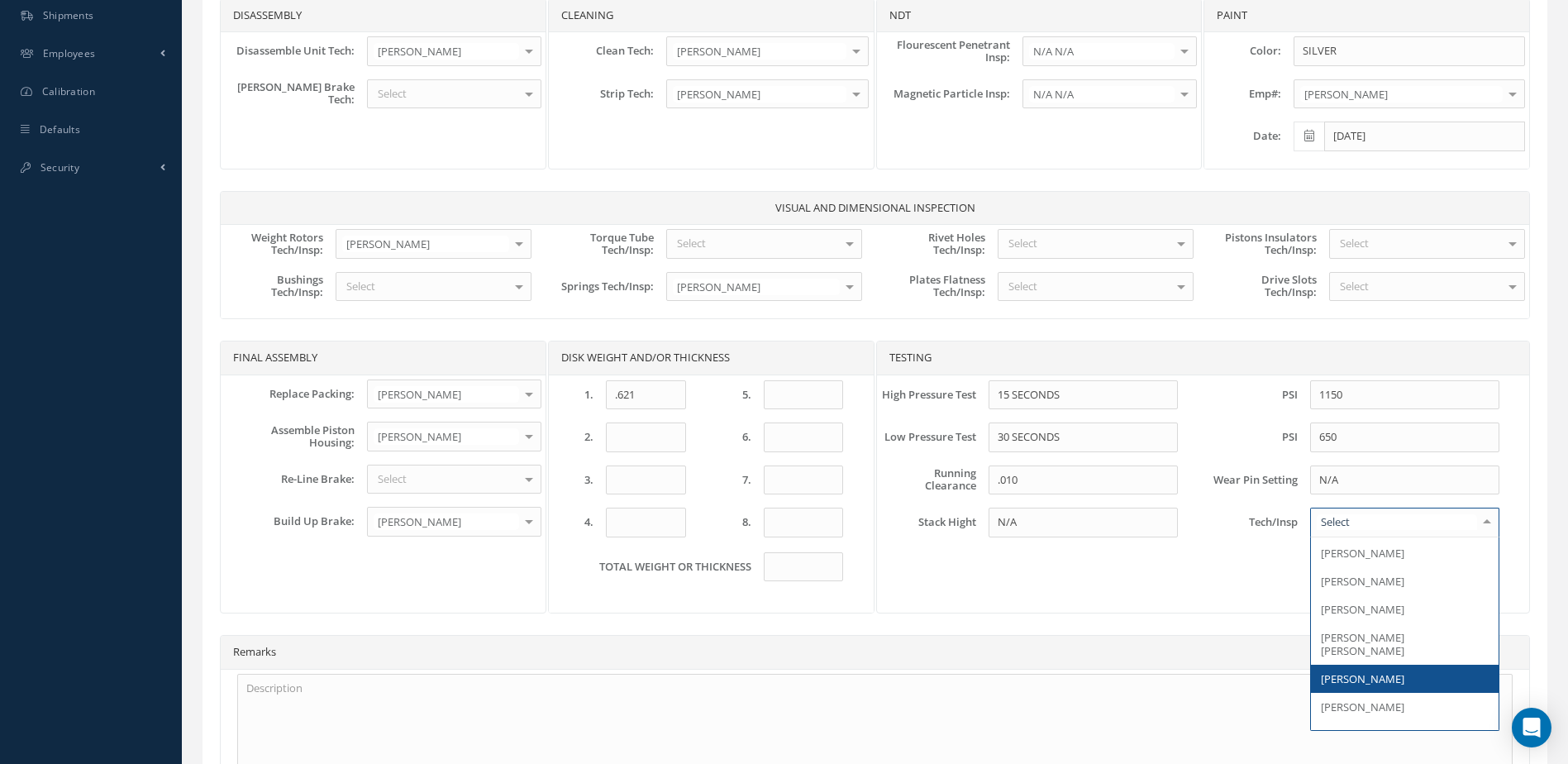
click at [1386, 671] on span "[PERSON_NAME]" at bounding box center [1362, 678] width 84 height 15
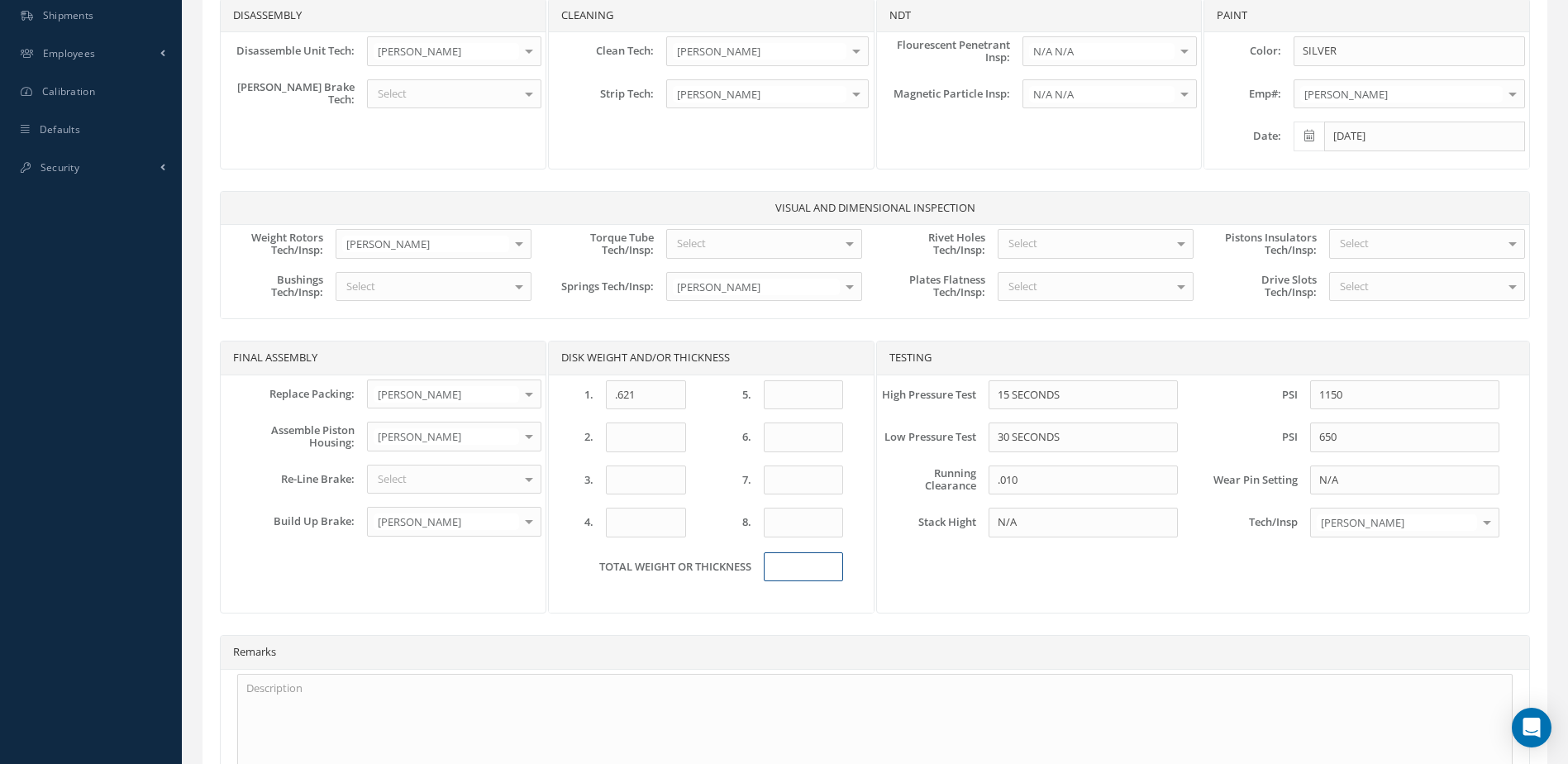
click at [819, 560] on input at bounding box center [803, 567] width 80 height 30
type input "N/A"
click at [637, 443] on input at bounding box center [646, 437] width 80 height 30
type input "N/A"
click at [670, 482] on input at bounding box center [646, 480] width 80 height 30
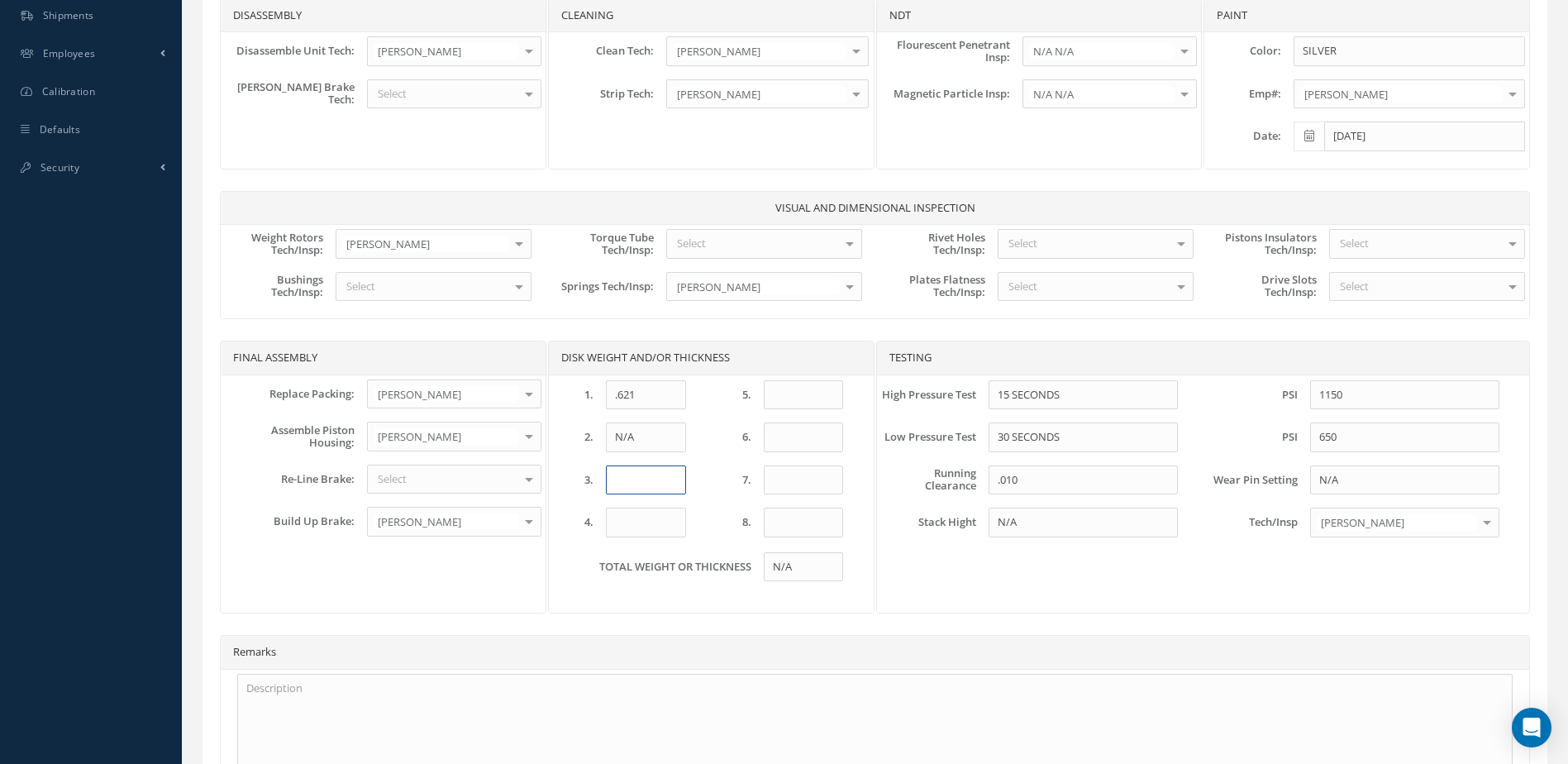
type input "B"
type input "N/A"
click at [668, 526] on input at bounding box center [646, 523] width 80 height 30
type input "N/A"
click at [821, 409] on div "1. .621 5. 2. N/A 6. 3. N/A 7. 4. N/A 8." at bounding box center [699, 459] width 290 height 158
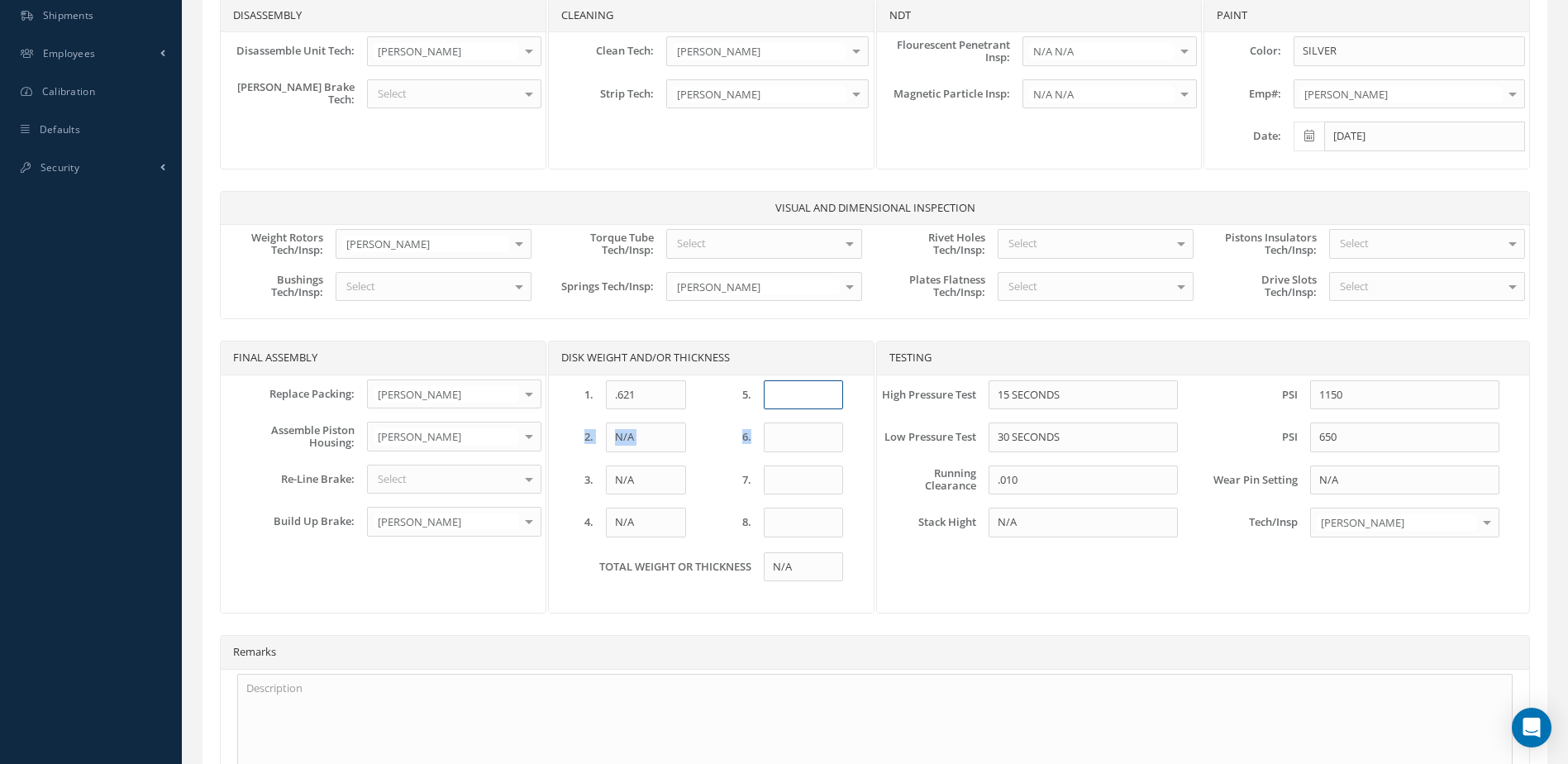
click at [814, 399] on input at bounding box center [803, 395] width 80 height 30
type input "N/A"
click at [797, 427] on input at bounding box center [803, 437] width 80 height 30
type input "N/A"
click at [814, 479] on input at bounding box center [803, 480] width 80 height 30
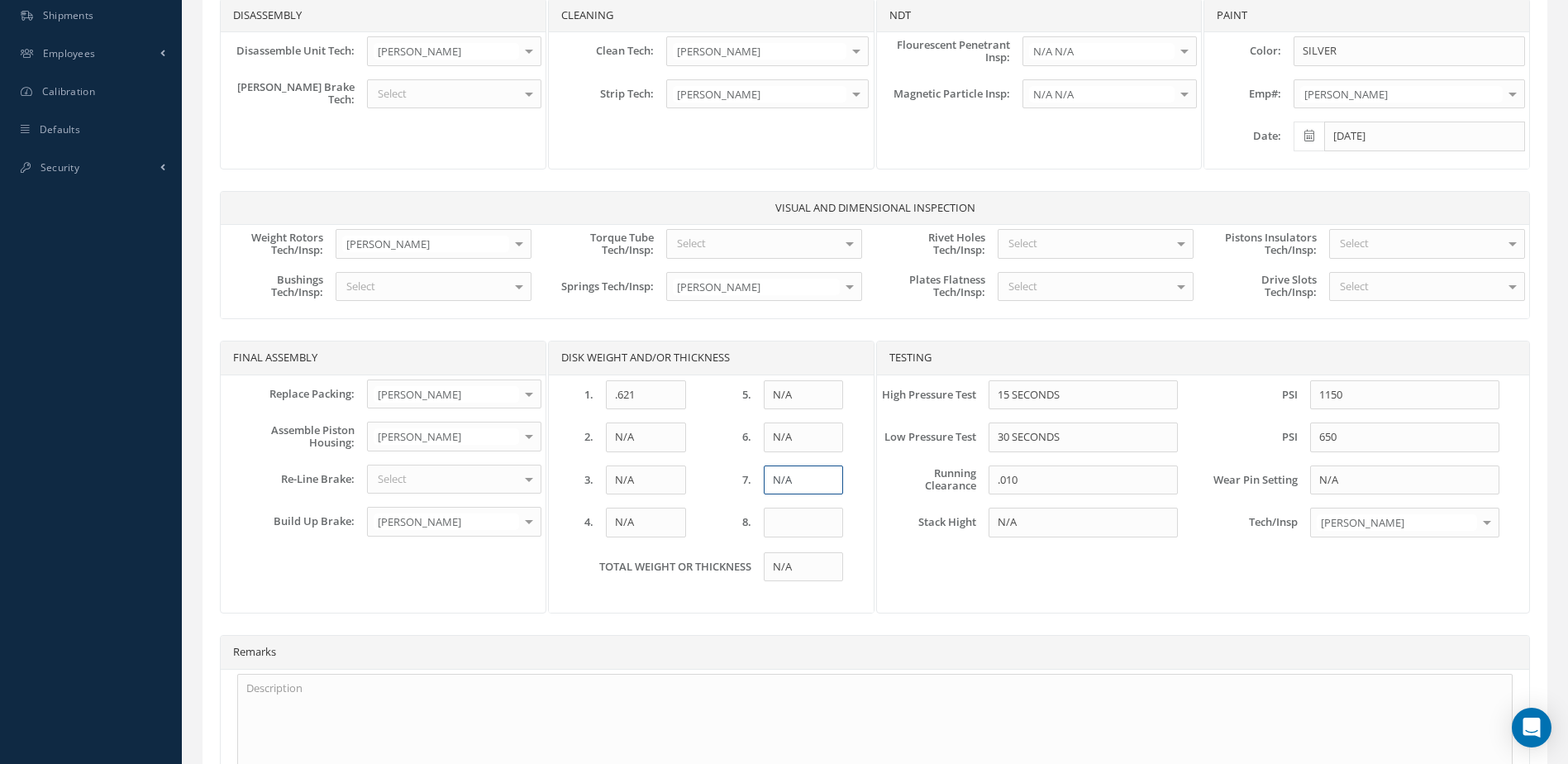
type input "N/A"
click at [802, 516] on input at bounding box center [803, 523] width 80 height 30
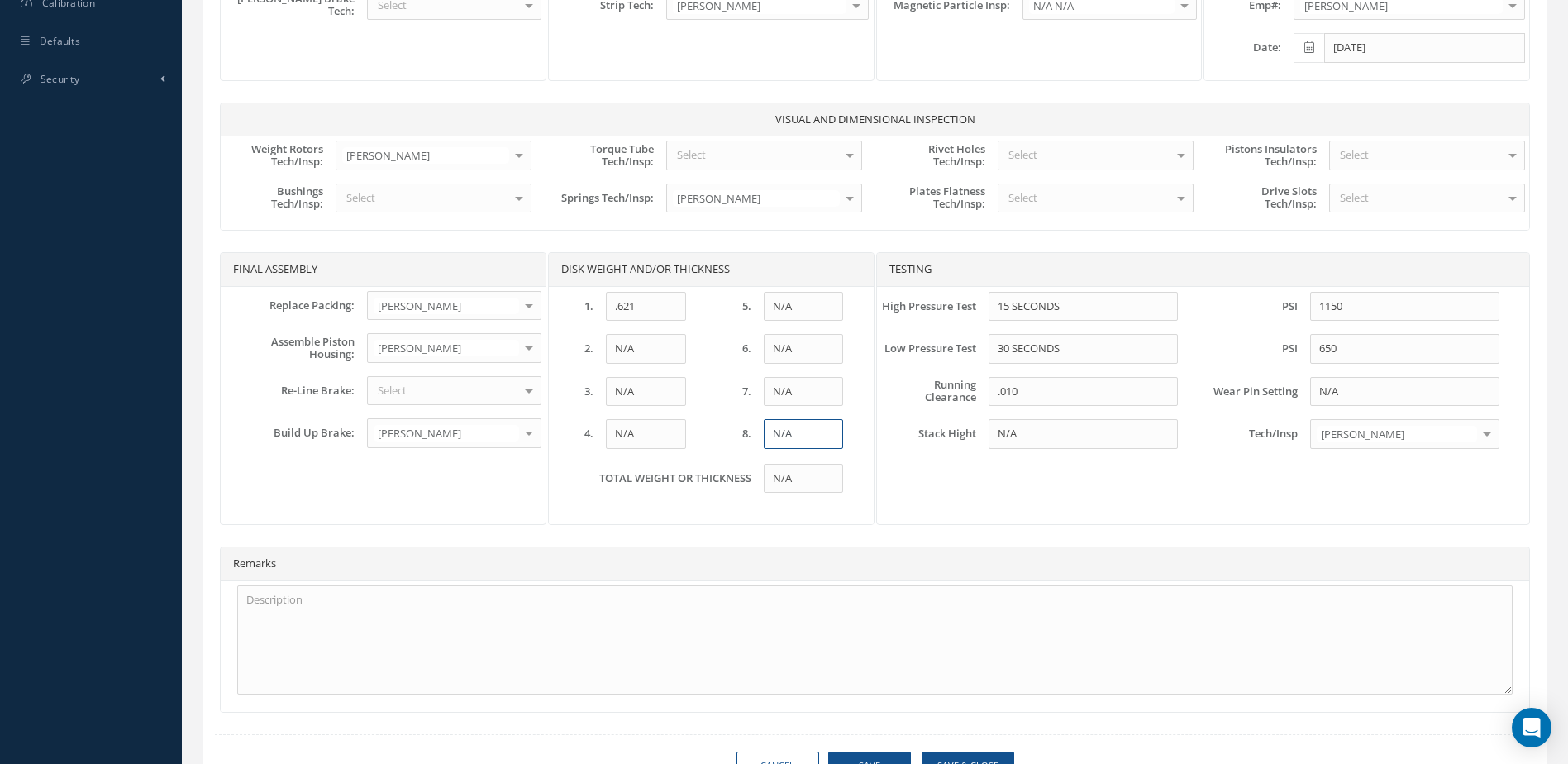
scroll to position [879, 0]
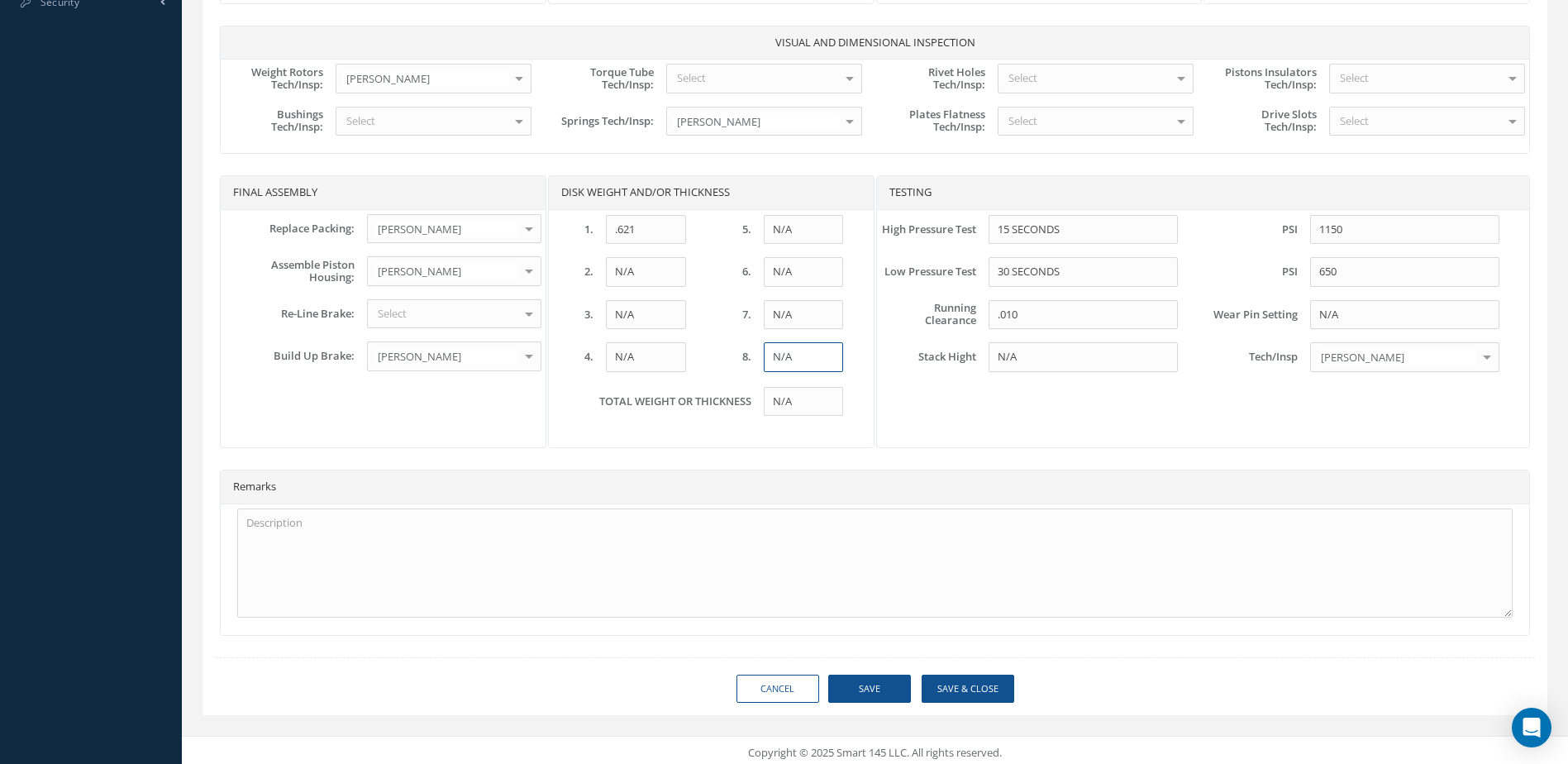
type input "N/A"
click at [491, 310] on div "Select" at bounding box center [454, 314] width 174 height 30
type input "N/A"
click at [480, 338] on span "N/A N/A" at bounding box center [455, 342] width 173 height 29
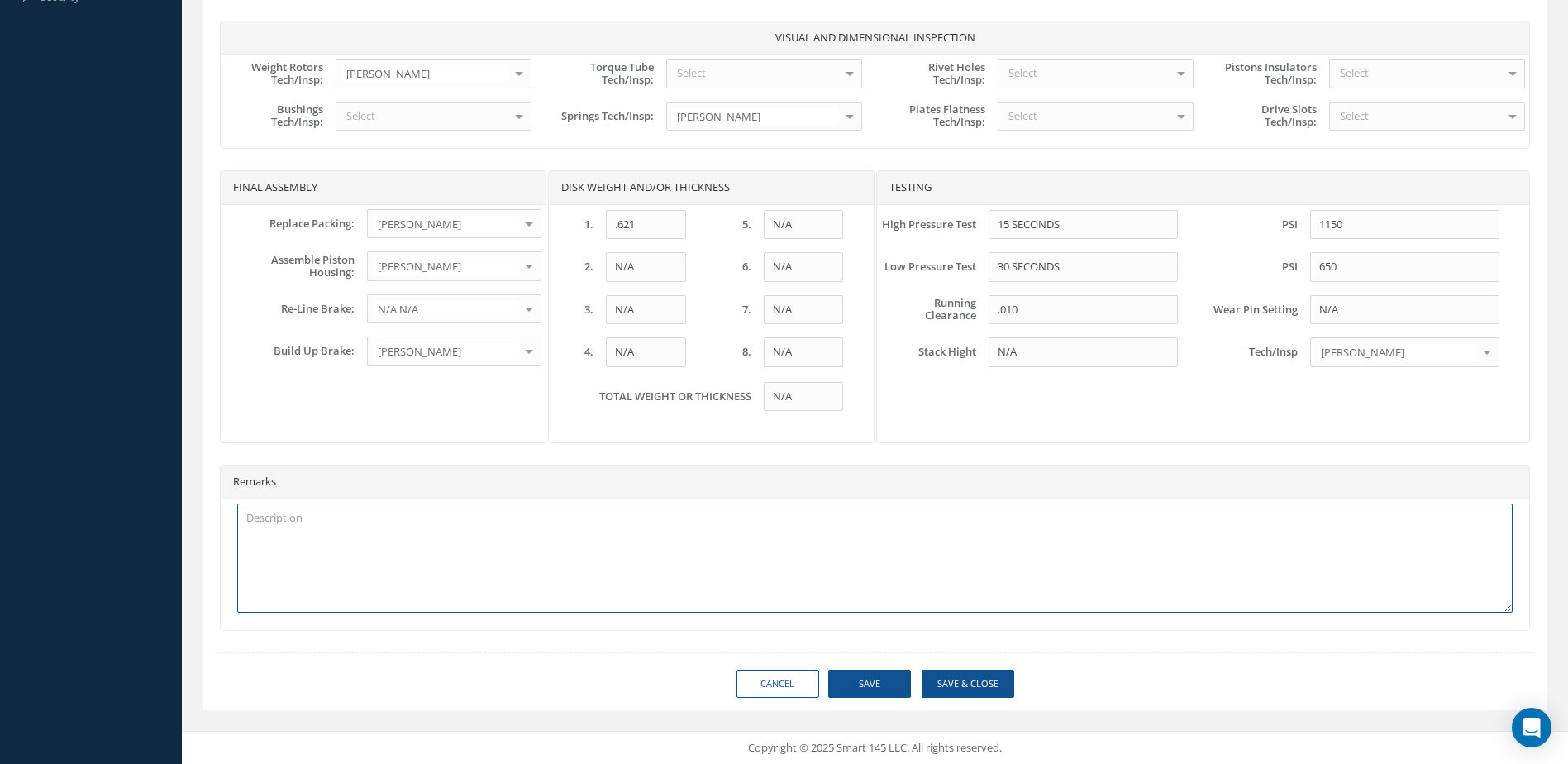
click at [497, 515] on textarea at bounding box center [875, 558] width 1276 height 109
click at [496, 526] on textarea at bounding box center [875, 558] width 1276 height 109
type textarea "REPAIR"
click at [878, 685] on button "Save" at bounding box center [870, 683] width 83 height 29
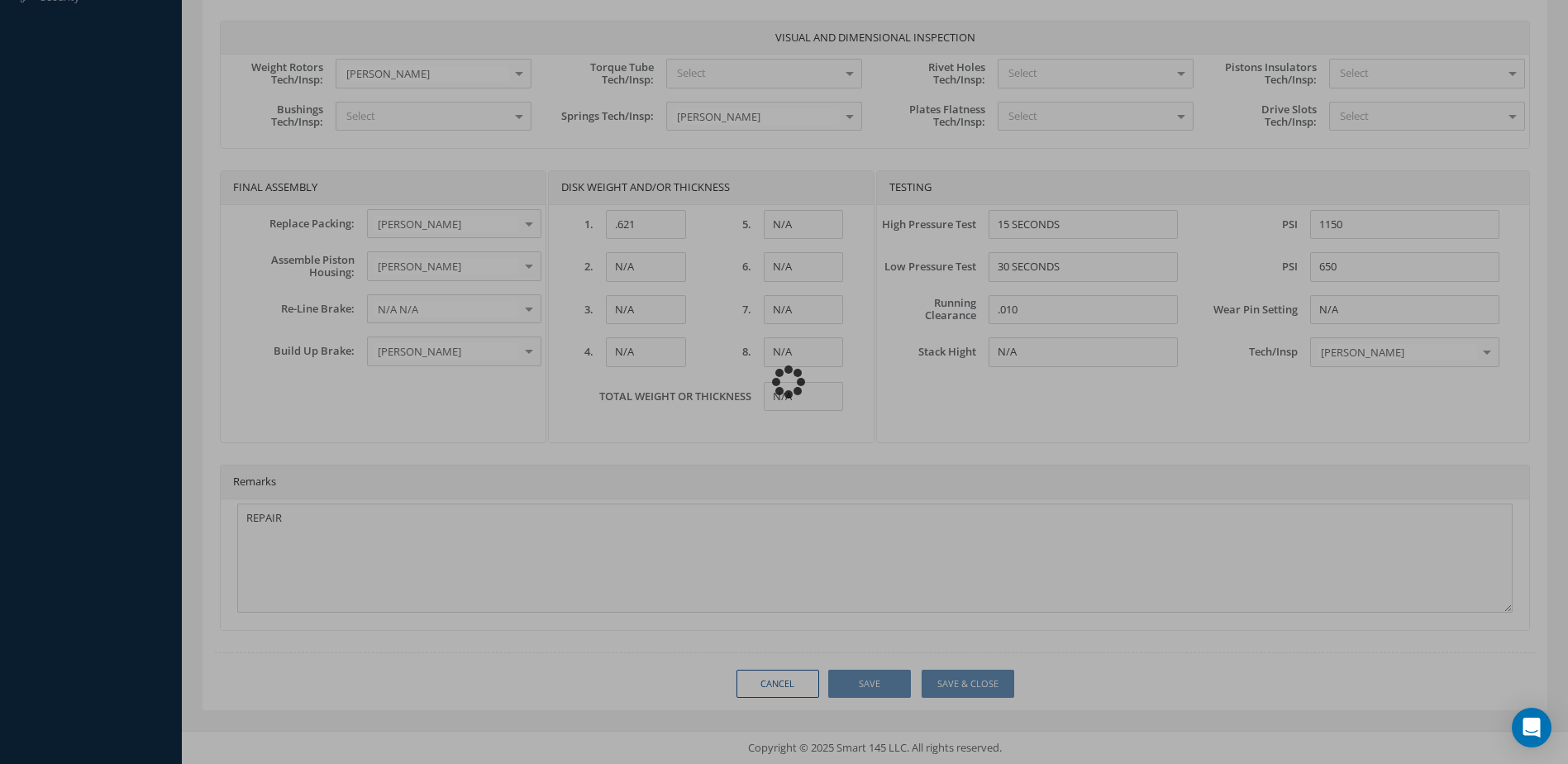
type input "MABS"
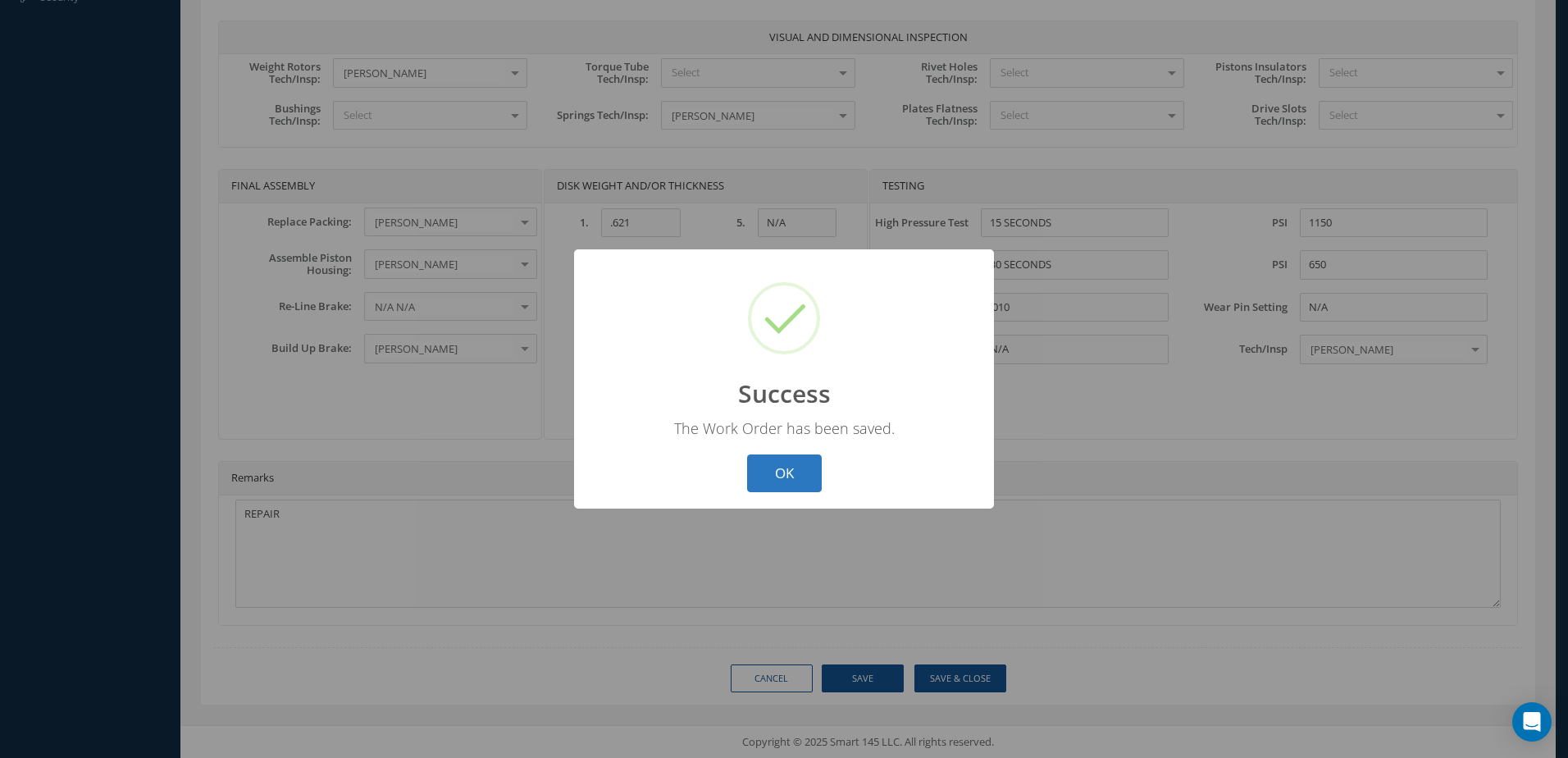
click at [811, 483] on button "OK" at bounding box center [784, 473] width 74 height 38
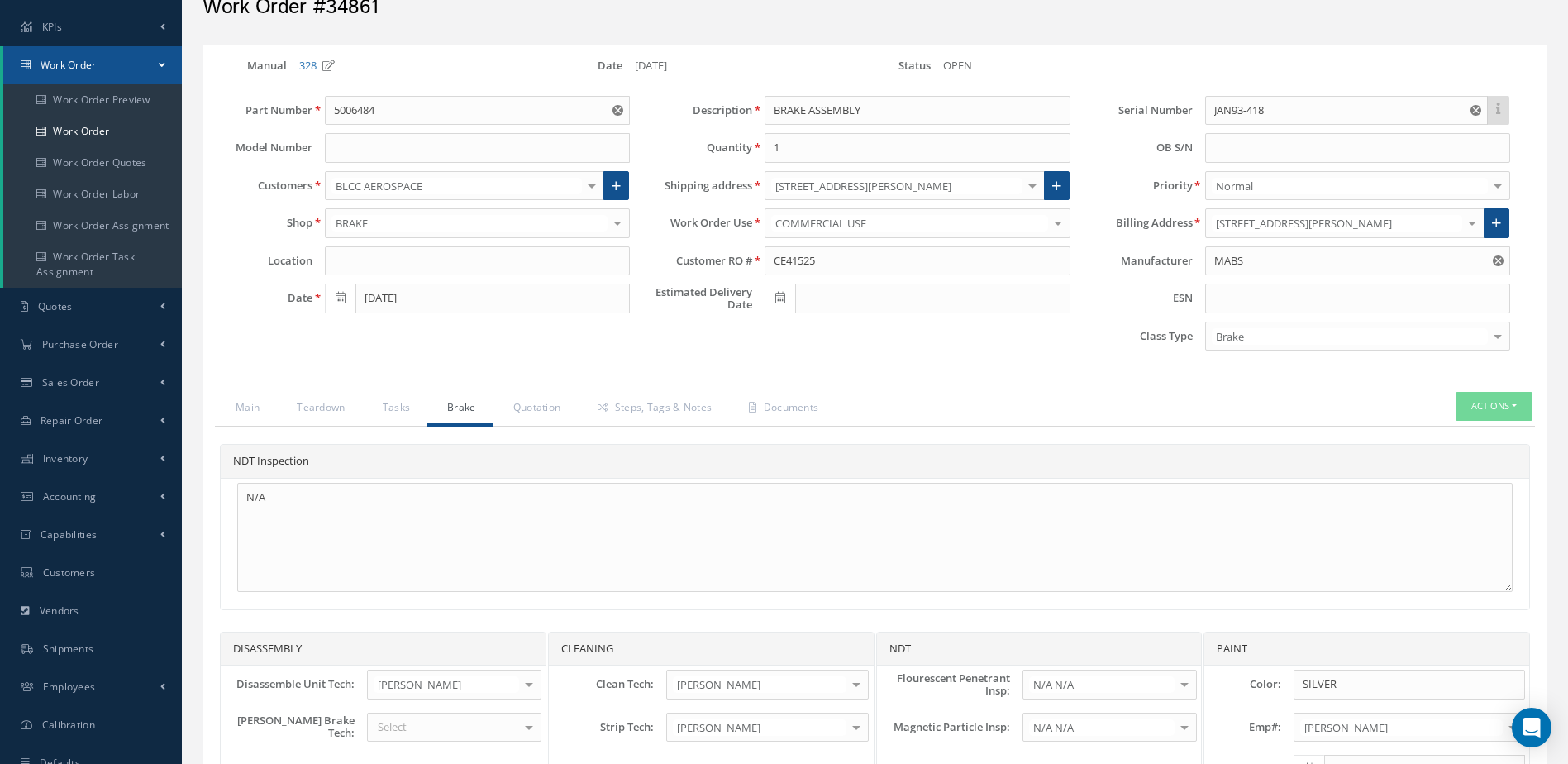
scroll to position [57, 0]
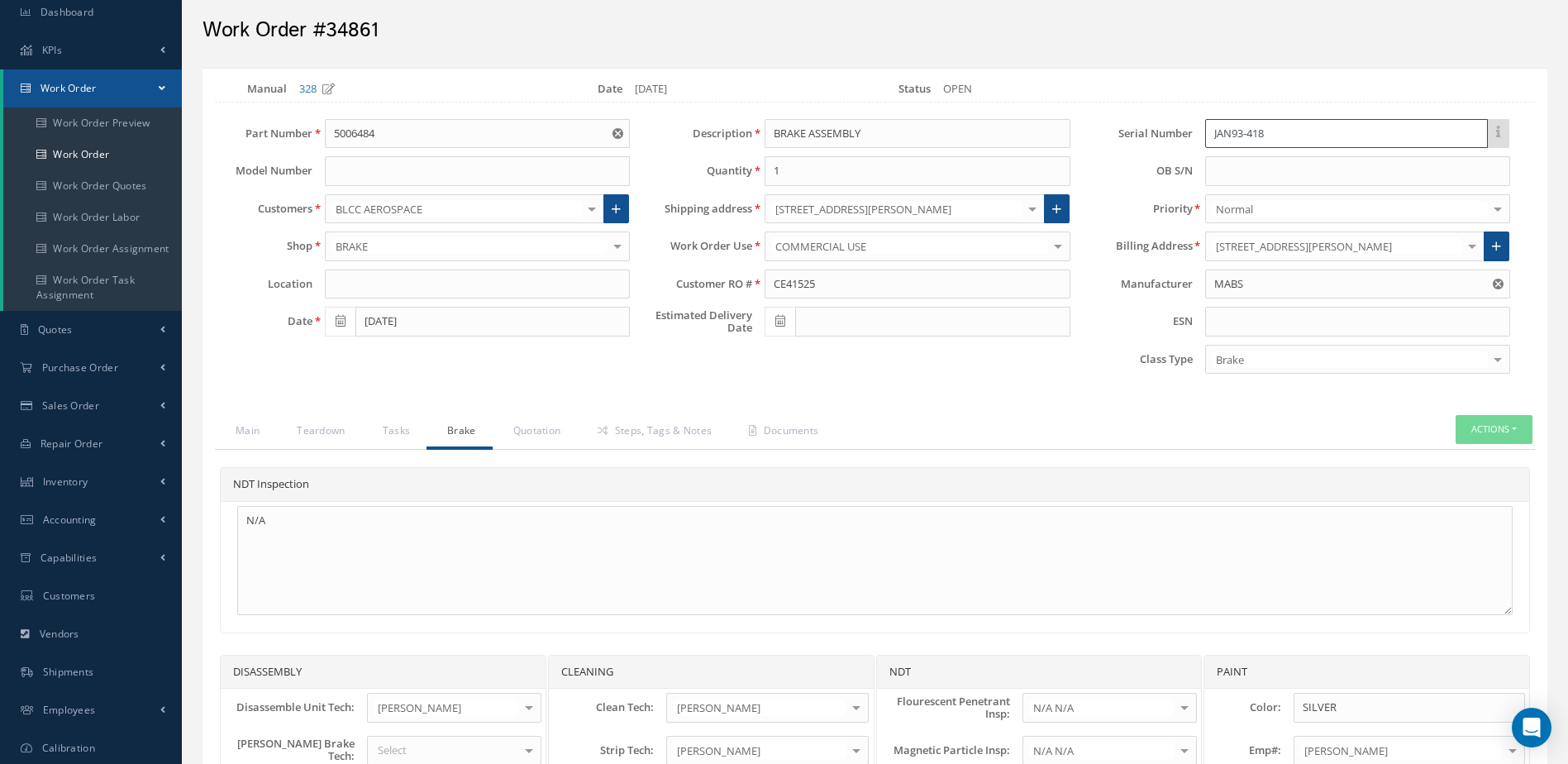
drag, startPoint x: 1331, startPoint y: 132, endPoint x: 1155, endPoint y: 183, distance: 183.2
click at [1154, 184] on div "Serial Number JAN93-418 OB S/N Priority Normal Normal AOG Critical Rush No elem…" at bounding box center [1302, 251] width 440 height 264
type input "SEP81-330"
click at [1342, 565] on textarea "N/A" at bounding box center [875, 560] width 1276 height 109
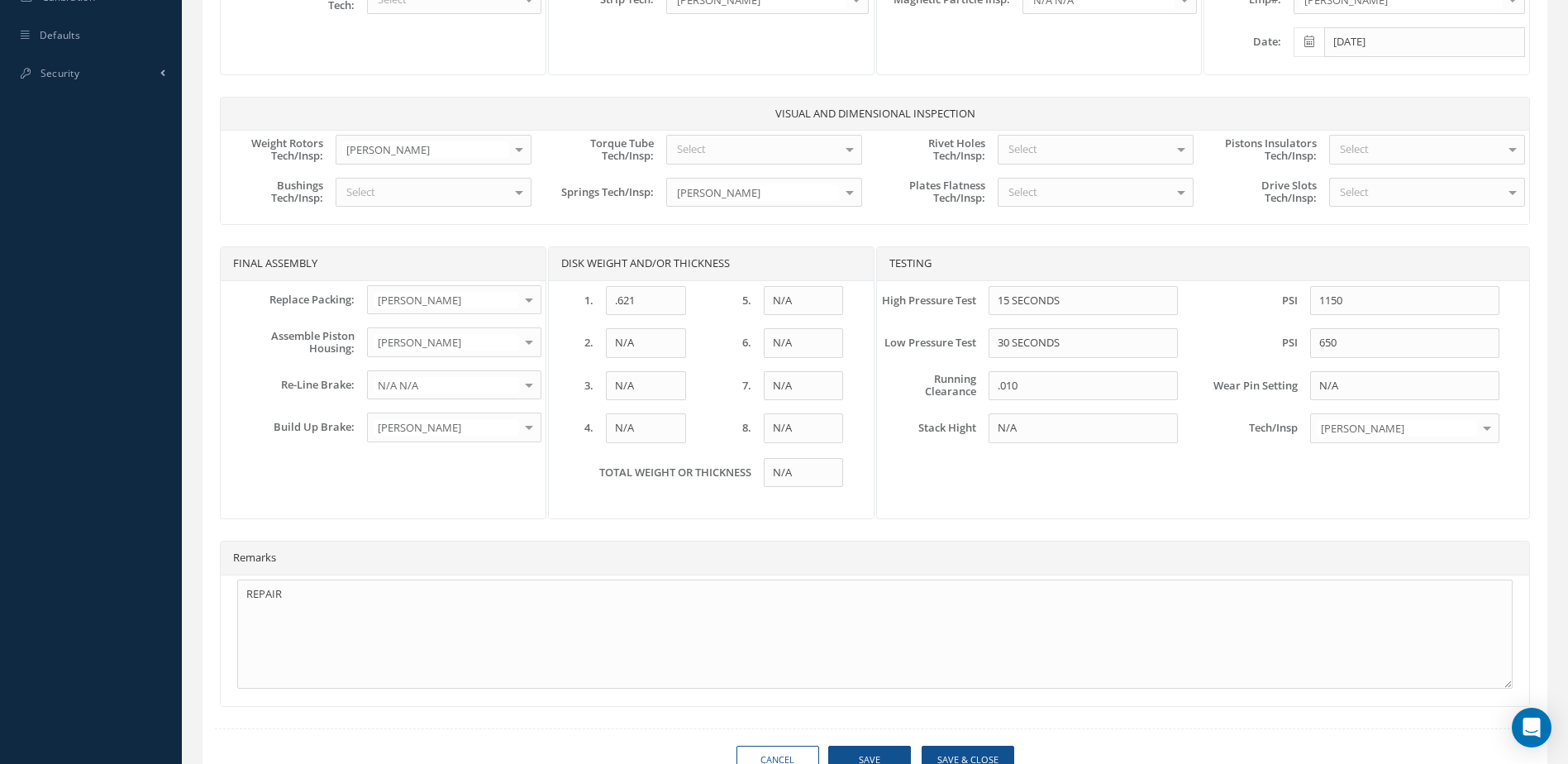
scroll to position [884, 0]
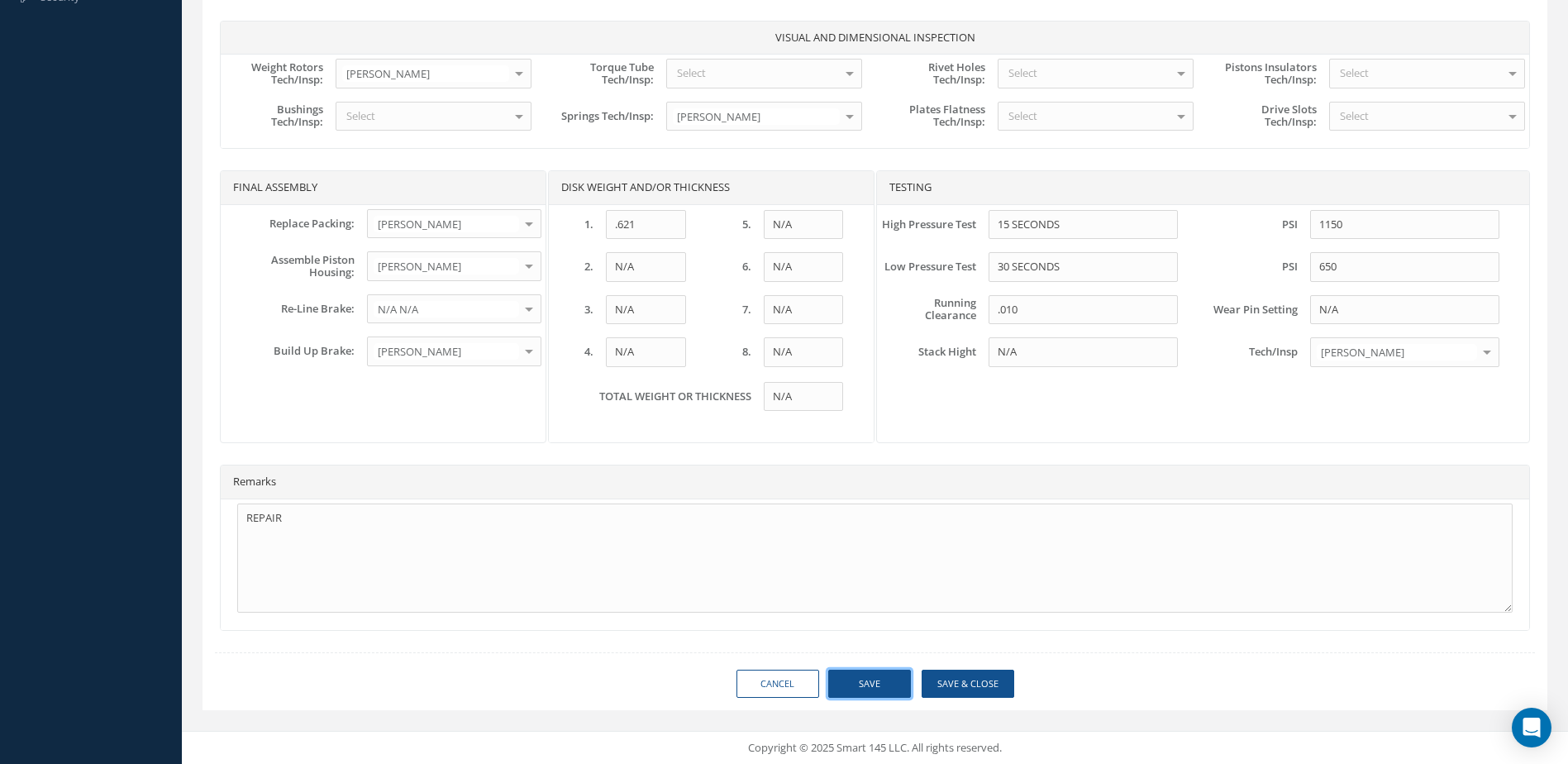
click at [870, 681] on button "Save" at bounding box center [870, 683] width 83 height 29
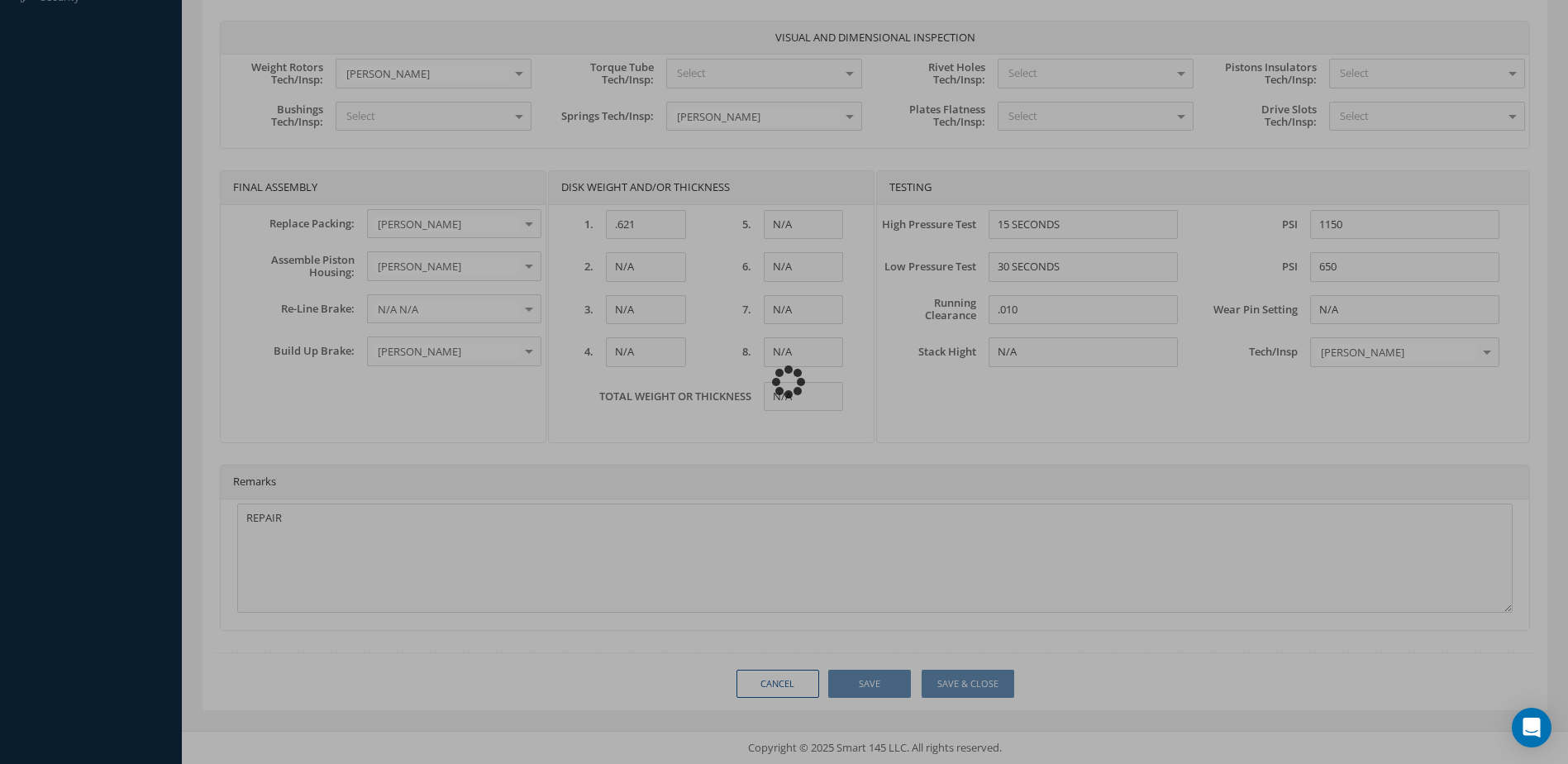
type input "MABS"
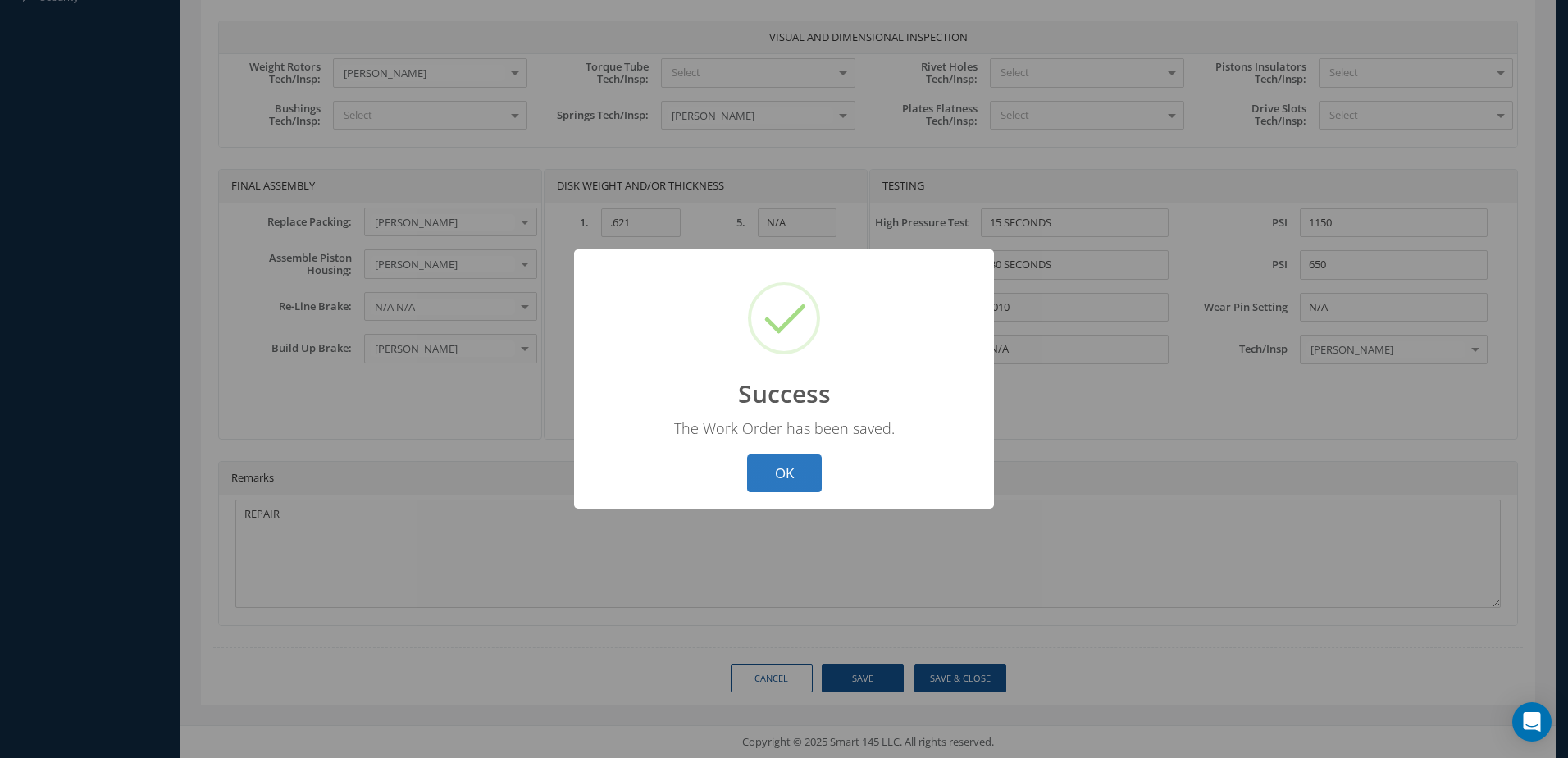
click at [817, 475] on button "OK" at bounding box center [784, 473] width 74 height 38
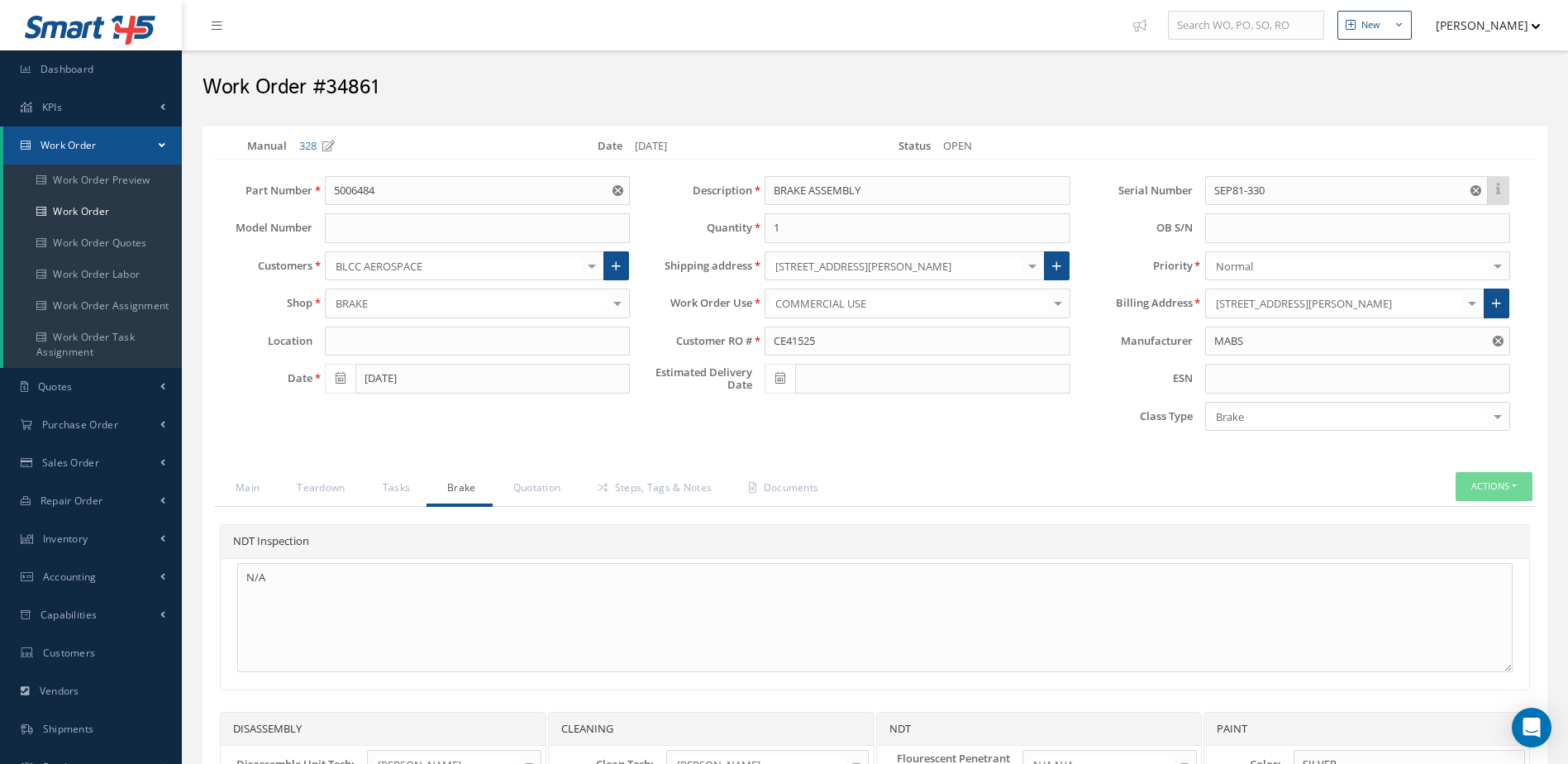
scroll to position [83, 0]
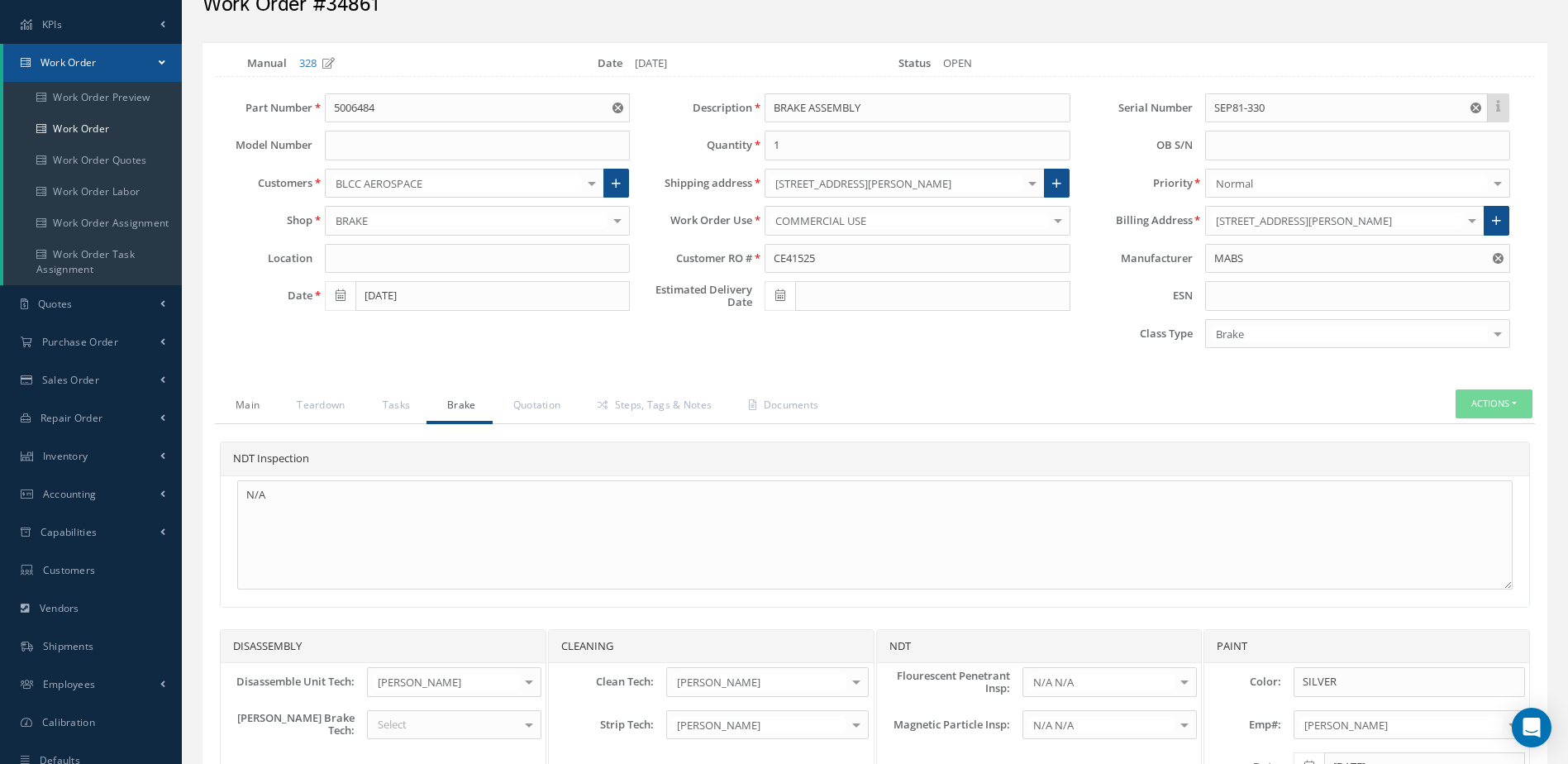
click at [237, 406] on link "Main" at bounding box center [245, 407] width 61 height 34
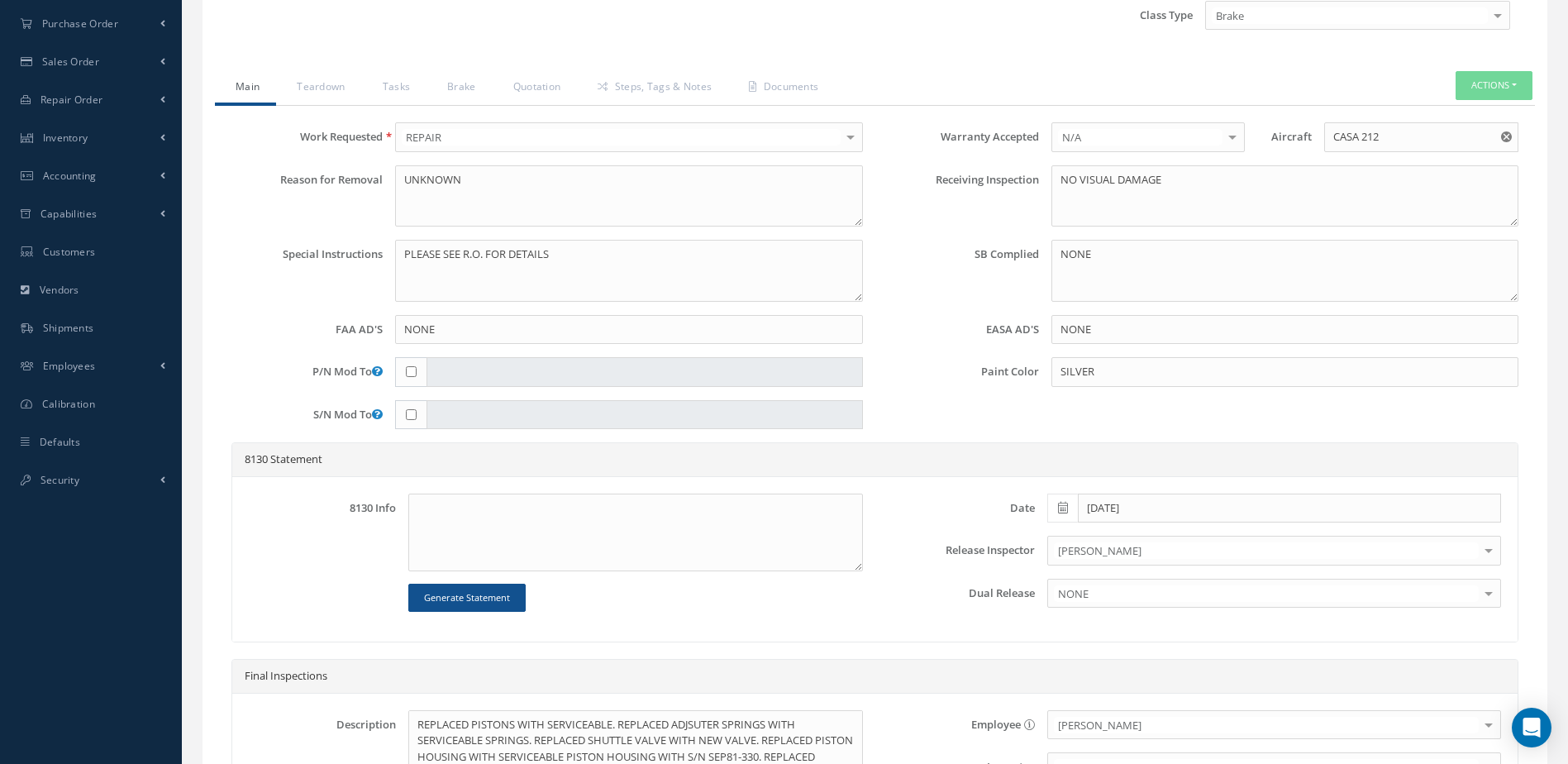
scroll to position [414, 0]
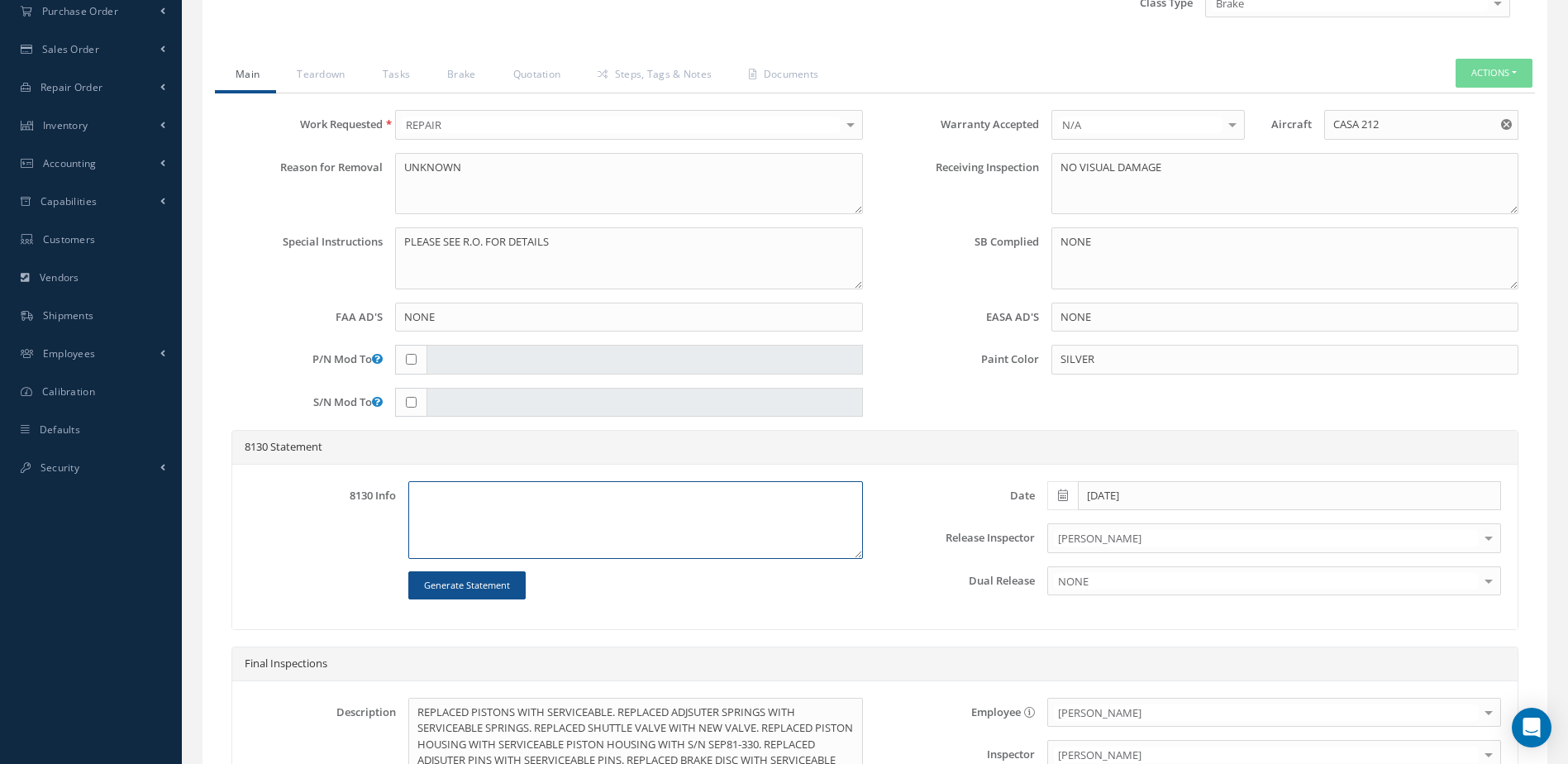
click at [596, 529] on textarea at bounding box center [635, 520] width 454 height 78
click at [465, 577] on button "Generate Statement" at bounding box center [467, 585] width 117 height 29
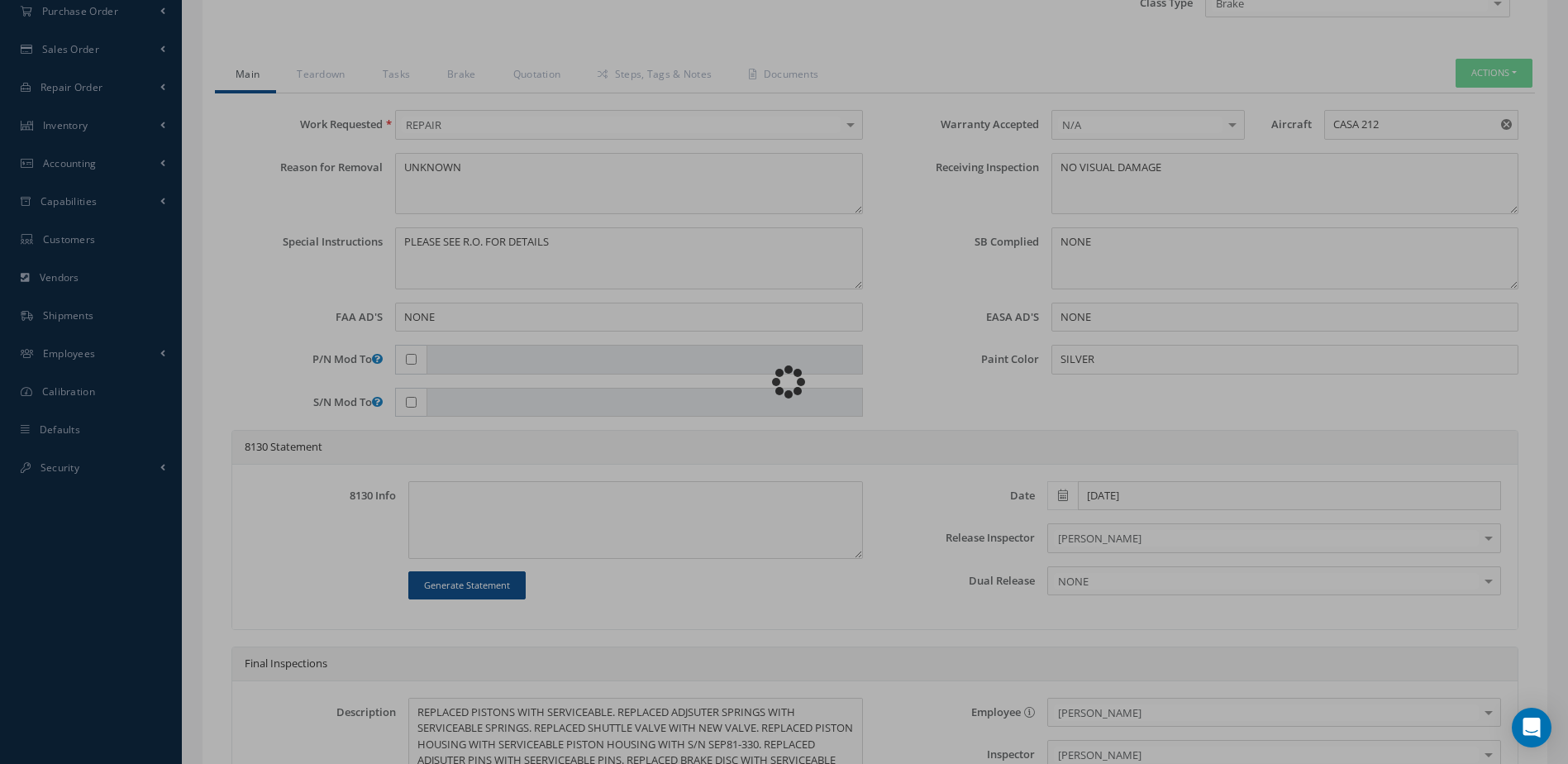
type textarea "ITEM REPAIRED IN REFERENCE WITH CMM ATA 32-43-47 , REVISION 2 , ISSUED [DATE]. …"
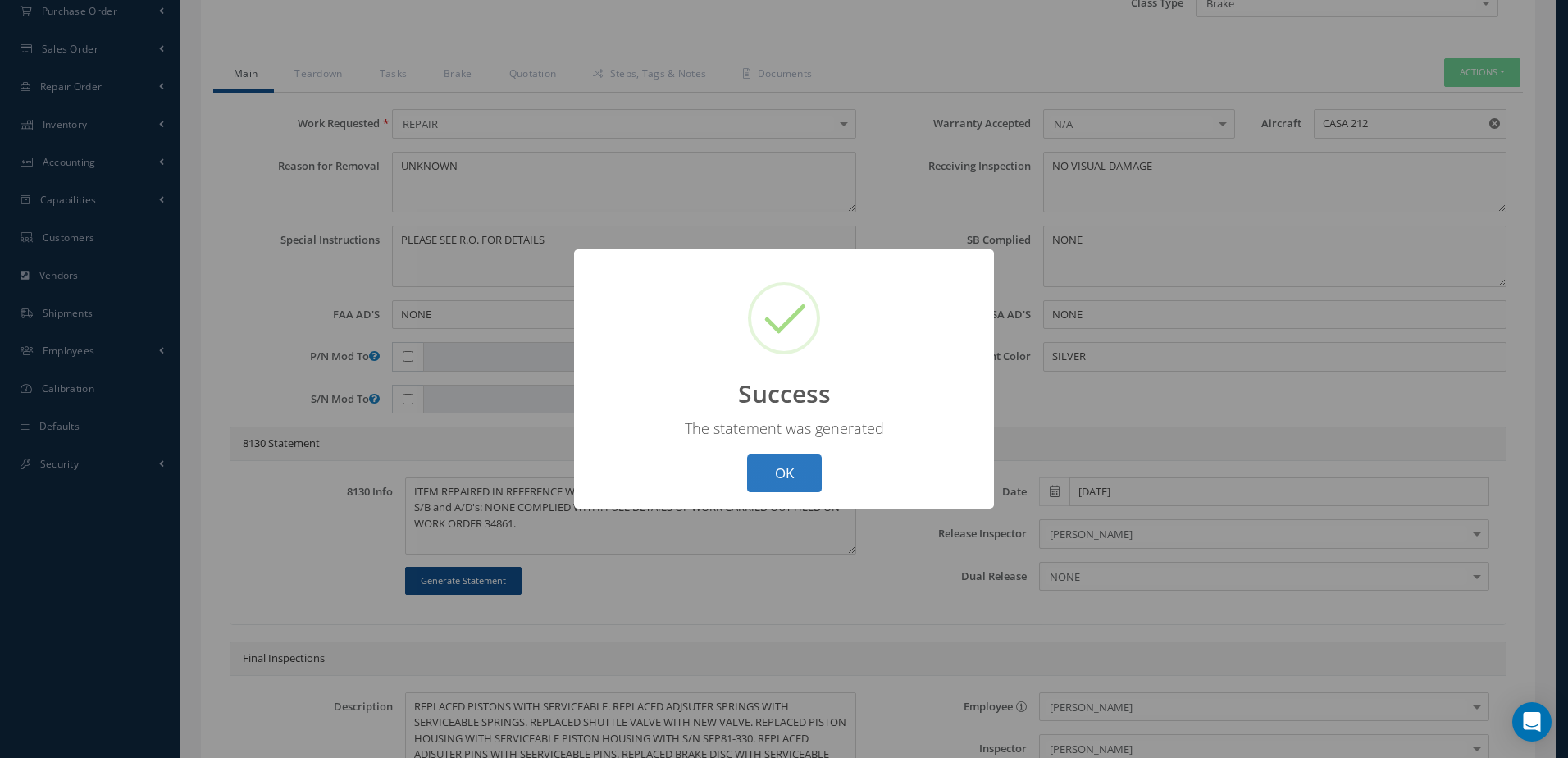
click at [796, 468] on button "OK" at bounding box center [784, 473] width 74 height 38
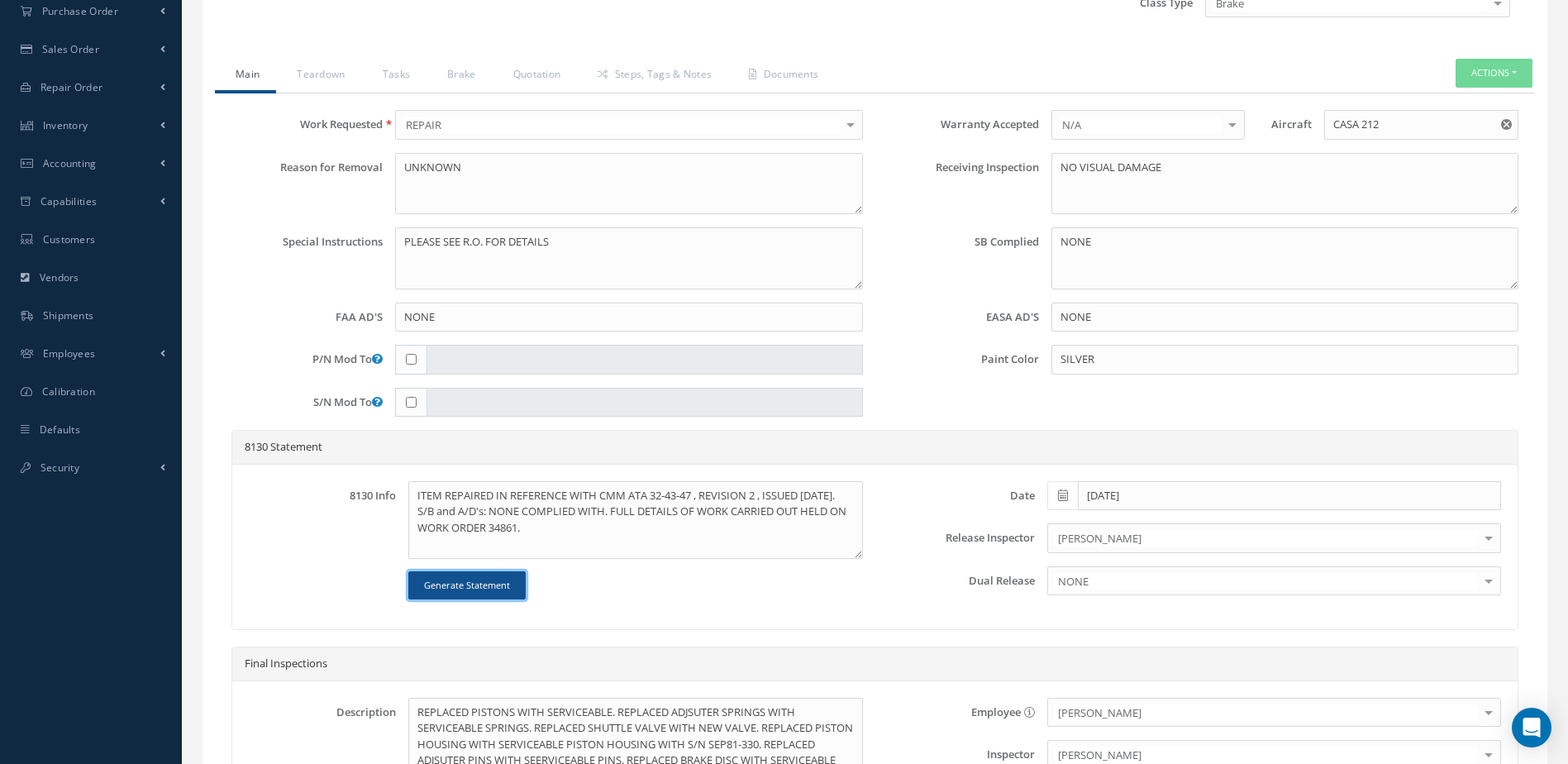
scroll to position [648, 0]
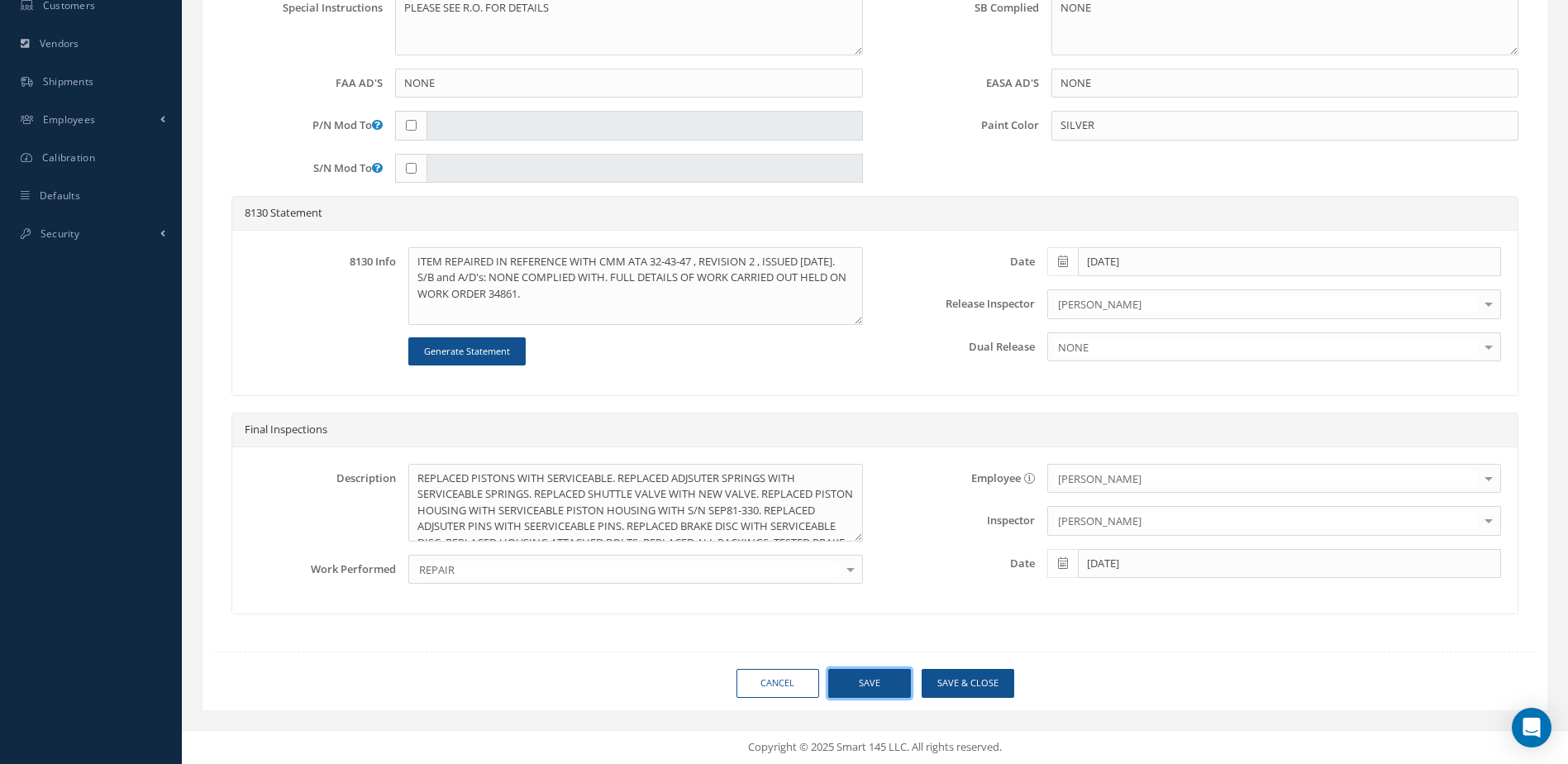
click at [872, 674] on button "Save" at bounding box center [870, 683] width 83 height 29
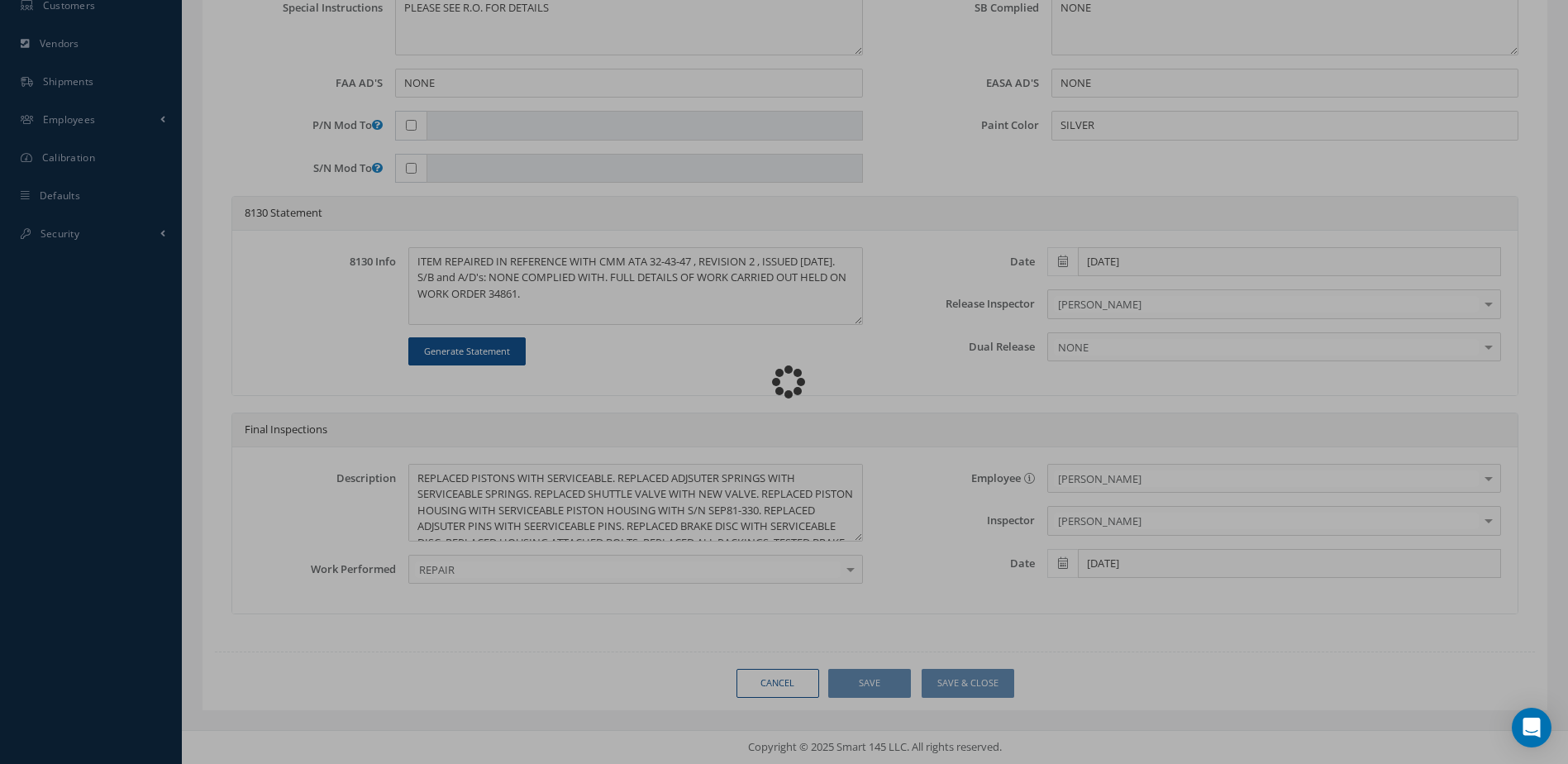
type input "MABS"
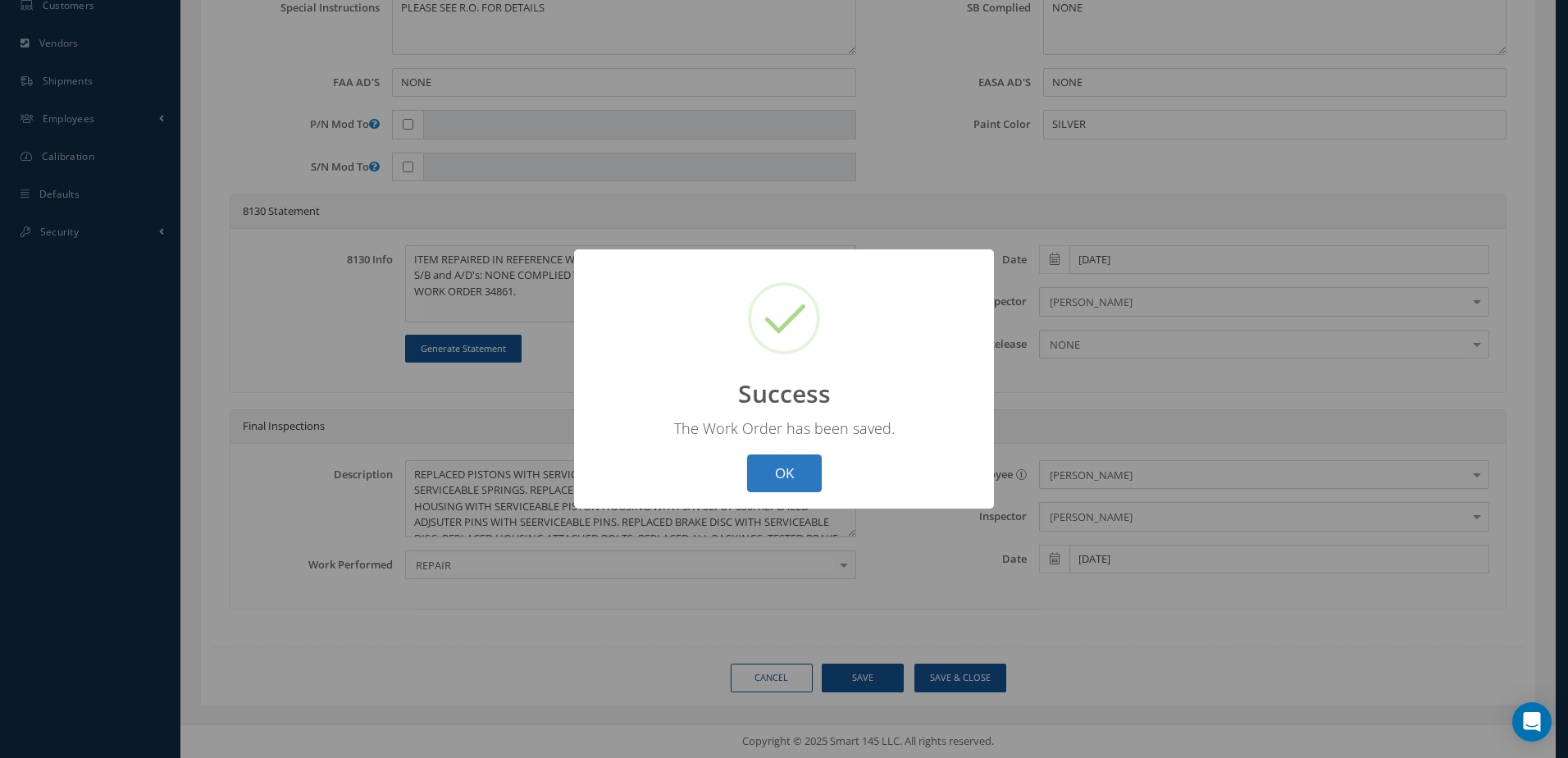
click at [795, 469] on button "OK" at bounding box center [784, 473] width 74 height 38
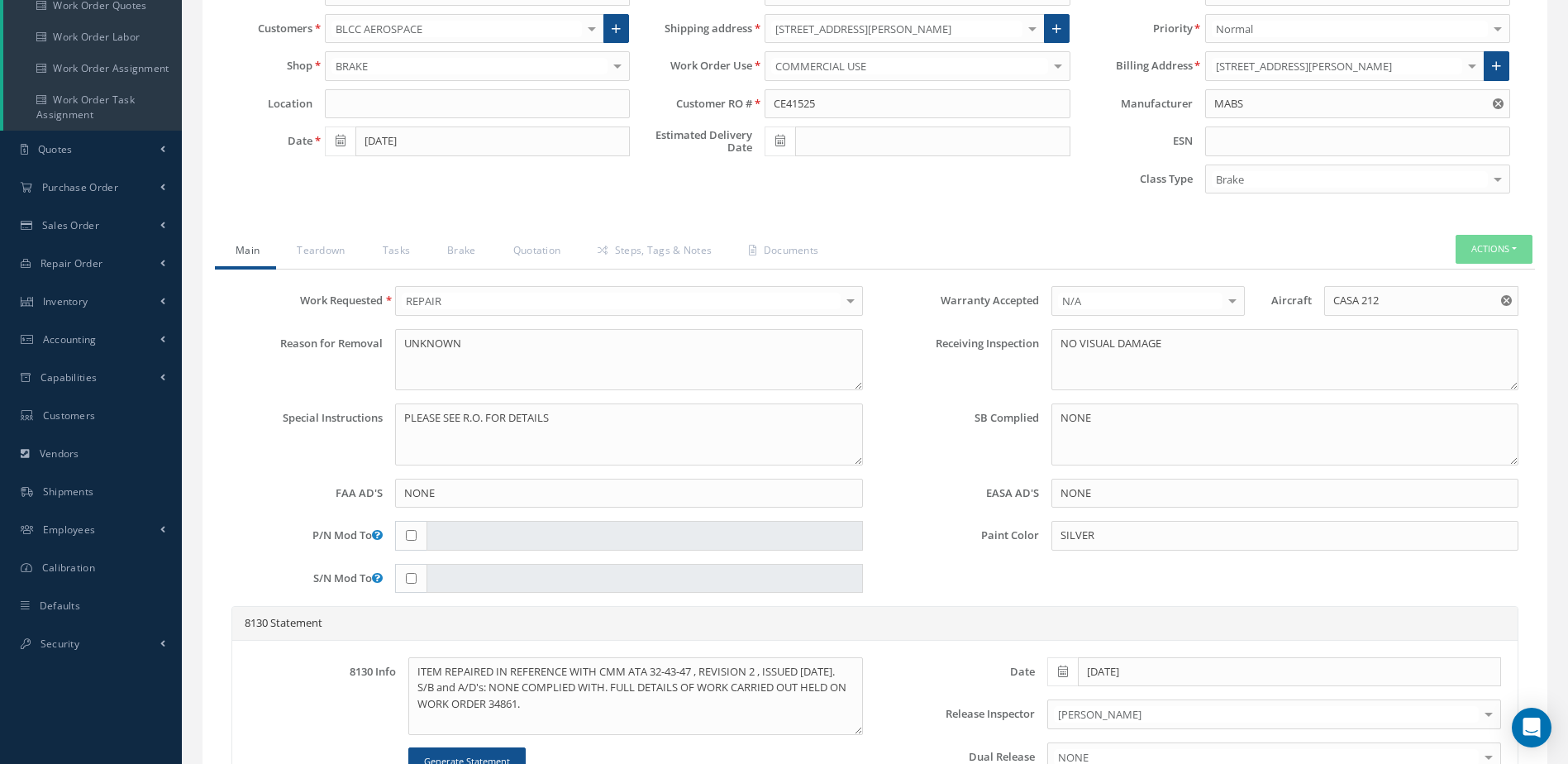
scroll to position [317, 0]
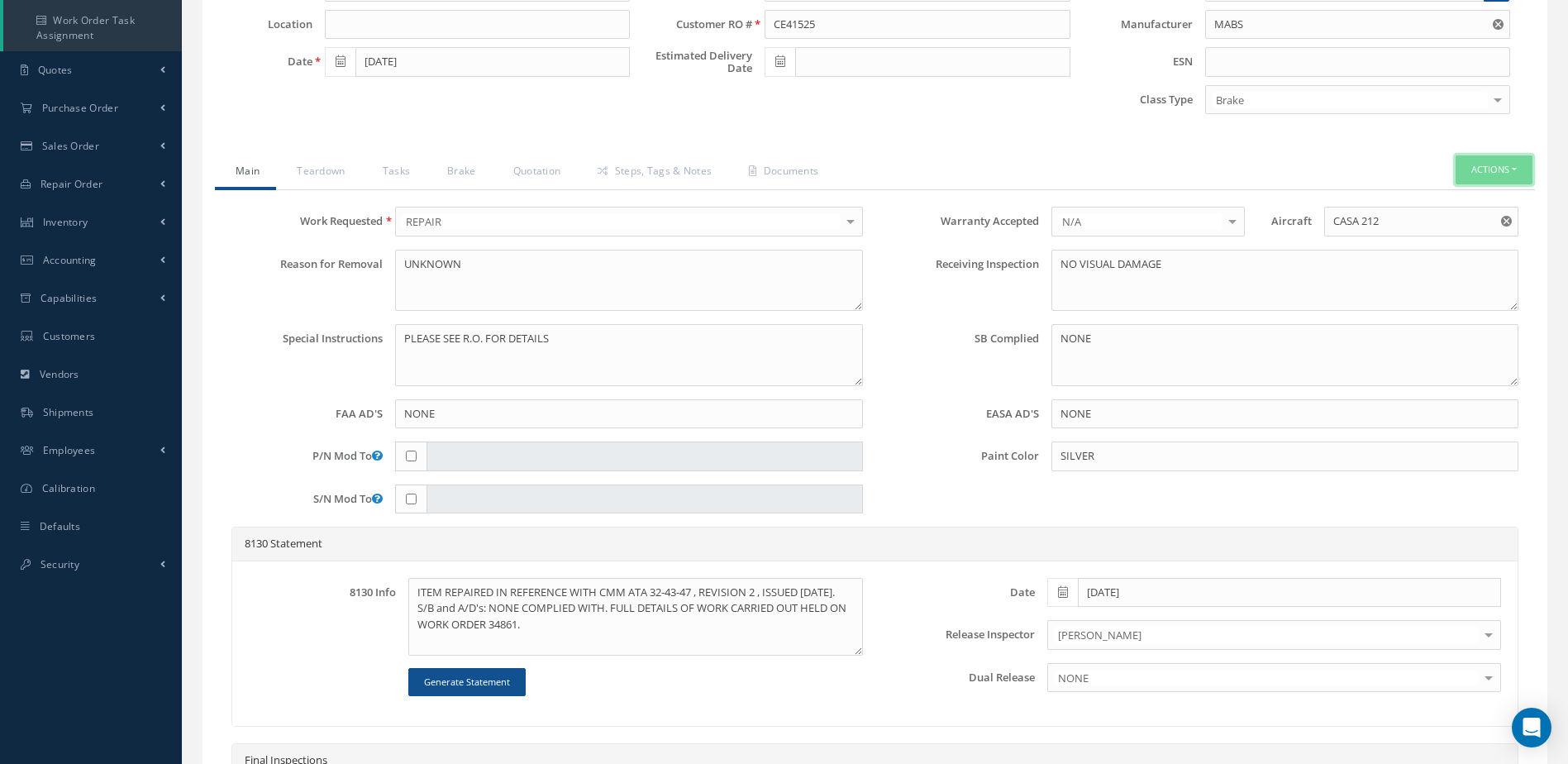
click at [1495, 173] on button "Actions" at bounding box center [1494, 169] width 77 height 29
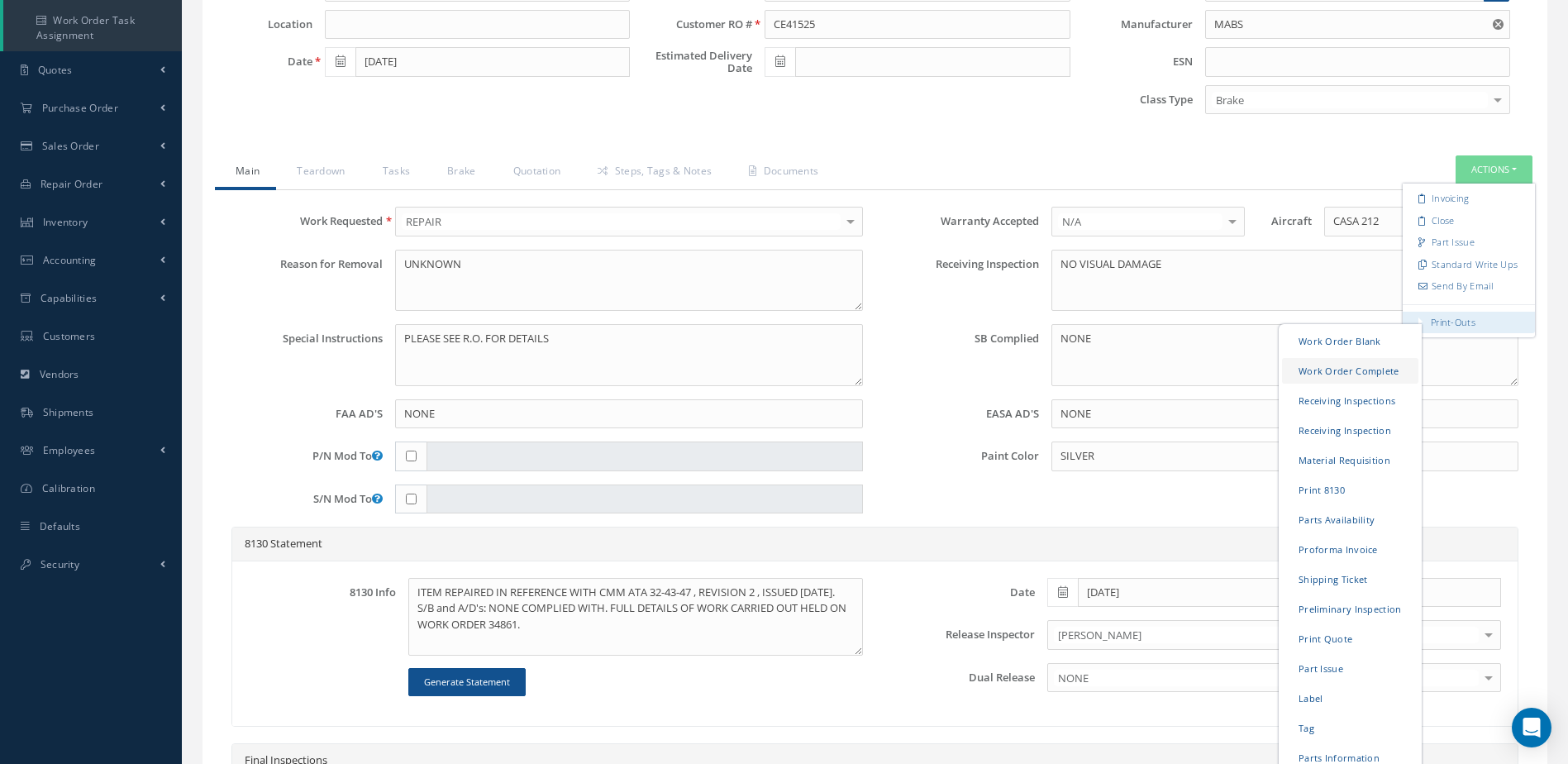
click at [1371, 375] on link "Work Order Complete" at bounding box center [1350, 371] width 137 height 26
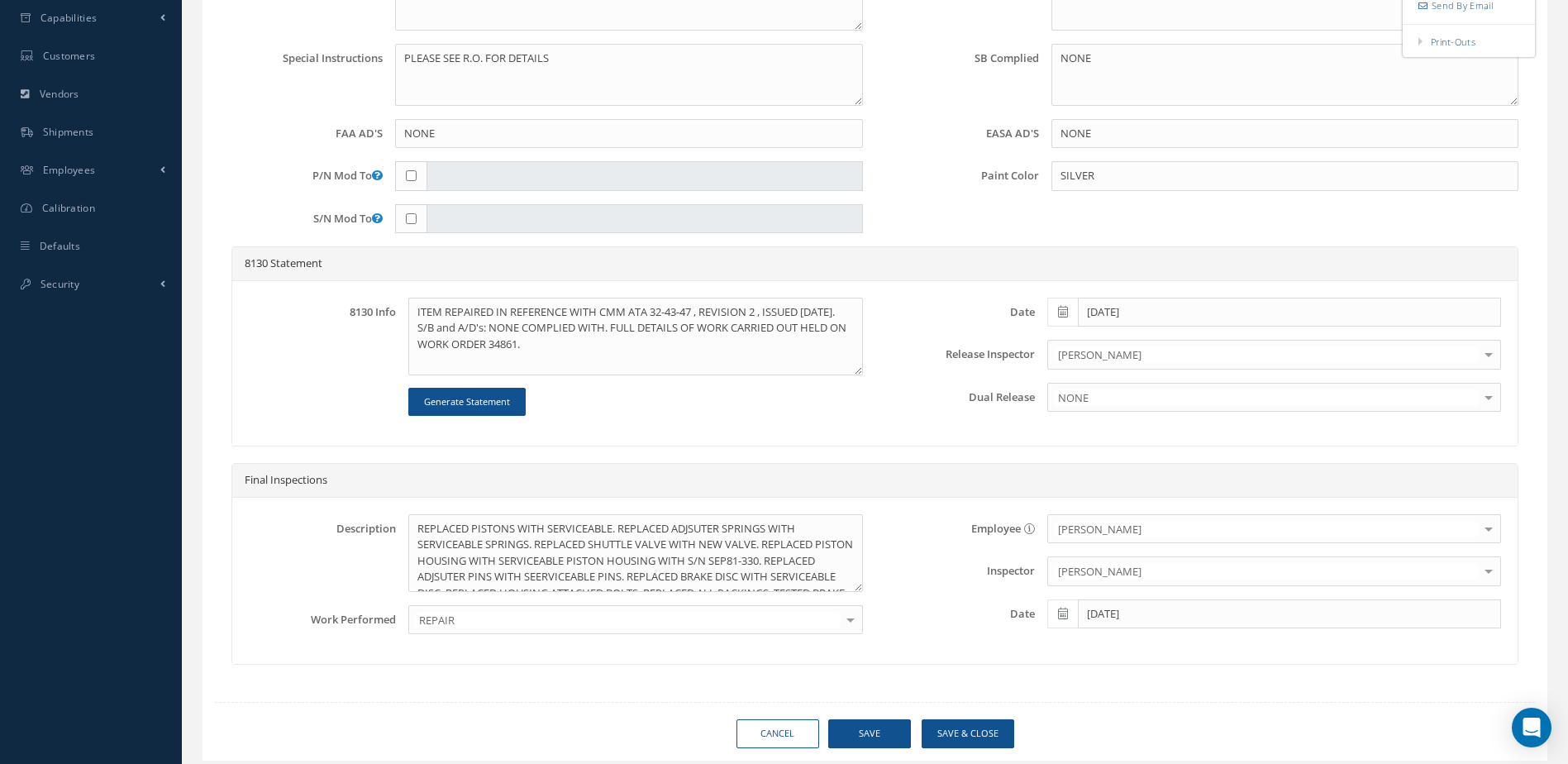
scroll to position [648, 0]
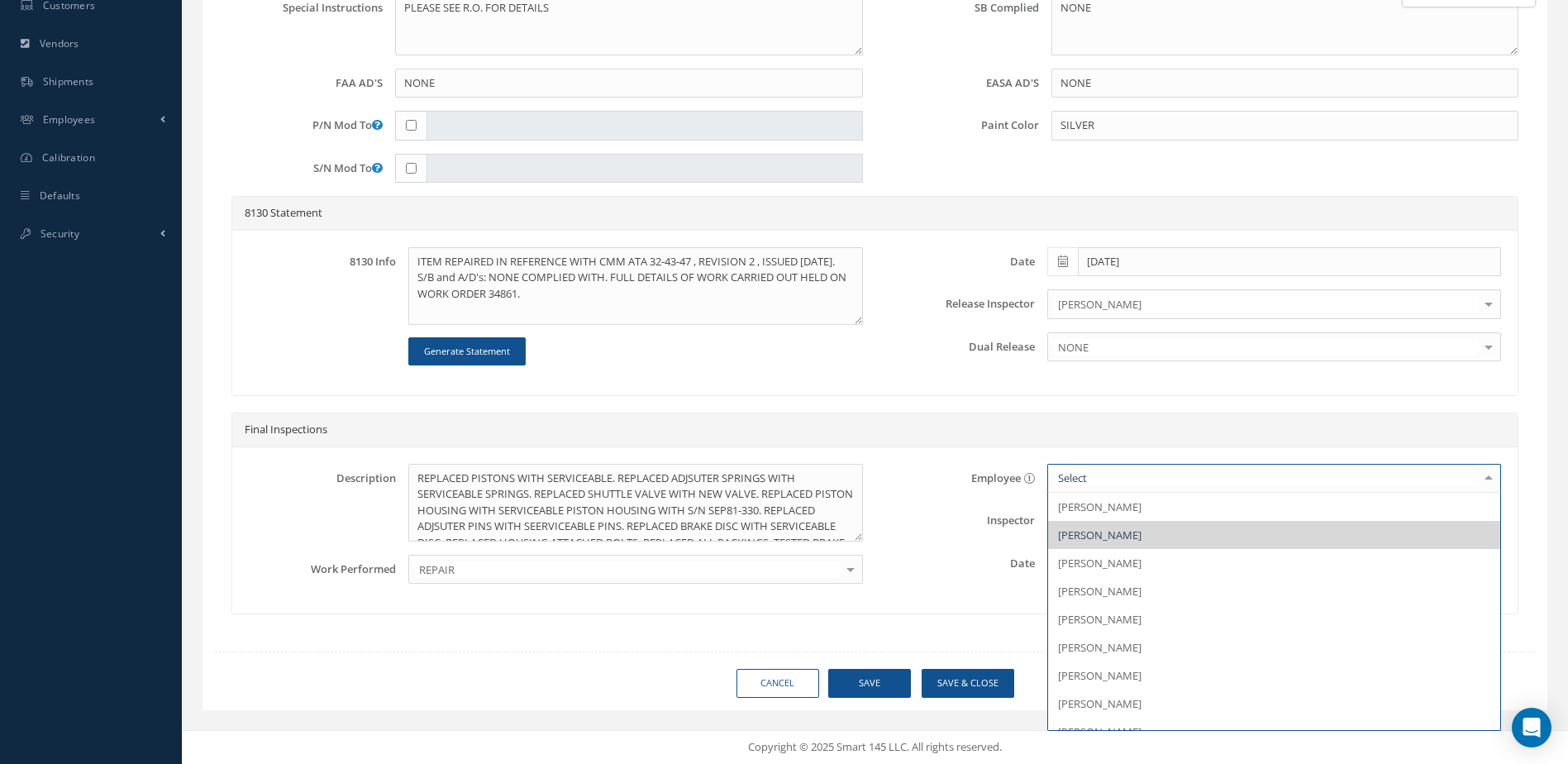
click at [1124, 535] on span "[PERSON_NAME]" at bounding box center [1099, 535] width 84 height 15
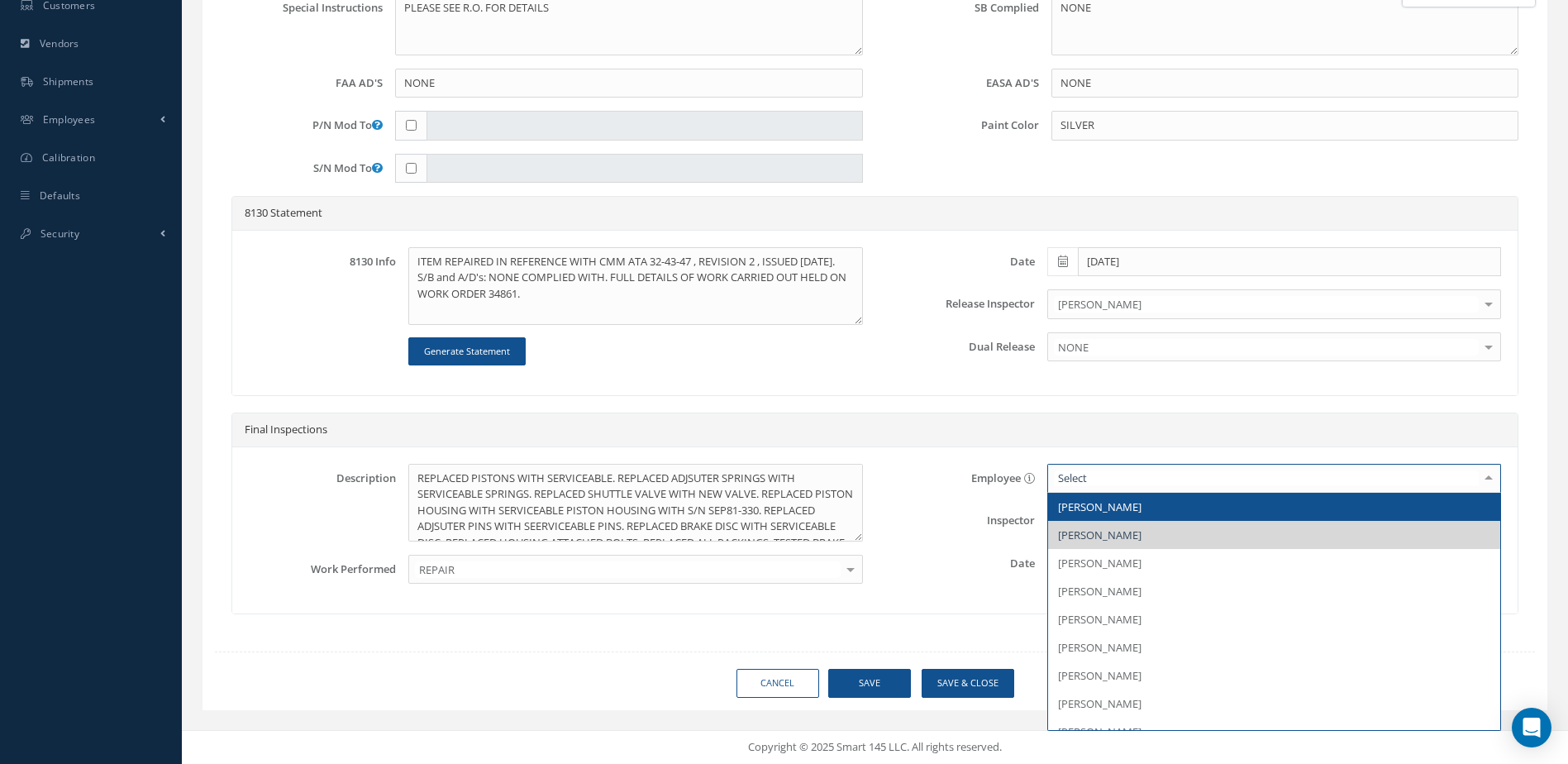
click at [1128, 505] on span "[PERSON_NAME]" at bounding box center [1099, 506] width 84 height 15
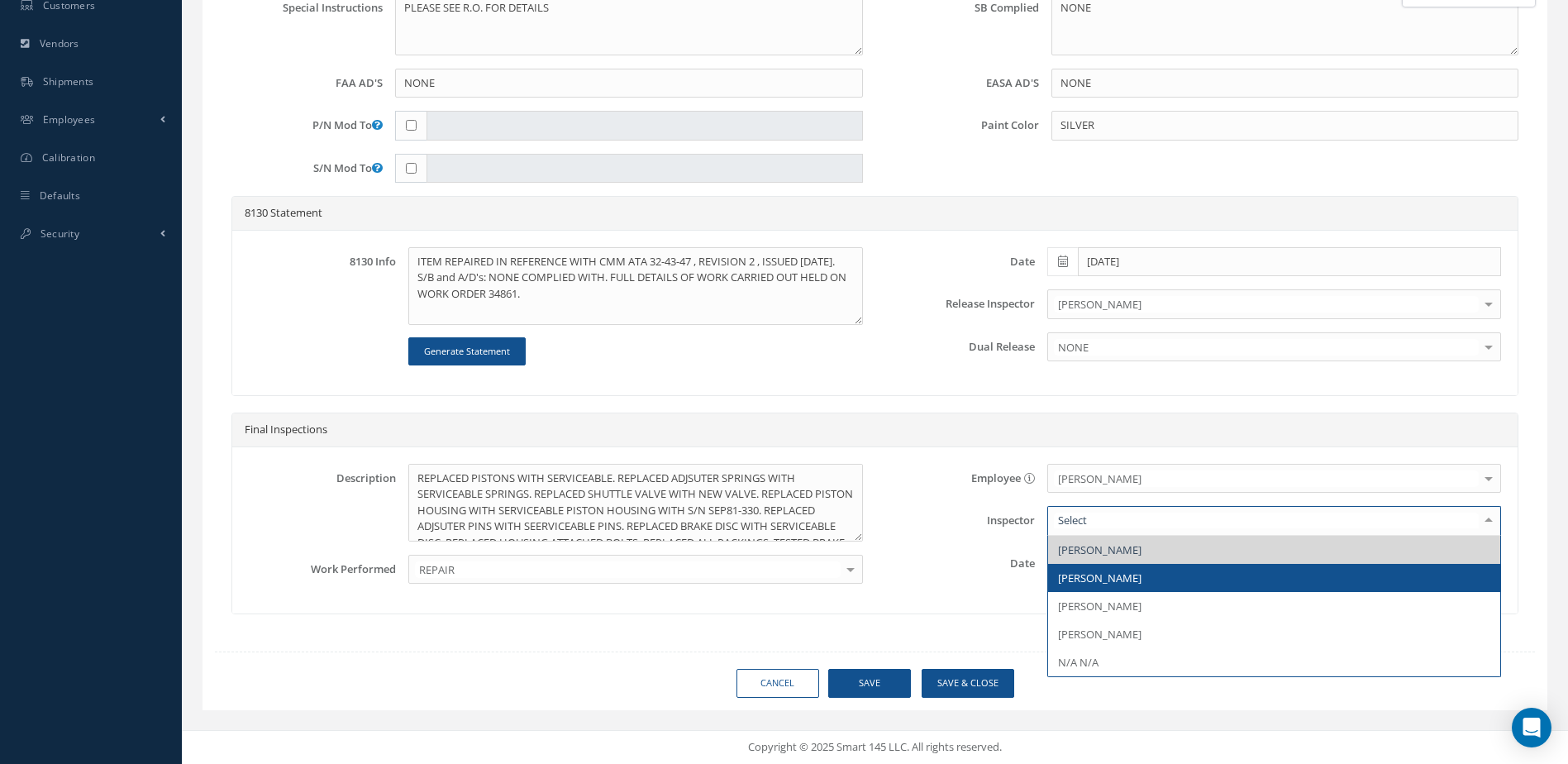
click at [1105, 579] on span "[PERSON_NAME]" at bounding box center [1099, 578] width 84 height 15
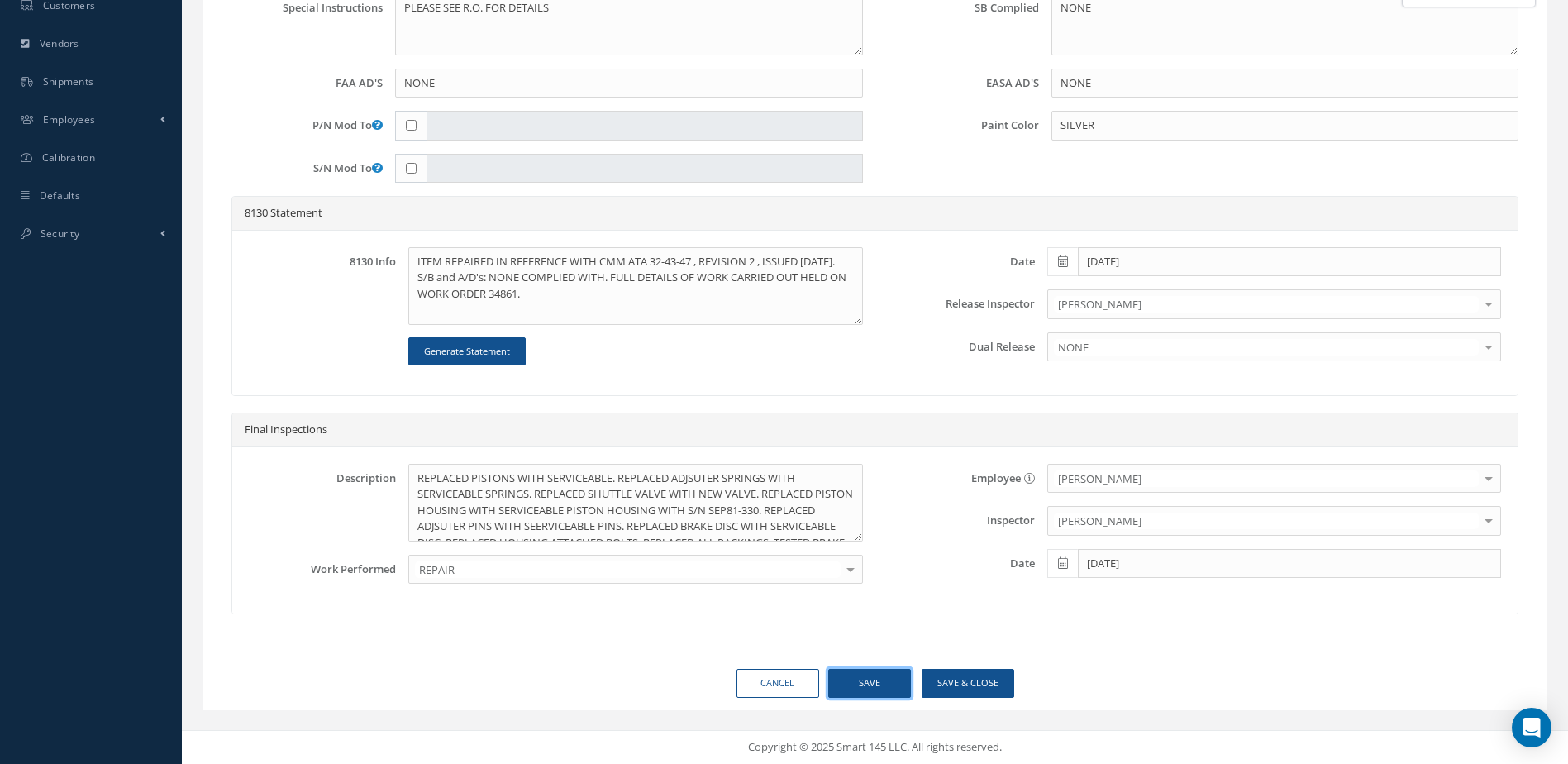
click at [878, 675] on button "Save" at bounding box center [870, 683] width 83 height 29
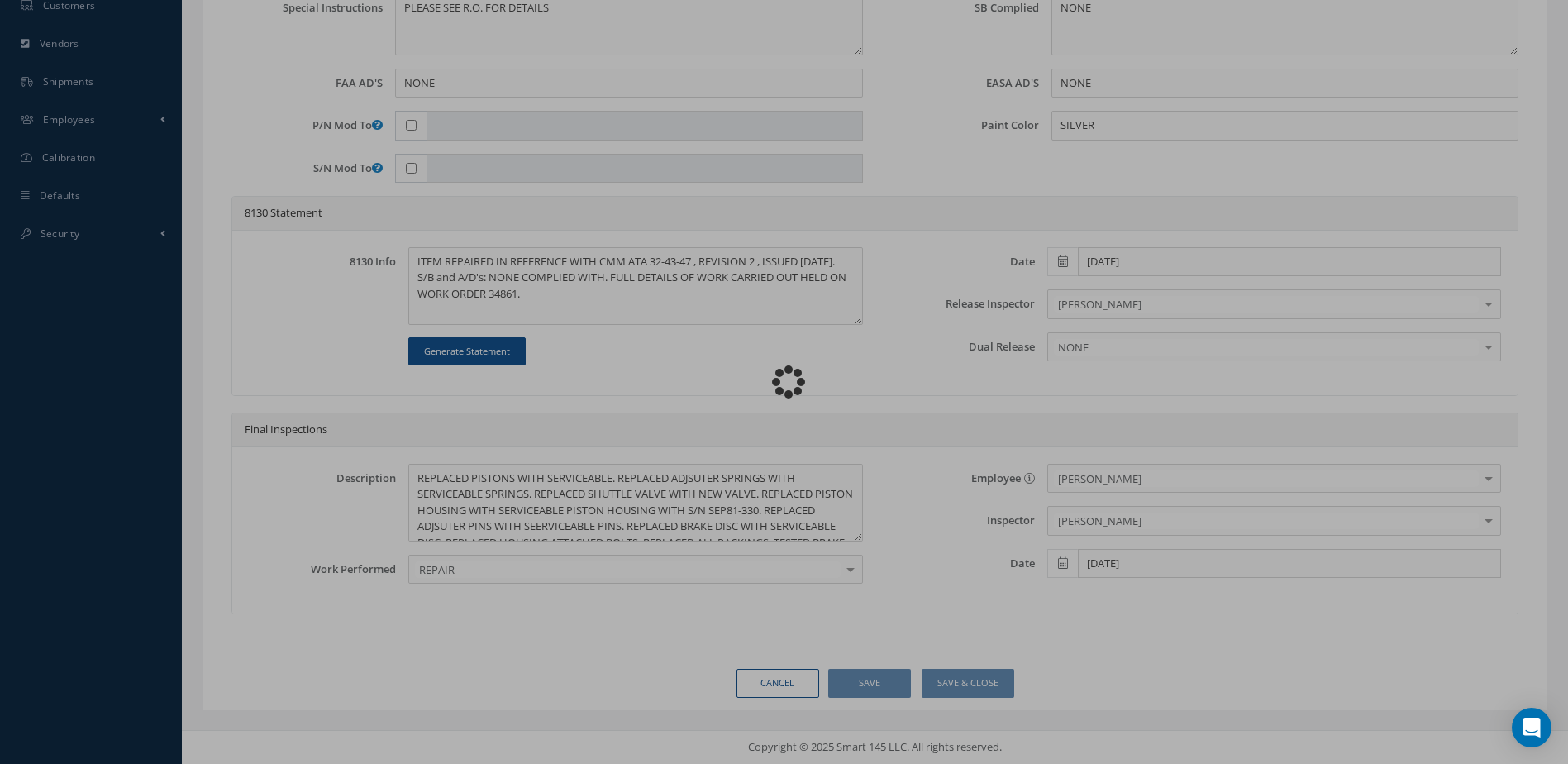
type input "MABS"
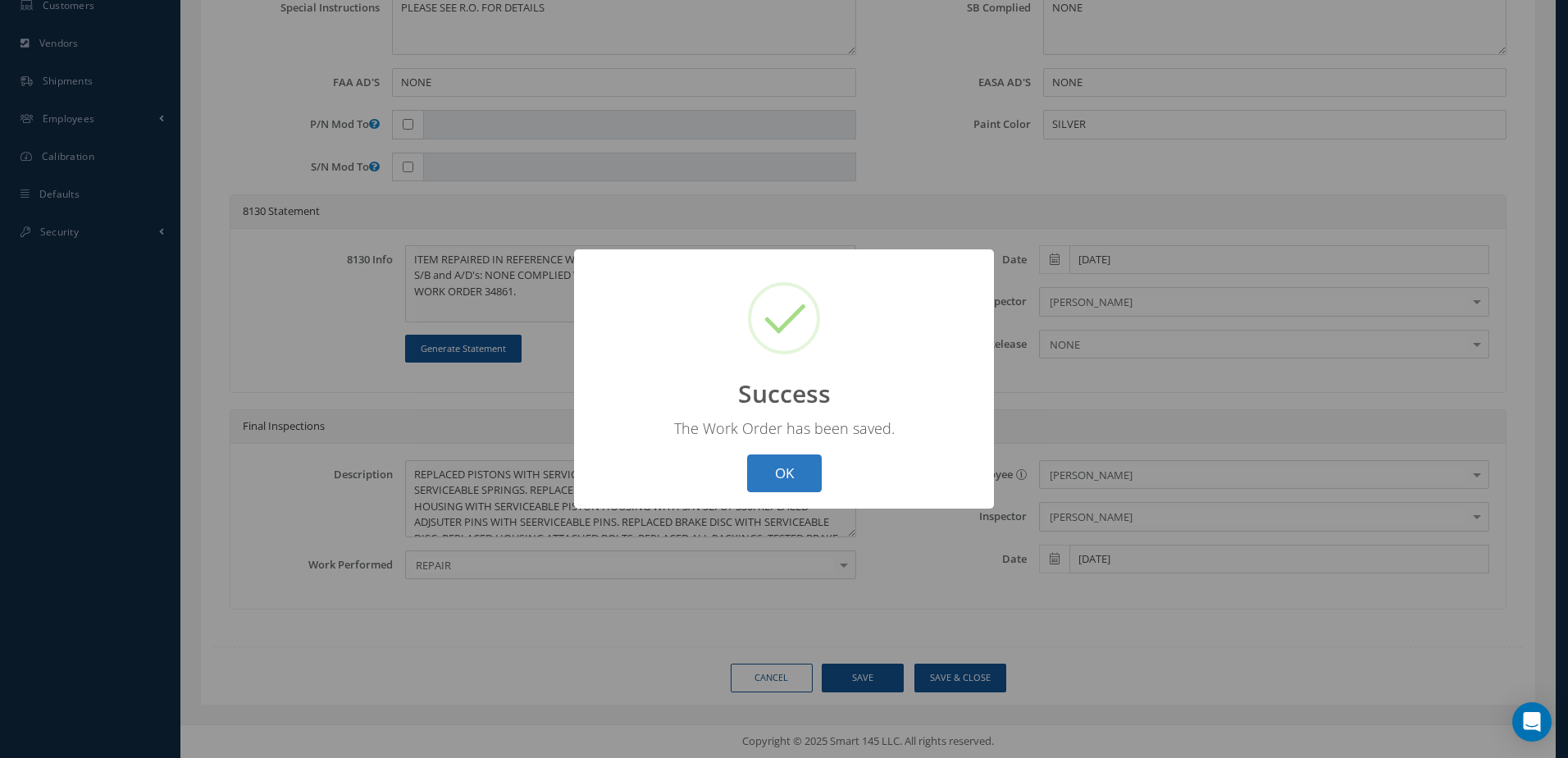
click at [796, 481] on button "OK" at bounding box center [784, 473] width 74 height 38
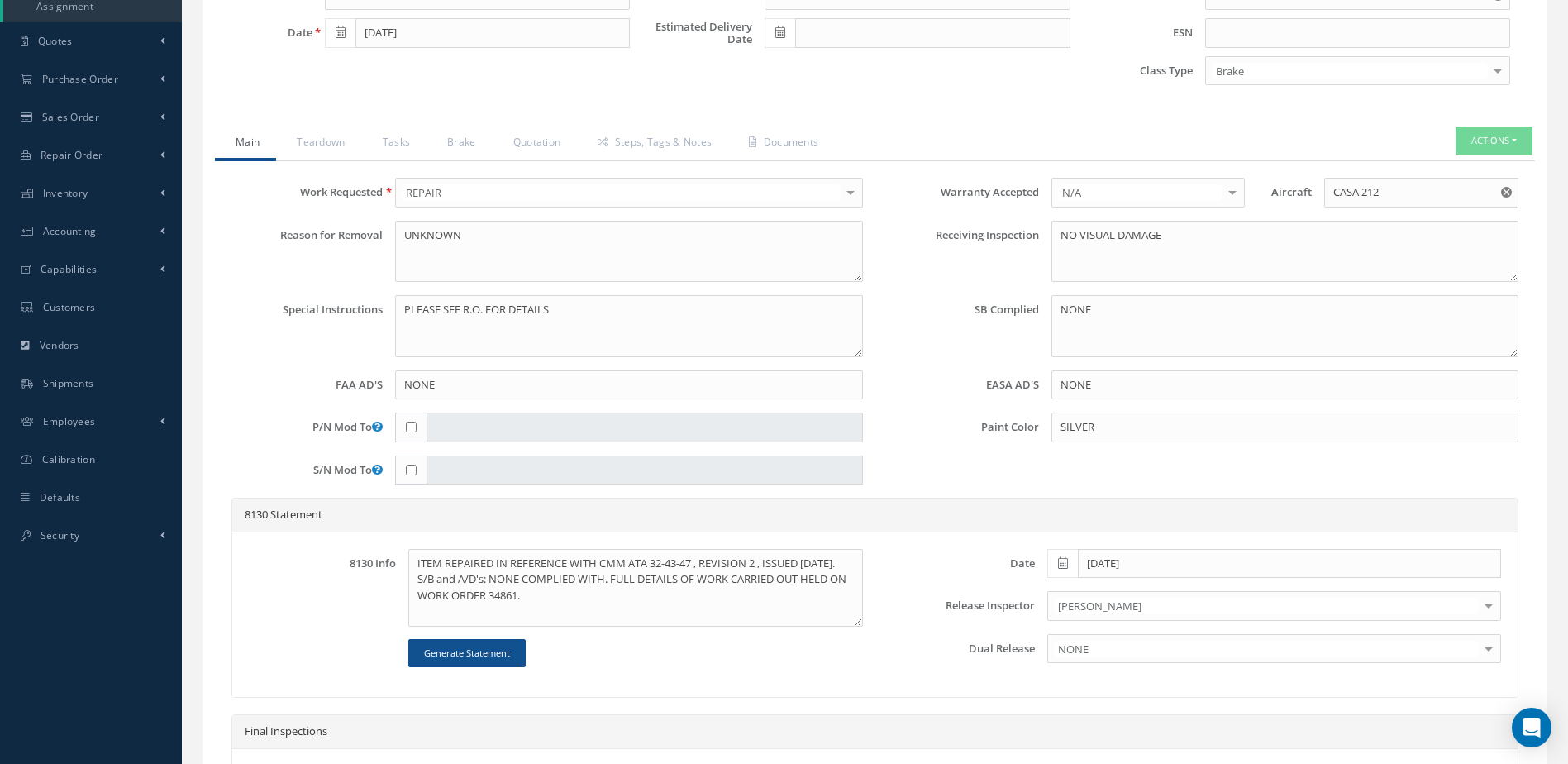
scroll to position [317, 0]
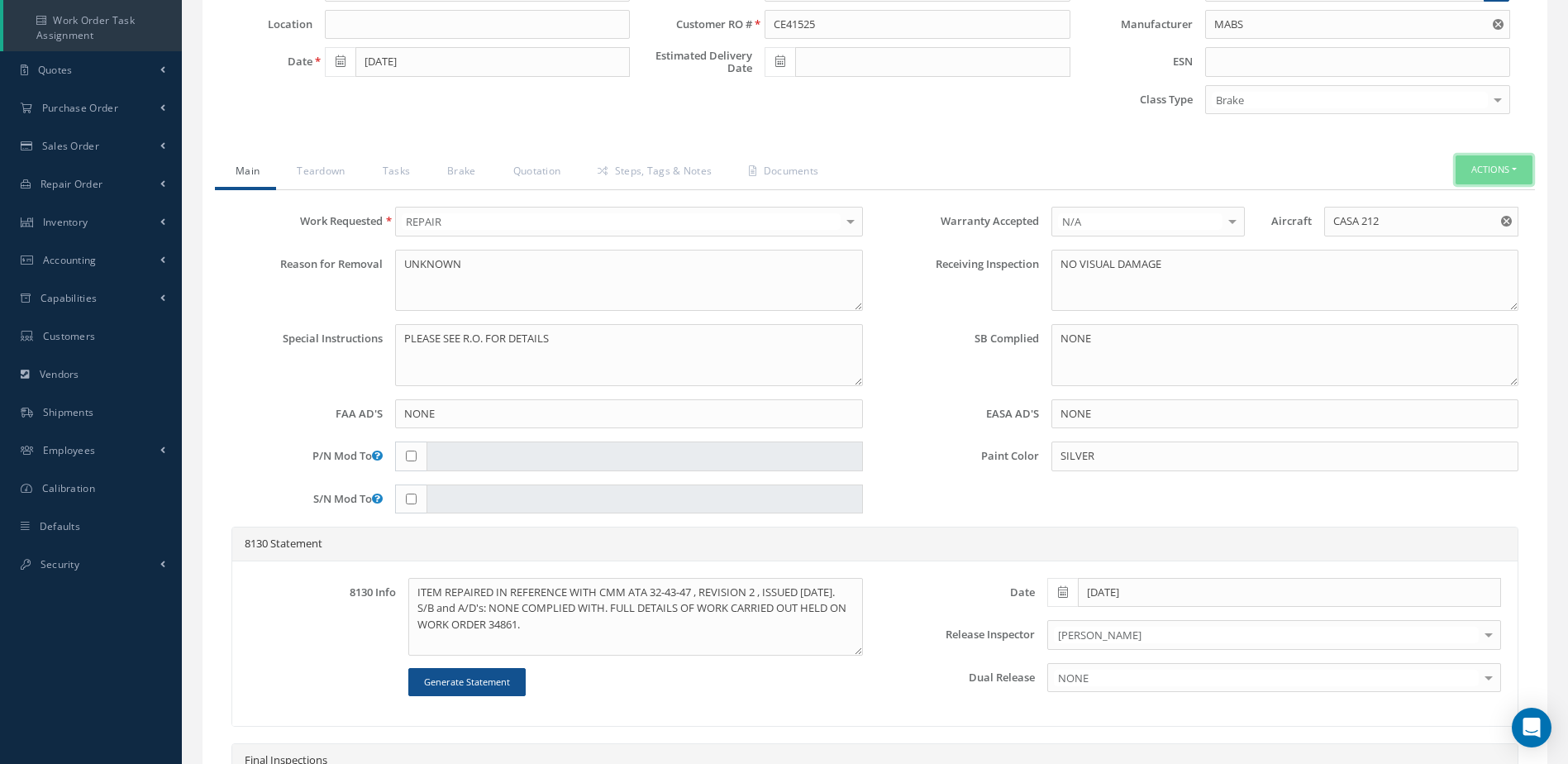
click at [1494, 169] on button "Actions" at bounding box center [1494, 169] width 77 height 29
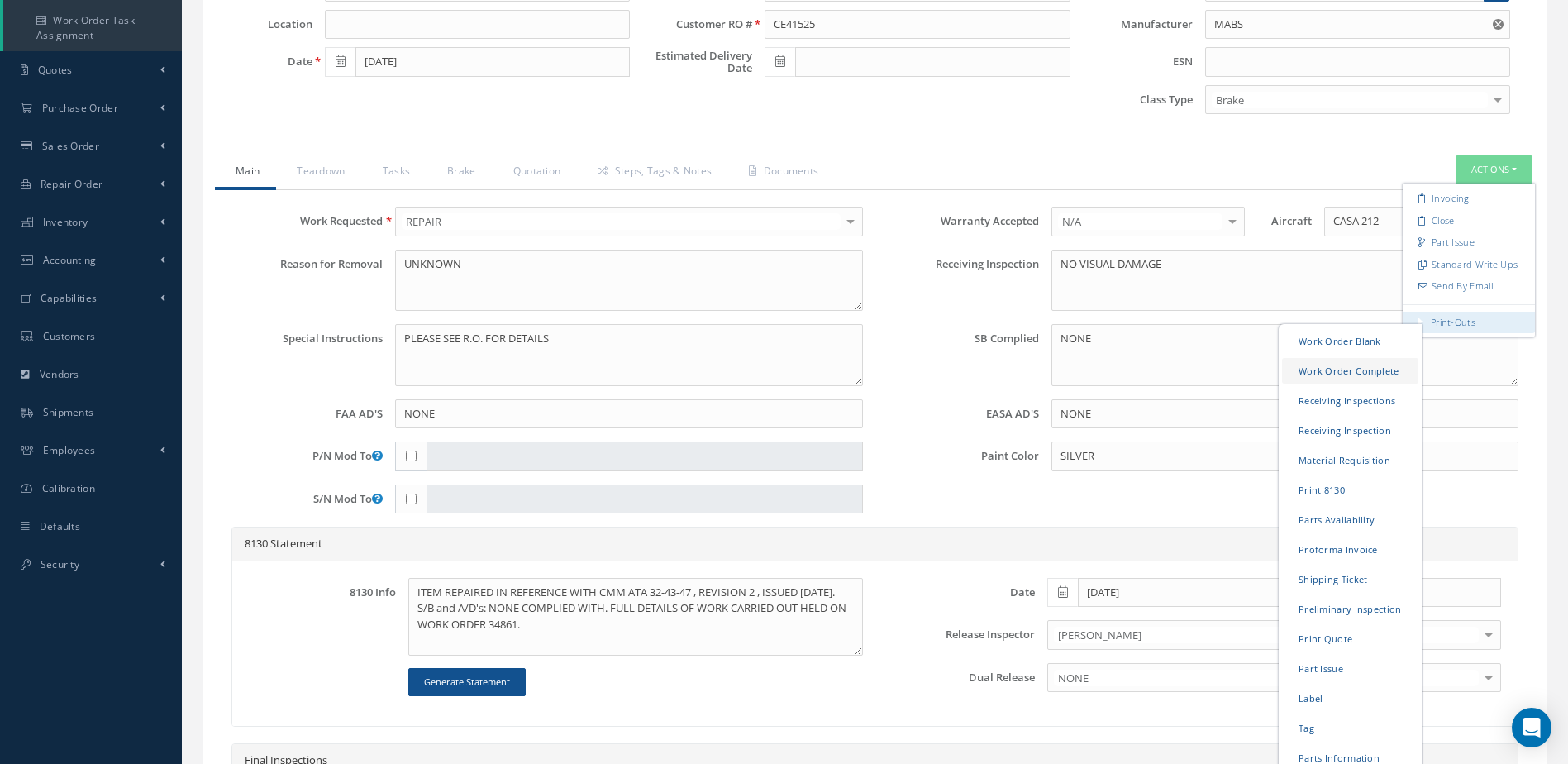
click at [1362, 373] on link "Work Order Complete" at bounding box center [1350, 371] width 137 height 26
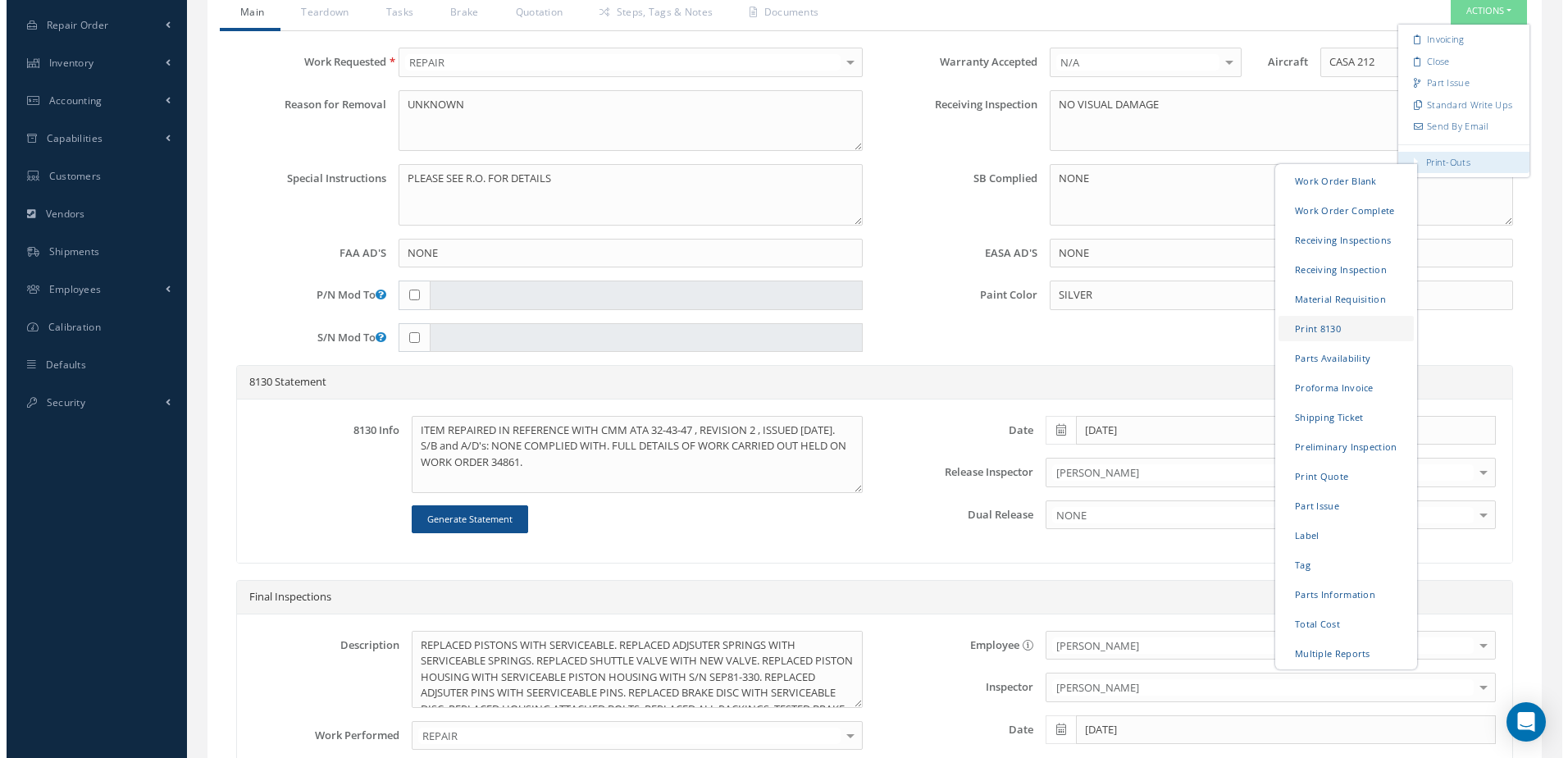
scroll to position [479, 0]
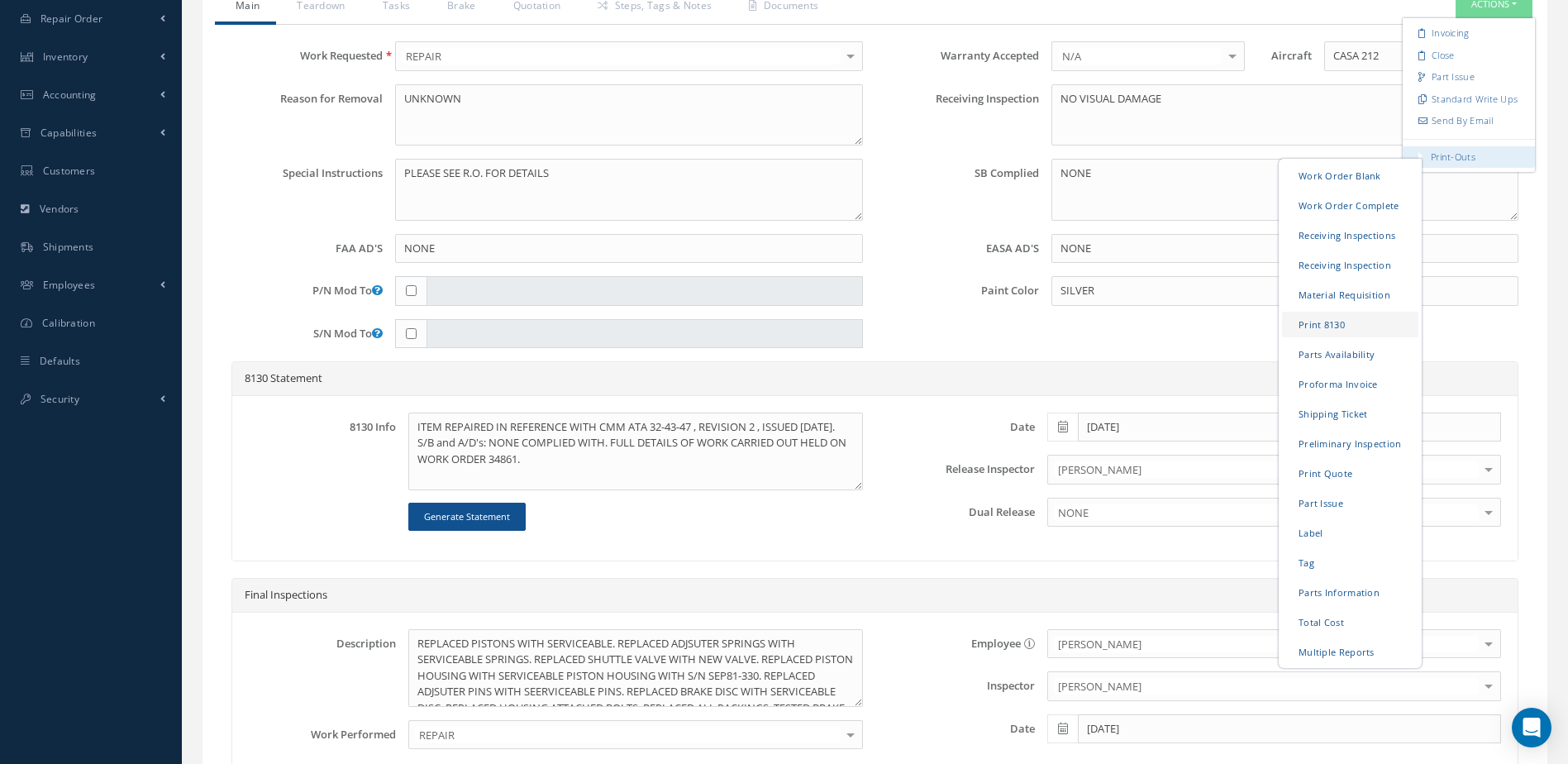
click at [1352, 317] on link "Print 8130" at bounding box center [1350, 325] width 137 height 26
